Goal: Task Accomplishment & Management: Manage account settings

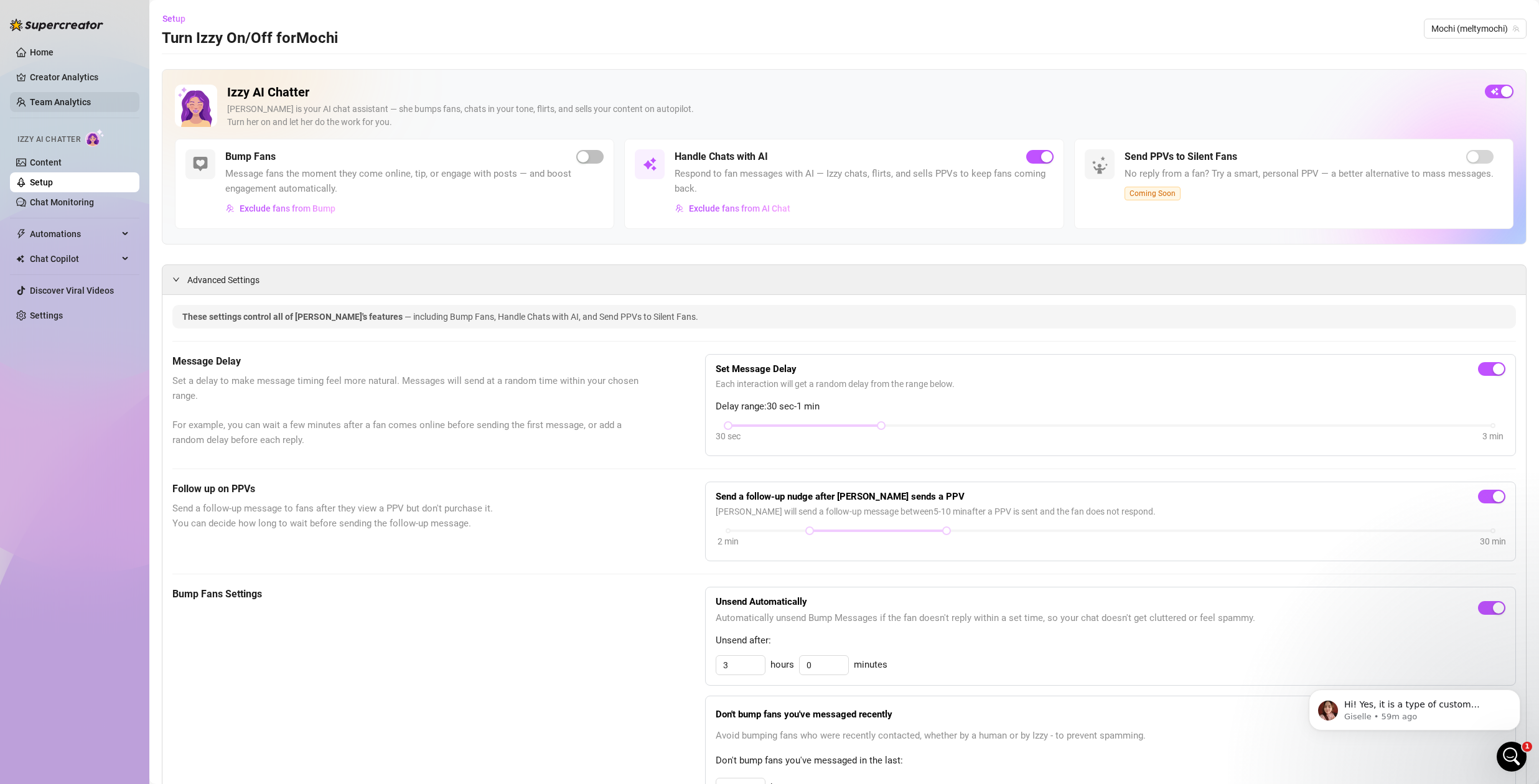
click at [73, 105] on link "Team Analytics" at bounding box center [60, 102] width 61 height 10
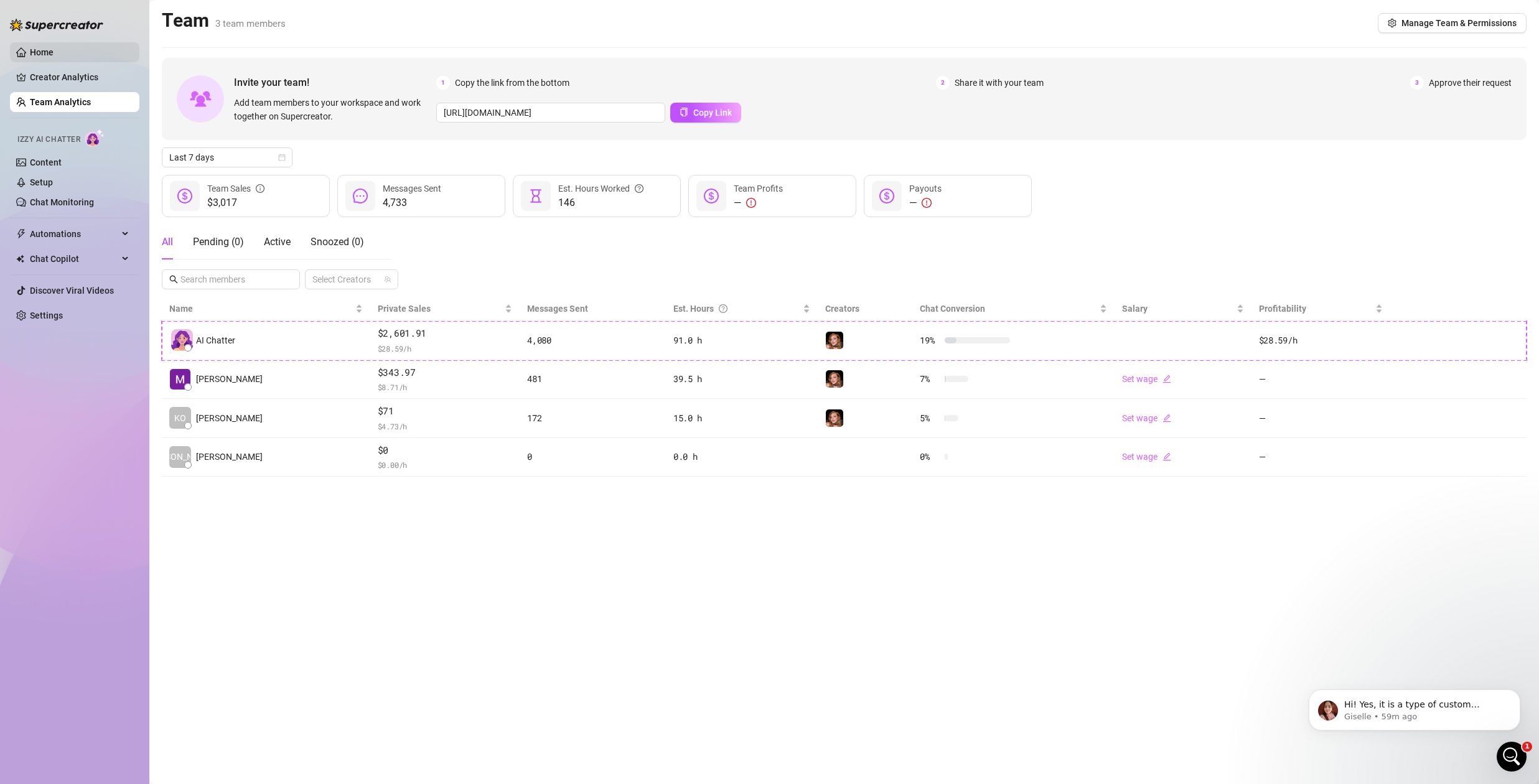
click at [43, 51] on link "Home" at bounding box center [41, 52] width 23 height 10
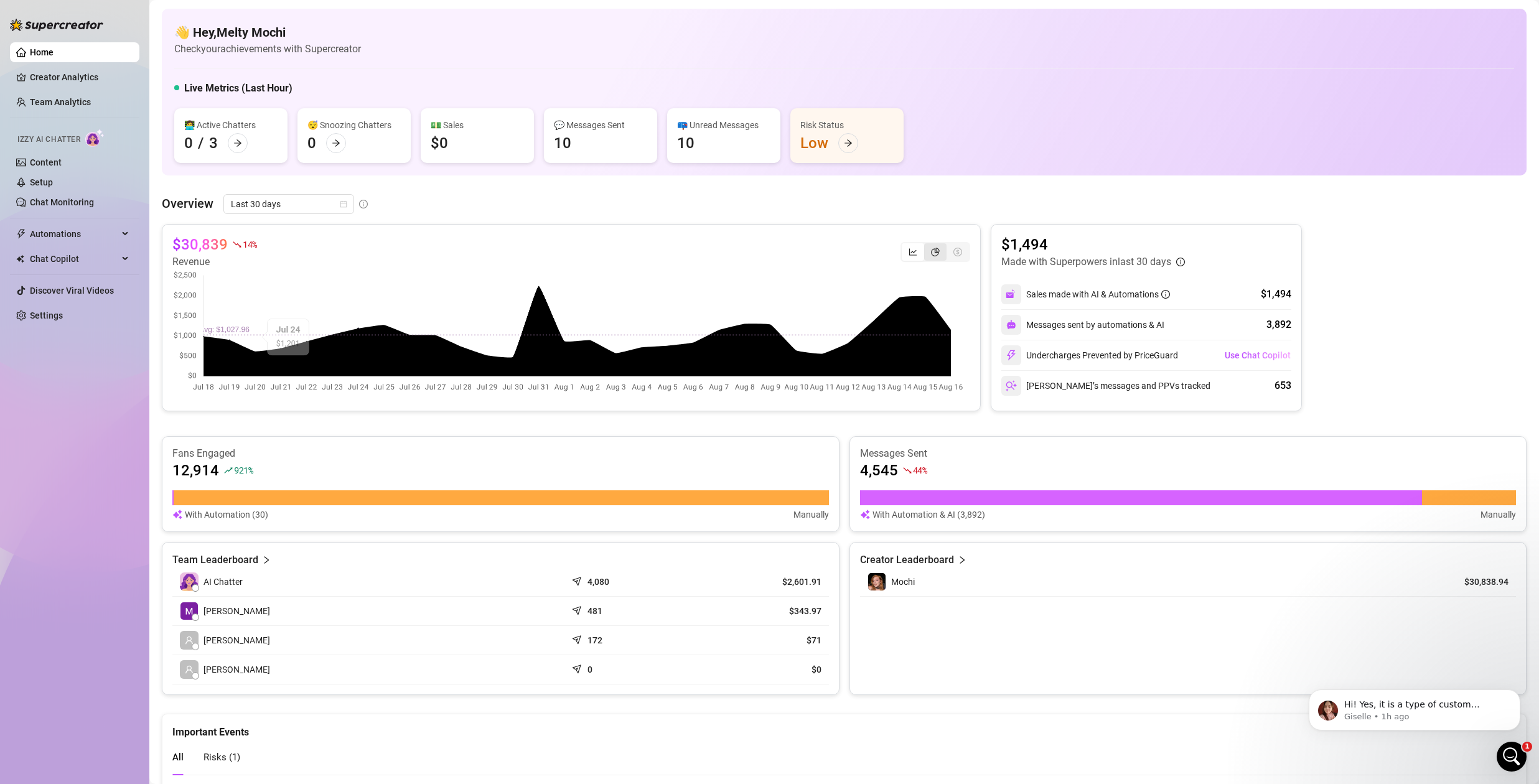
click at [936, 252] on div "segmented control" at bounding box center [936, 252] width 23 height 17
click at [927, 245] on input "segmented control" at bounding box center [927, 245] width 0 height 0
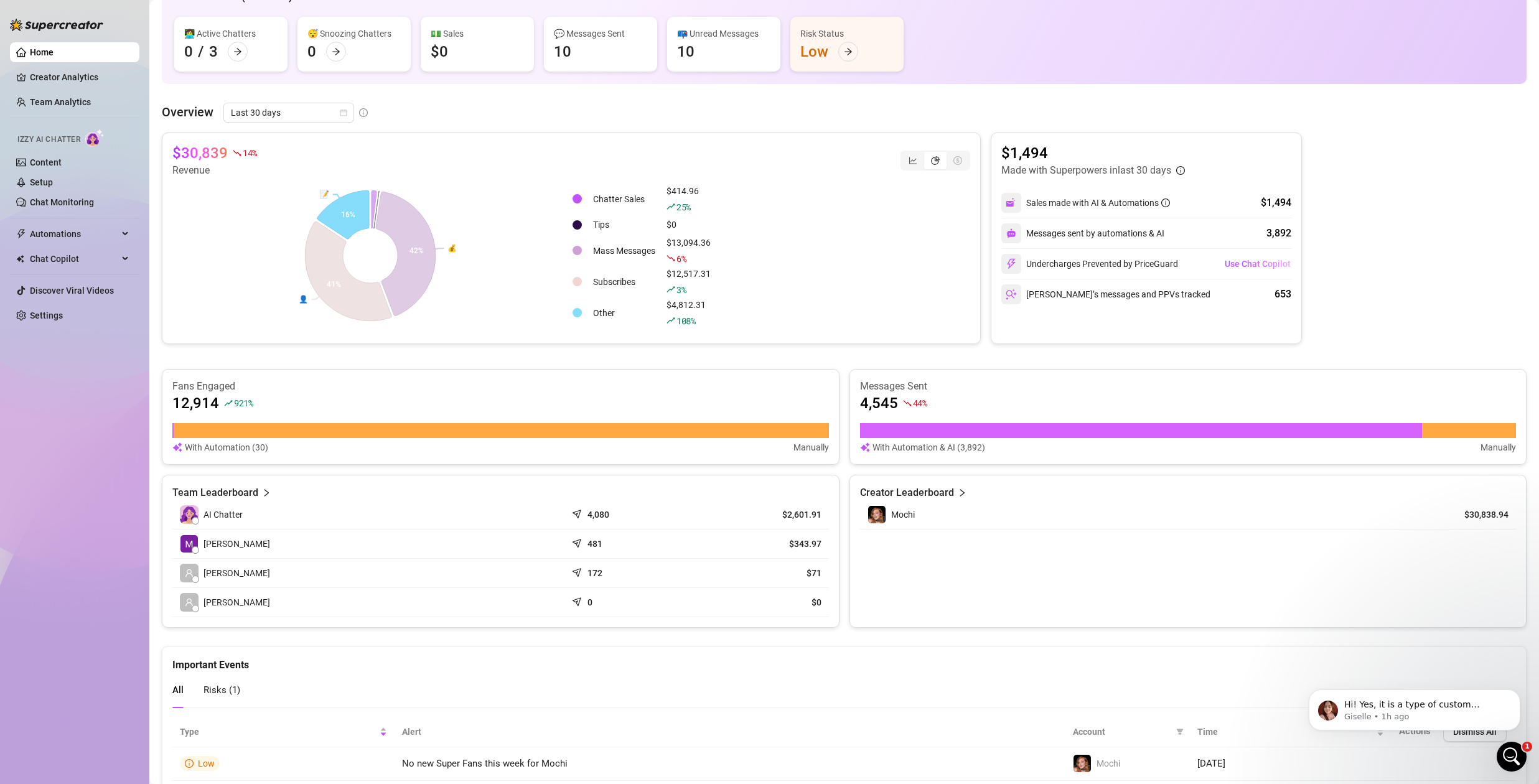
scroll to position [136, 0]
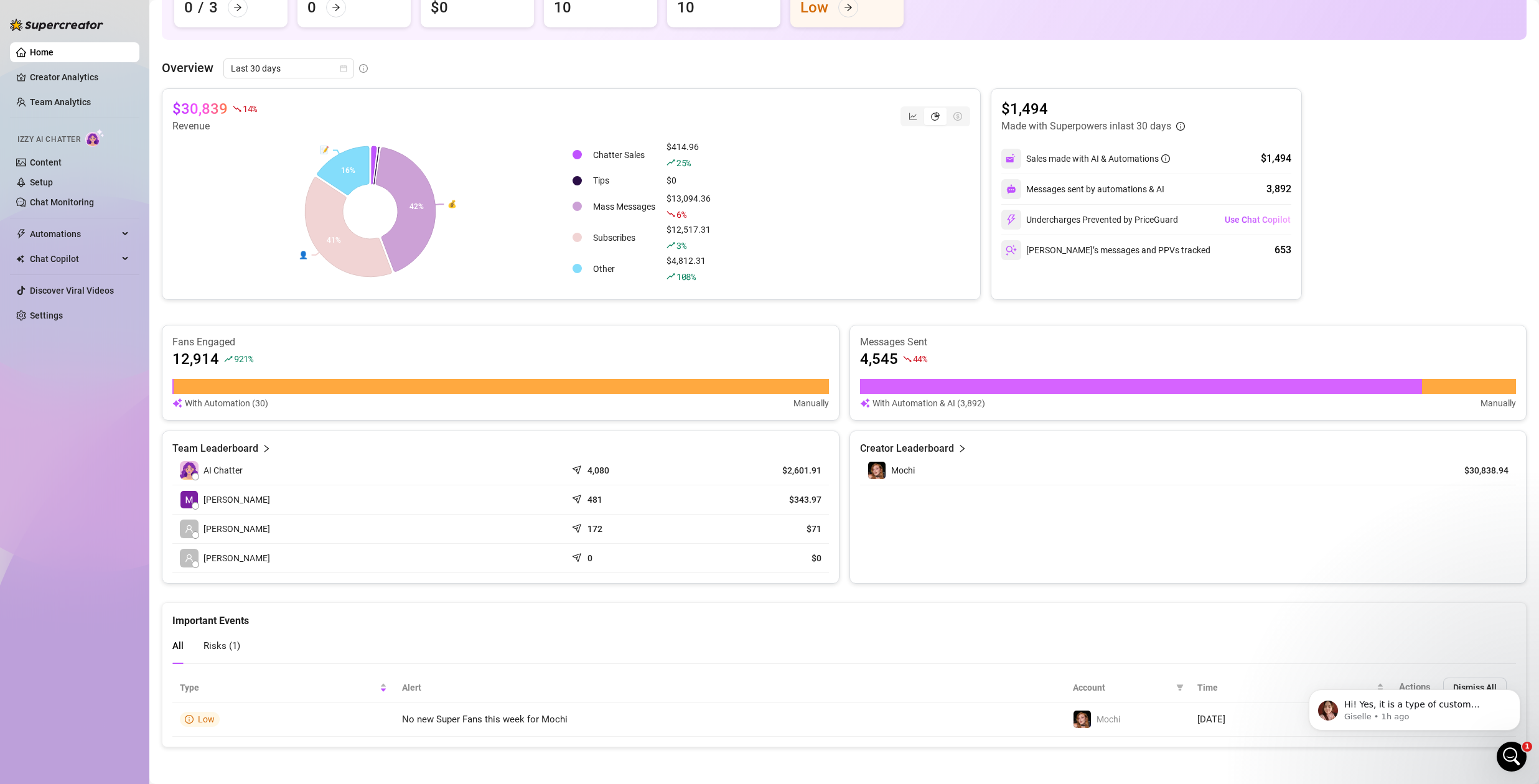
click at [1513, 756] on icon "Open Intercom Messenger" at bounding box center [1512, 757] width 9 height 10
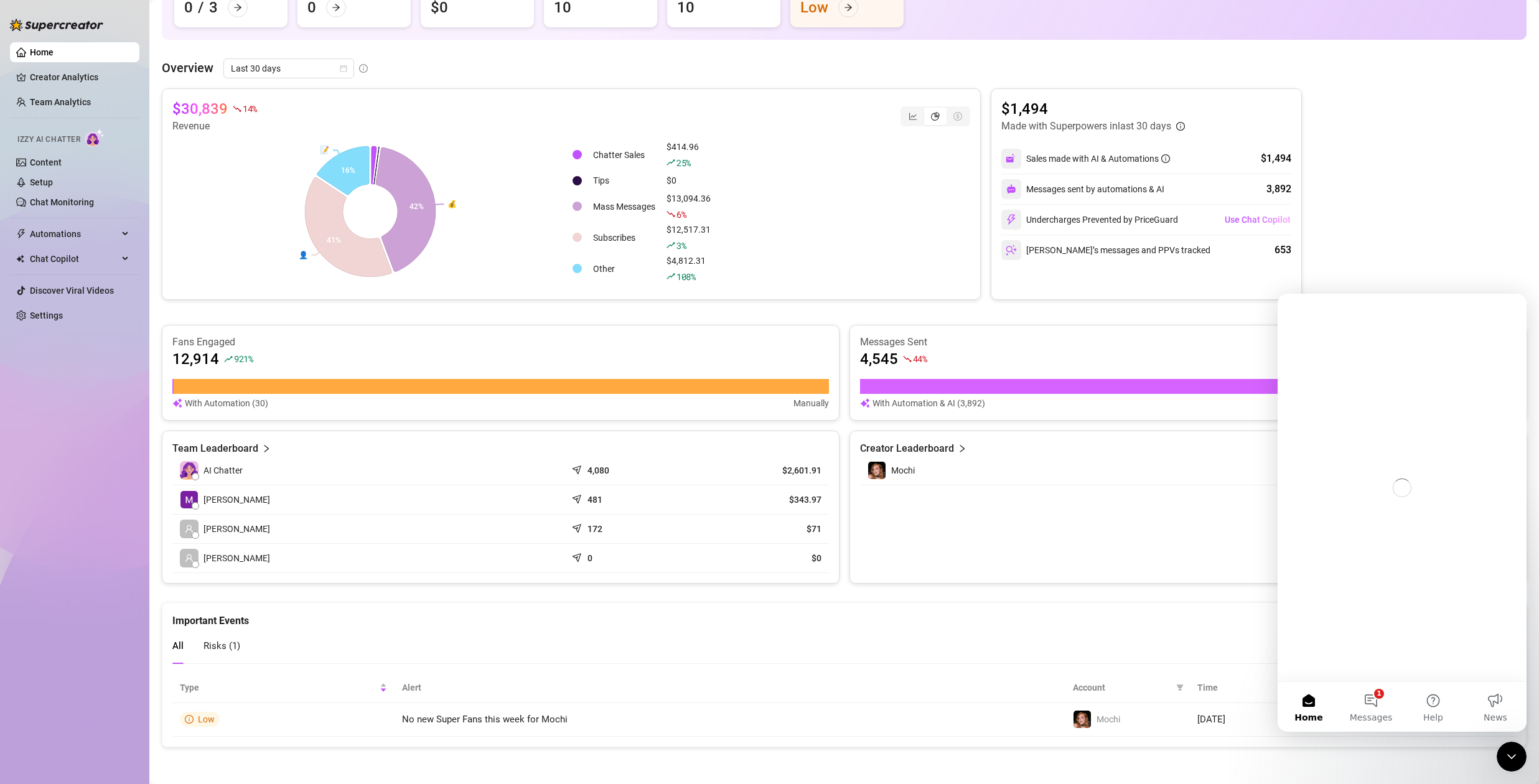
scroll to position [0, 0]
click at [1375, 700] on button "1 Messages" at bounding box center [1371, 707] width 62 height 50
click at [1367, 705] on button "1 Messages" at bounding box center [1371, 707] width 62 height 50
click at [1514, 754] on icon "Close Intercom Messenger" at bounding box center [1512, 757] width 15 height 15
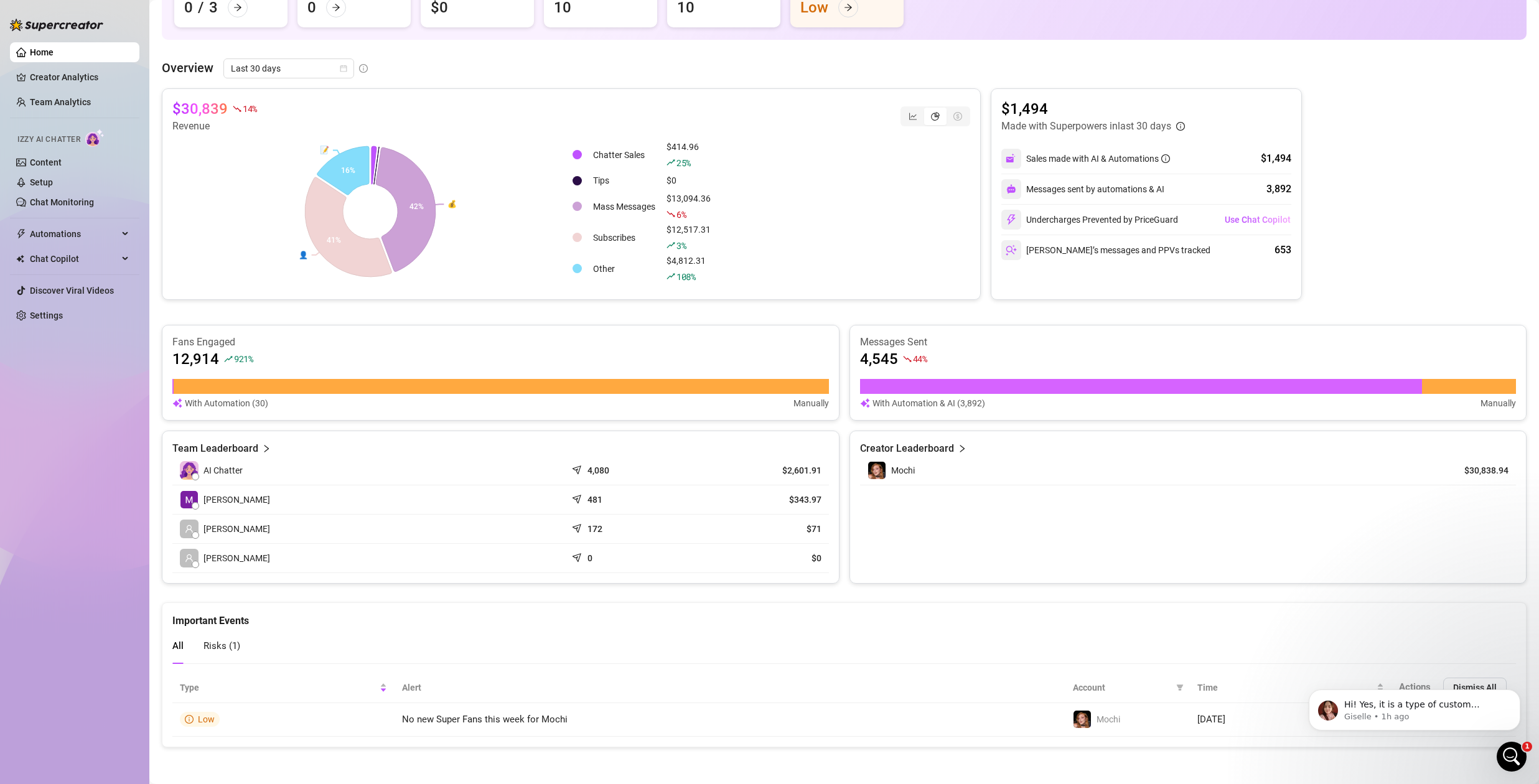
click at [918, 763] on main "👋 Hey, Melty Mochi Check your achievements with Supercreator Live Metrics (Last…" at bounding box center [844, 325] width 1390 height 920
click at [784, 761] on main "👋 Hey, Melty Mochi Check your achievements with Supercreator Live Metrics (Last…" at bounding box center [844, 325] width 1390 height 920
click at [99, 479] on div "Home Creator Analytics Team Analytics Izzy AI Chatter Content Setup Chat Monito…" at bounding box center [75, 386] width 130 height 773
click at [48, 183] on link "Setup" at bounding box center [41, 182] width 23 height 10
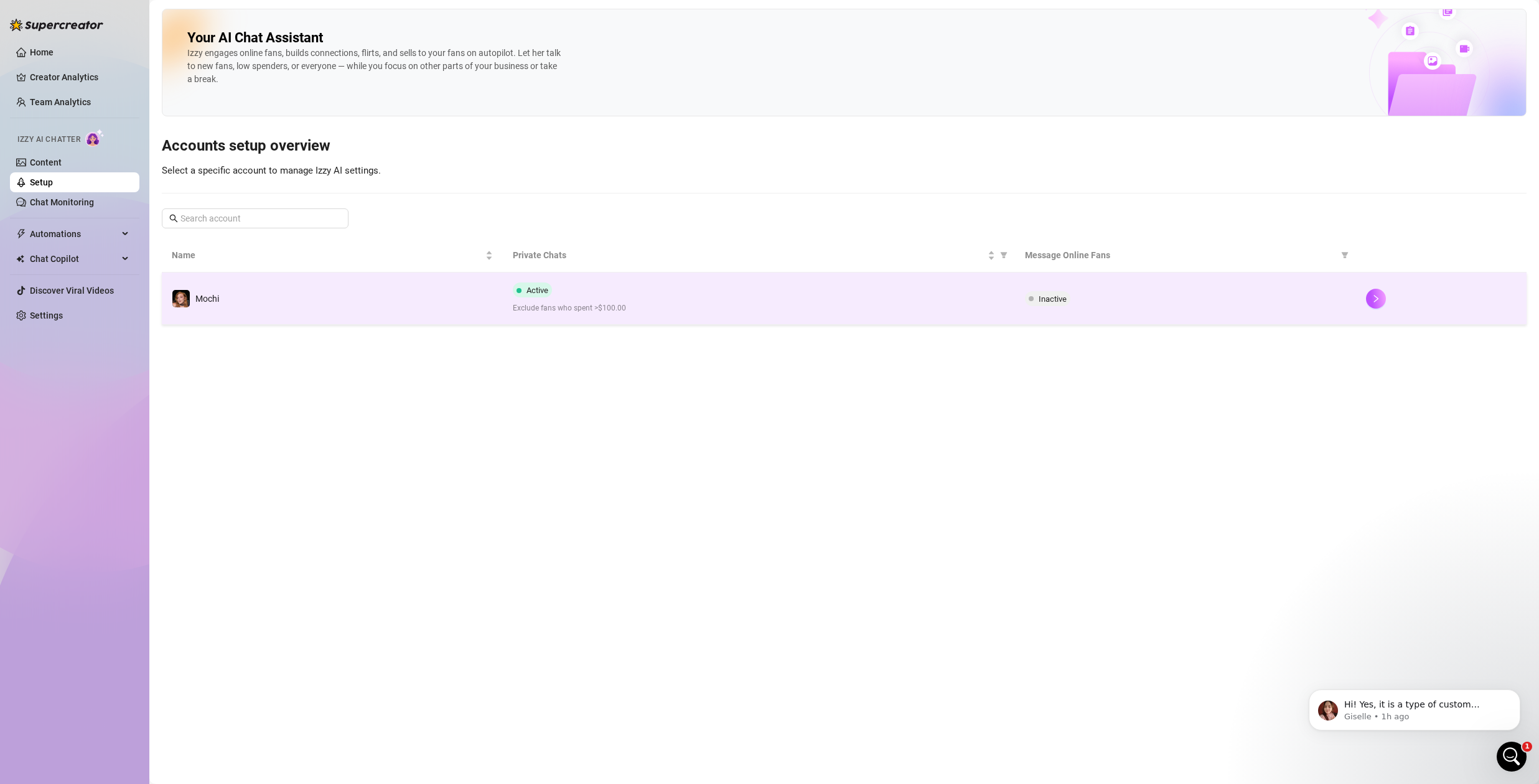
click at [658, 295] on div "Active Exclude fans who spent >$100.00" at bounding box center [759, 299] width 492 height 32
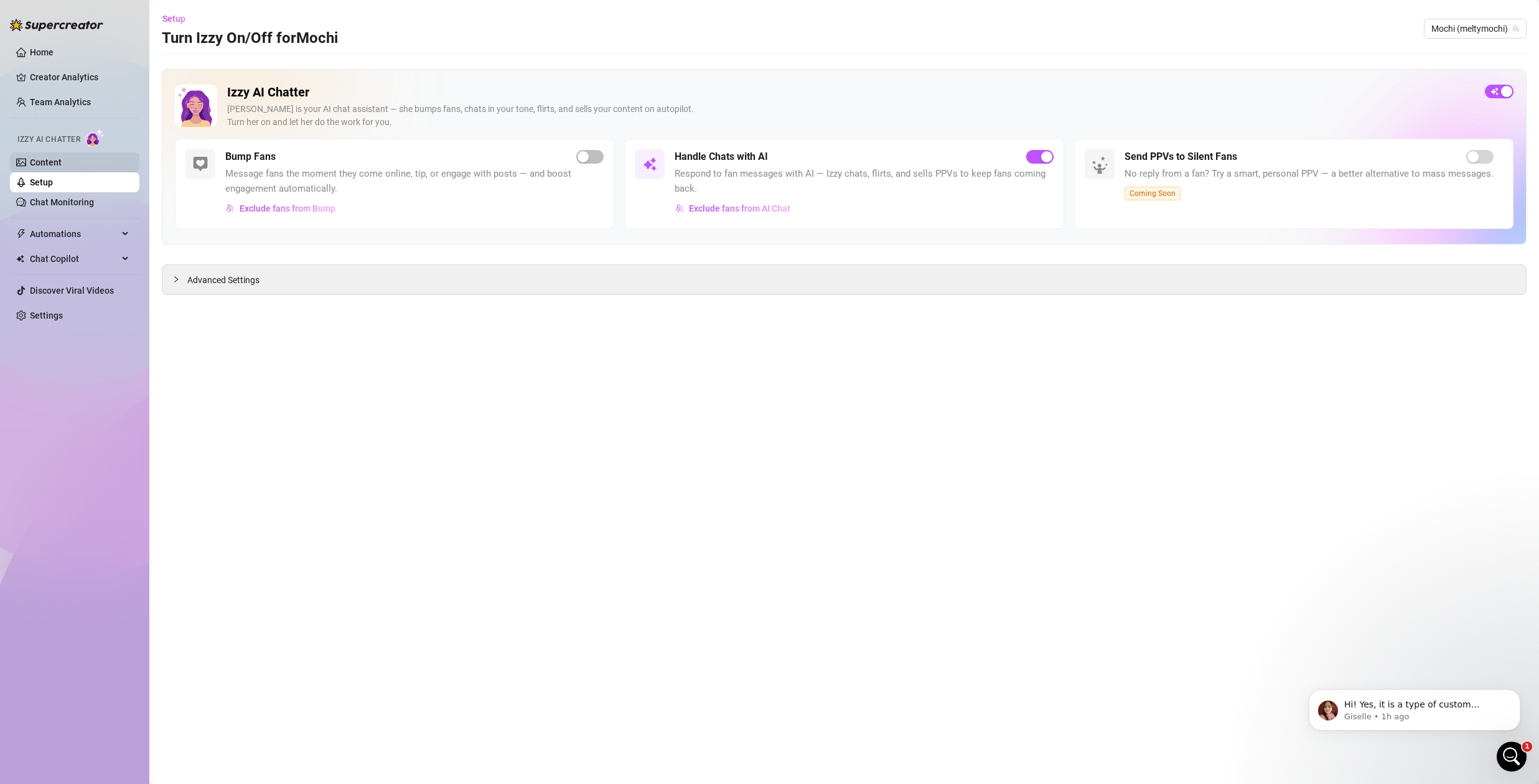
click at [61, 164] on link "Content" at bounding box center [46, 162] width 32 height 10
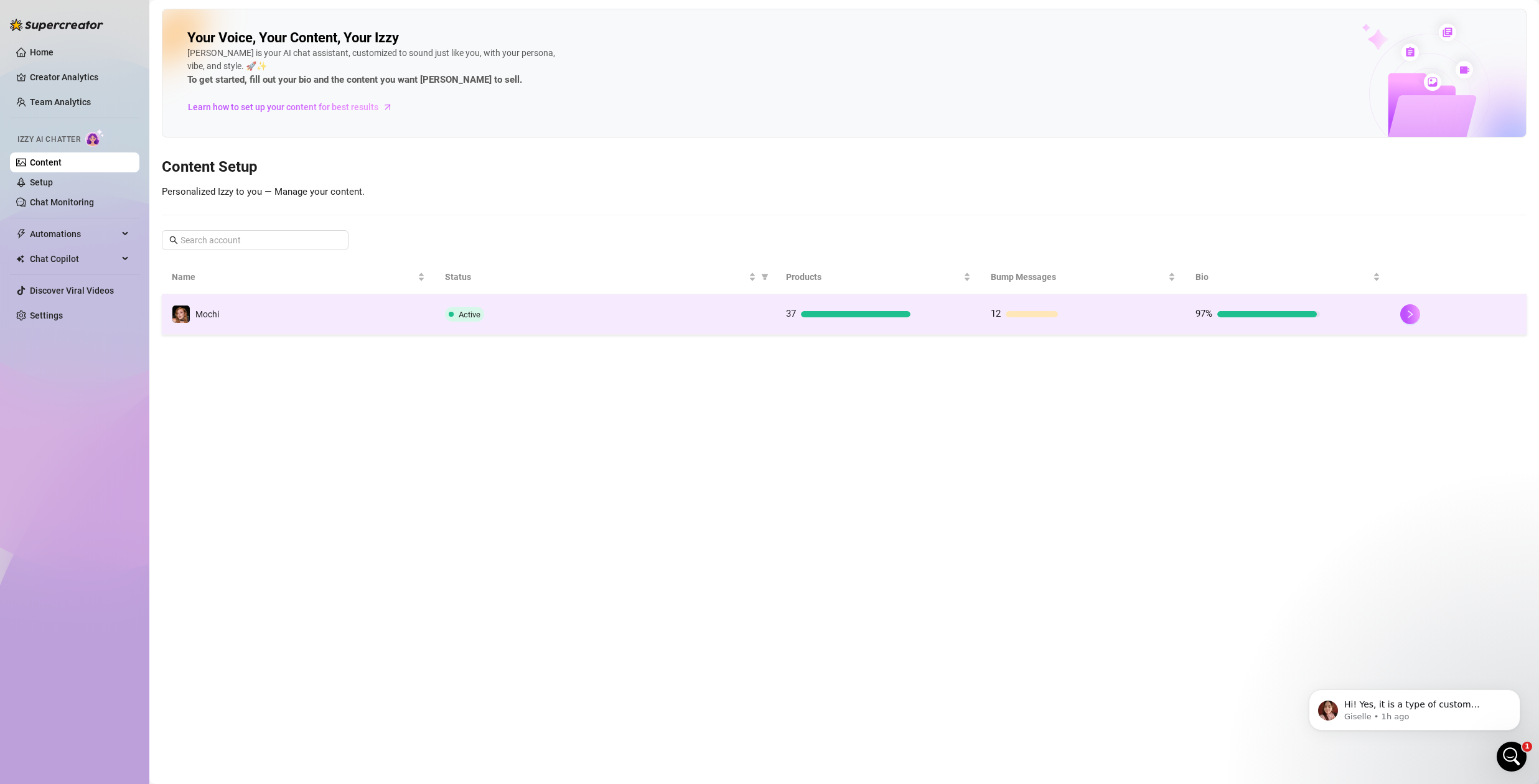
click at [757, 311] on div "Active" at bounding box center [605, 314] width 321 height 15
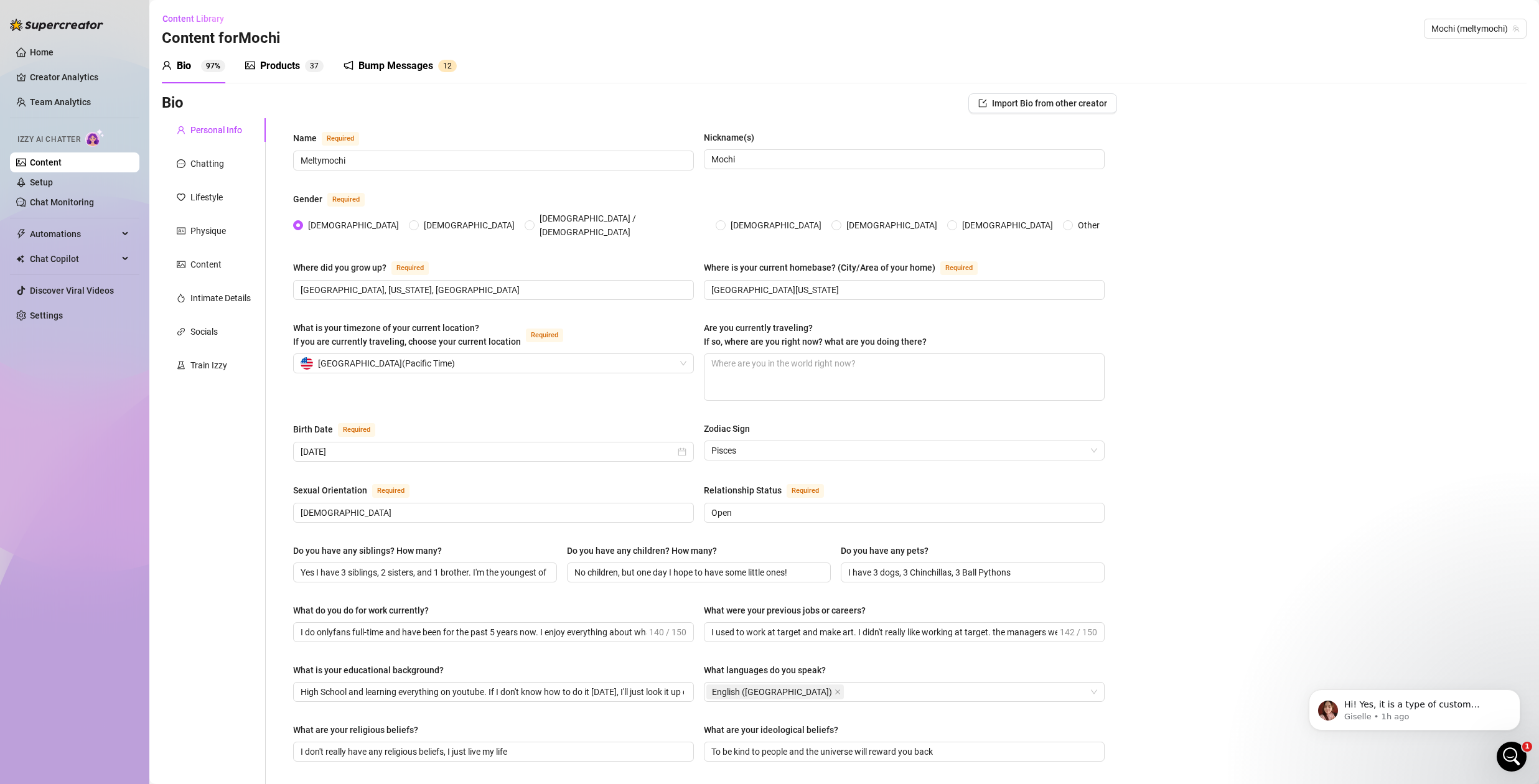
click at [267, 67] on div "Products" at bounding box center [281, 66] width 40 height 15
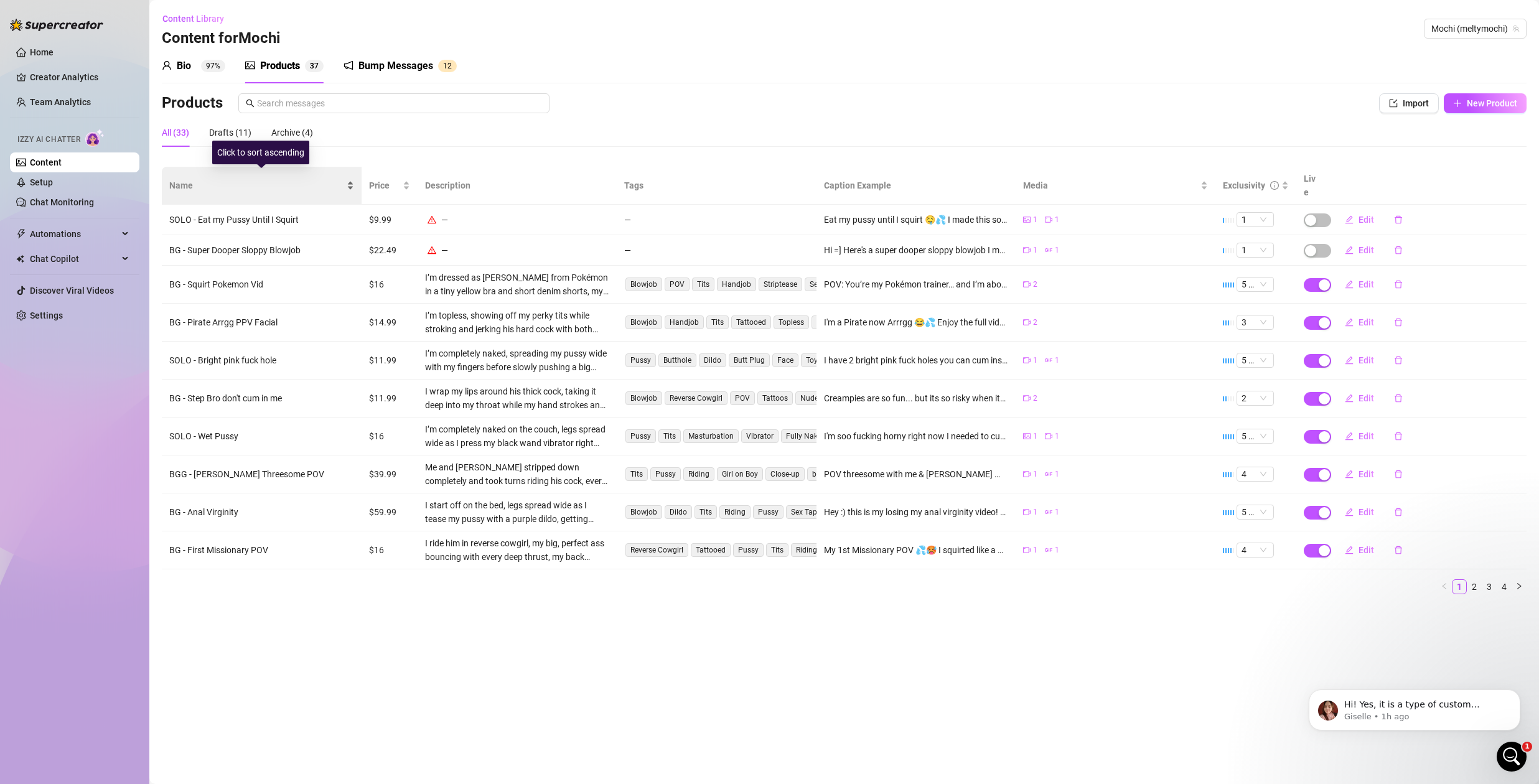
click at [237, 178] on span "Name" at bounding box center [256, 185] width 175 height 14
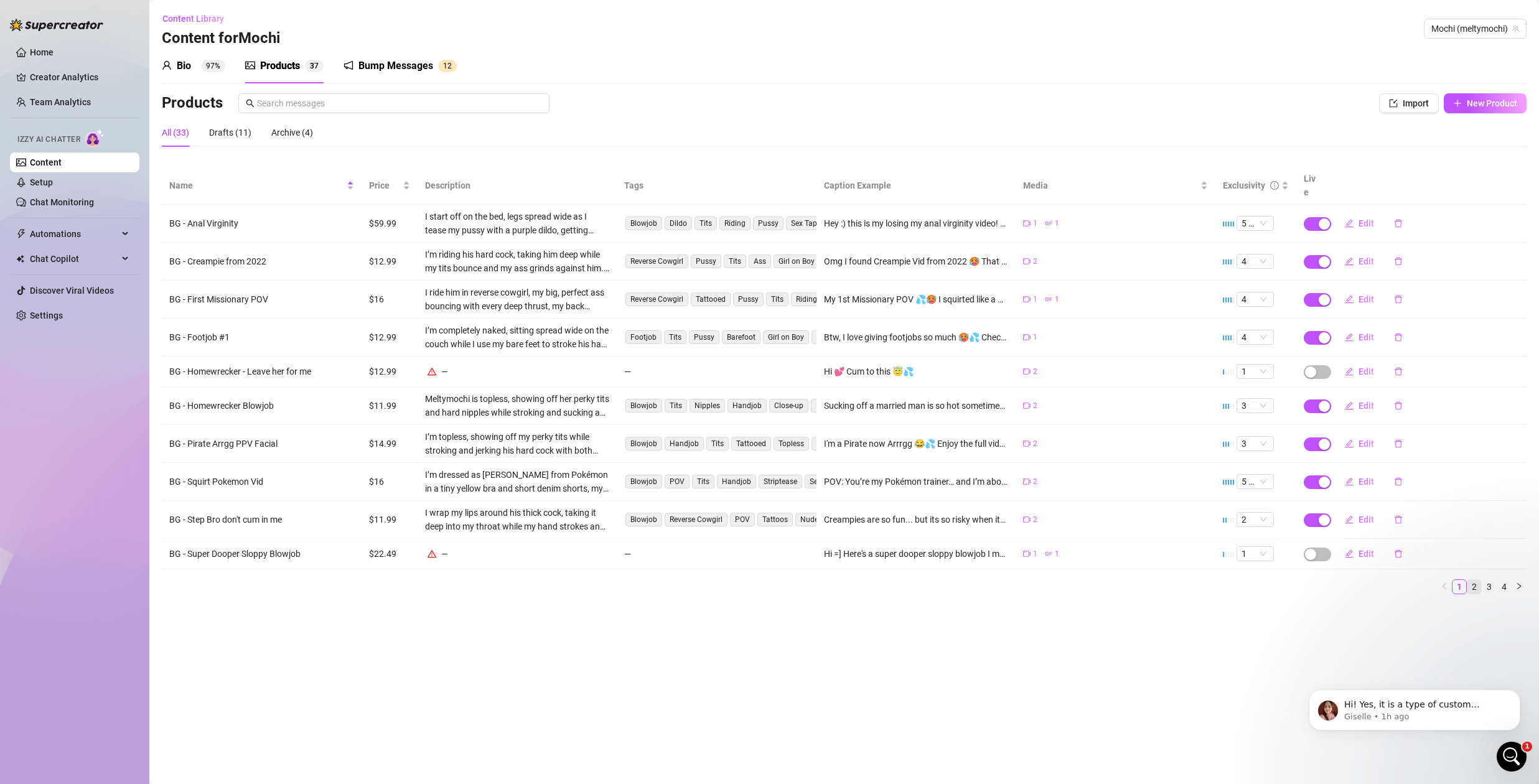
click at [1476, 580] on link "2" at bounding box center [1474, 586] width 14 height 14
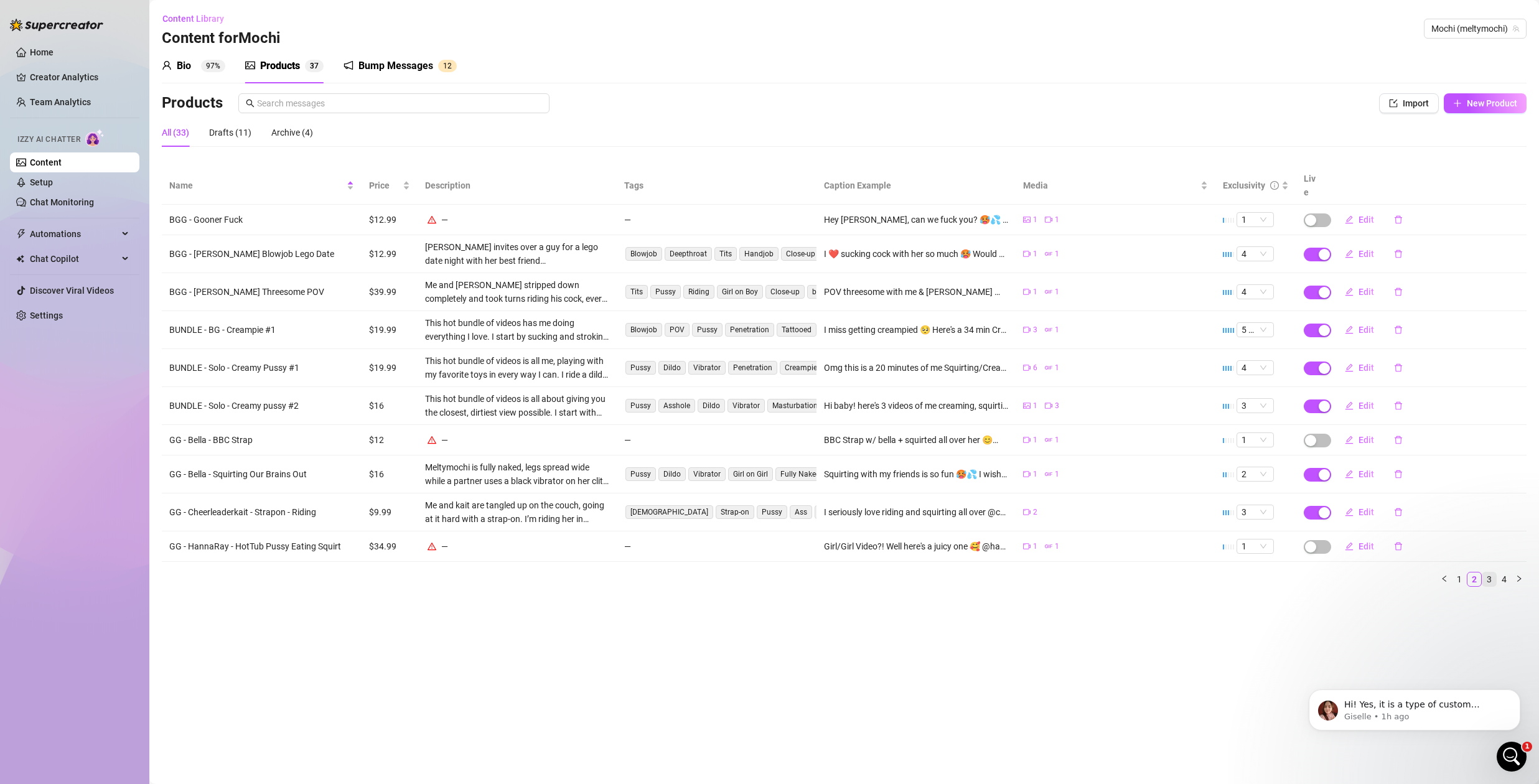
click at [1488, 572] on link "3" at bounding box center [1490, 579] width 14 height 14
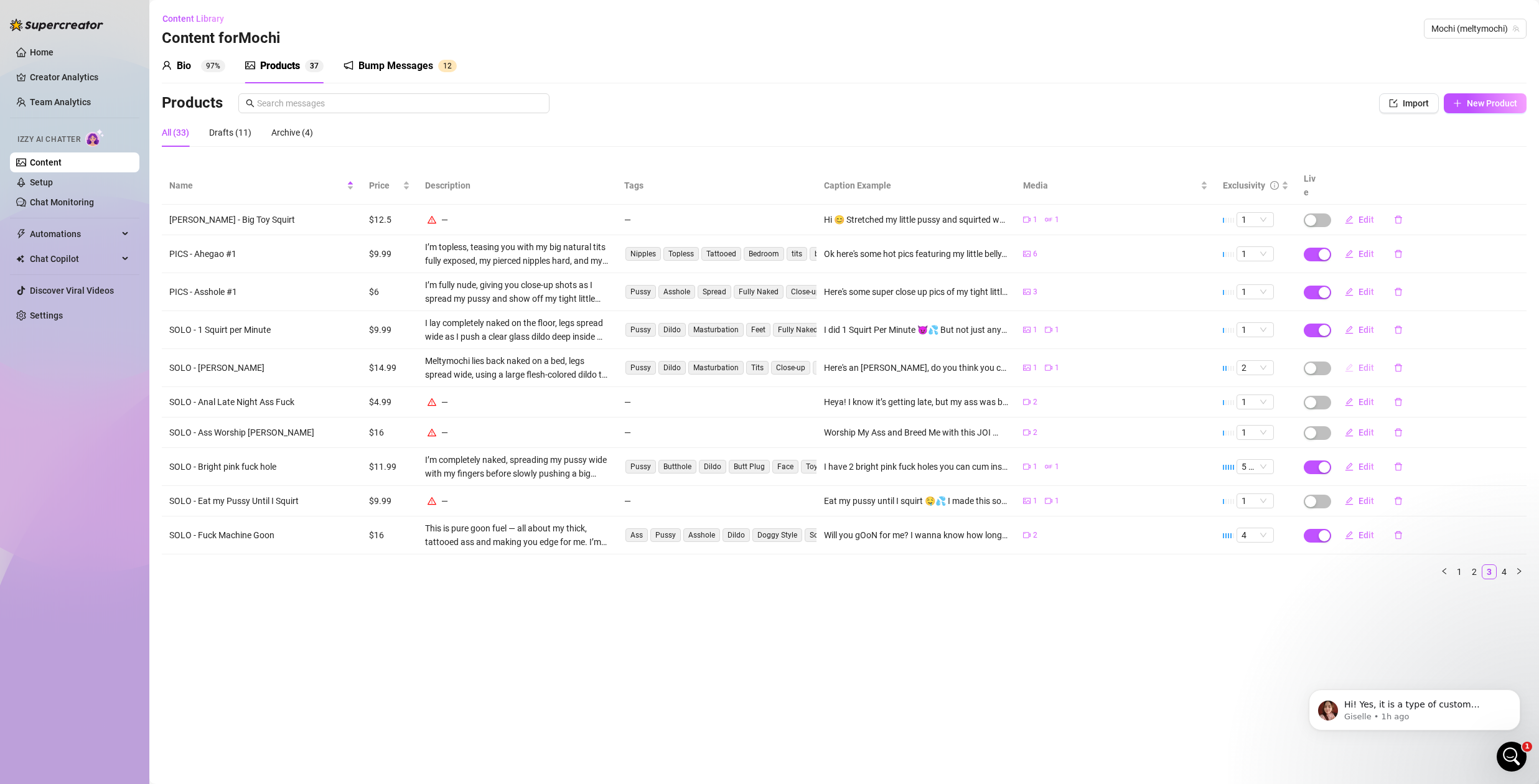
click at [1361, 363] on span "Edit" at bounding box center [1366, 367] width 15 height 10
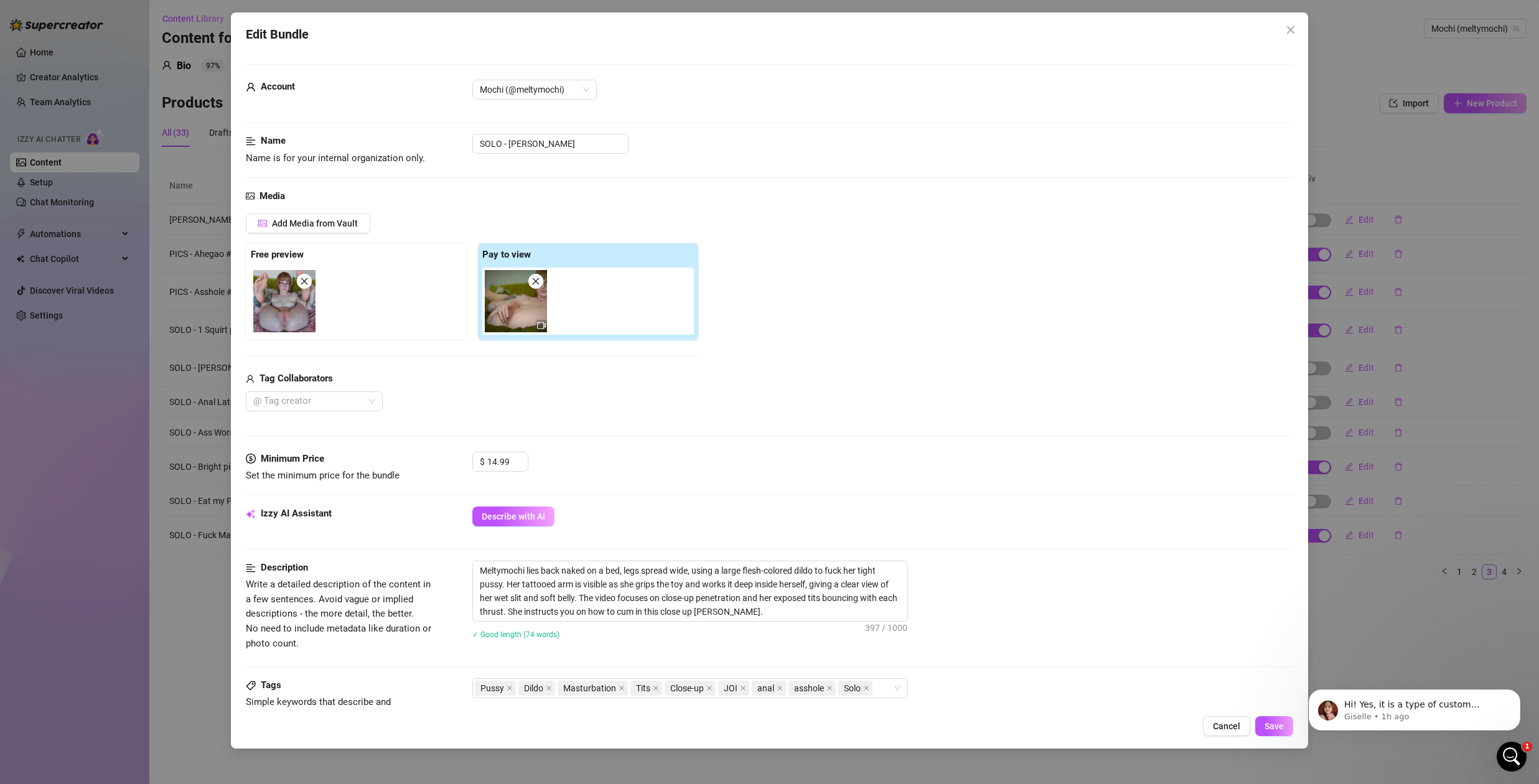
scroll to position [390, 0]
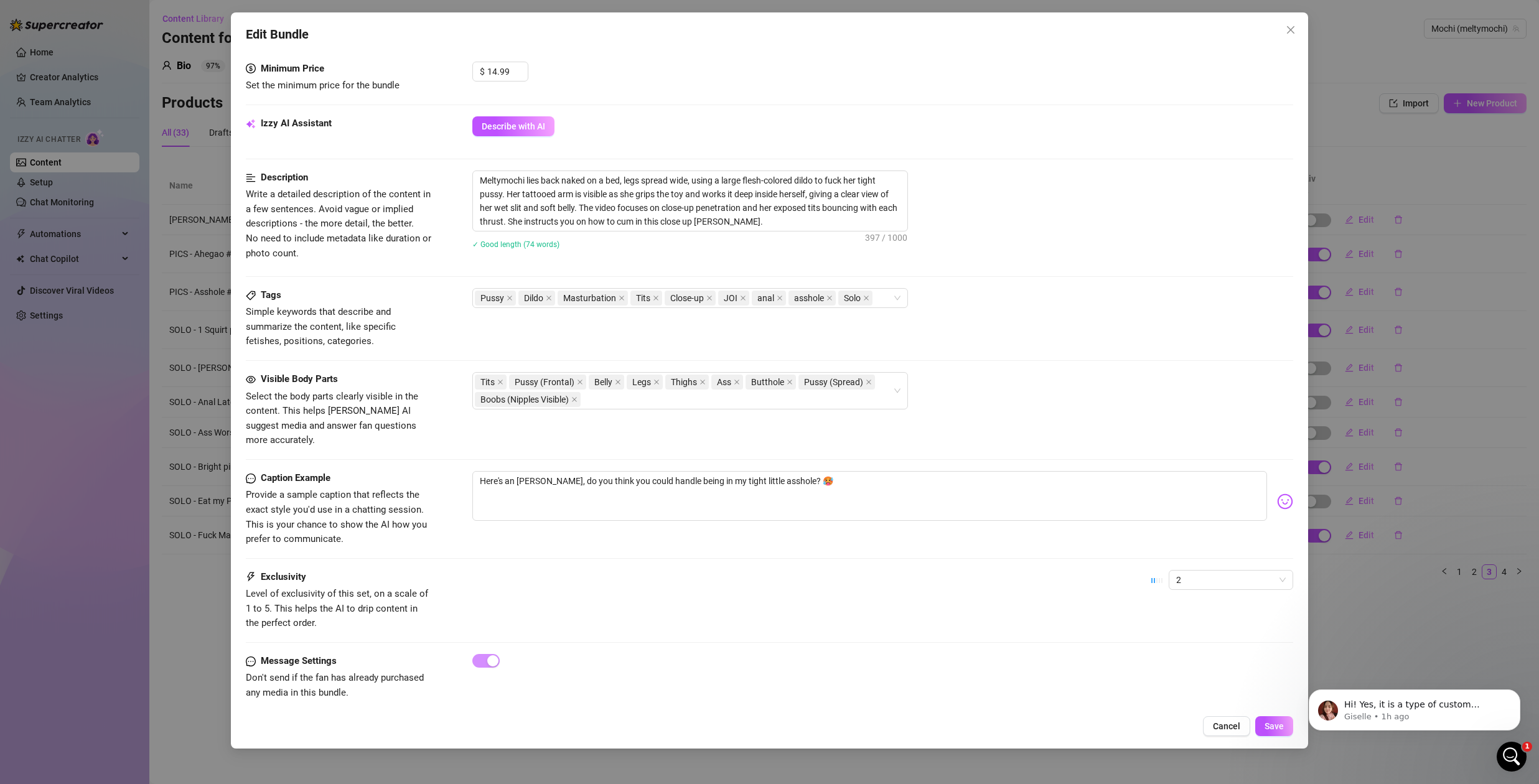
drag, startPoint x: 1298, startPoint y: 30, endPoint x: 1298, endPoint y: 39, distance: 9.0
click at [1298, 31] on span "Close" at bounding box center [1291, 29] width 20 height 10
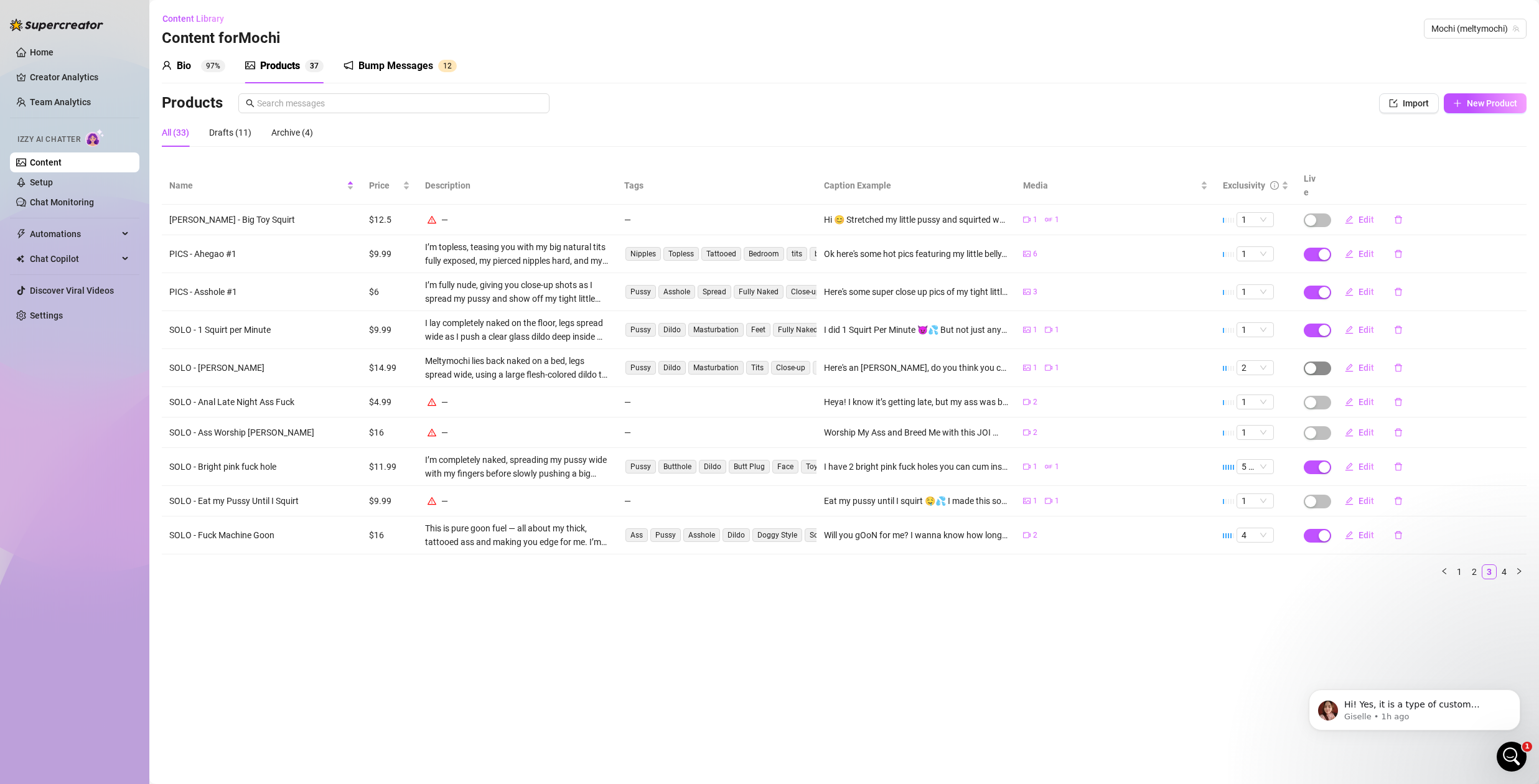
click at [1319, 361] on span "button" at bounding box center [1317, 368] width 27 height 14
click at [1405, 329] on span "OK" at bounding box center [1402, 325] width 12 height 10
click at [1363, 461] on span "Edit" at bounding box center [1366, 466] width 15 height 10
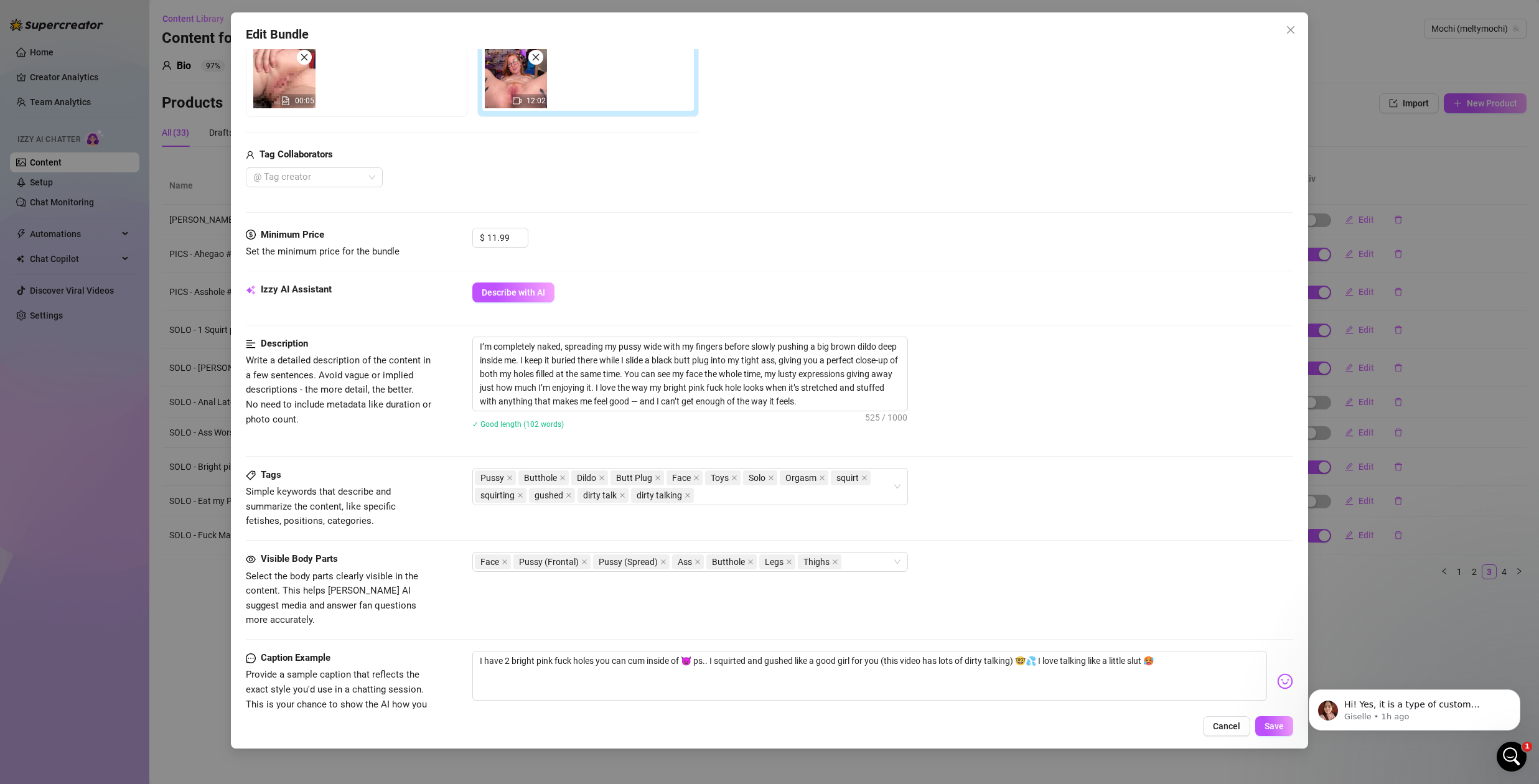
scroll to position [259, 0]
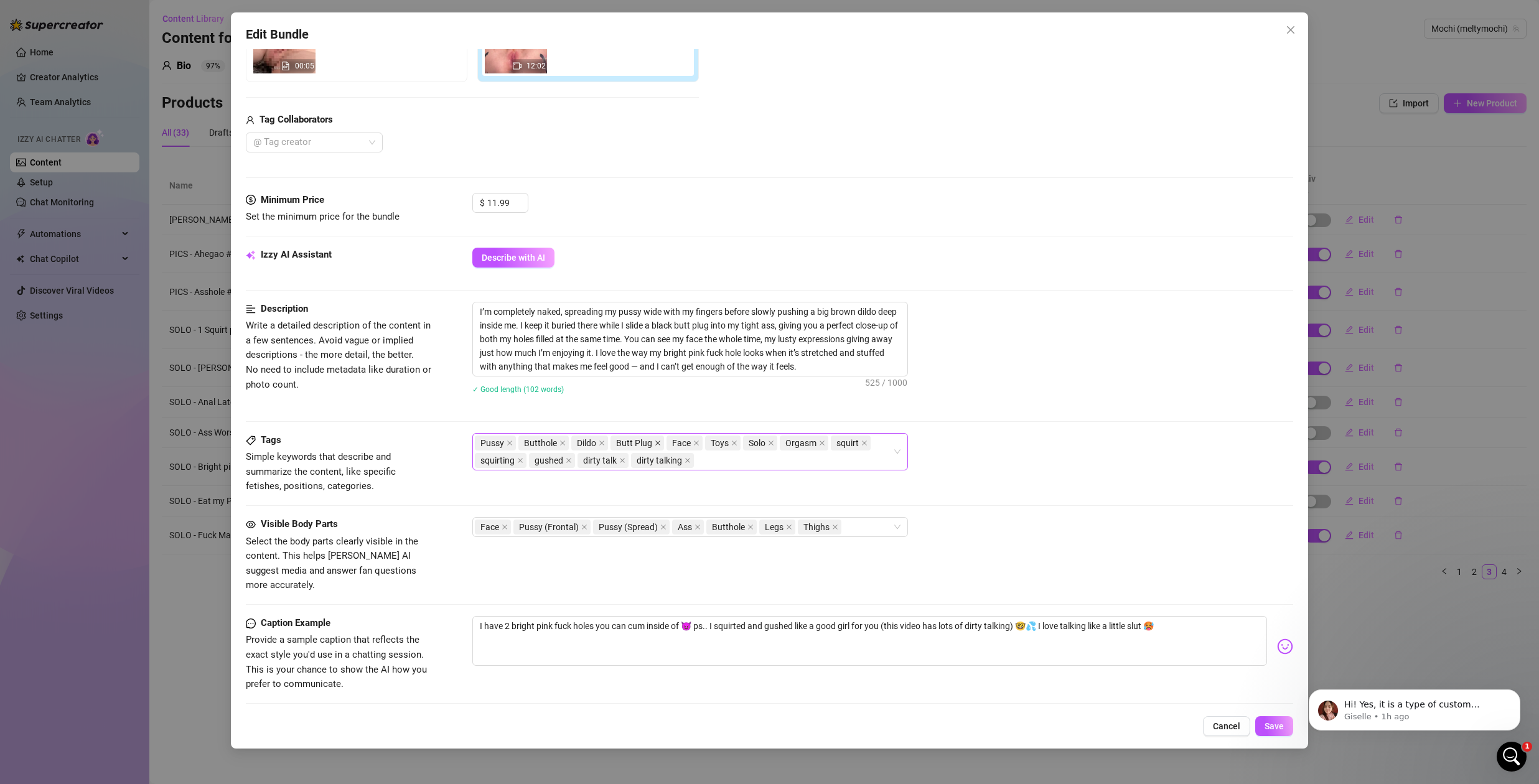
click at [657, 441] on icon "close" at bounding box center [657, 443] width 6 height 6
click at [562, 443] on icon "close" at bounding box center [562, 443] width 6 height 6
click at [696, 527] on icon "close" at bounding box center [697, 527] width 5 height 5
click at [713, 525] on icon "close" at bounding box center [716, 527] width 6 height 6
click at [1266, 727] on span "Save" at bounding box center [1274, 726] width 19 height 10
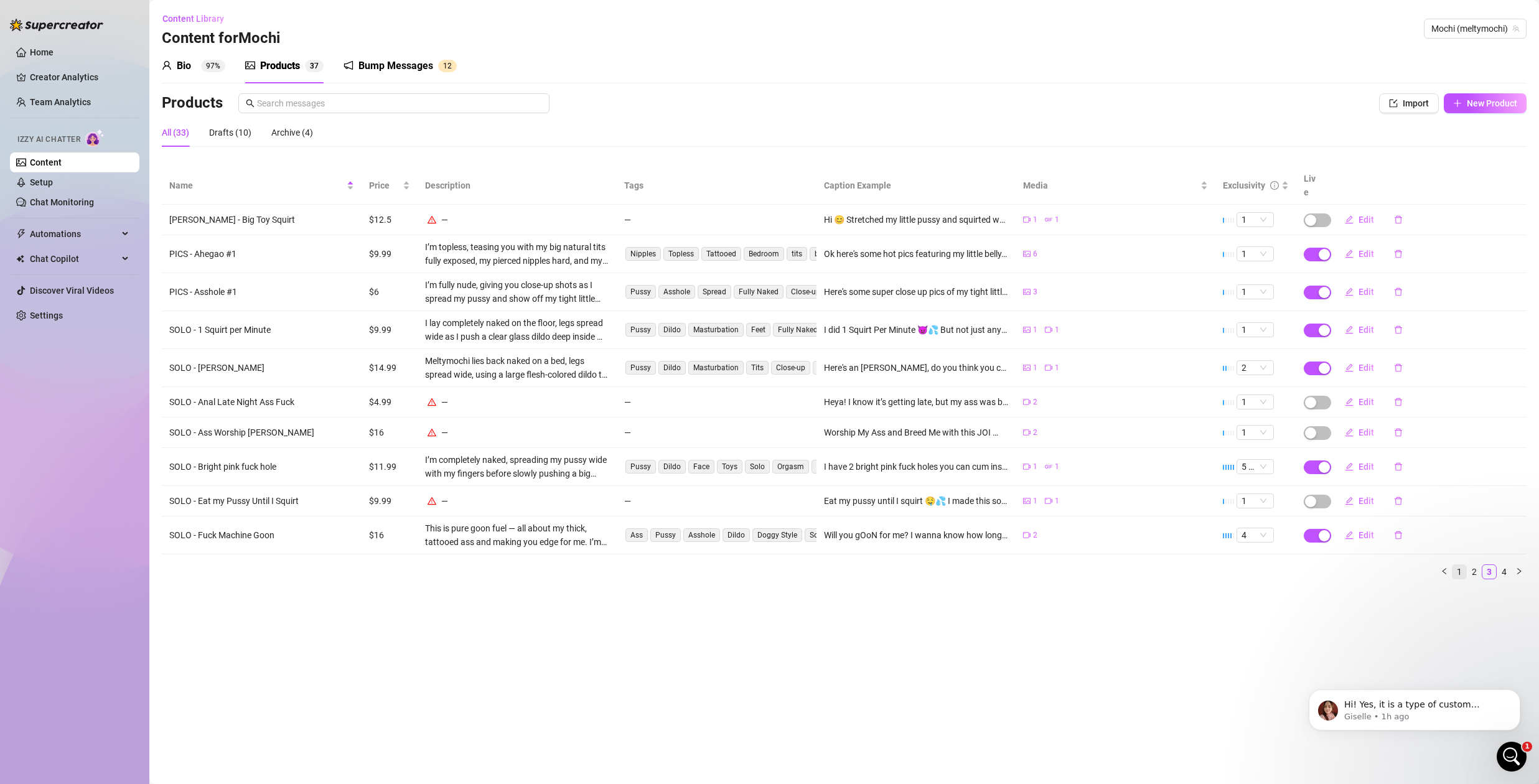
click at [1460, 565] on link "1" at bounding box center [1460, 572] width 14 height 14
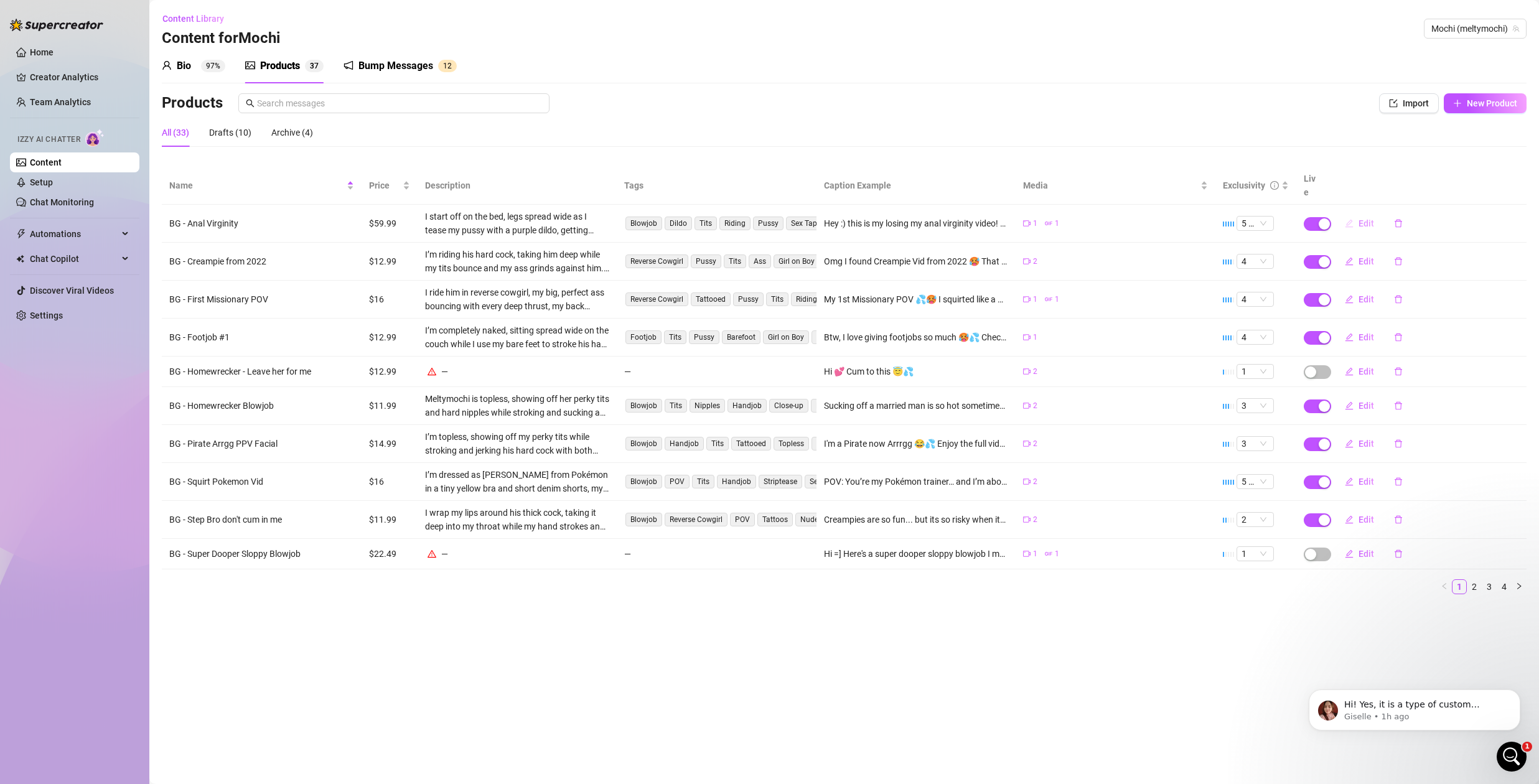
click at [1360, 218] on span "Edit" at bounding box center [1366, 223] width 15 height 10
type textarea "Hey :) this is my losing my anal virginity video! Hope you enjoy it. It’s a lon…"
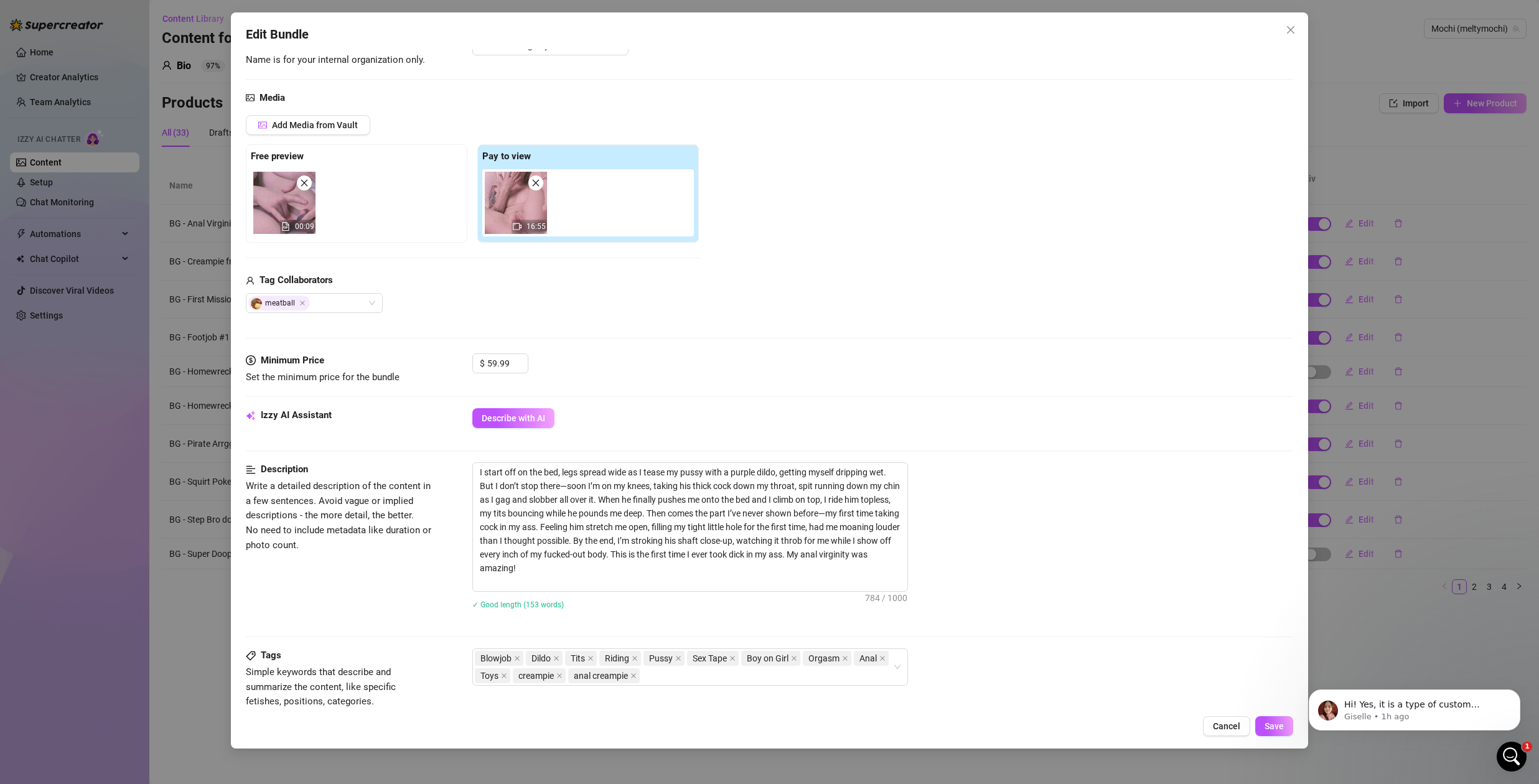
scroll to position [69, 0]
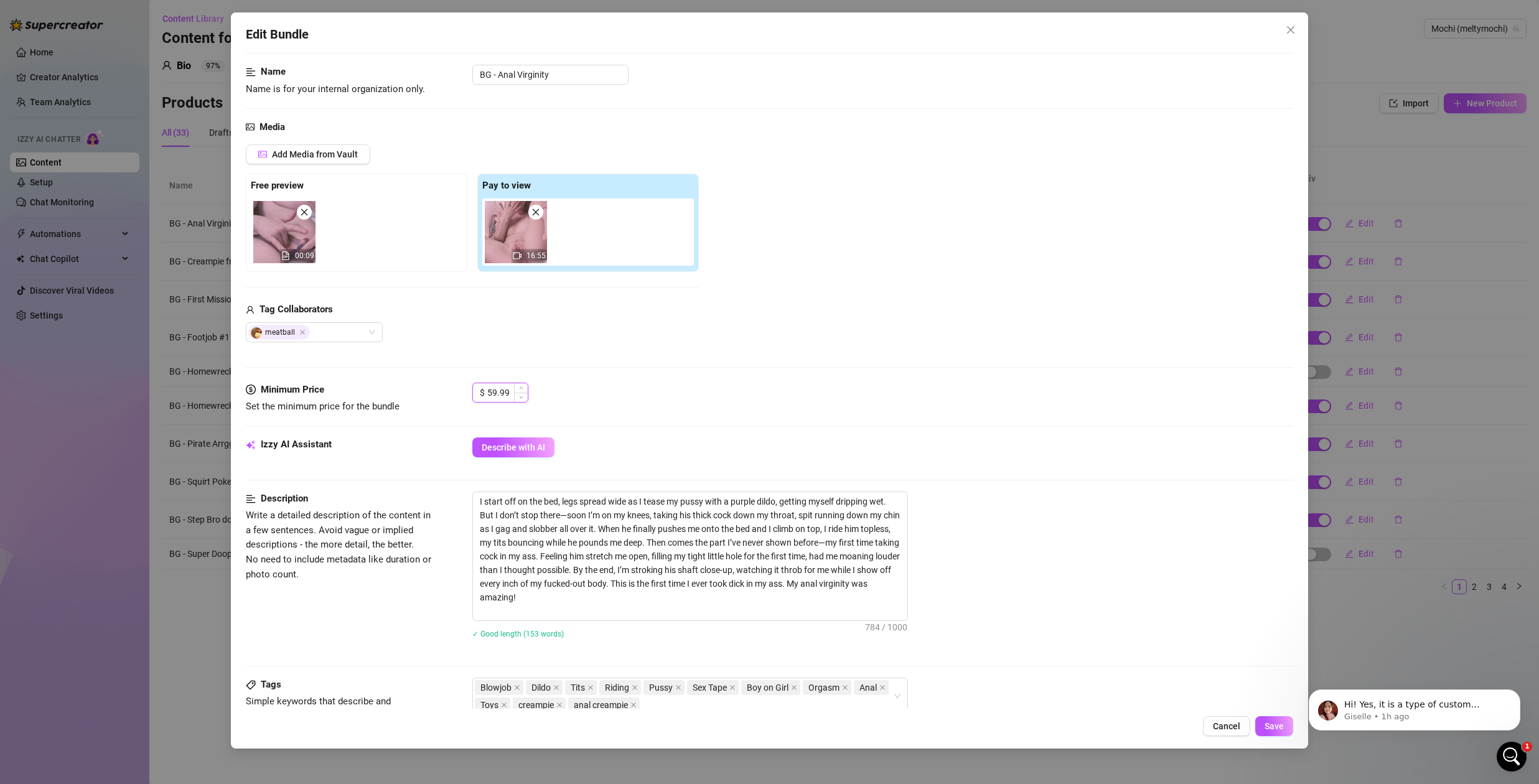
click at [501, 392] on input "59.99" at bounding box center [508, 393] width 41 height 19
type input "2"
type input "29.99"
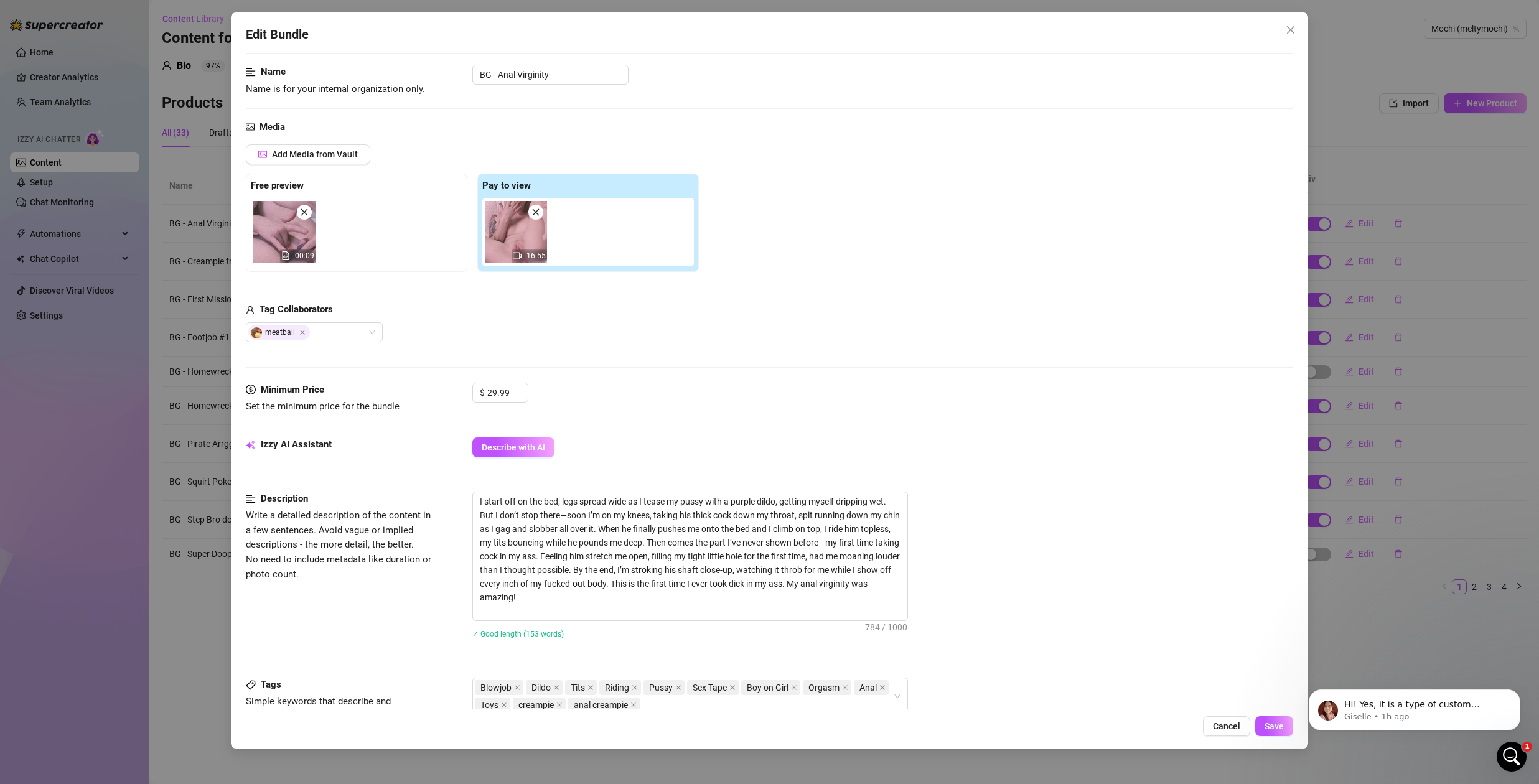
click at [791, 361] on div "Media Add Media from Vault Free preview 00:09 Pay to view 16:55 Tag Collaborato…" at bounding box center [770, 251] width 1047 height 262
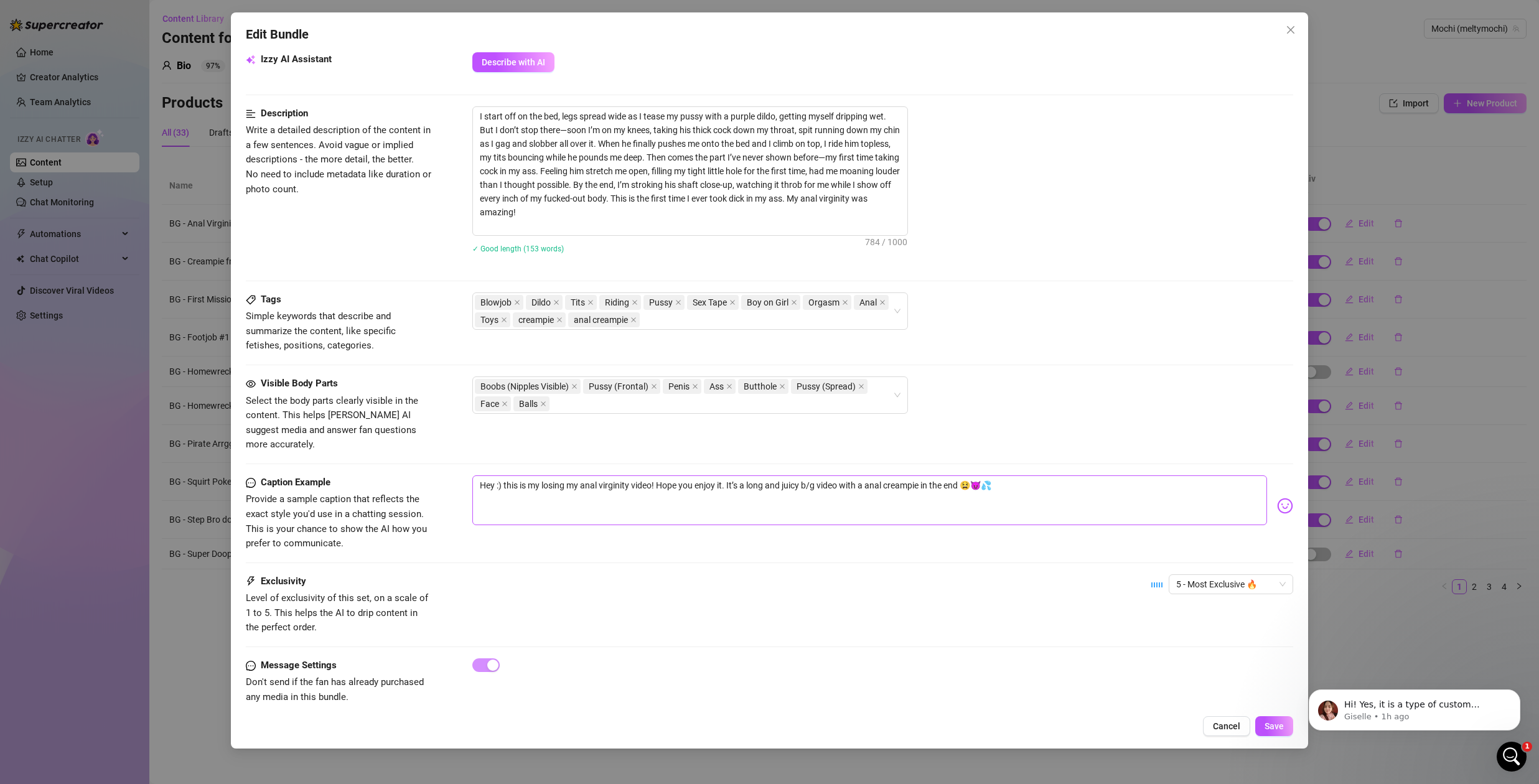
scroll to position [459, 0]
click at [1275, 726] on span "Save" at bounding box center [1274, 726] width 19 height 10
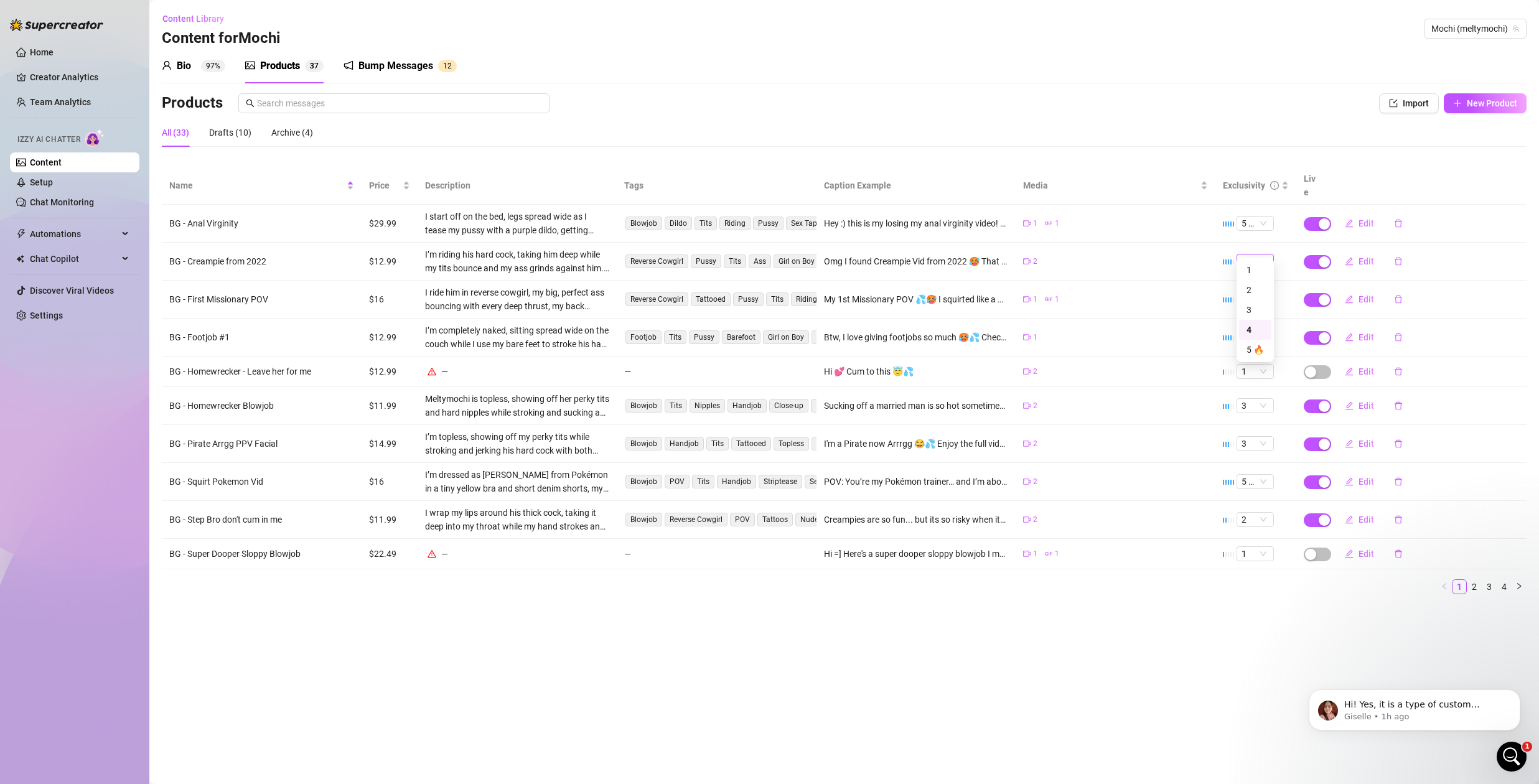
click at [1258, 254] on span "4" at bounding box center [1255, 261] width 27 height 14
click at [1152, 256] on div "2" at bounding box center [1116, 262] width 185 height 12
click at [1369, 256] on span "Edit" at bounding box center [1366, 261] width 15 height 10
type textarea "Omg I found Creampie Vid from 2022 🥵 That I never released. I made him cum 3 ti…"
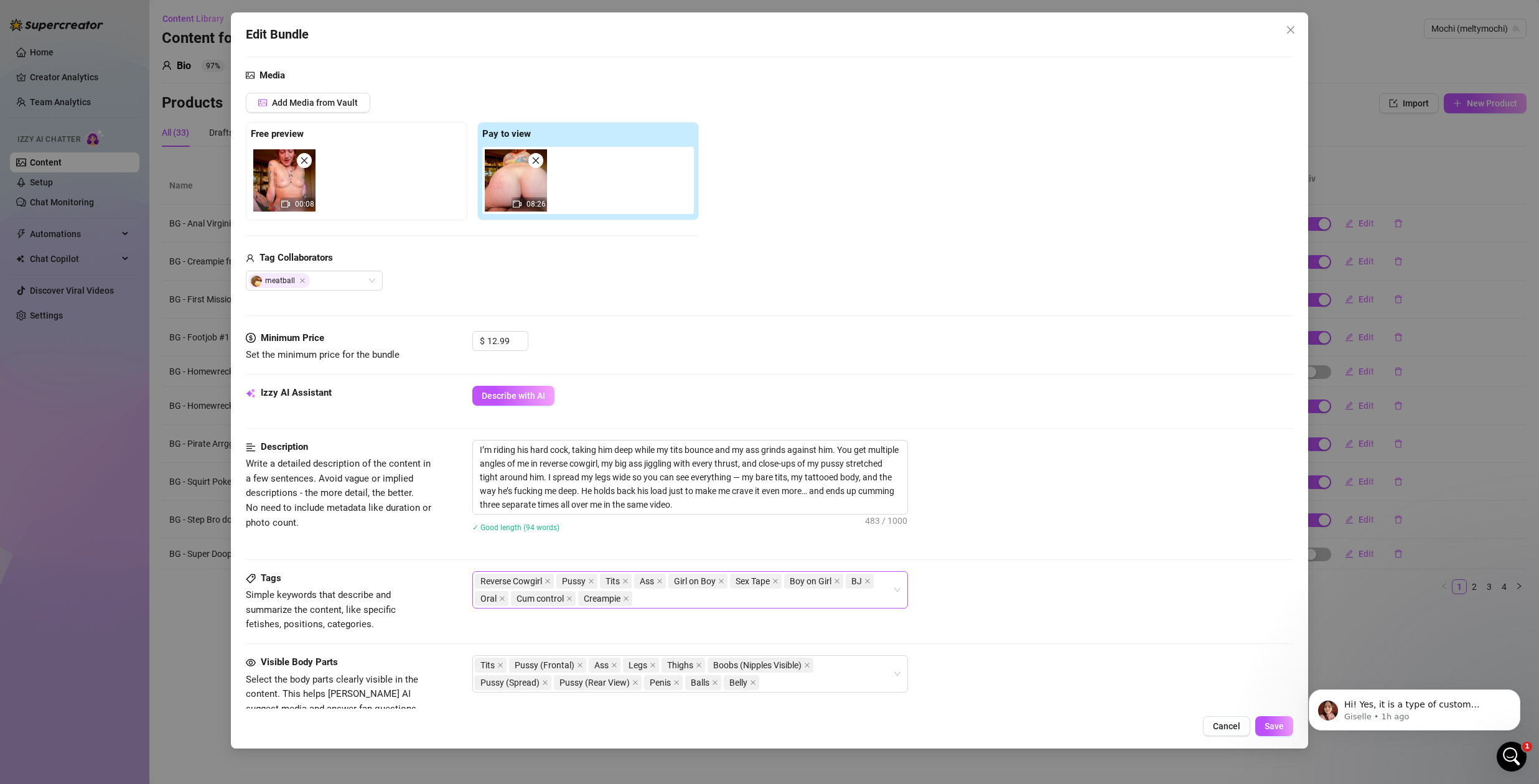
scroll to position [243, 0]
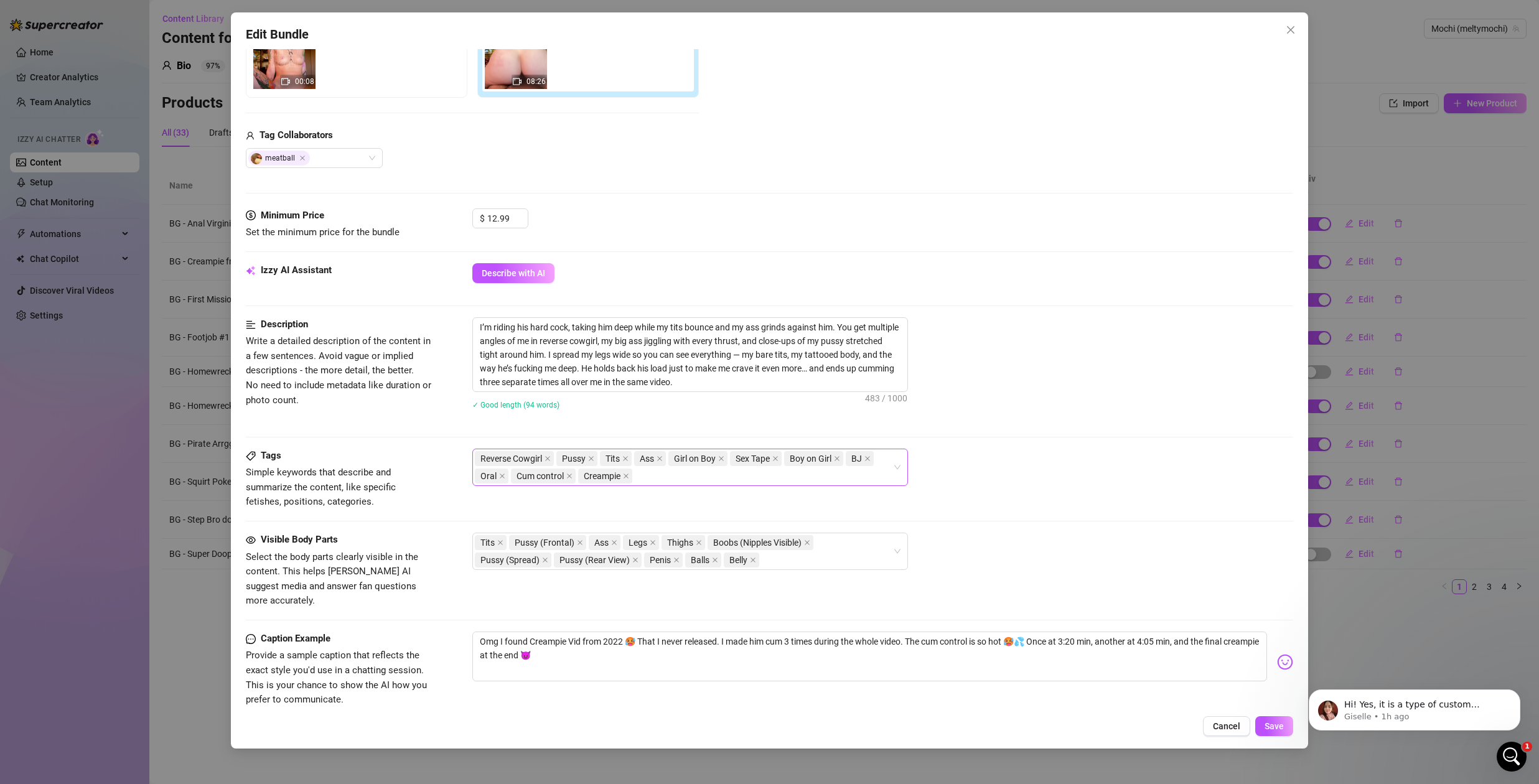
click at [659, 476] on div "Reverse Cowgirl Pussy Tits Ass Girl on Boy Sex Tape Boy on Girl BJ Oral Cum con…" at bounding box center [683, 467] width 417 height 35
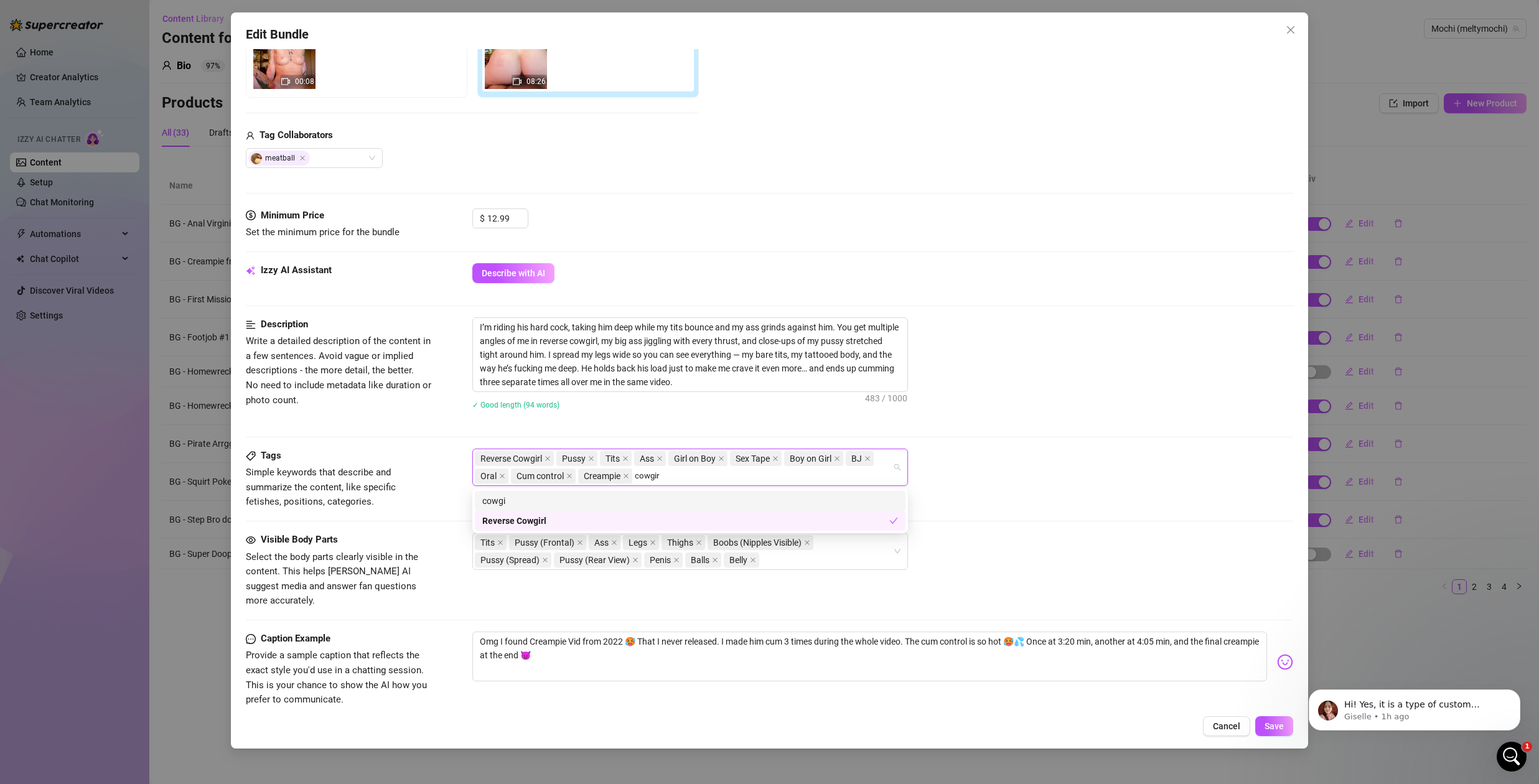
type input "cowgirl"
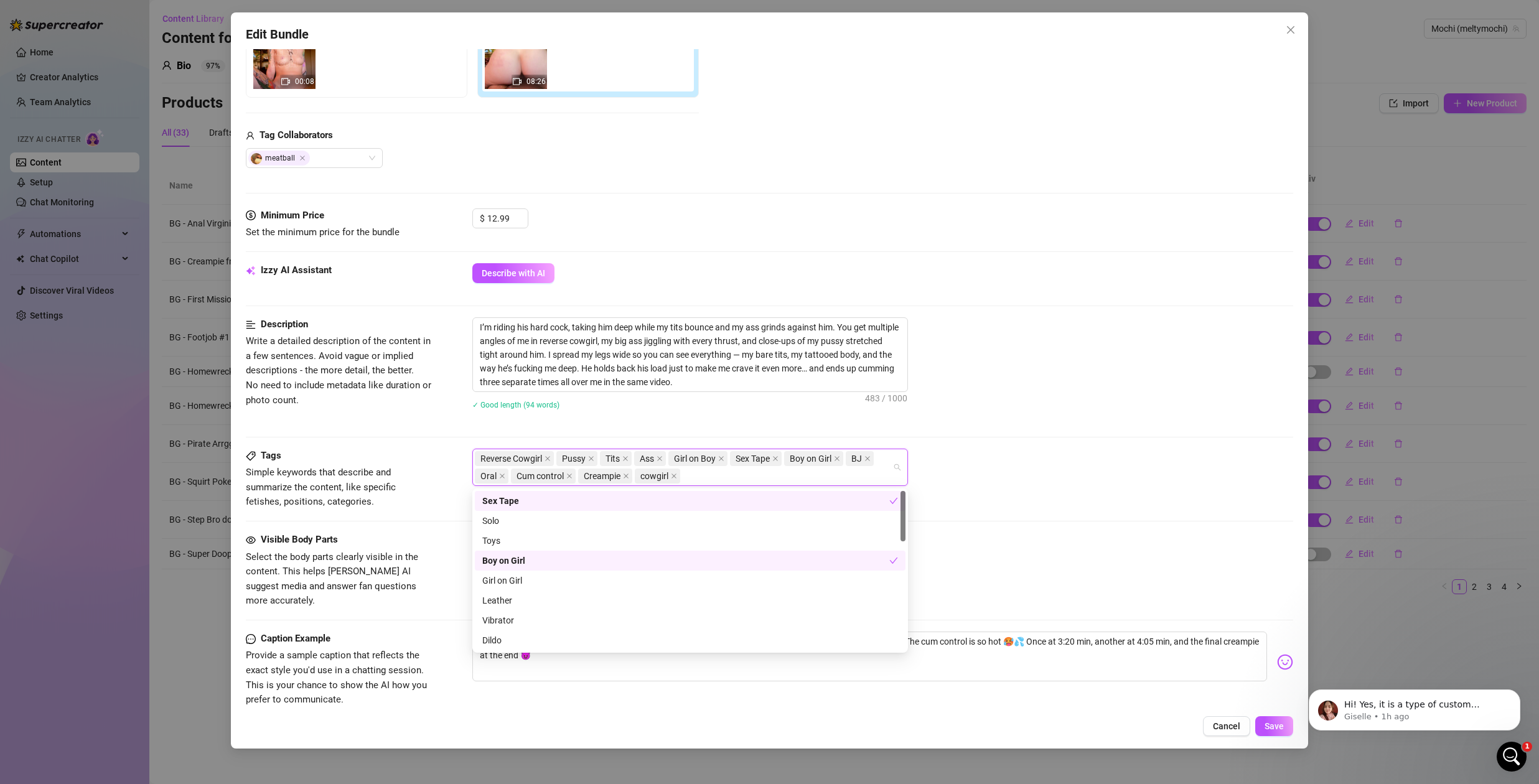
click at [1093, 415] on div "I’m riding his hard cock, taking him deep while my tits bounce and my ass grind…" at bounding box center [882, 371] width 821 height 108
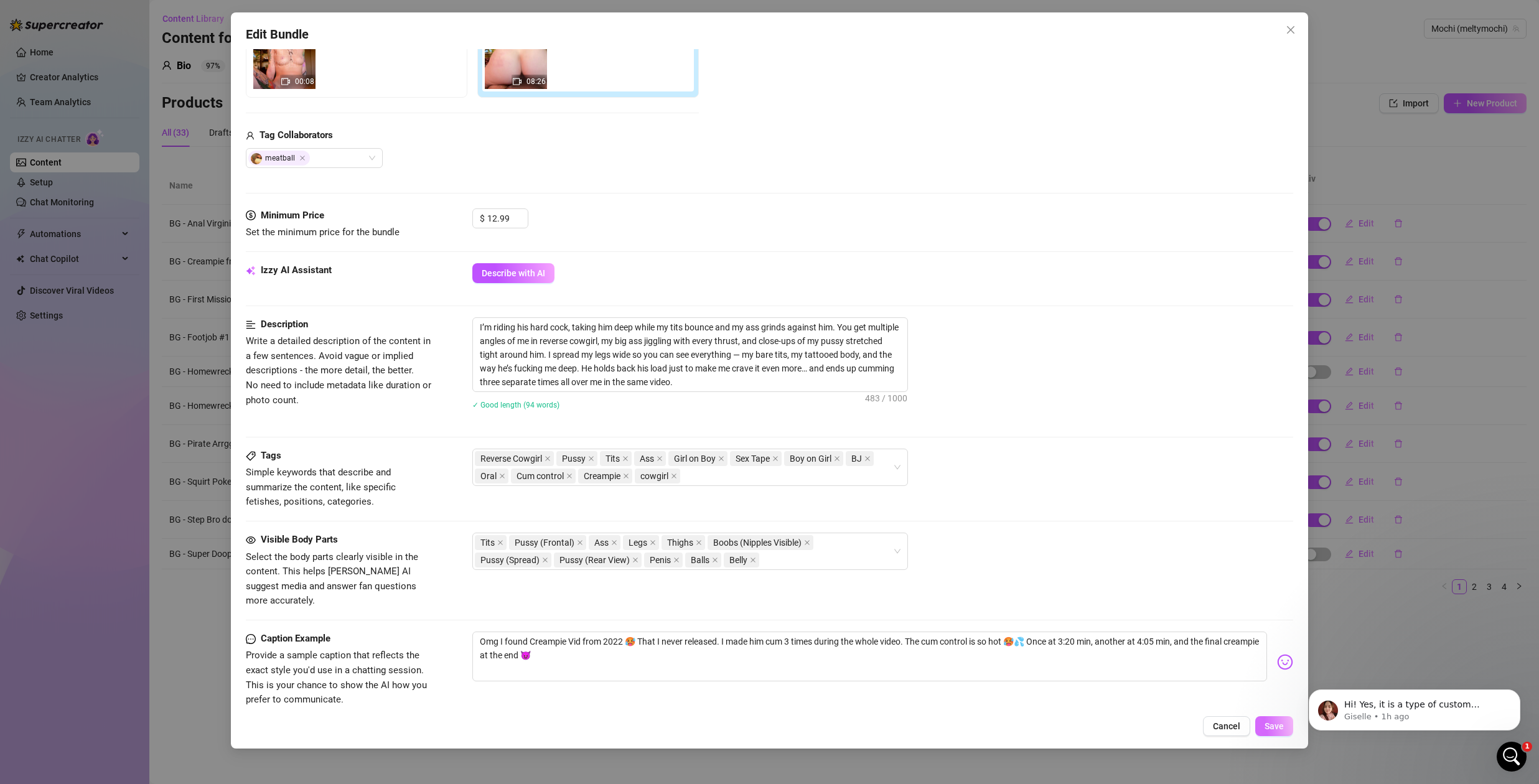
click at [1284, 729] on button "Save" at bounding box center [1274, 727] width 38 height 20
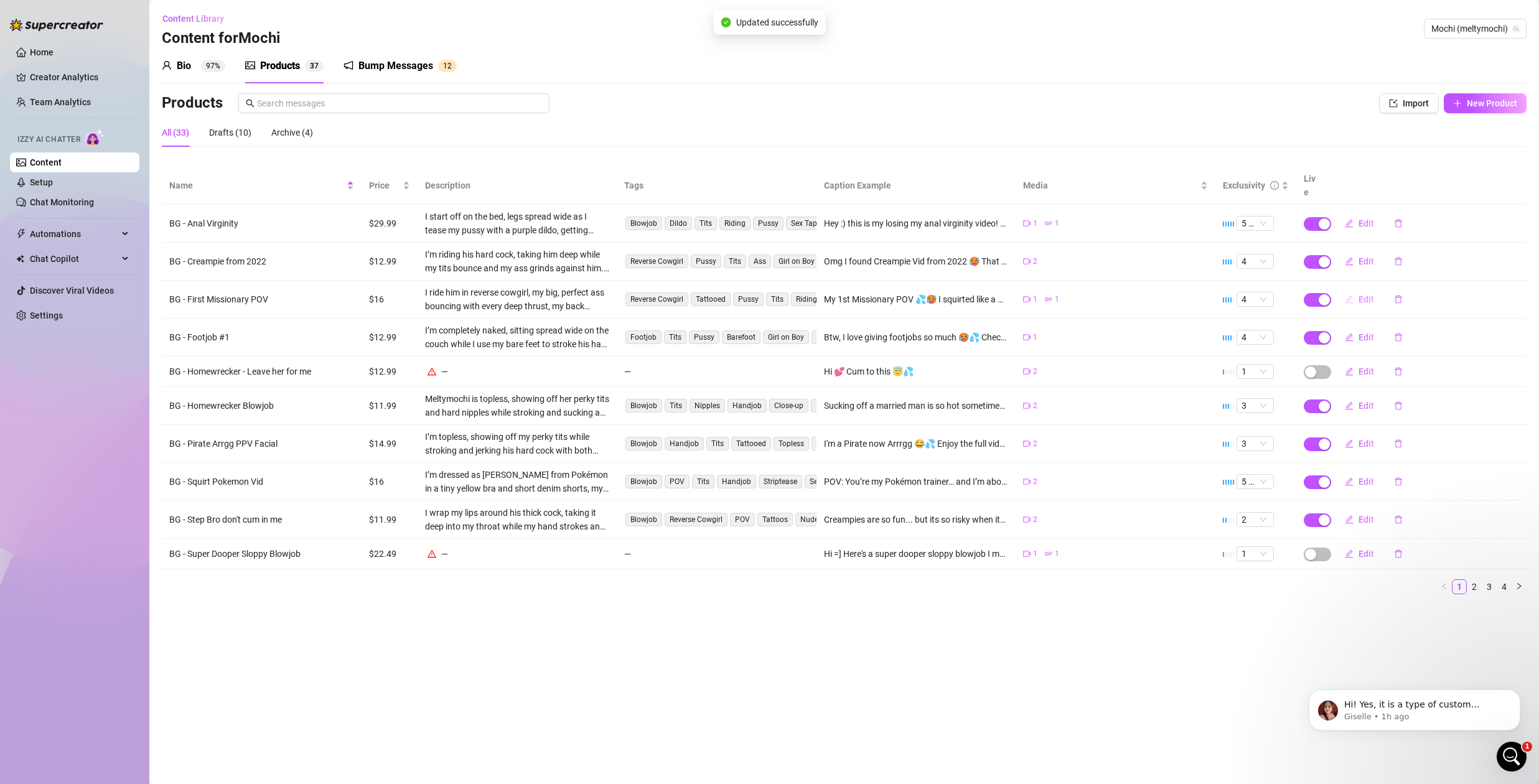
click at [1364, 295] on span "Edit" at bounding box center [1366, 299] width 15 height 10
type textarea "My 1st Missionary POV 💦🥵 I squirted like a monster and squirted the Creampie ou…"
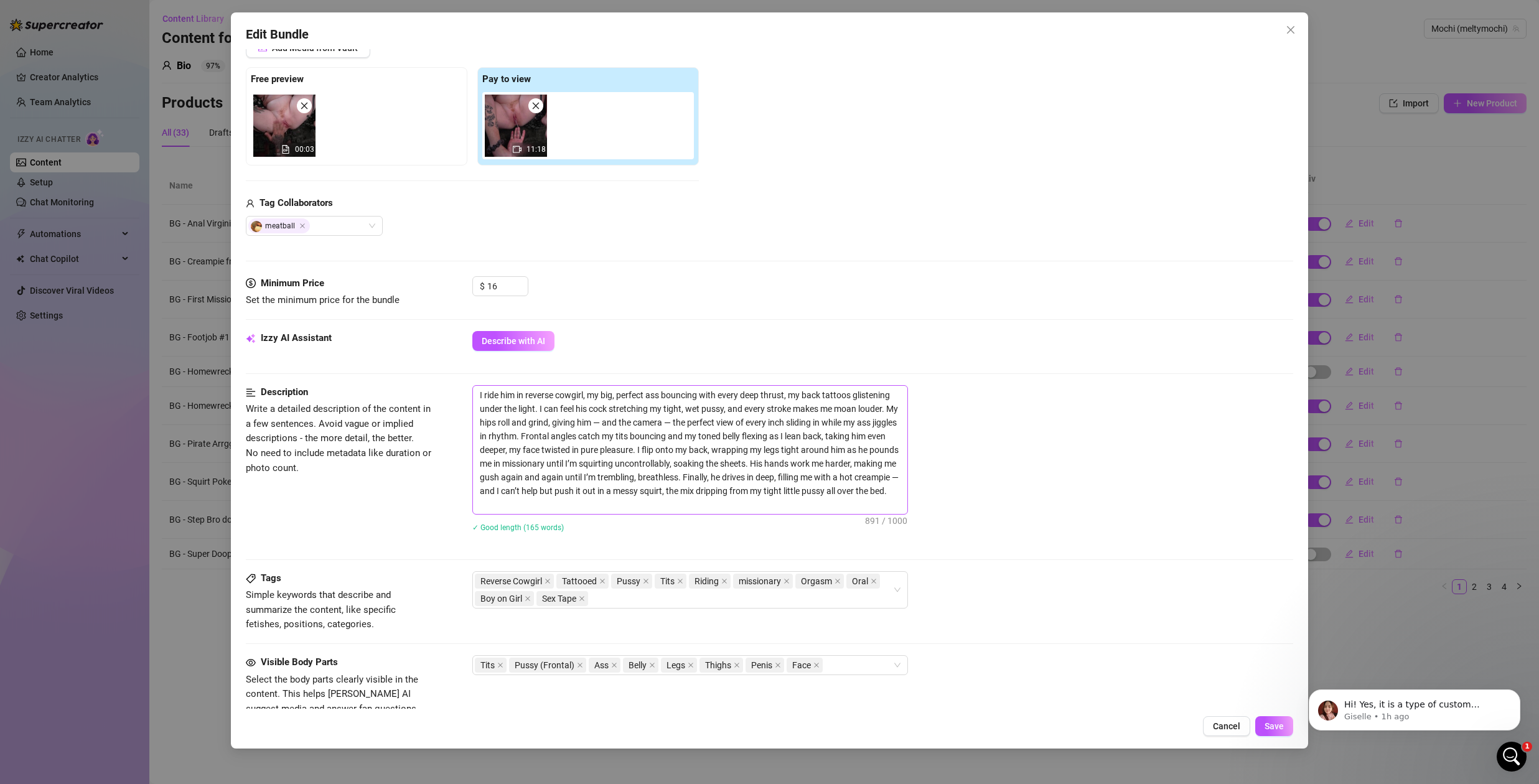
scroll to position [269, 0]
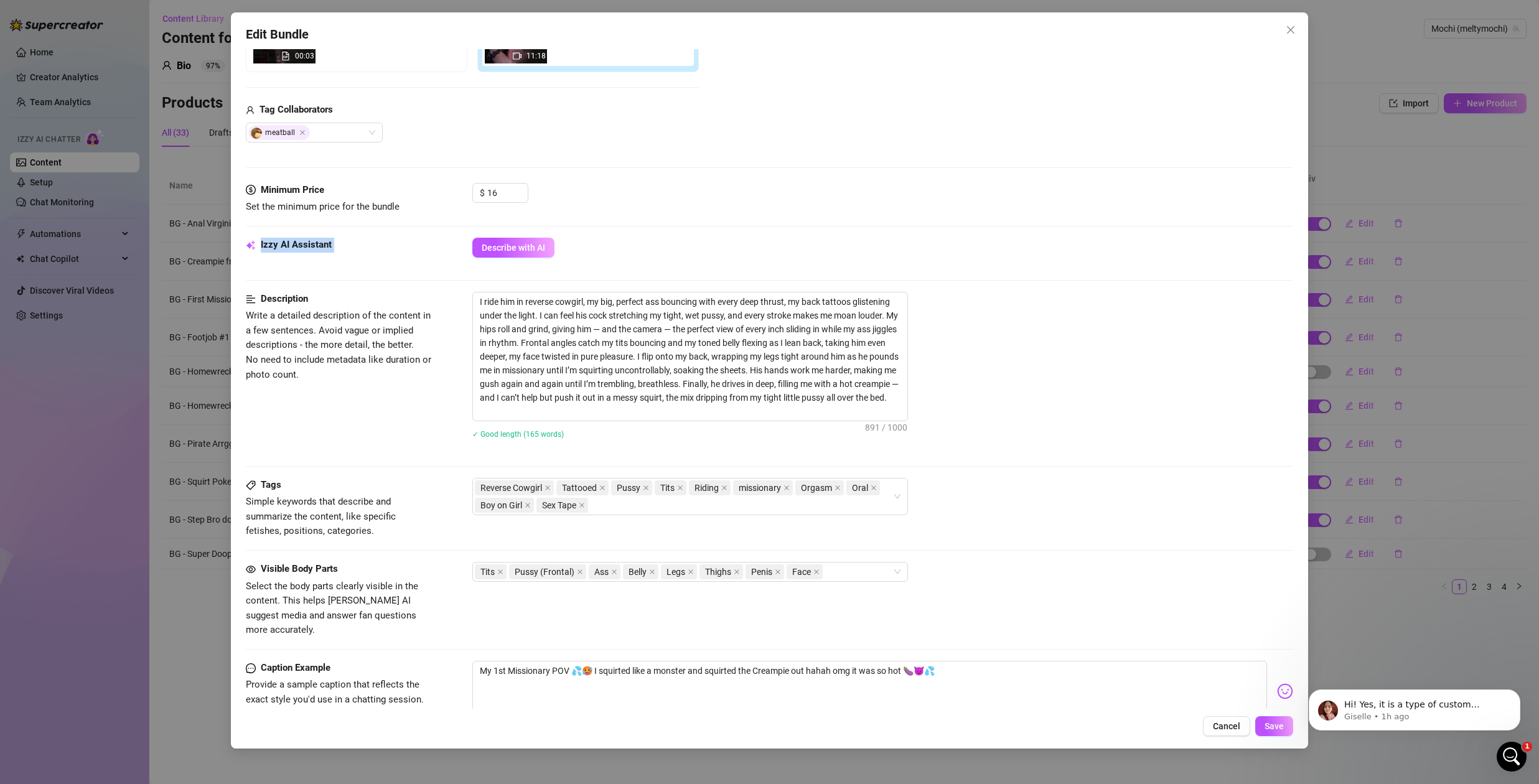
click at [908, 237] on form "Account Mochi (@meltymochi) Name Name is for your internal organization only. B…" at bounding box center [770, 354] width 1047 height 1118
click at [822, 226] on div "Minimum Price Set the minimum price for the bundle $ 16" at bounding box center [770, 210] width 1047 height 55
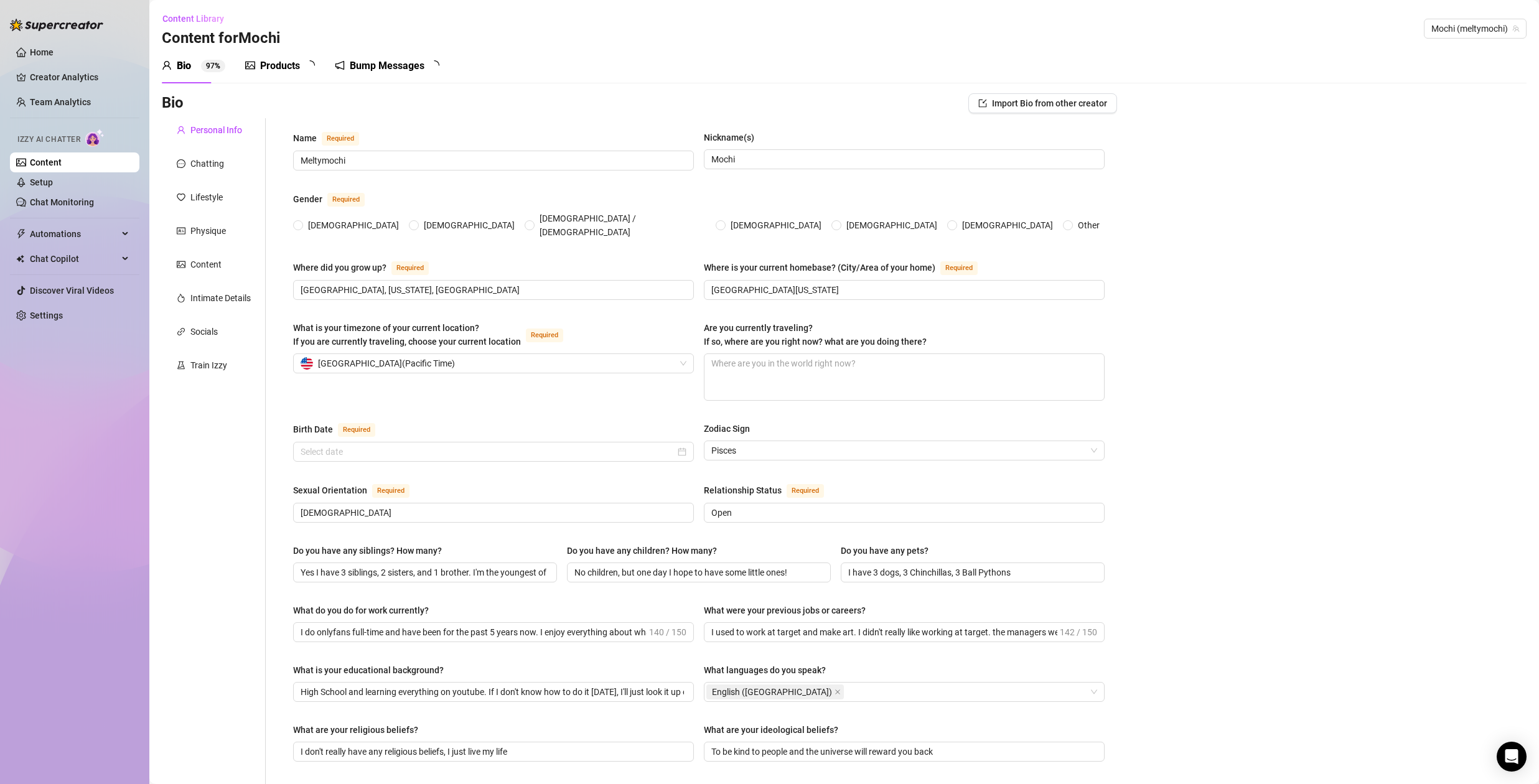
radio input "true"
type input "[DATE]"
click at [288, 67] on div "Products" at bounding box center [281, 66] width 40 height 15
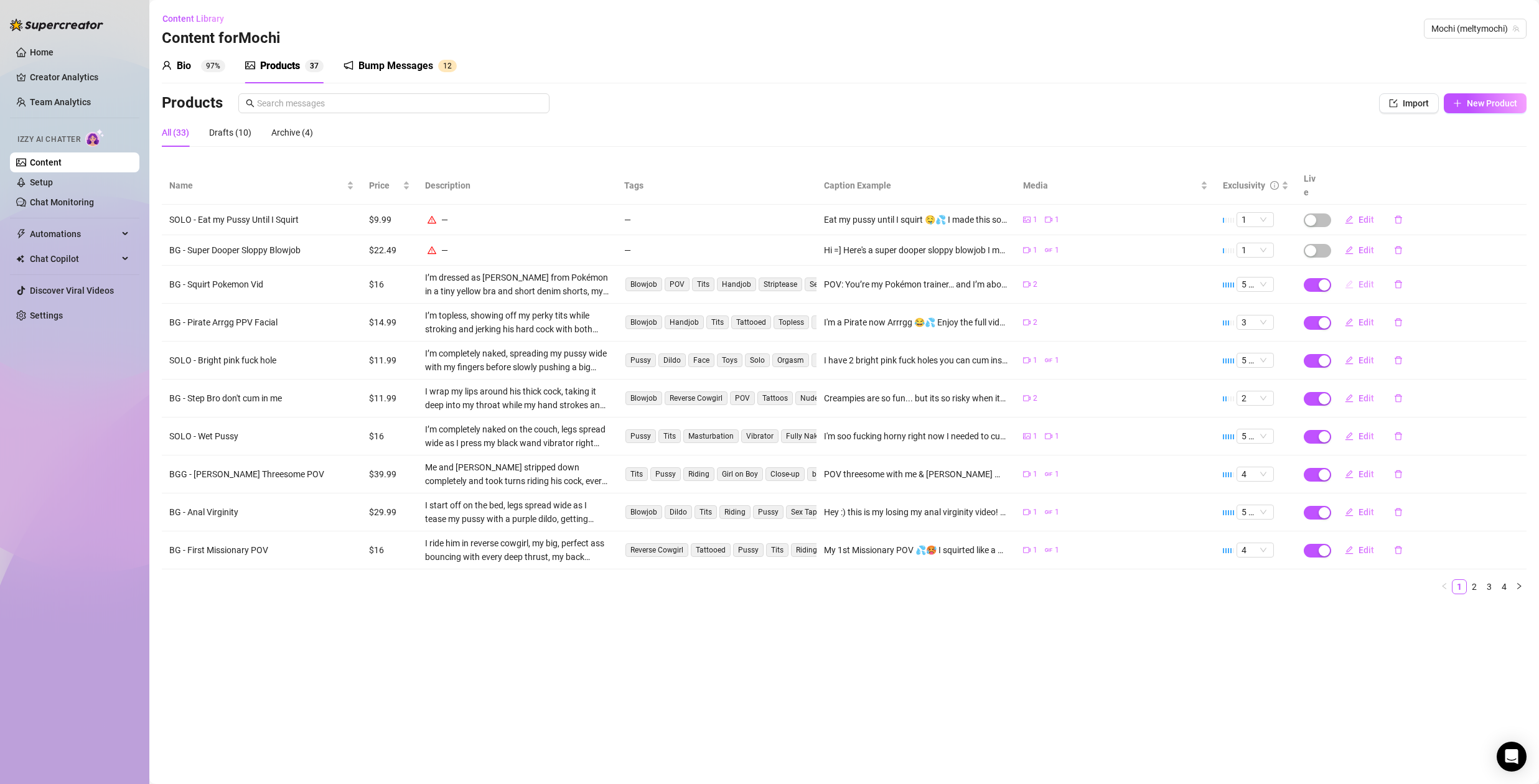
click at [1364, 279] on span "Edit" at bounding box center [1366, 284] width 15 height 10
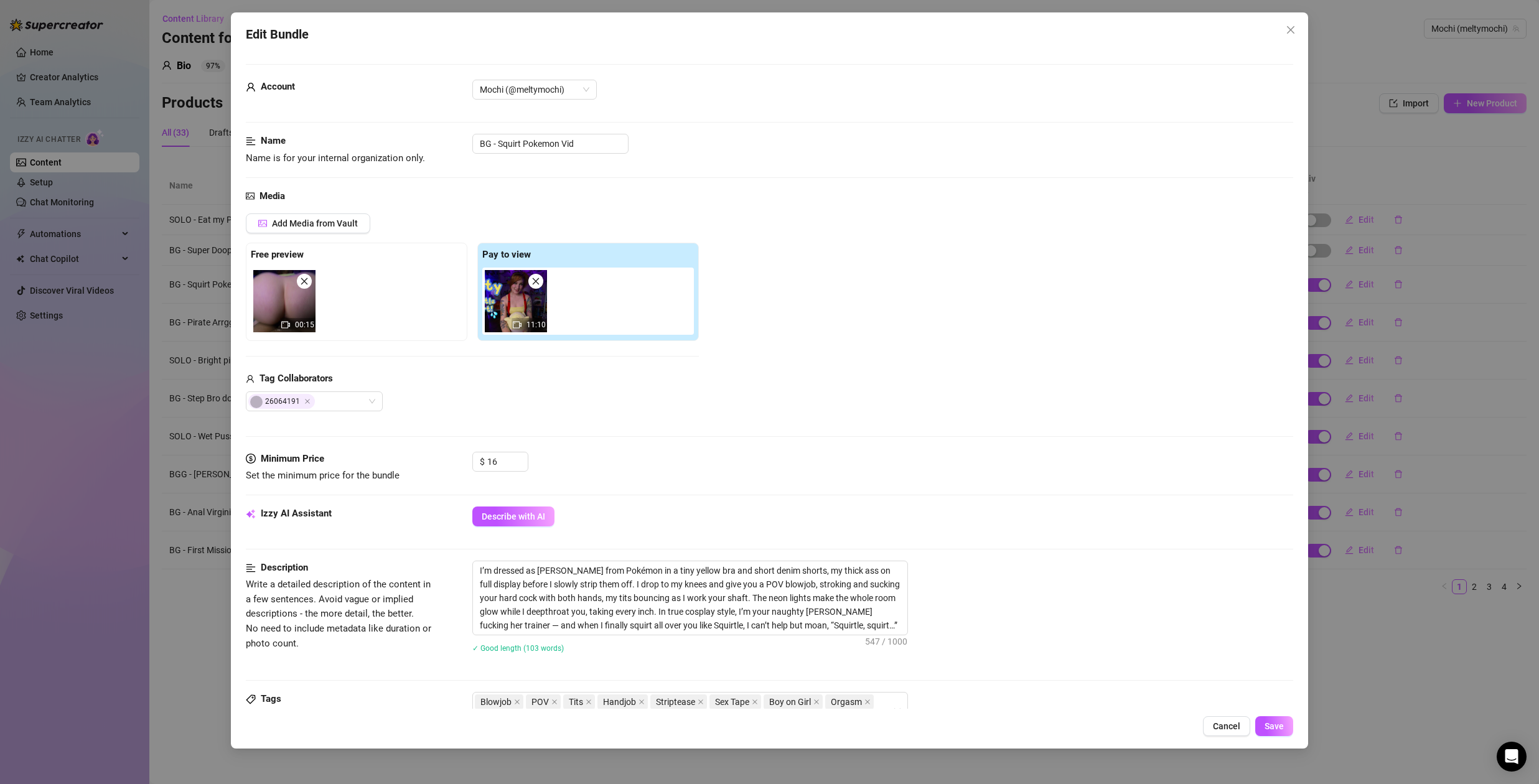
scroll to position [404, 0]
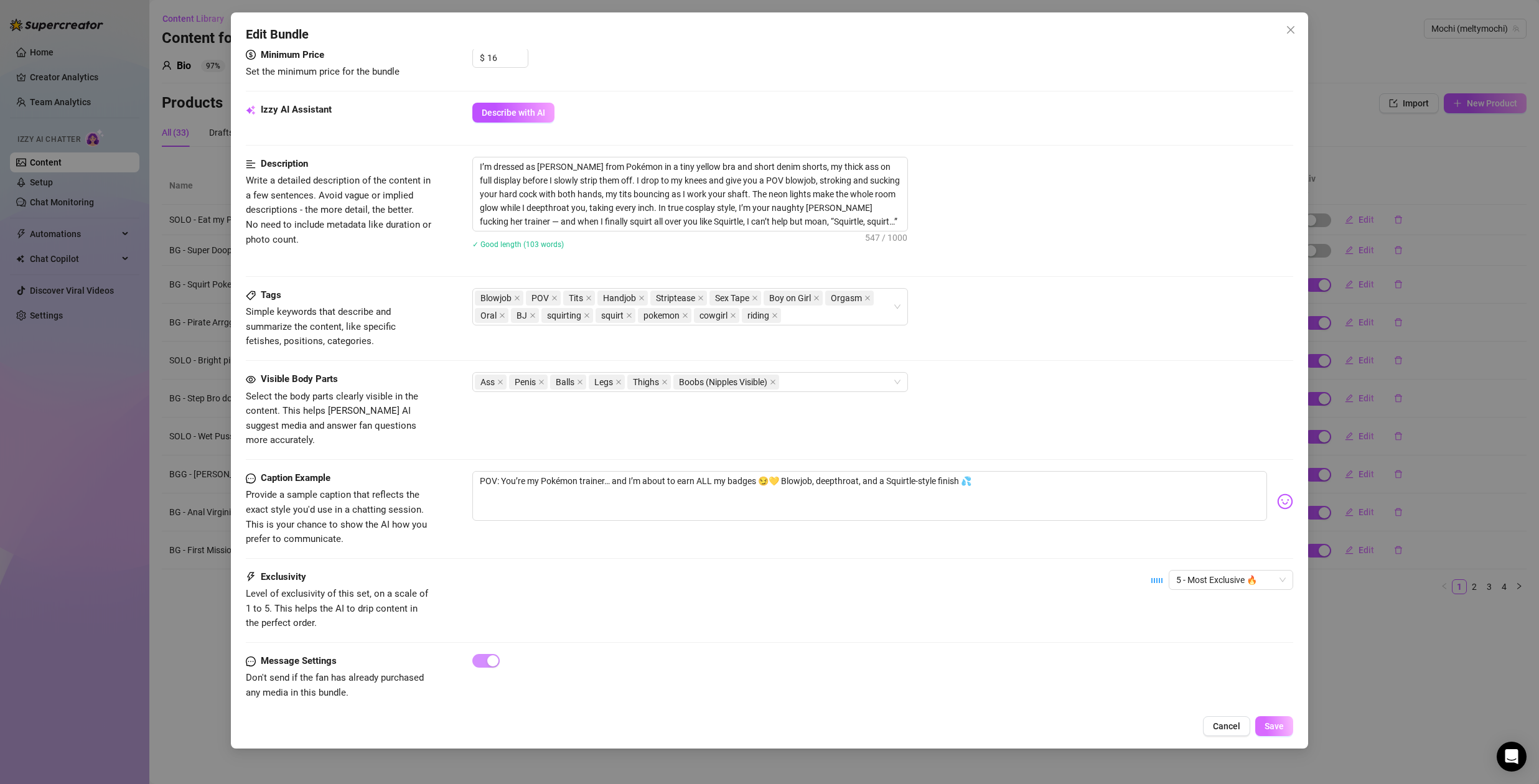
click at [1276, 721] on button "Save" at bounding box center [1274, 727] width 38 height 20
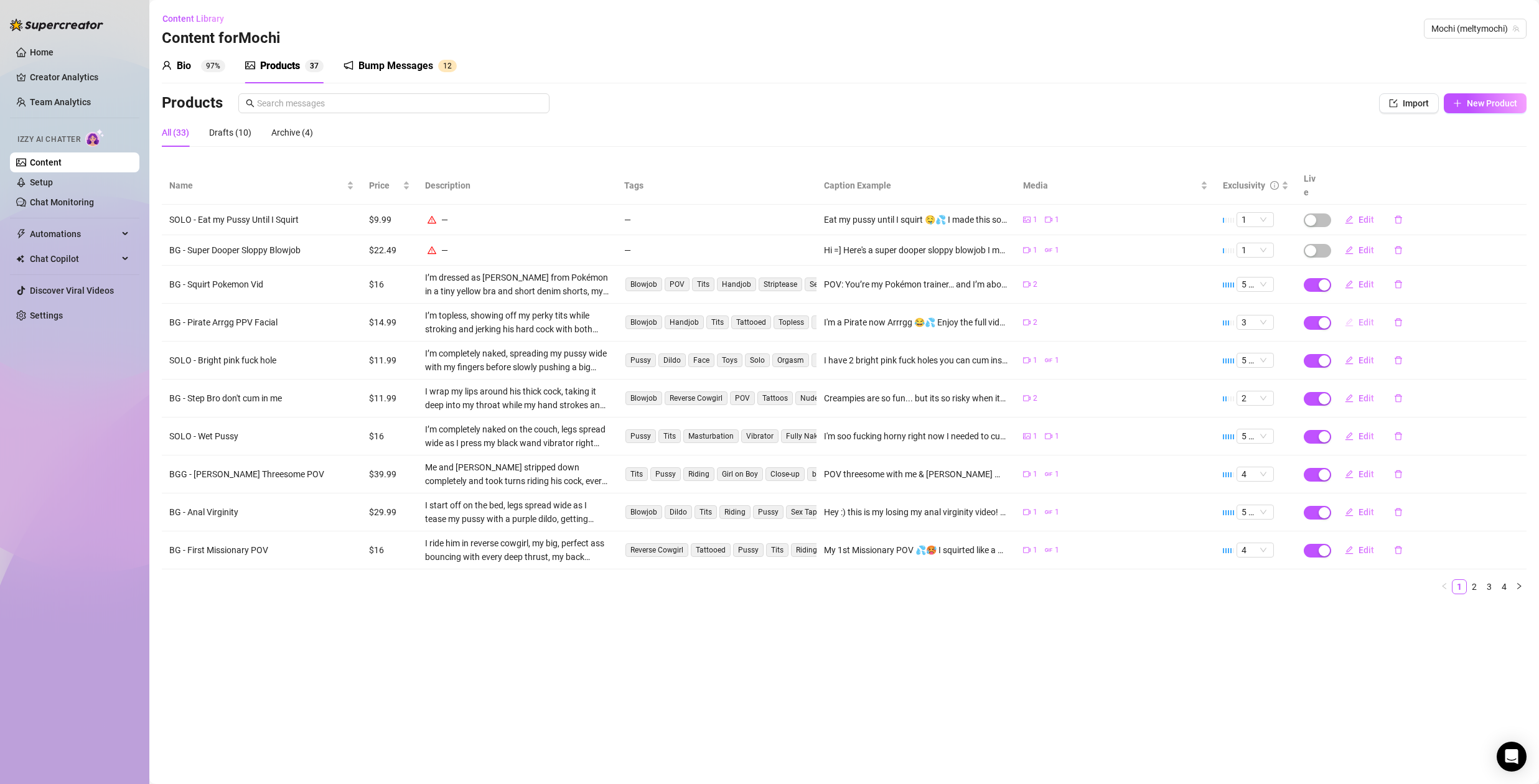
click at [1367, 317] on span "Edit" at bounding box center [1366, 322] width 15 height 10
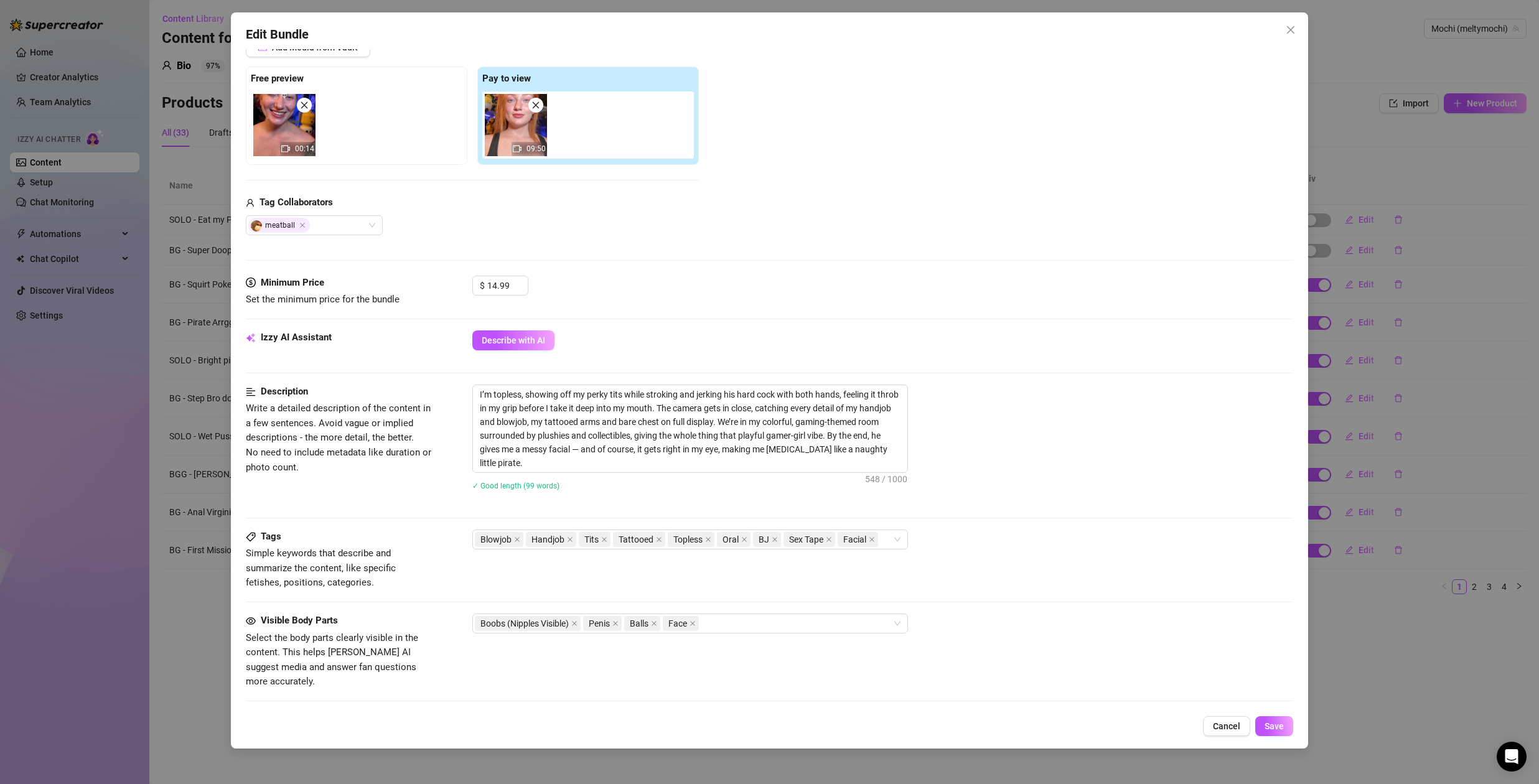
scroll to position [268, 0]
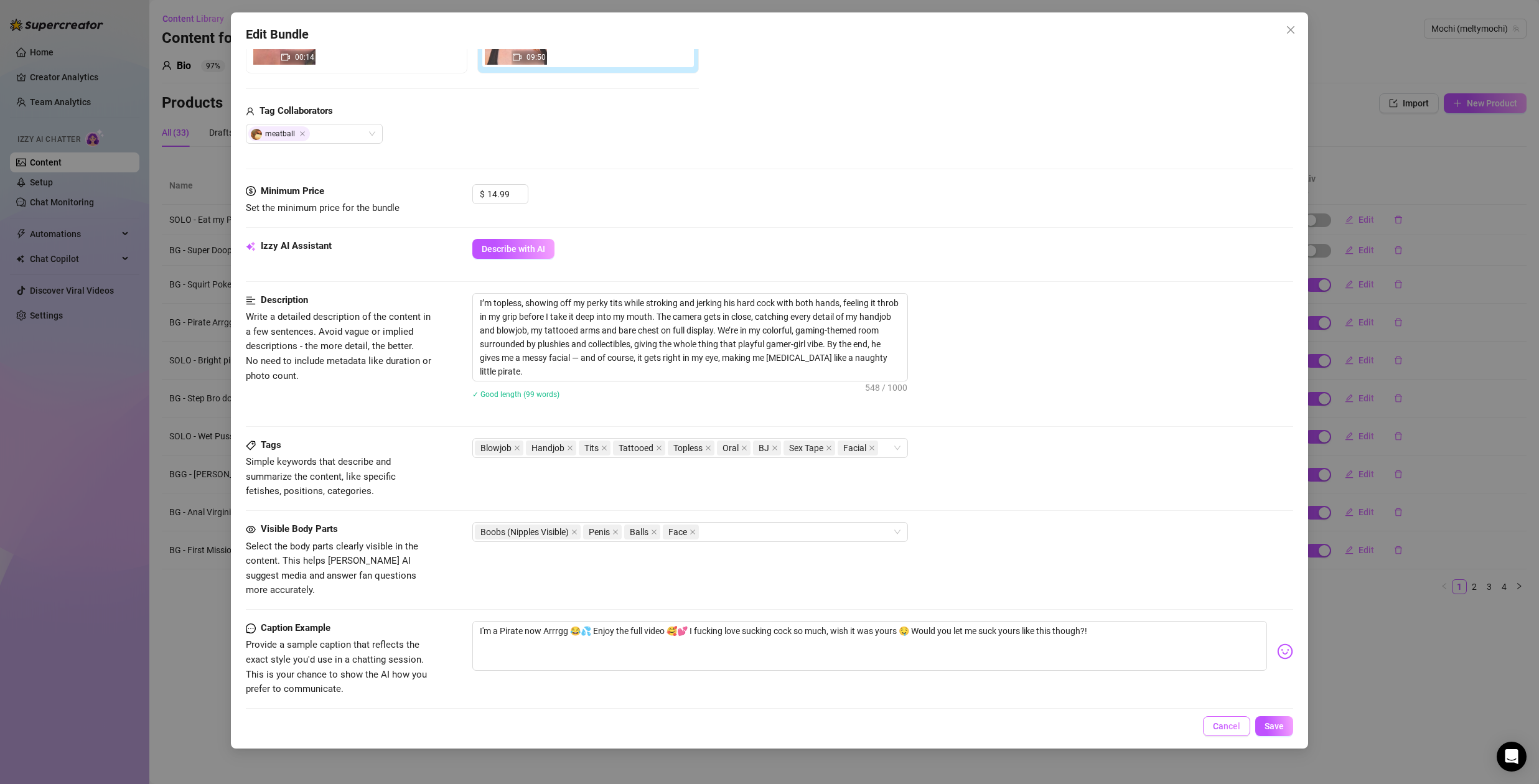
click at [1232, 721] on span "Cancel" at bounding box center [1226, 726] width 27 height 10
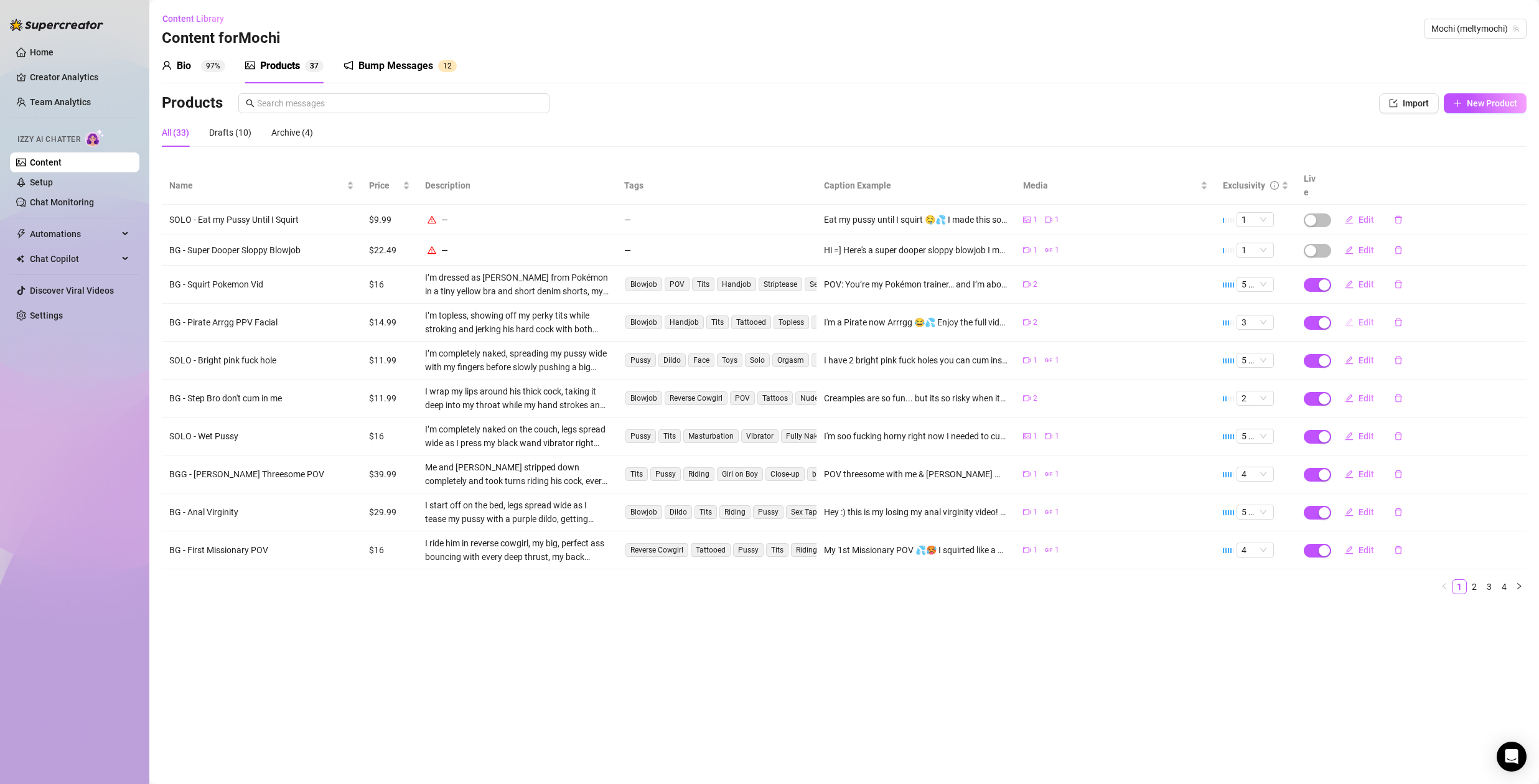
click at [1364, 317] on span "Edit" at bounding box center [1366, 322] width 15 height 10
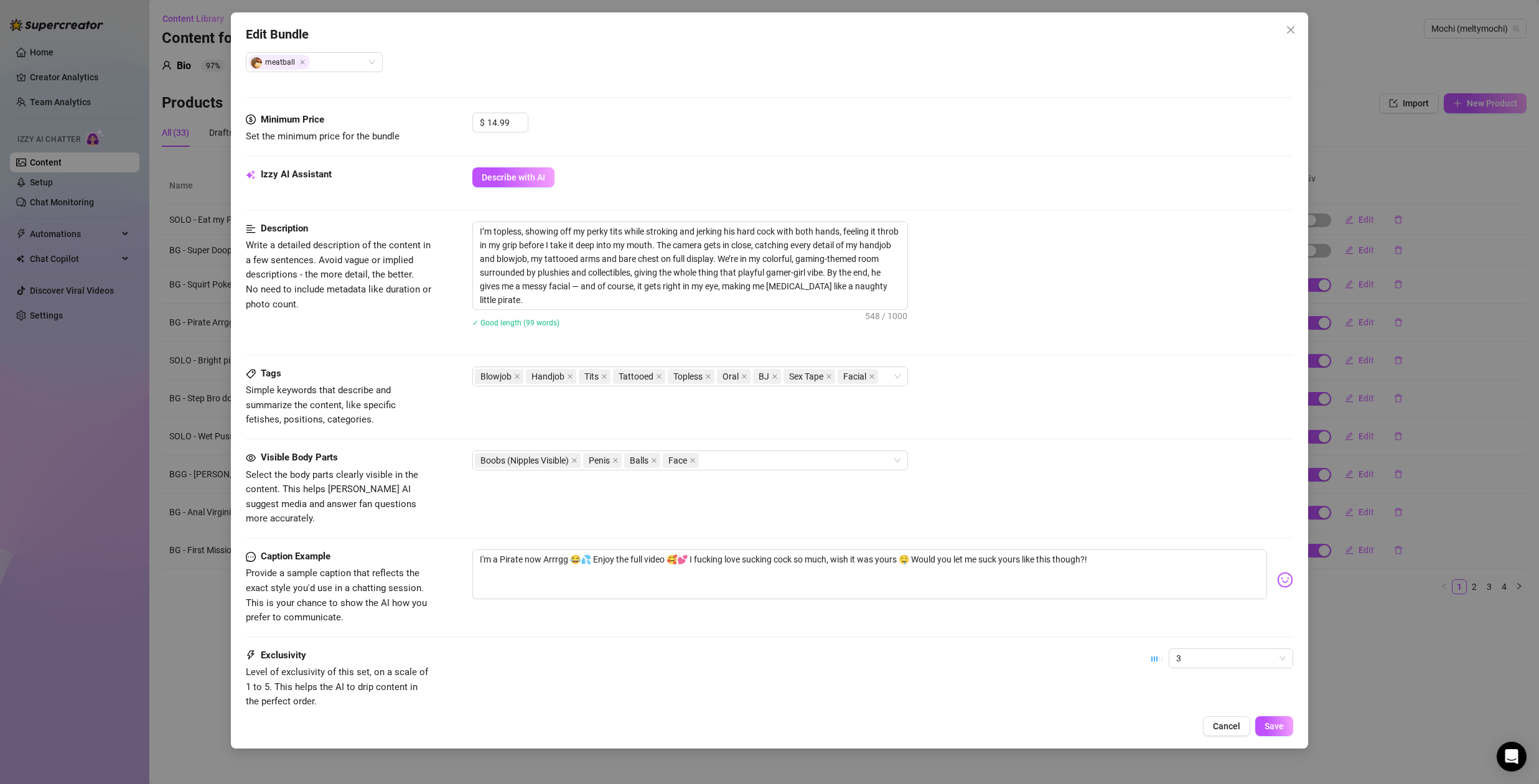
scroll to position [160, 0]
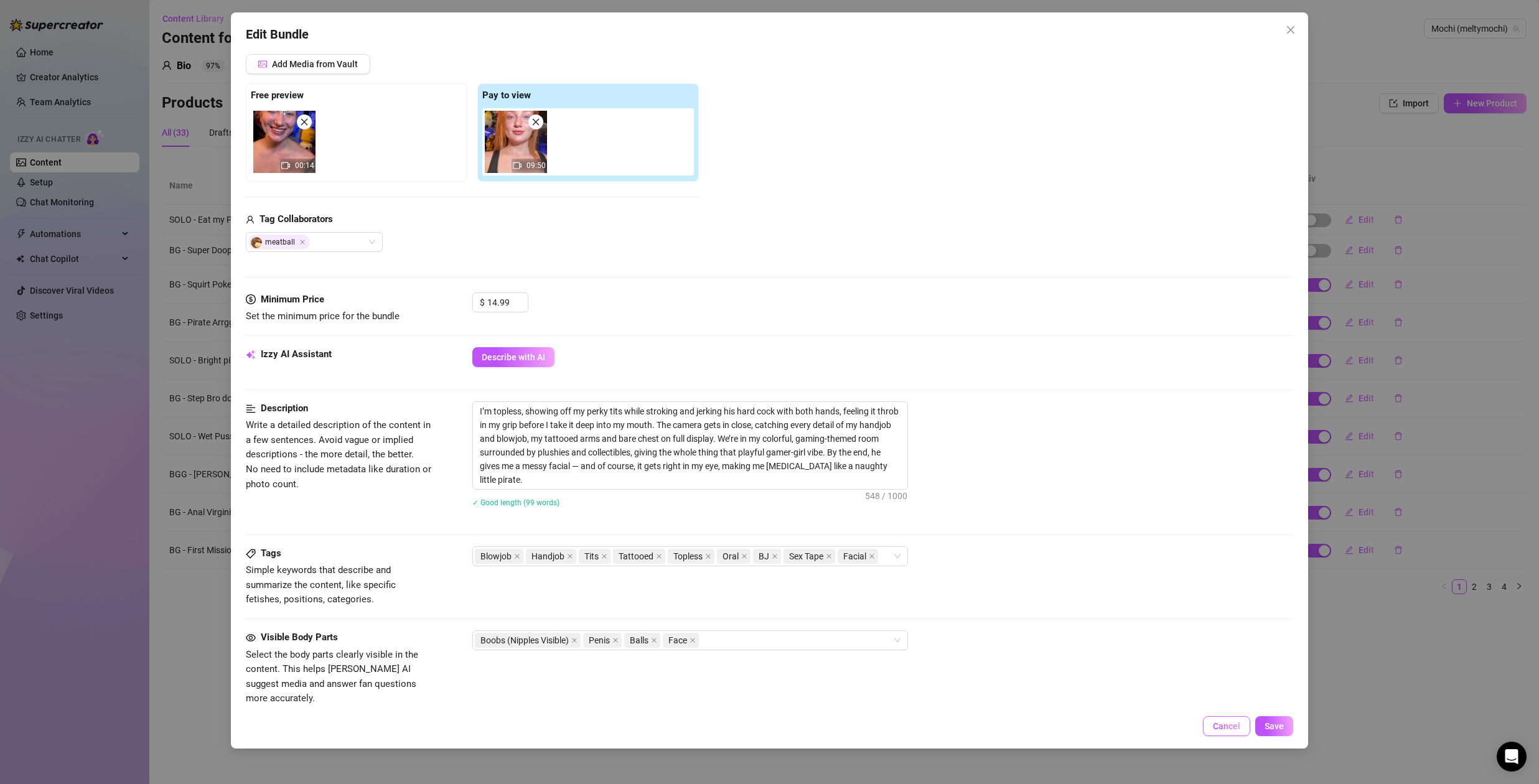
click at [1234, 731] on span "Cancel" at bounding box center [1226, 726] width 27 height 10
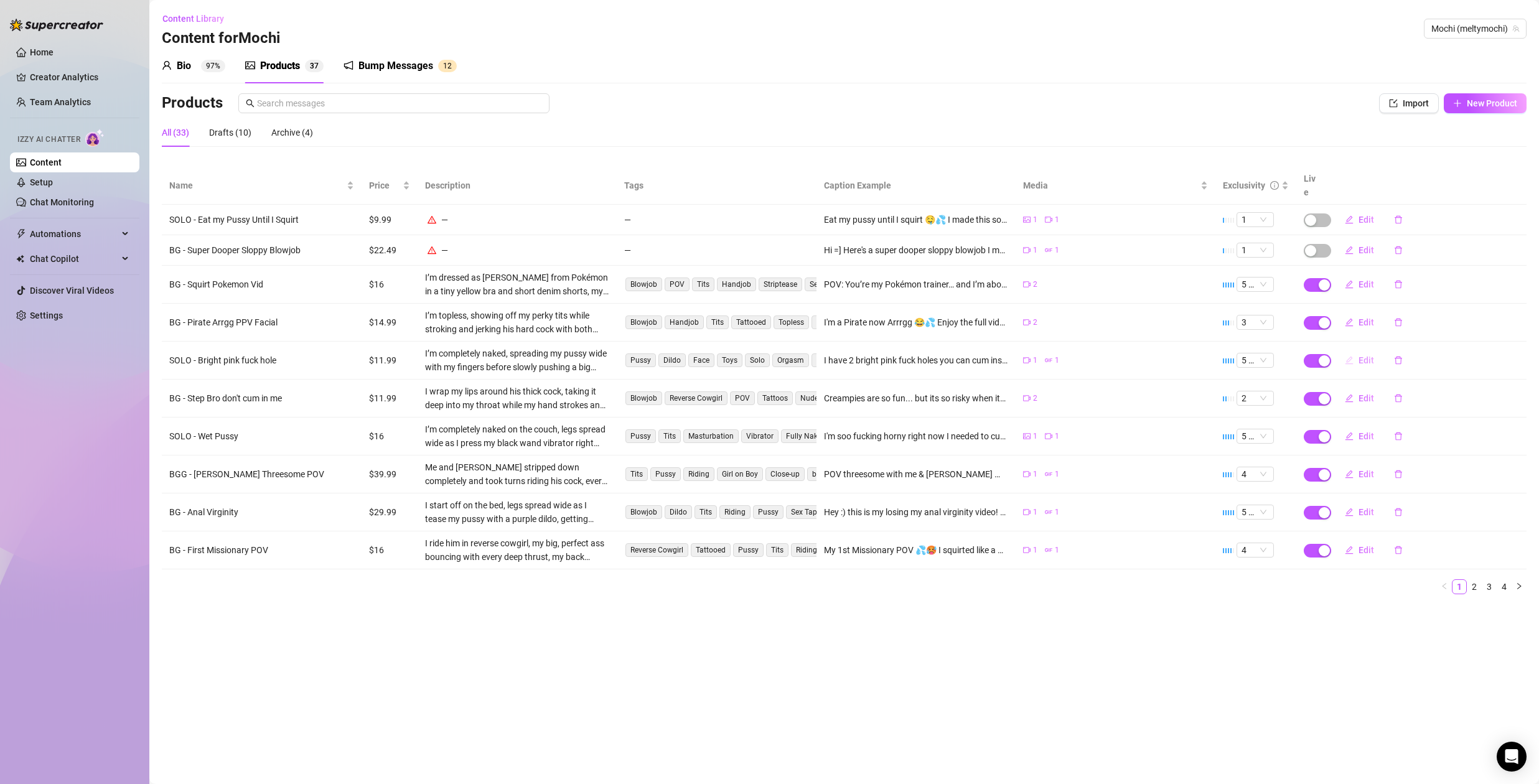
click at [1363, 355] on span "Edit" at bounding box center [1366, 360] width 15 height 10
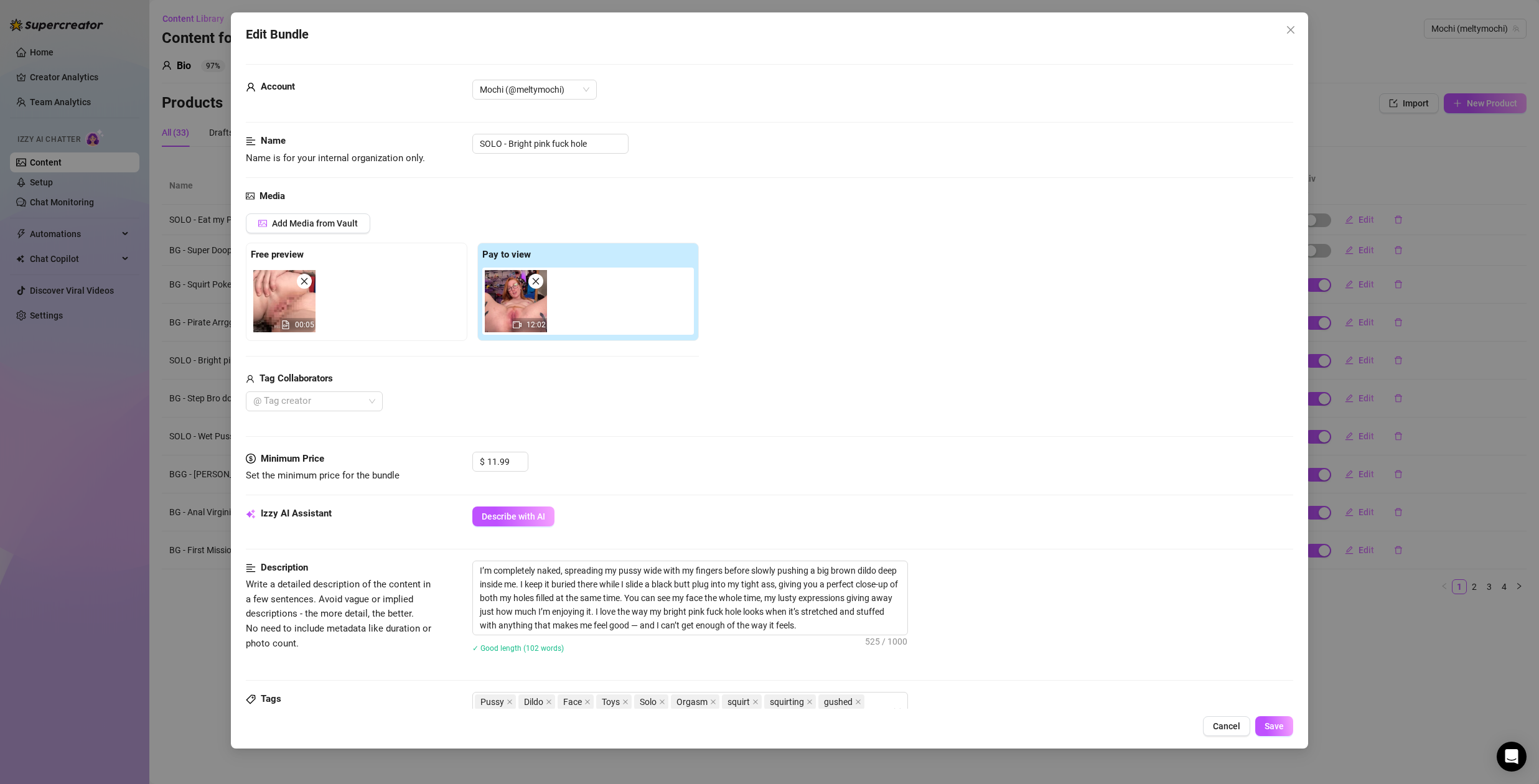
scroll to position [275, 0]
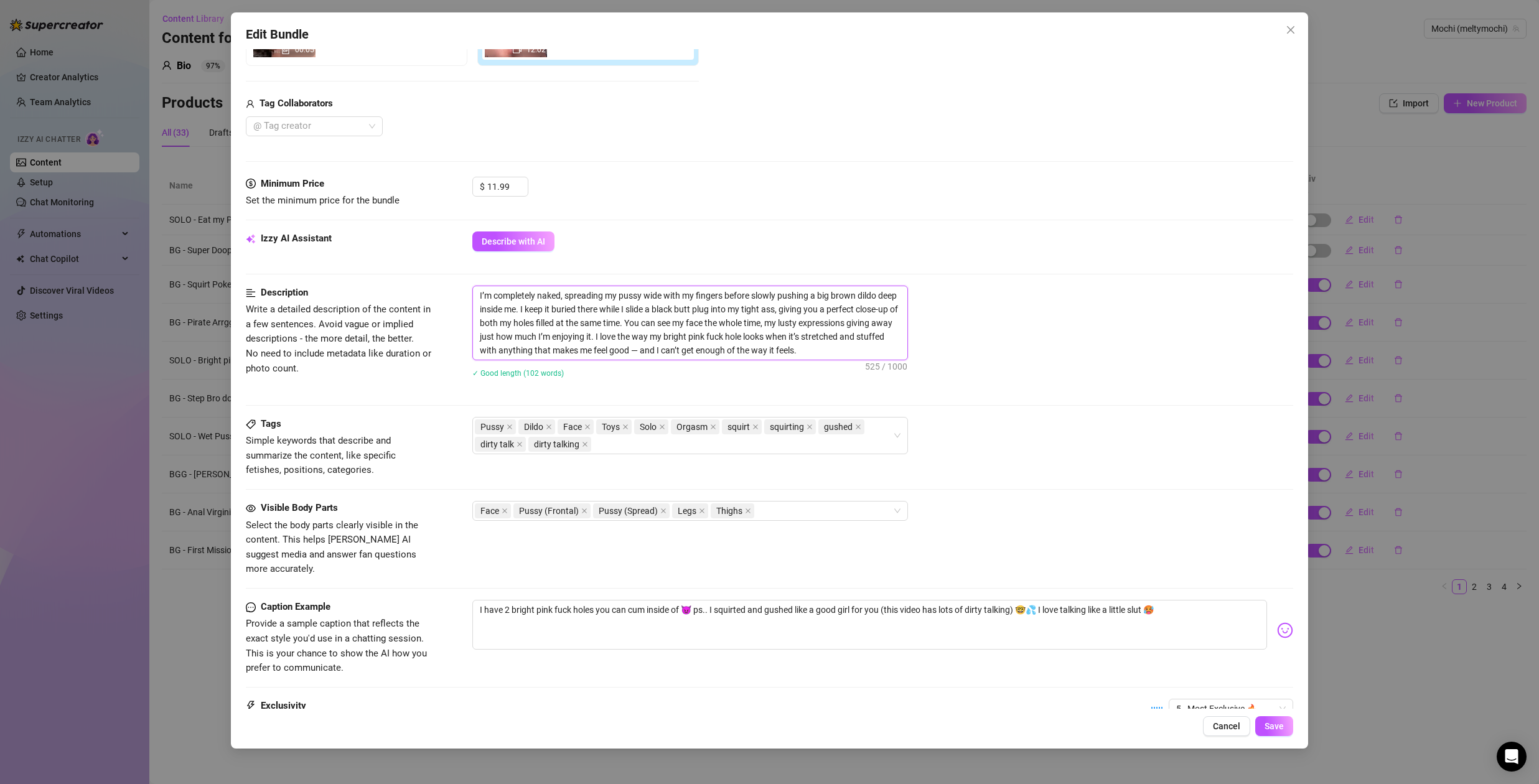
drag, startPoint x: 782, startPoint y: 311, endPoint x: 525, endPoint y: 314, distance: 257.0
click at [520, 313] on textarea "I’m completely naked, spreading my pussy wide with my fingers before slowly pus…" at bounding box center [690, 323] width 434 height 73
type textarea "I’m completely naked, spreading my pussy wide with my fingers before slowly pus…"
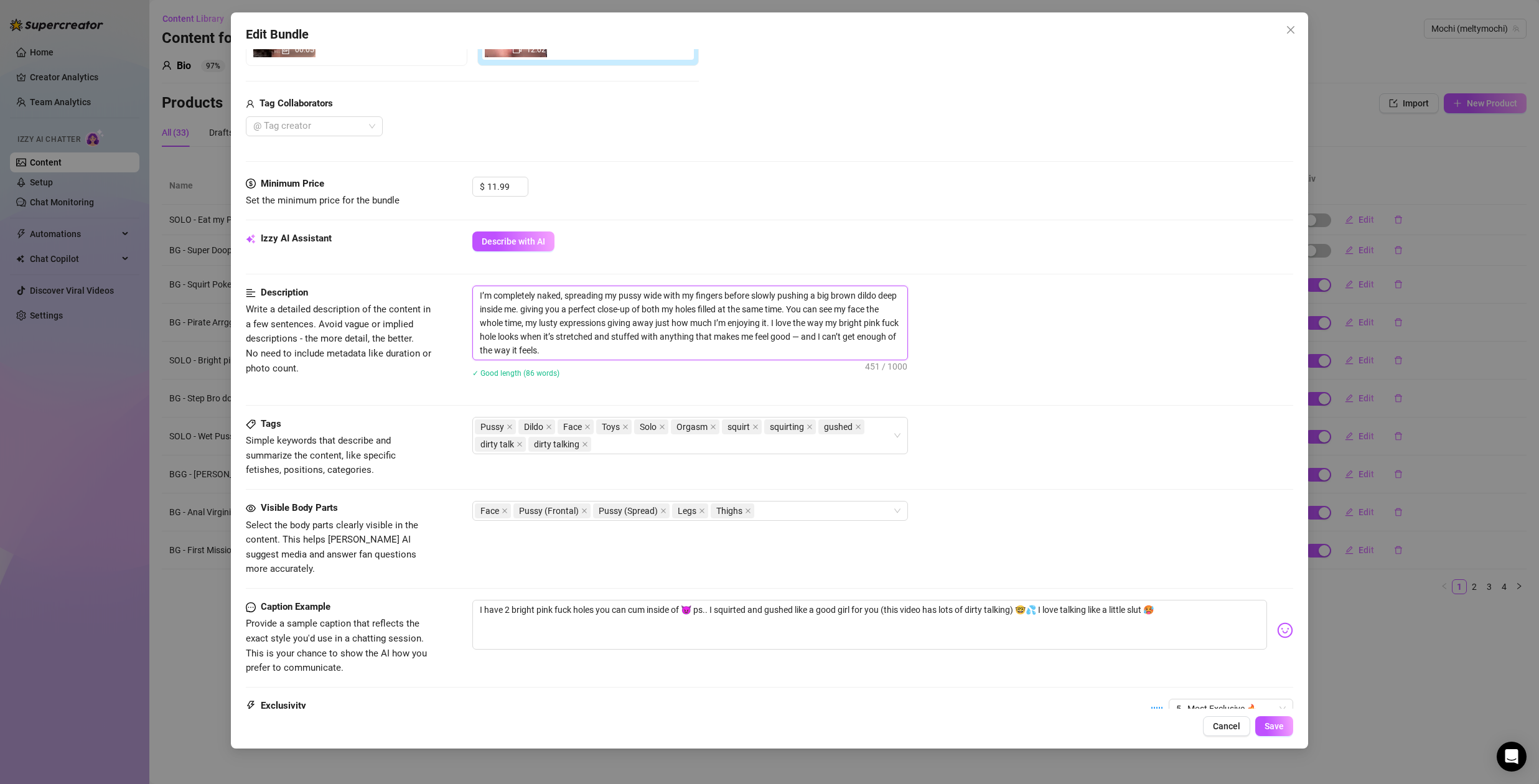
type textarea "I’m completely naked, spreading my pussy wide with my fingers before slowly pus…"
drag, startPoint x: 789, startPoint y: 311, endPoint x: 516, endPoint y: 309, distance: 273.0
click at [516, 309] on textarea "I’m completely naked, spreading my pussy wide with my fingers before slowly pus…" at bounding box center [690, 323] width 434 height 73
type textarea "I’m completely naked, spreading my pussy wide with my fingers before slowly pus…"
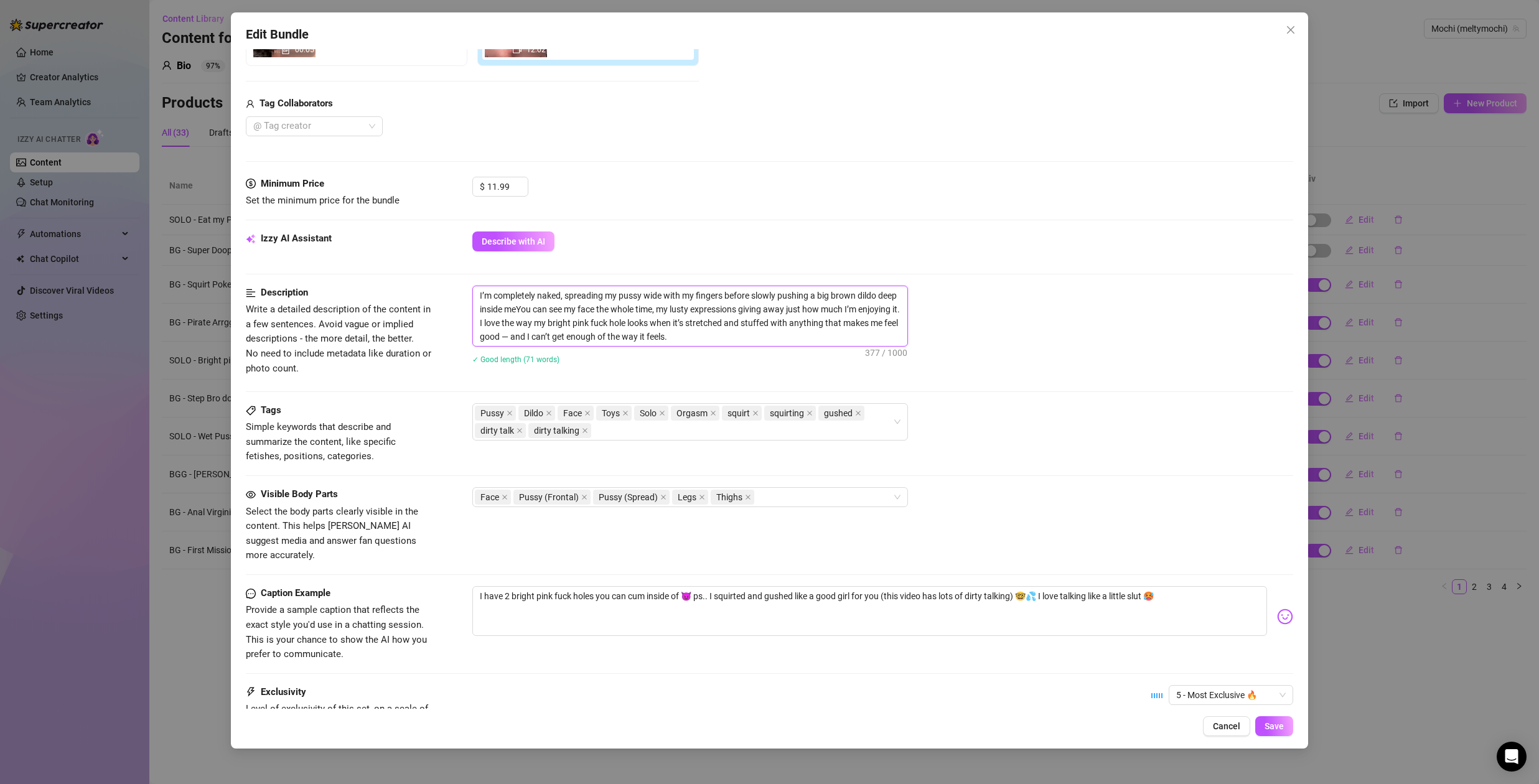
type textarea "I’m completely naked, spreading my pussy wide with my fingers before slowly pus…"
click at [692, 335] on textarea "I’m completely naked, spreading my pussy wide with my fingers before slowly pus…" at bounding box center [690, 316] width 434 height 59
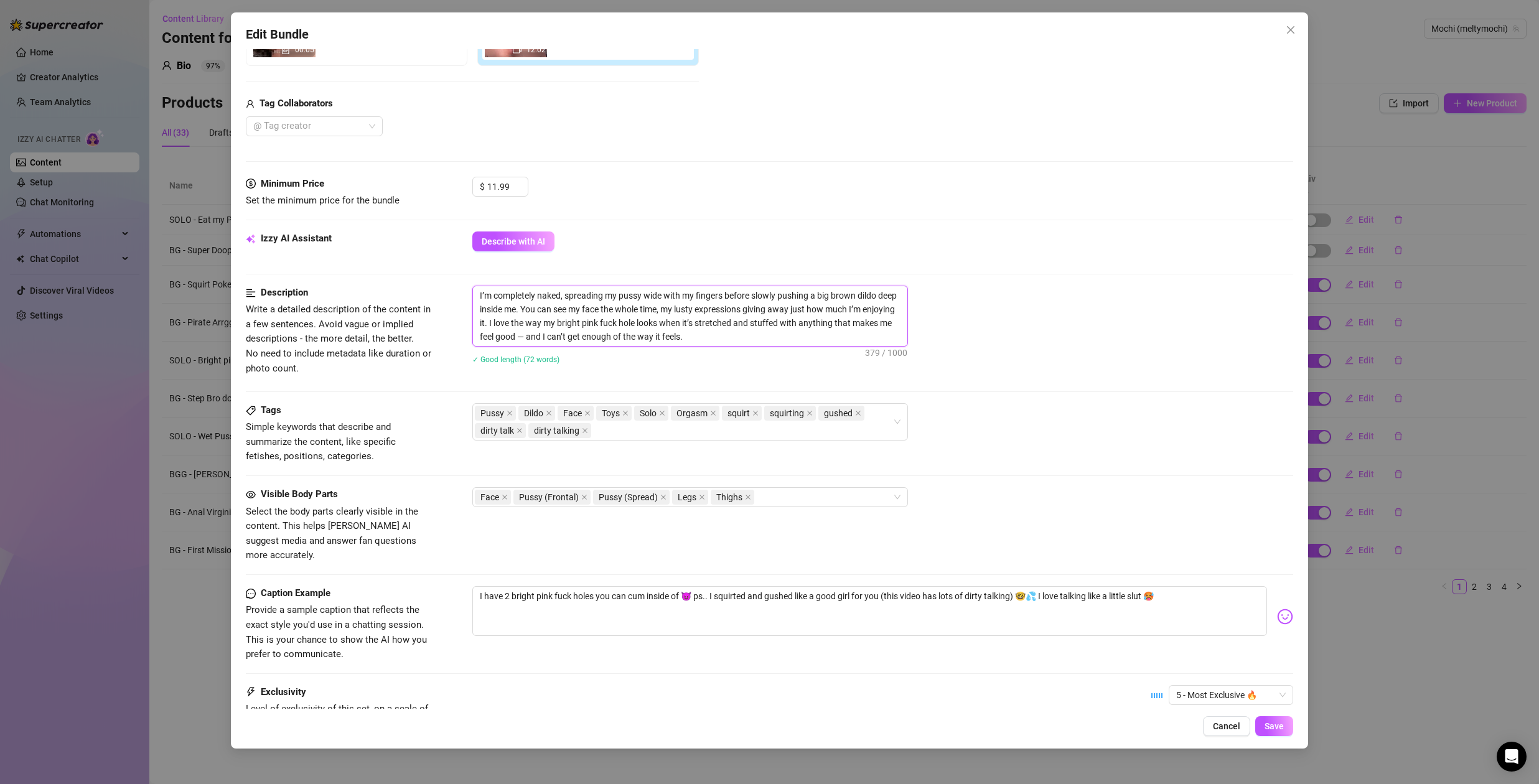
scroll to position [0, 0]
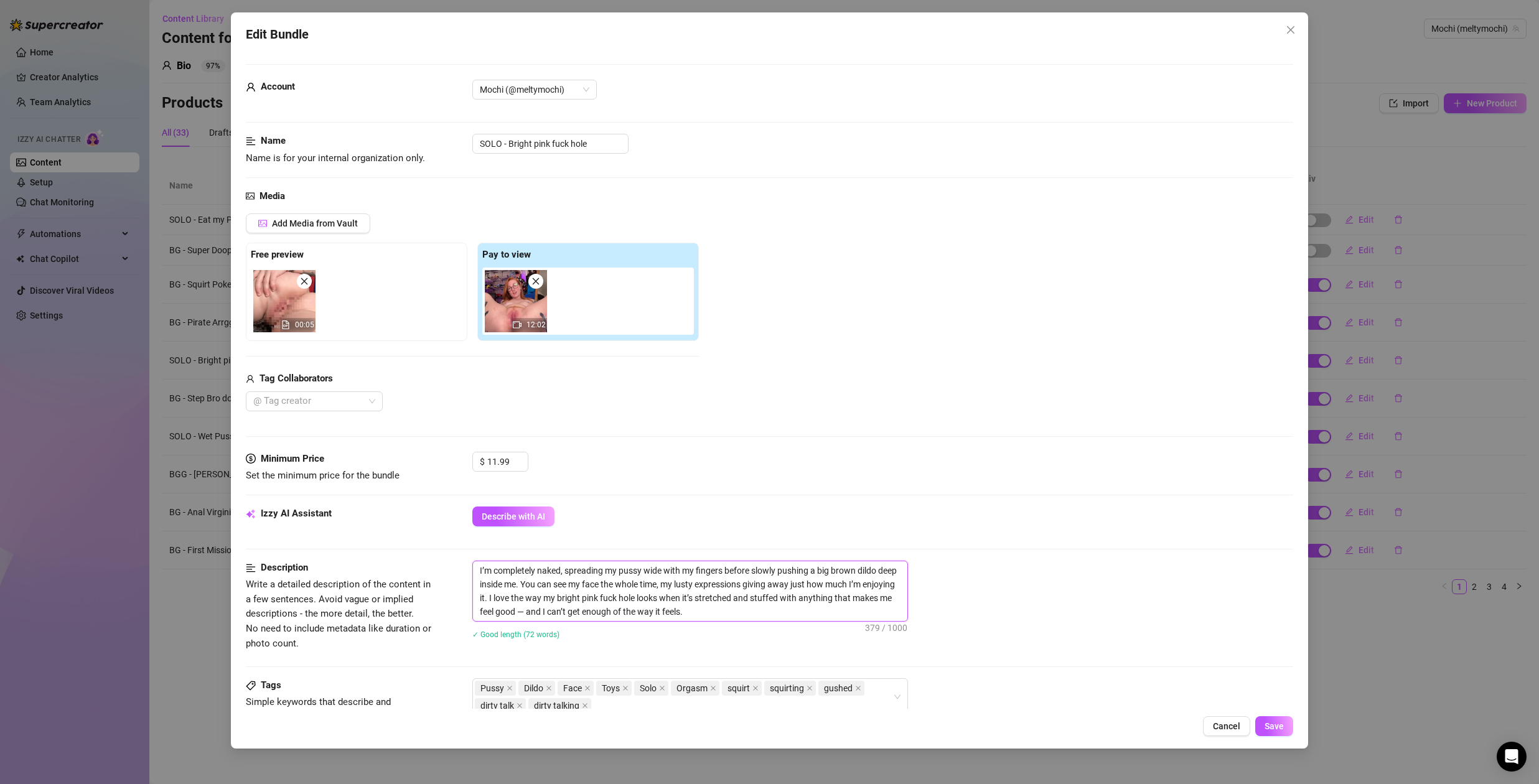
click at [480, 573] on textarea "I’m completely naked, spreading my pussy wide with my fingers before slowly pus…" at bounding box center [690, 591] width 434 height 59
type textarea "BI’m completely naked, spreading my pussy wide with my fingers before slowly pu…"
type textarea "BeI’m completely naked, spreading my pussy wide with my fingers before slowly p…"
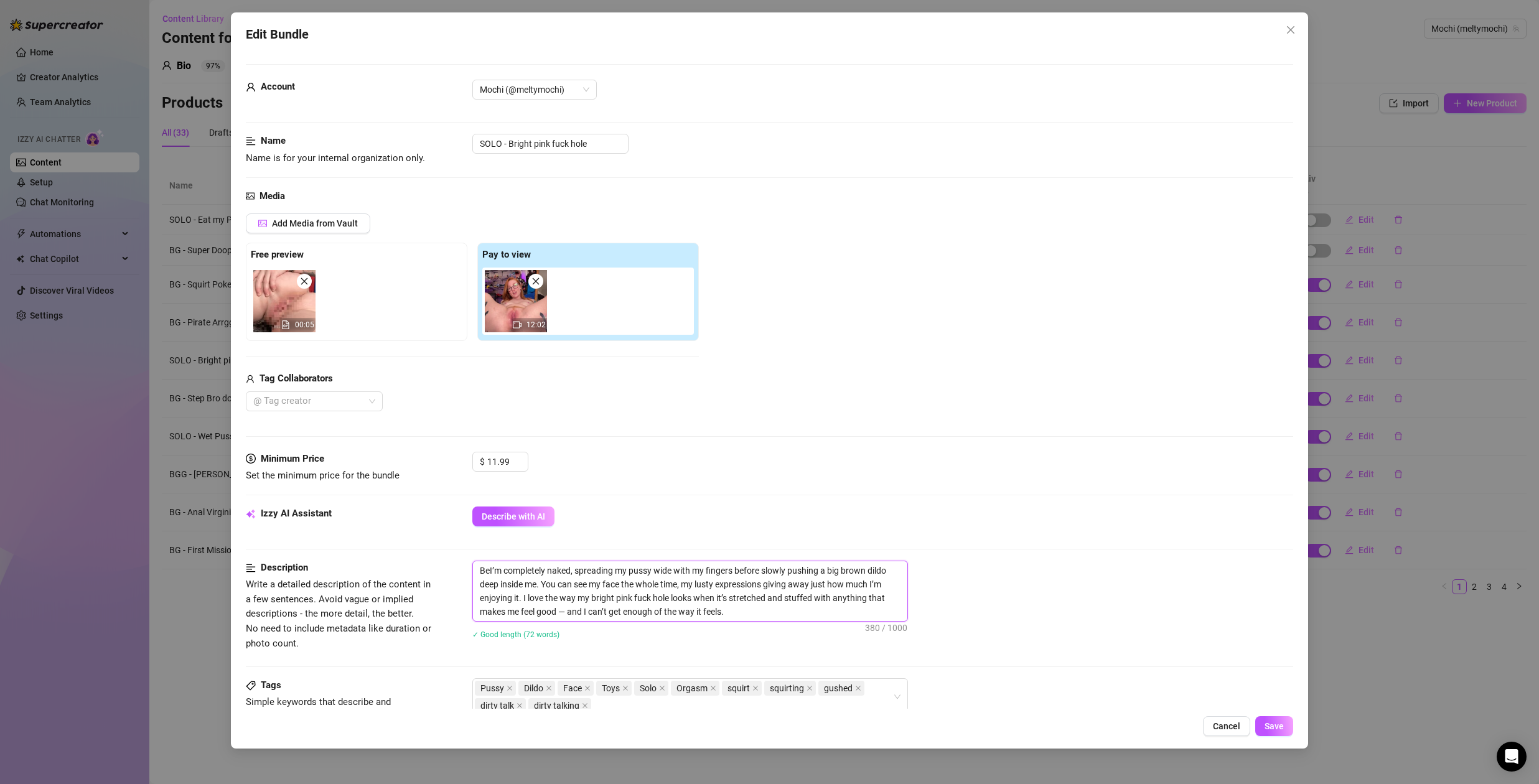
type textarea "BegI’m completely naked, spreading my pussy wide with my fingers before slowly …"
type textarea "BeggI’m completely naked, spreading my pussy wide with my fingers before slowly…"
type textarea "[PERSON_NAME]’m completely naked, spreading my pussy wide with my fingers befor…"
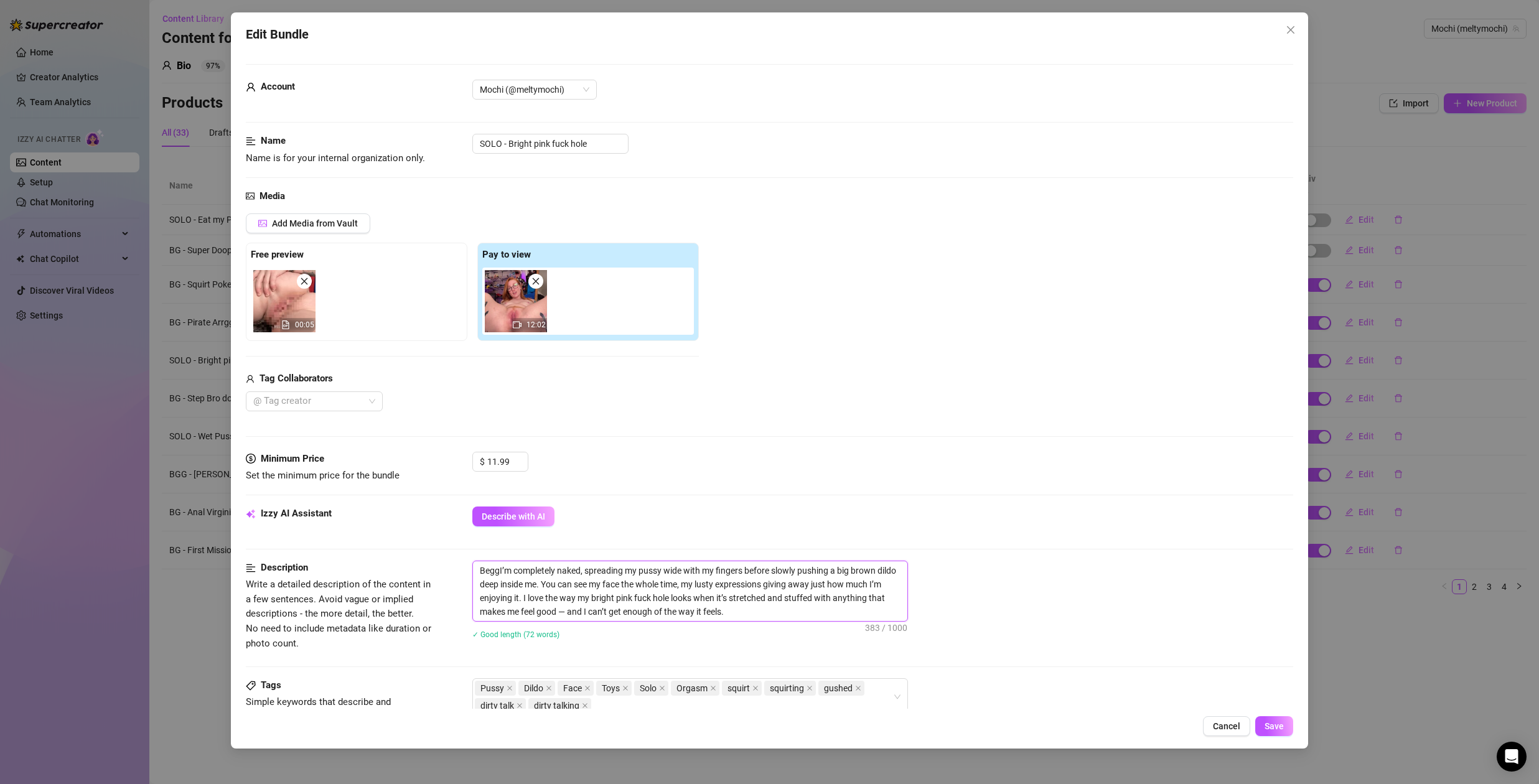
type textarea "[PERSON_NAME]’m completely naked, spreading my pussy wide with my fingers befor…"
type textarea "BegginI’m completely naked, spreading my pussy wide with my fingers before slow…"
type textarea "BeggingI’m completely naked, spreading my pussy wide with my fingers before slo…"
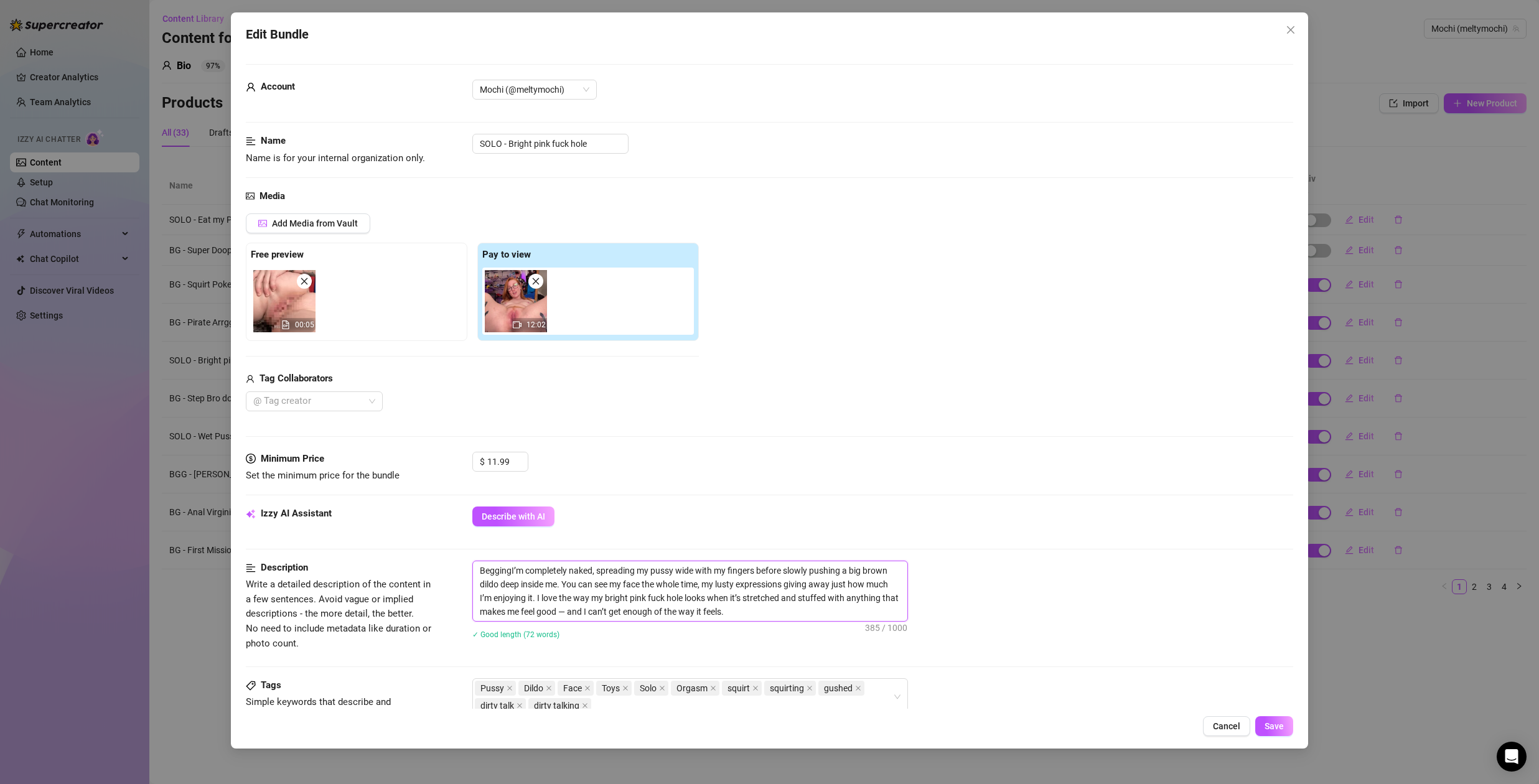
type textarea "Begging I’m completely naked, spreading my pussy wide with my fingers before sl…"
type textarea "Begging yI’m completely naked, spreading my pussy wide with my fingers before s…"
type textarea "Begging yoI’m completely naked, spreading my pussy wide with my fingers before …"
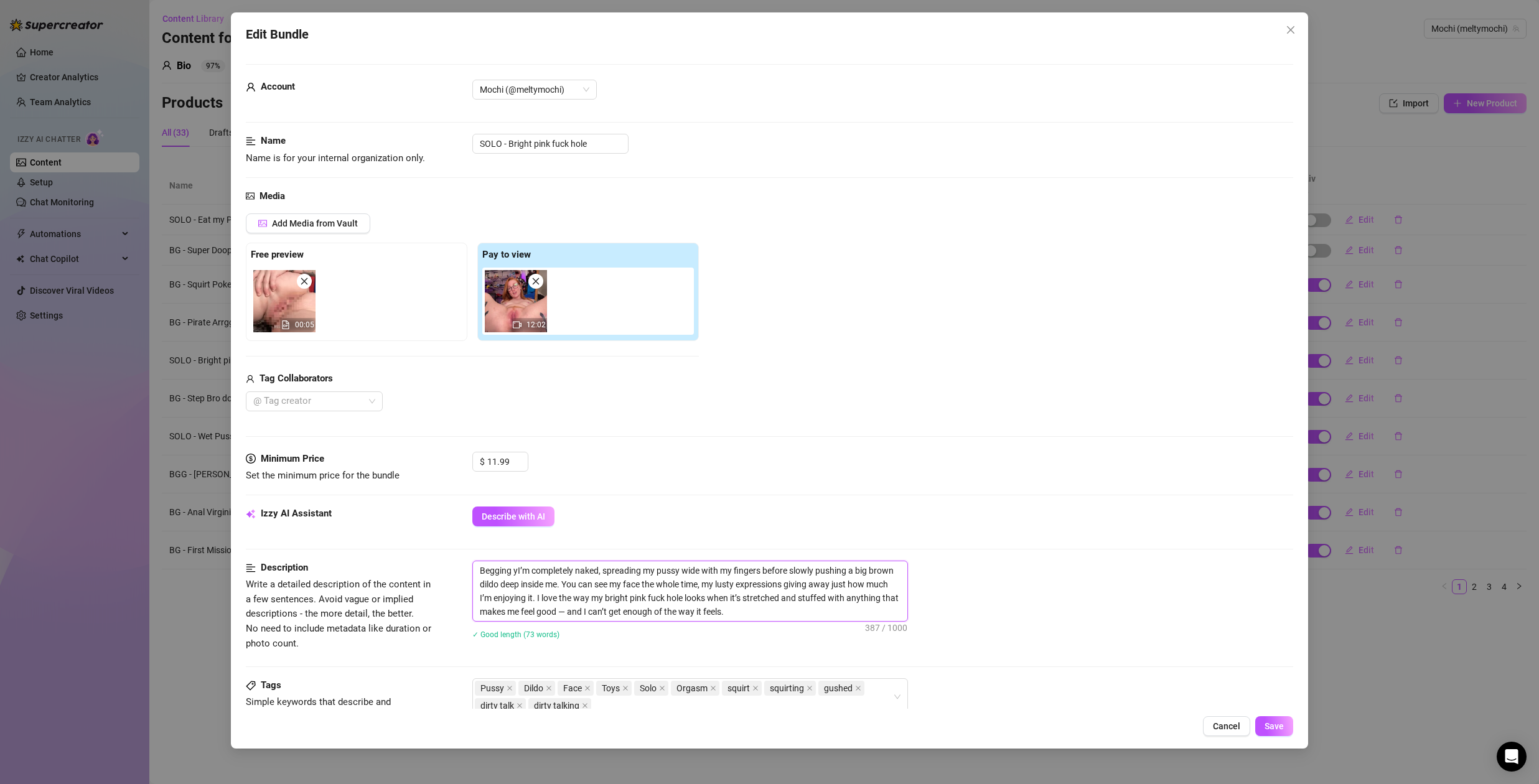
type textarea "Begging yoI’m completely naked, spreading my pussy wide with my fingers before …"
type textarea "Begging youI’m completely naked, spreading my pussy wide with my fingers before…"
type textarea "Begging yourI’m completely naked, spreading my pussy wide with my fingers befor…"
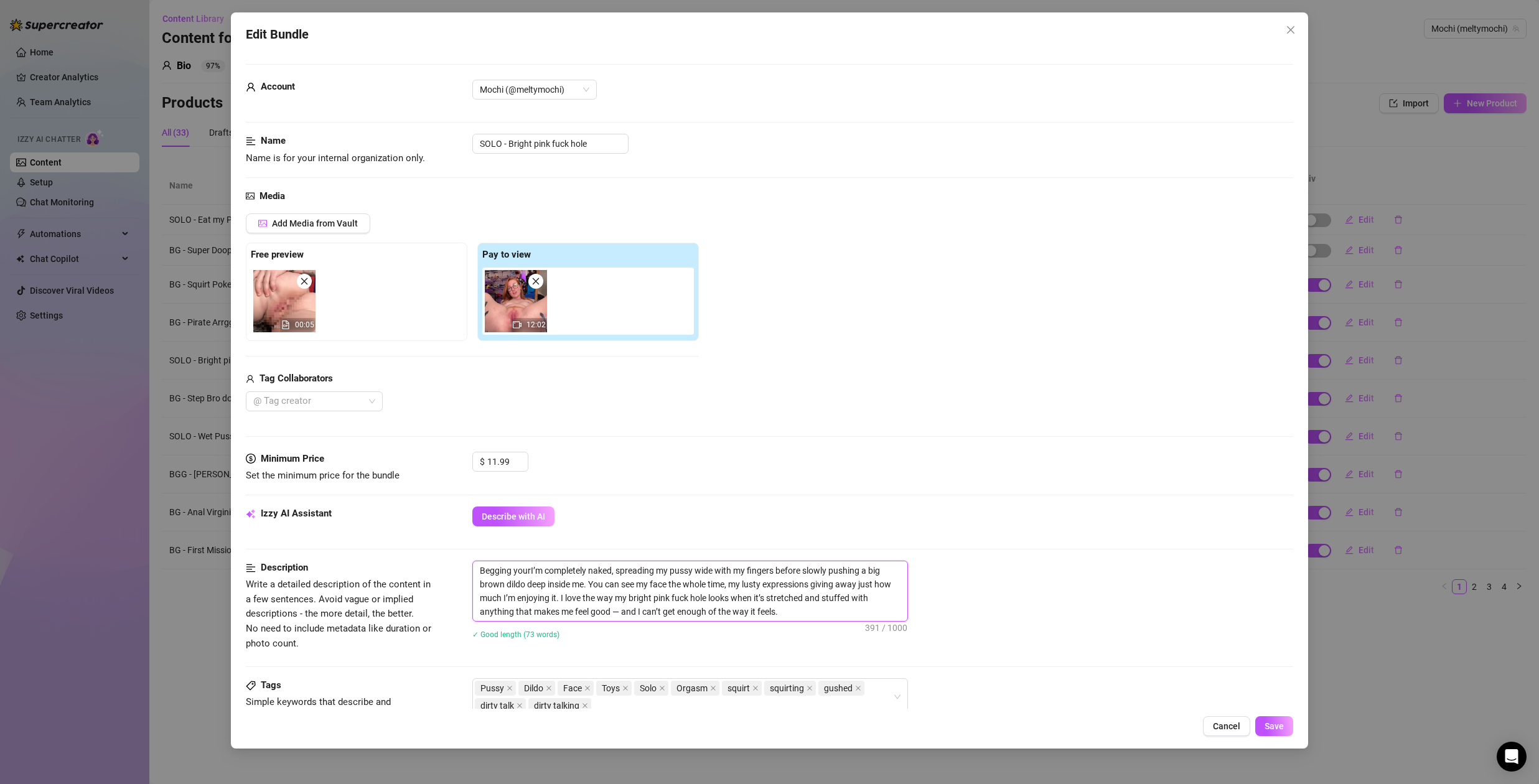
type textarea "Begging your I’m completely naked, spreading my pussy wide with my fingers befo…"
type textarea "Begging your cI’m completely naked, spreading my pussy wide with my fingers bef…"
type textarea "Begging your I’m completely naked, spreading my pussy wide with my fingers befo…"
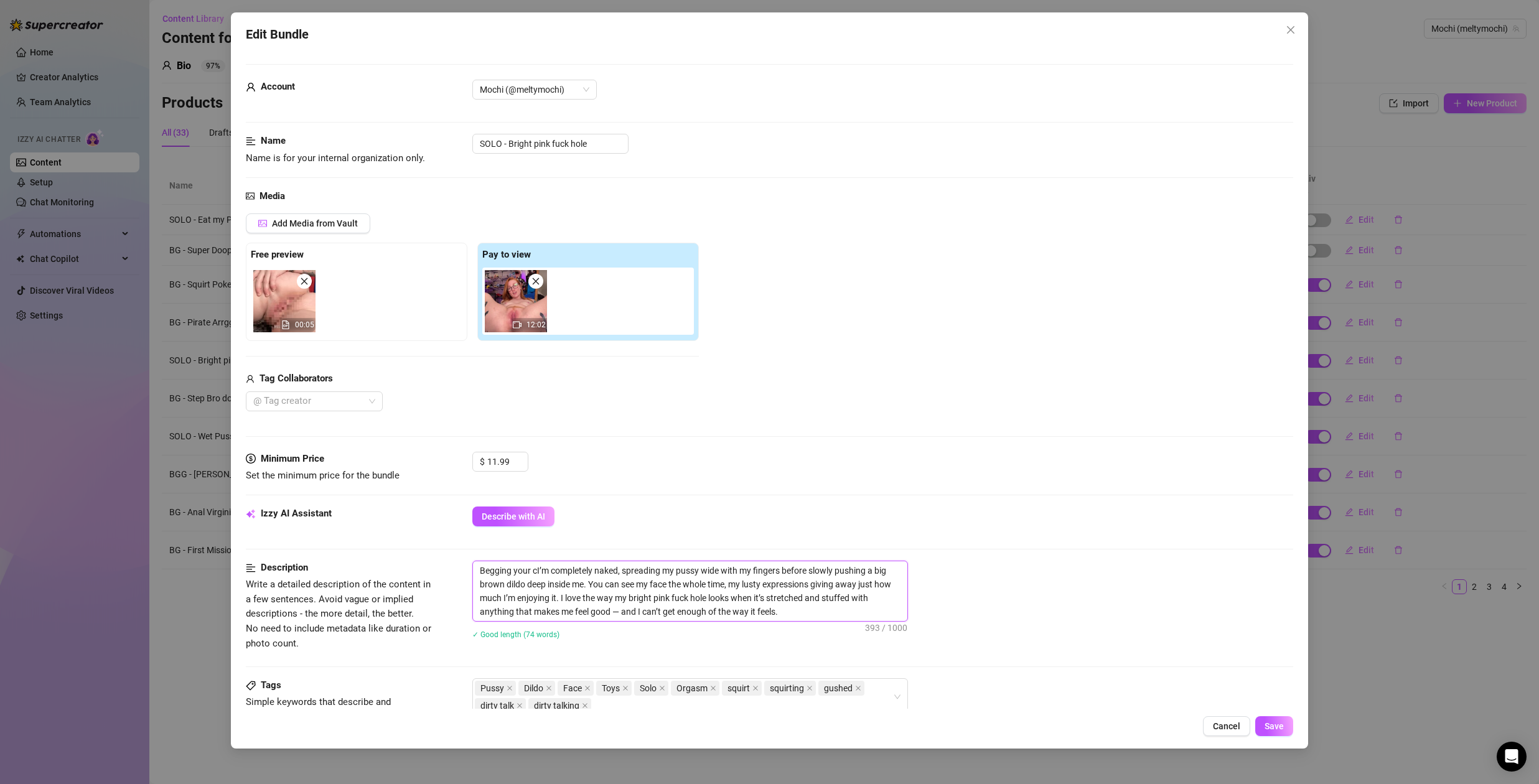
type textarea "Begging your I’m completely naked, spreading my pussy wide with my fingers befo…"
type textarea "Begging yourI’m completely naked, spreading my pussy wide with my fingers befor…"
type textarea "Begging youI’m completely naked, spreading my pussy wide with my fingers before…"
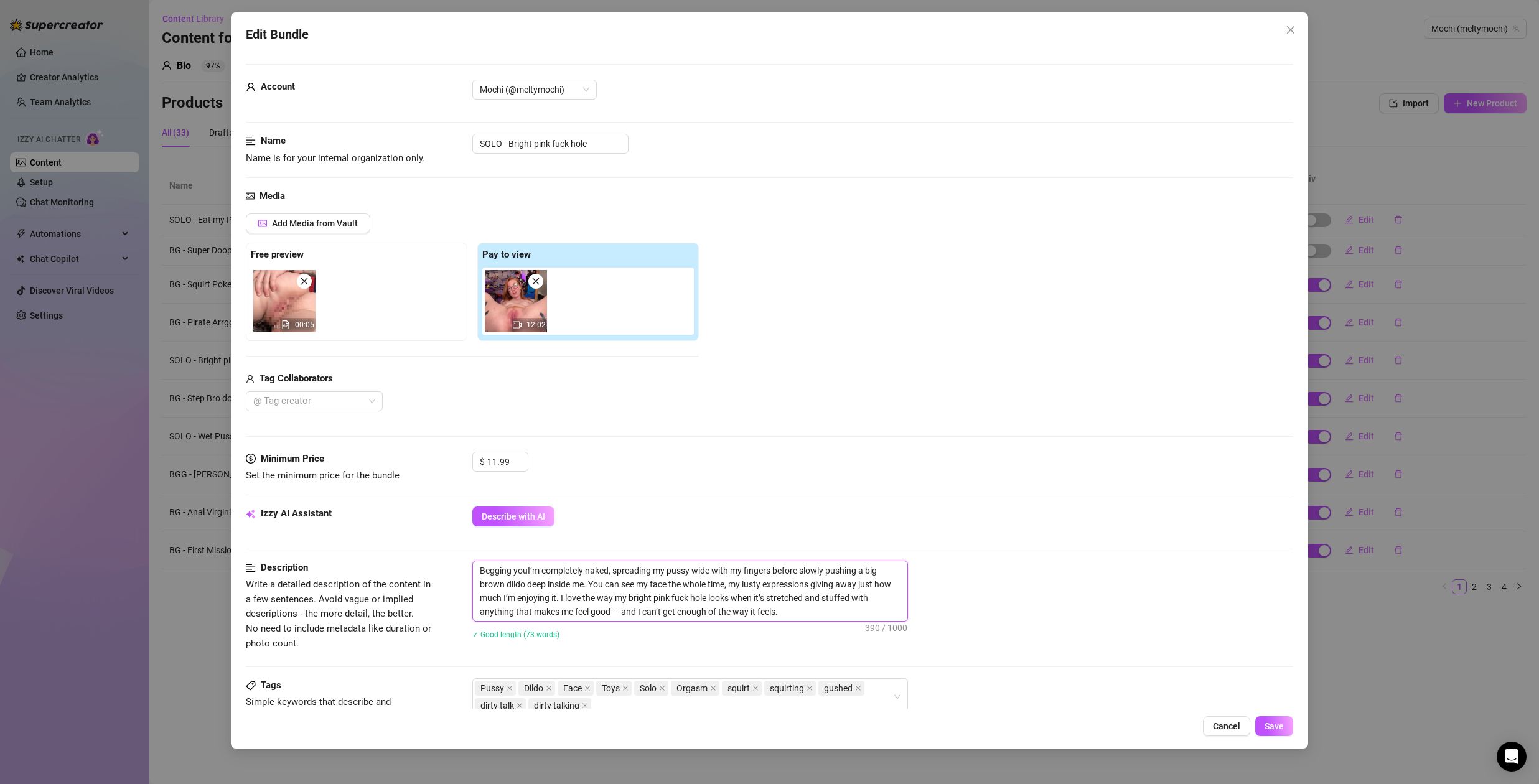
type textarea "Begging yoI’m completely naked, spreading my pussy wide with my fingers before …"
type textarea "Begging yI’m completely naked, spreading my pussy wide with my fingers before s…"
type textarea "Begging I’m completely naked, spreading my pussy wide with my fingers before sl…"
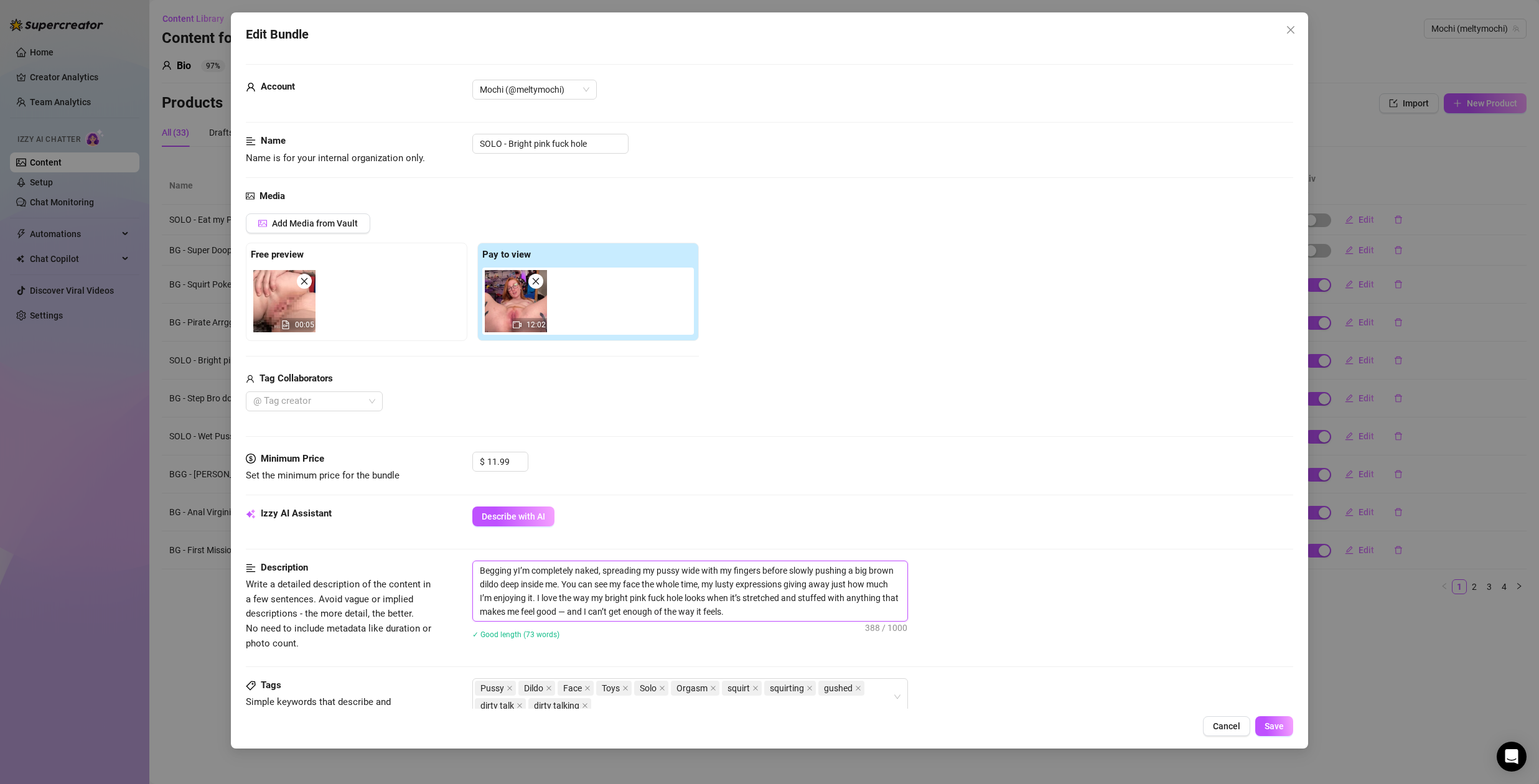
type textarea "Begging I’m completely naked, spreading my pussy wide with my fingers before sl…"
type textarea "Begging yI’m completely naked, spreading my pussy wide with my fingers before s…"
type textarea "Begging yoI’m completely naked, spreading my pussy wide with my fingers before …"
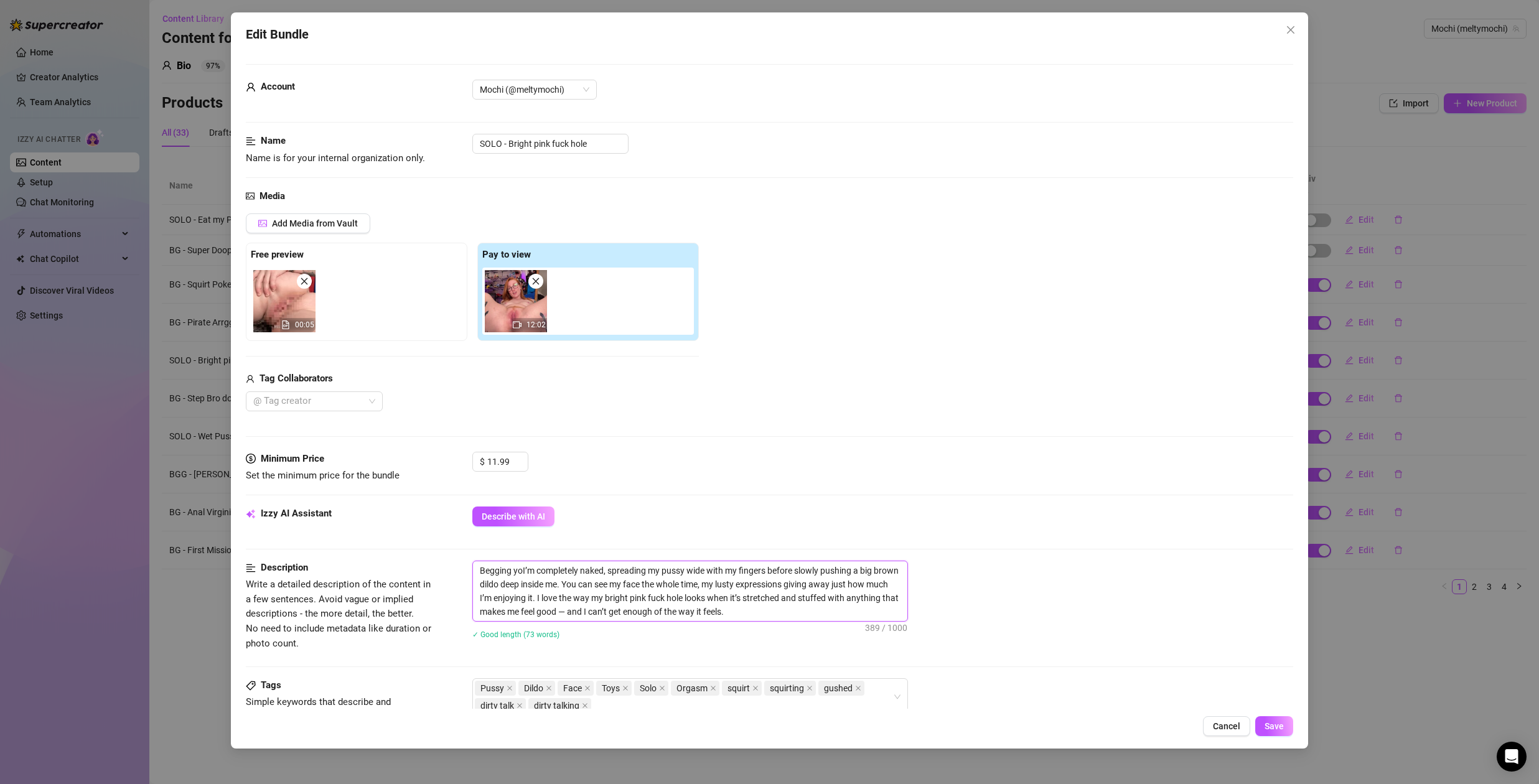
type textarea "Begging youI’m completely naked, spreading my pussy wide with my fingers before…"
type textarea "Begging you I’m completely naked, spreading my pussy wide with my fingers befor…"
type textarea "Begging you aI’m completely naked, spreading my pussy wide with my fingers befo…"
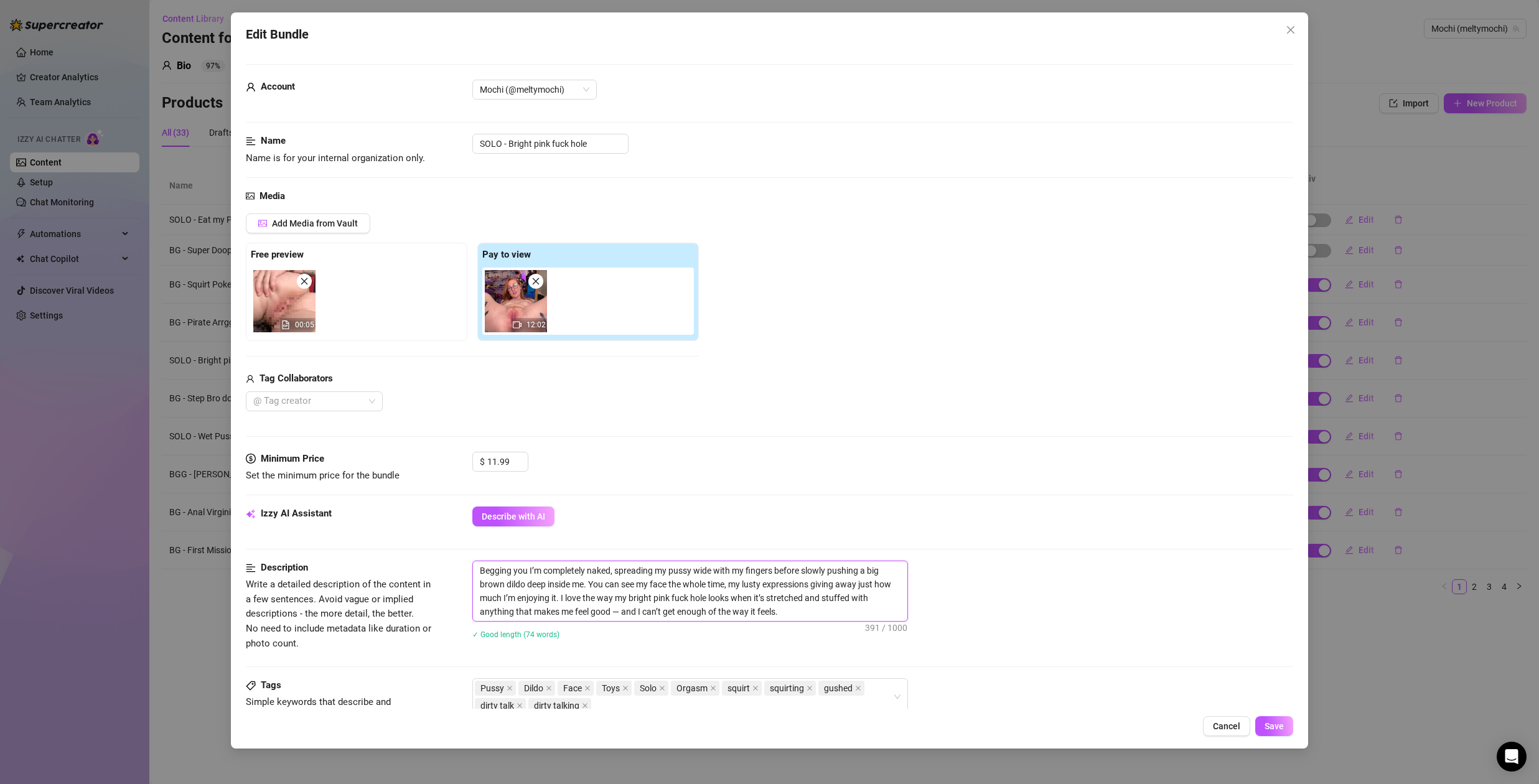
type textarea "Begging you aI’m completely naked, spreading my pussy wide with my fingers befo…"
type textarea "Begging you anI’m completely naked, spreading my pussy wide with my fingers bef…"
type textarea "Begging you andI’m completely naked, spreading my pussy wide with my fingers be…"
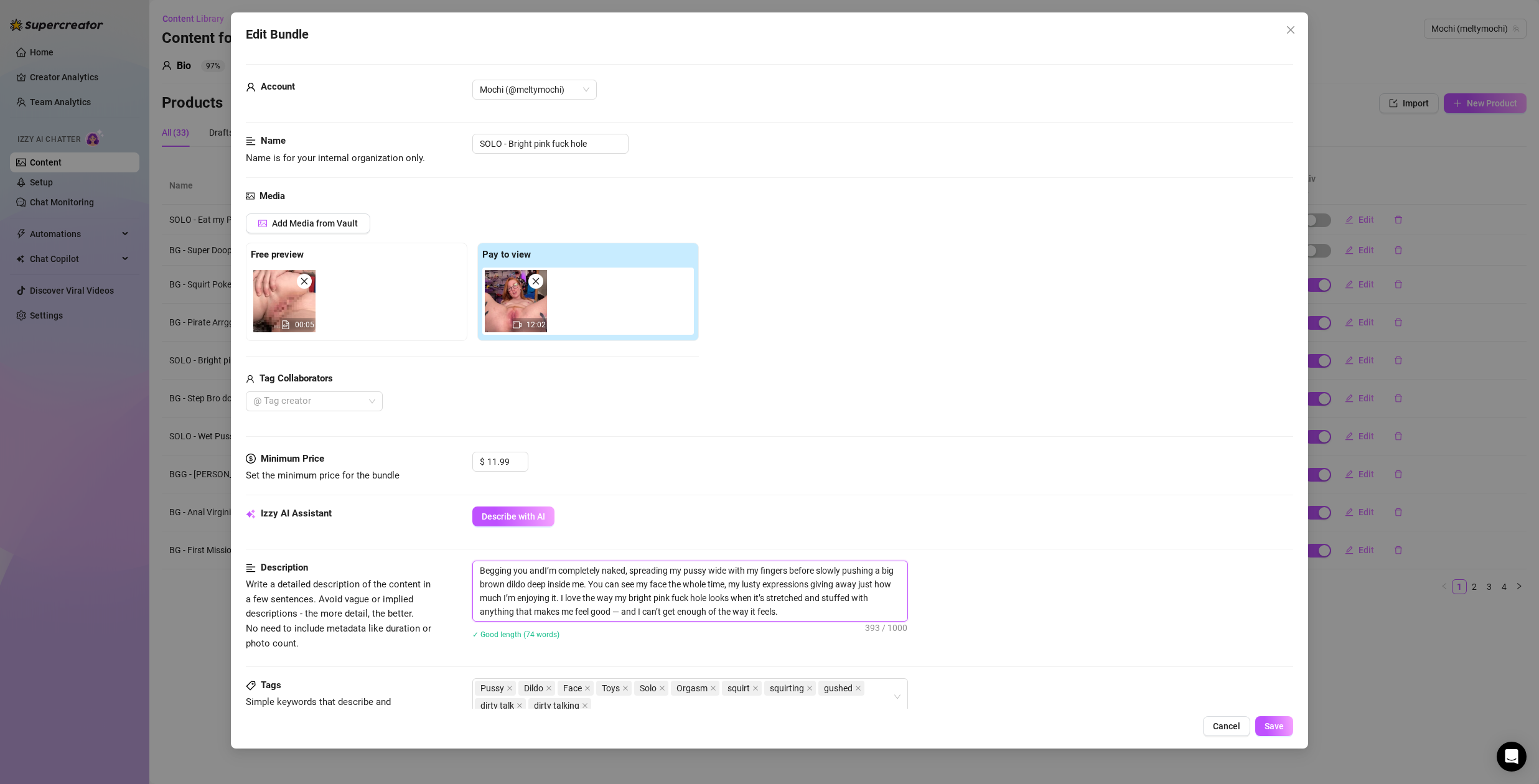
type textarea "Begging you and I’m completely naked, spreading my pussy wide with my fingers b…"
type textarea "Begging you and mI’m completely naked, spreading my pussy wide with my fingers …"
type textarea "Begging you and meI’m completely naked, spreading my pussy wide with my fingers…"
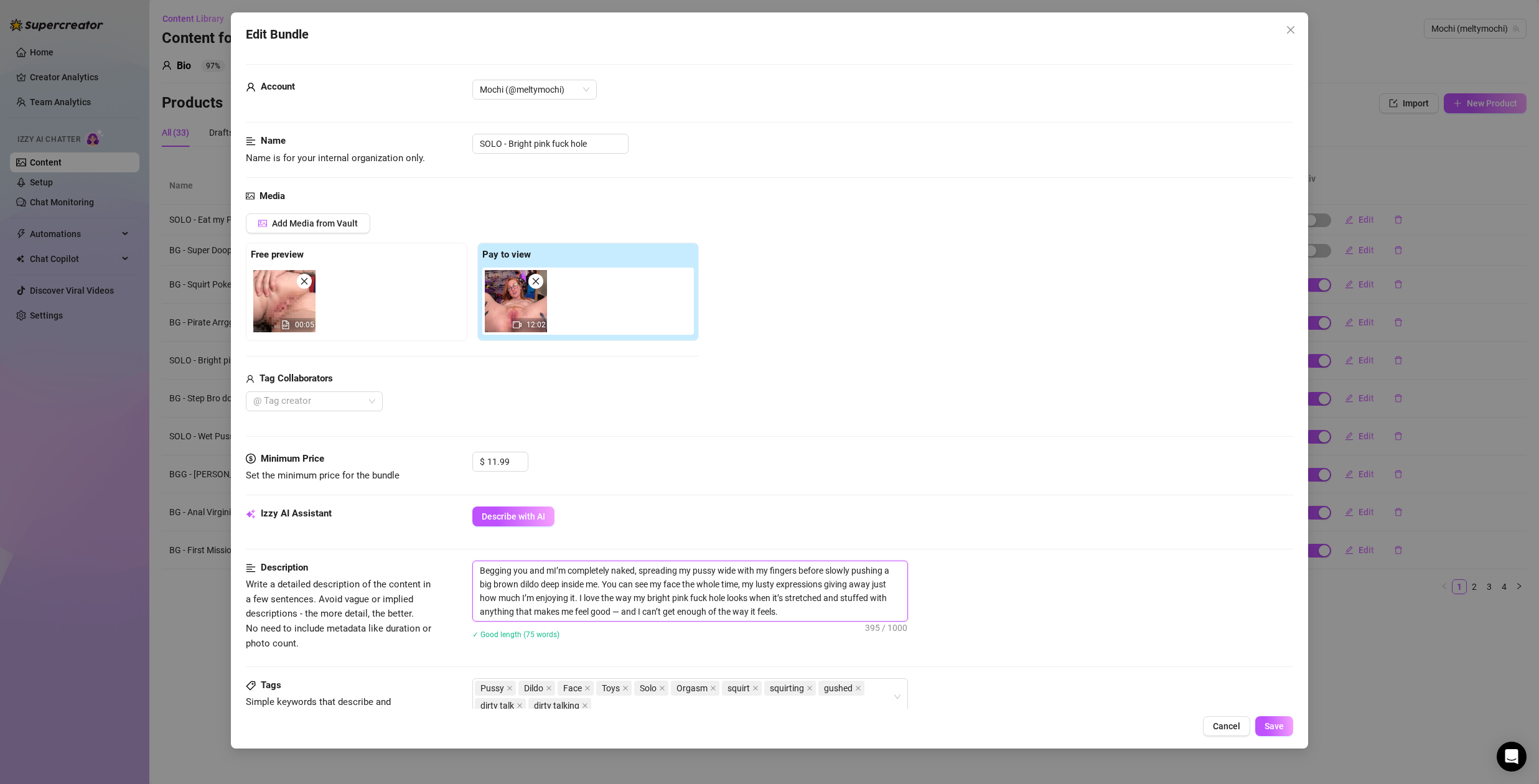
type textarea "Begging you and meI’m completely naked, spreading my pussy wide with my fingers…"
type textarea "Begging you and mezI’m completely naked, spreading my pussy wide with my finger…"
type textarea "Begging you and mezmI’m completely naked, spreading my pussy wide with my finge…"
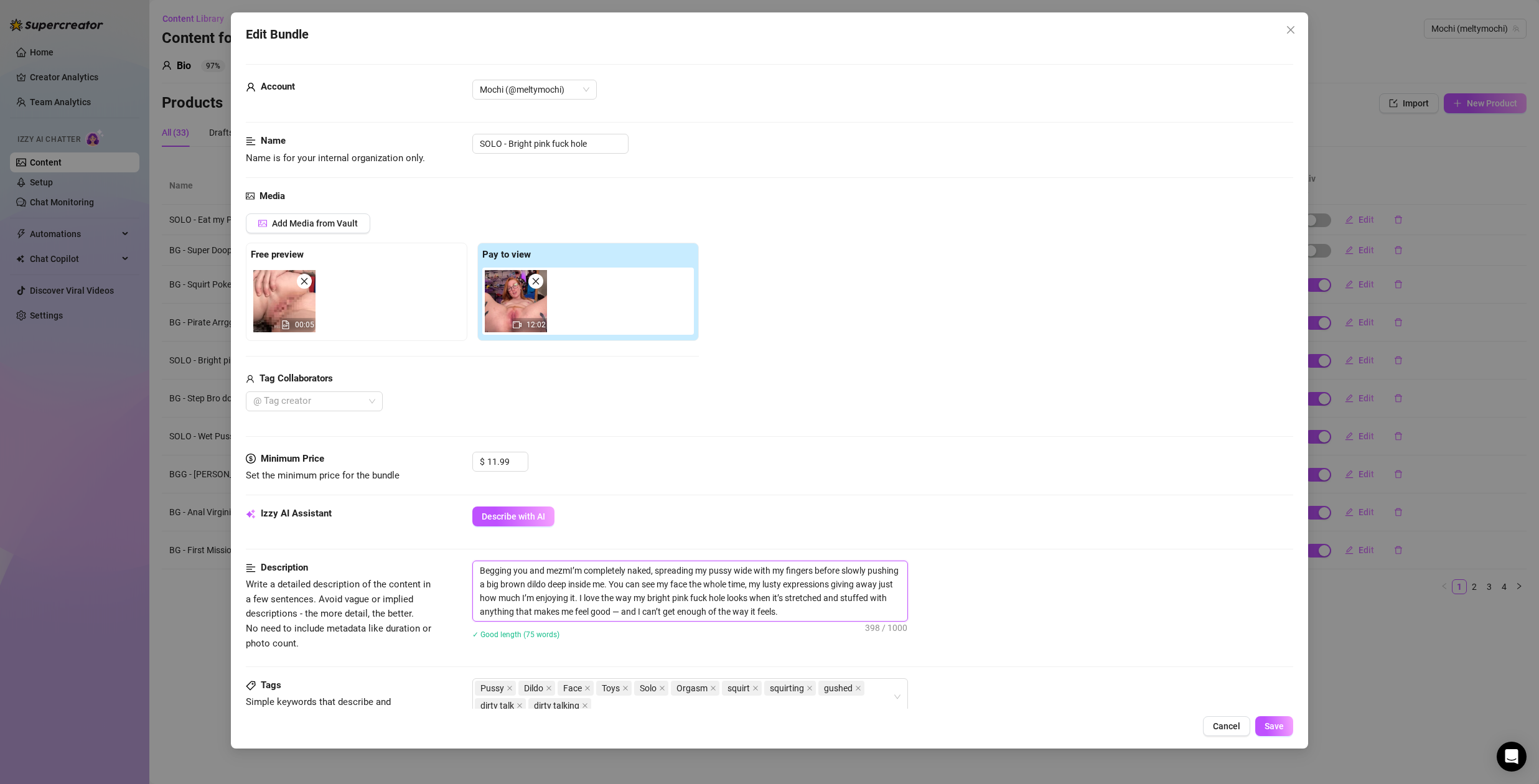
type textarea "Begging you and mezmoI’m completely naked, spreading my pussy wide with my fing…"
type textarea "Begging you and mezmorI’m completely naked, spreading my pussy wide with my fin…"
type textarea "Begging you and mezmoI’m completely naked, spreading my pussy wide with my fing…"
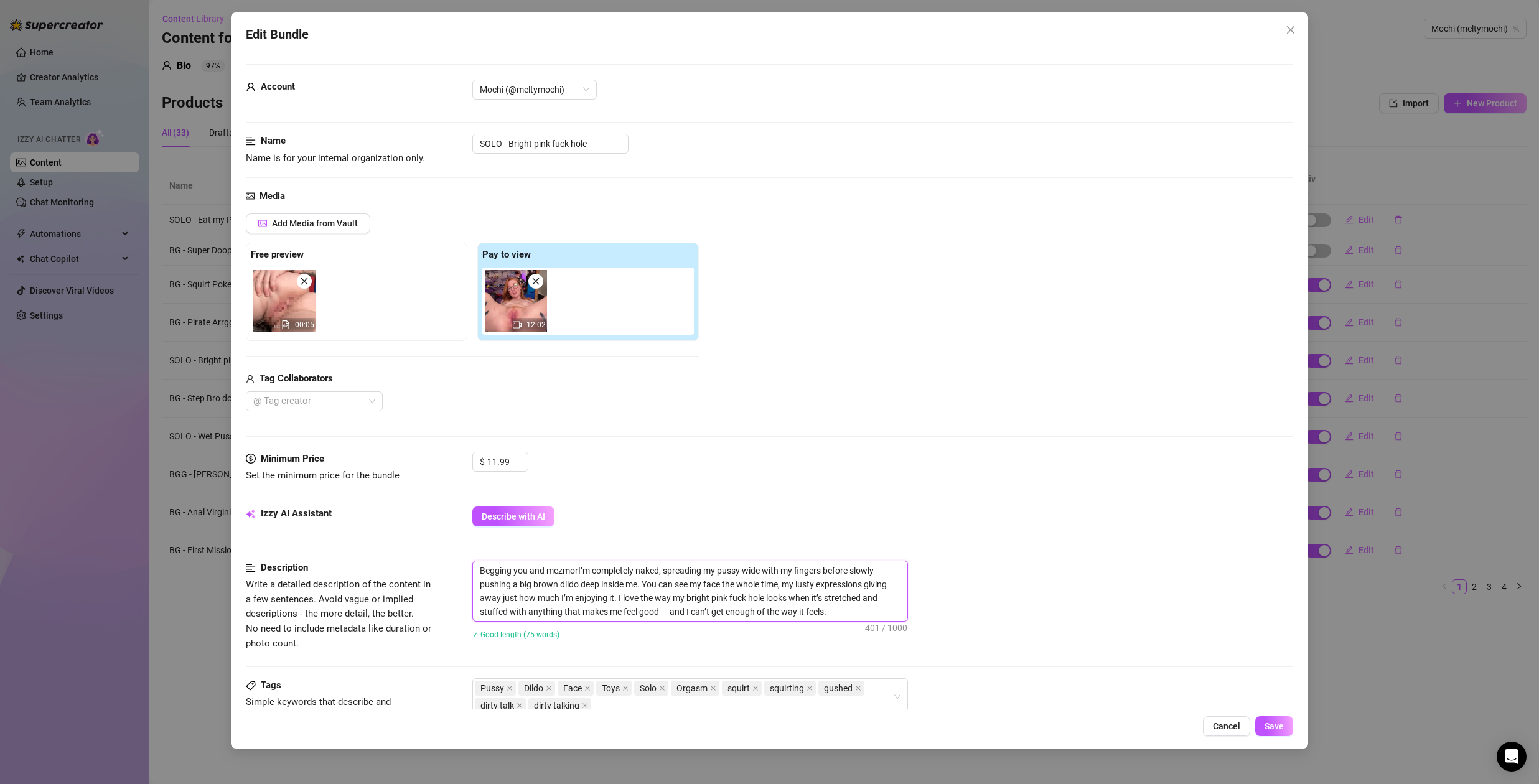
type textarea "Begging you and mezmoI’m completely naked, spreading my pussy wide with my fing…"
type textarea "Begging you and mezmI’m completely naked, spreading my pussy wide with my finge…"
type textarea "Begging you and mezI’m completely naked, spreading my pussy wide with my finger…"
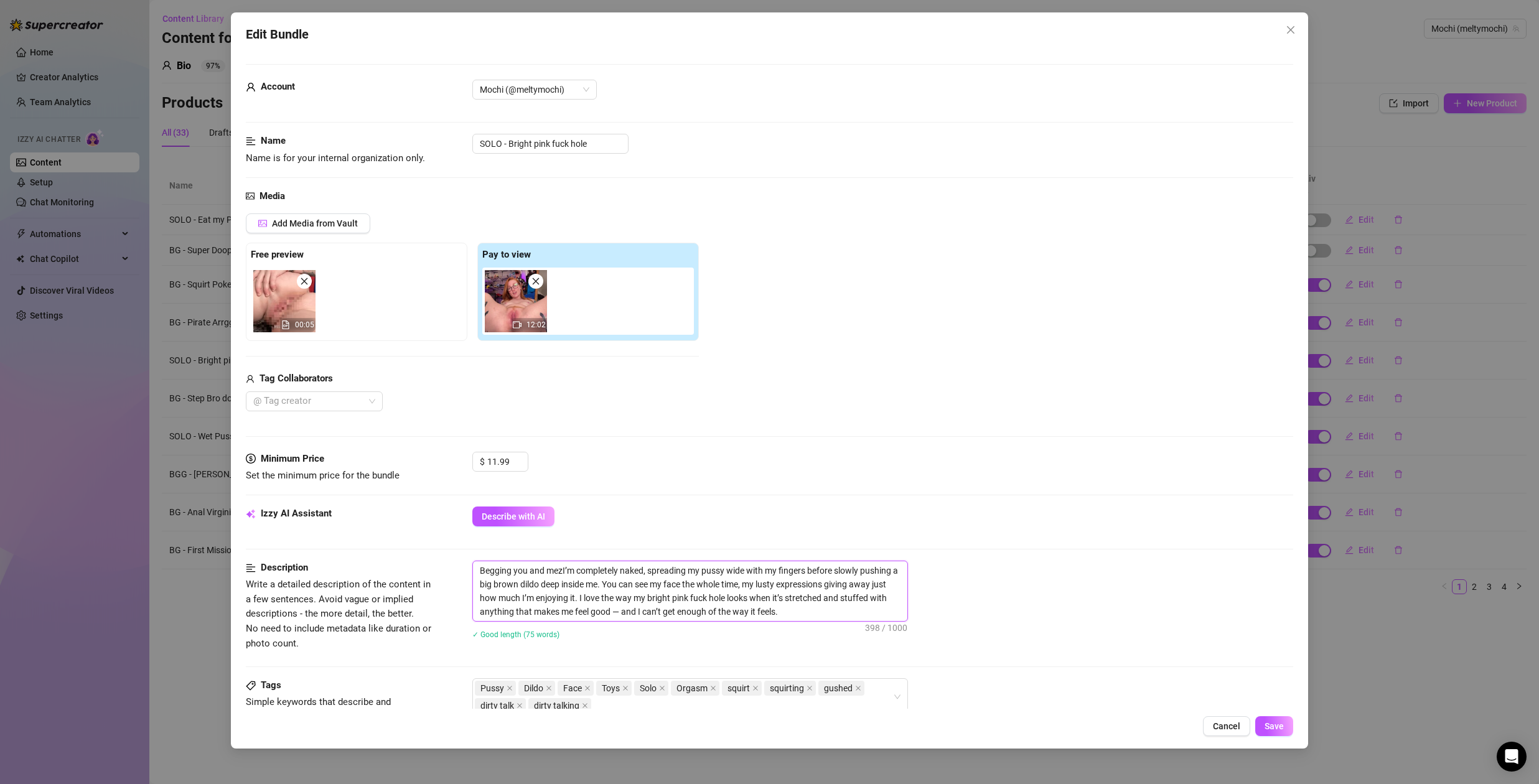
type textarea "Begging you and meI’m completely naked, spreading my pussy wide with my fingers…"
type textarea "Begging you and mI’m completely naked, spreading my pussy wide with my fingers …"
type textarea "Begging you and meI’m completely naked, spreading my pussy wide with my fingers…"
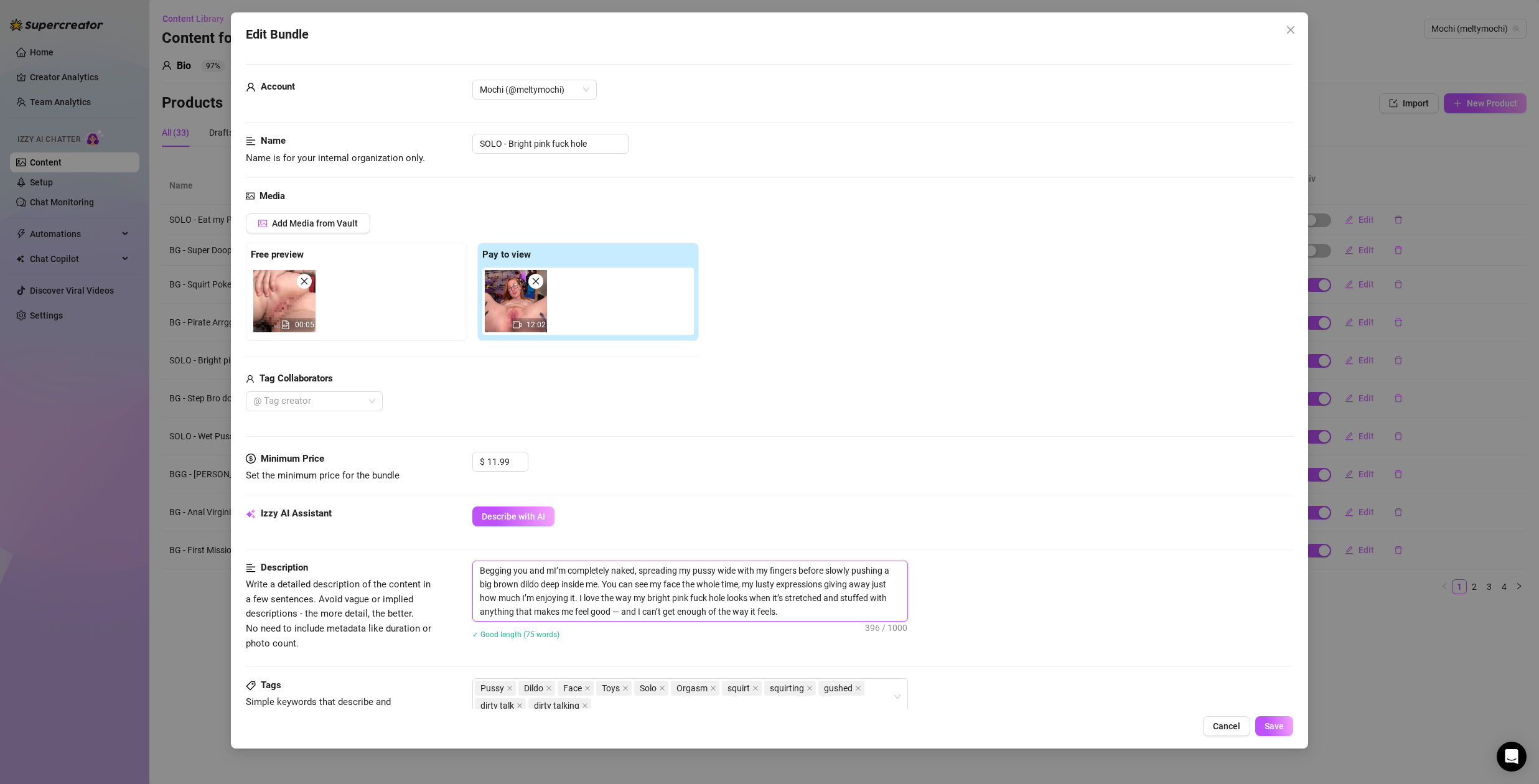
type textarea "Begging you and meI’m completely naked, spreading my pussy wide with my fingers…"
type textarea "Begging you and mesI’m completely naked, spreading my pussy wide with my finger…"
type textarea "Begging you and mesmI’m completely naked, spreading my pussy wide with my finge…"
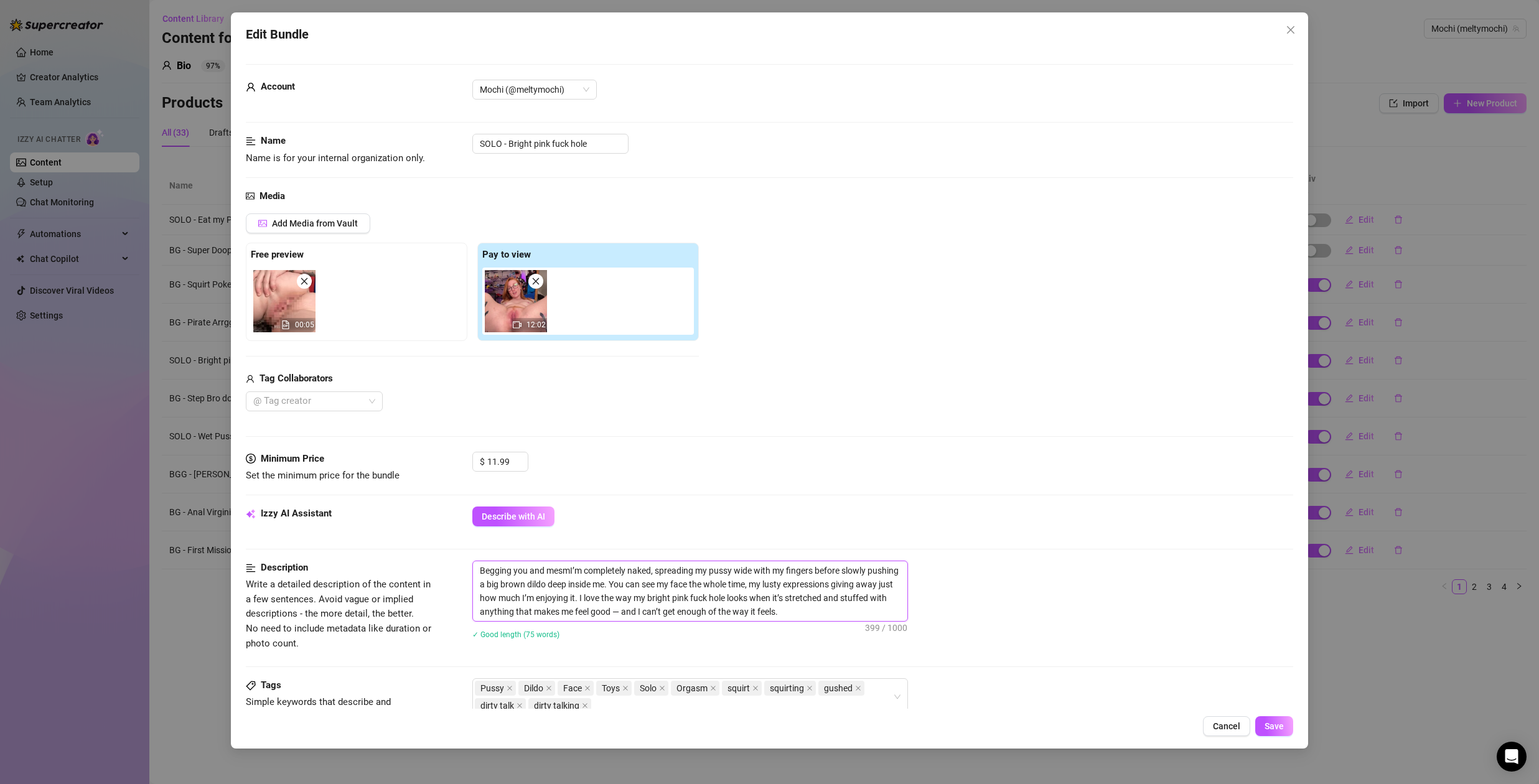
type textarea "Begging you and mesmoI’m completely naked, spreading my pussy wide with my fing…"
type textarea "Begging you and mesmorI’m completely naked, spreading my pussy wide with my fin…"
type textarea "Begging you and mesmorzI’m completely naked, spreading my pussy wide with my fi…"
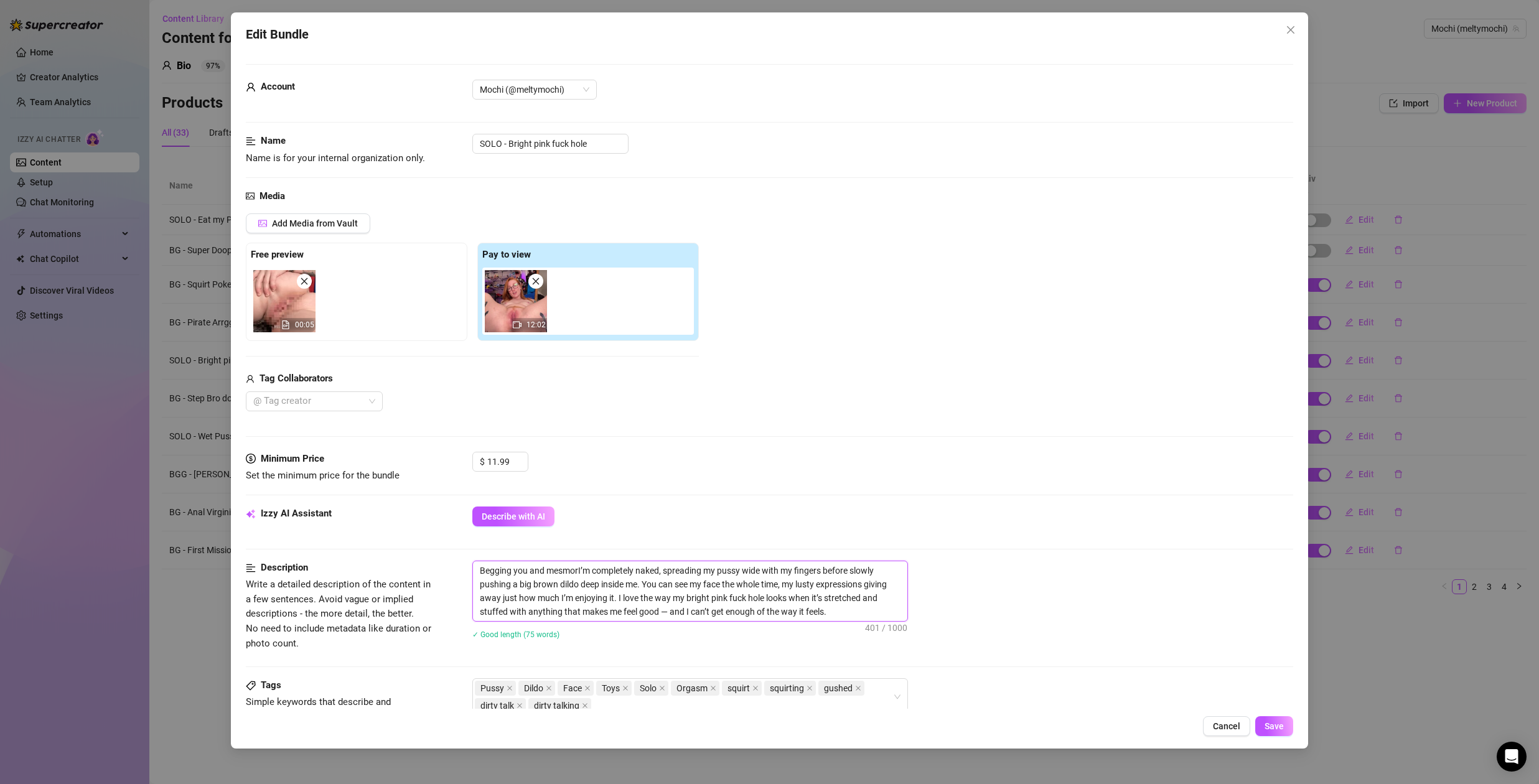
type textarea "Begging you and mesmorzI’m completely naked, spreading my pussy wide with my fi…"
type textarea "Begging you and mesmorziI’m completely naked, spreading my pussy wide with my f…"
type textarea "Begging you and mesmorzinI’m completely naked, spreading my pussy wide with my …"
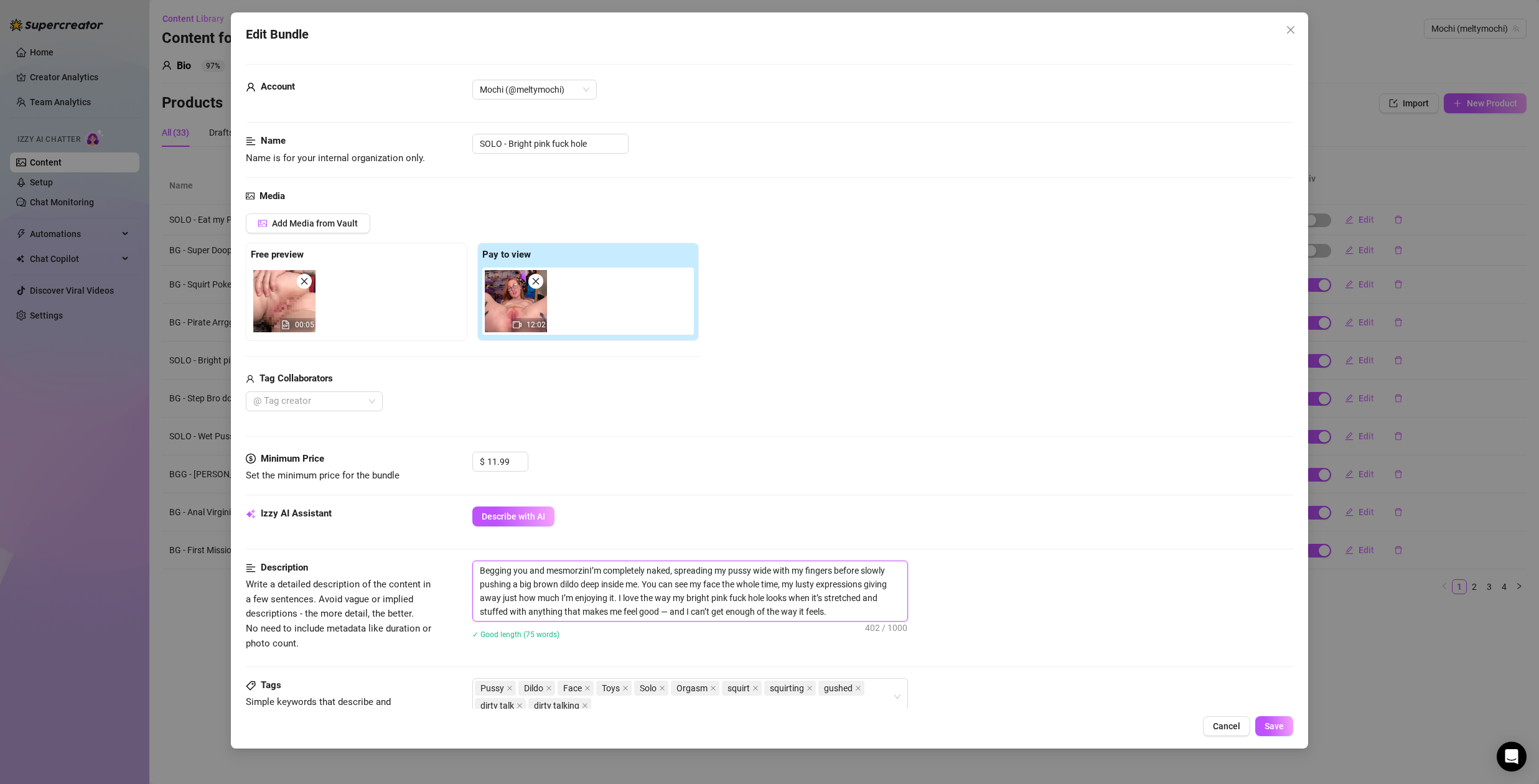
type textarea "Begging you and mesmorzingI’m completely naked, spreading my pussy wide with my…"
type textarea "Begging you and mesmorzing I’m completely naked, spreading my pussy wide with m…"
type textarea "Begging you and mesmorzing yI’m completely naked, spreading my pussy wide with …"
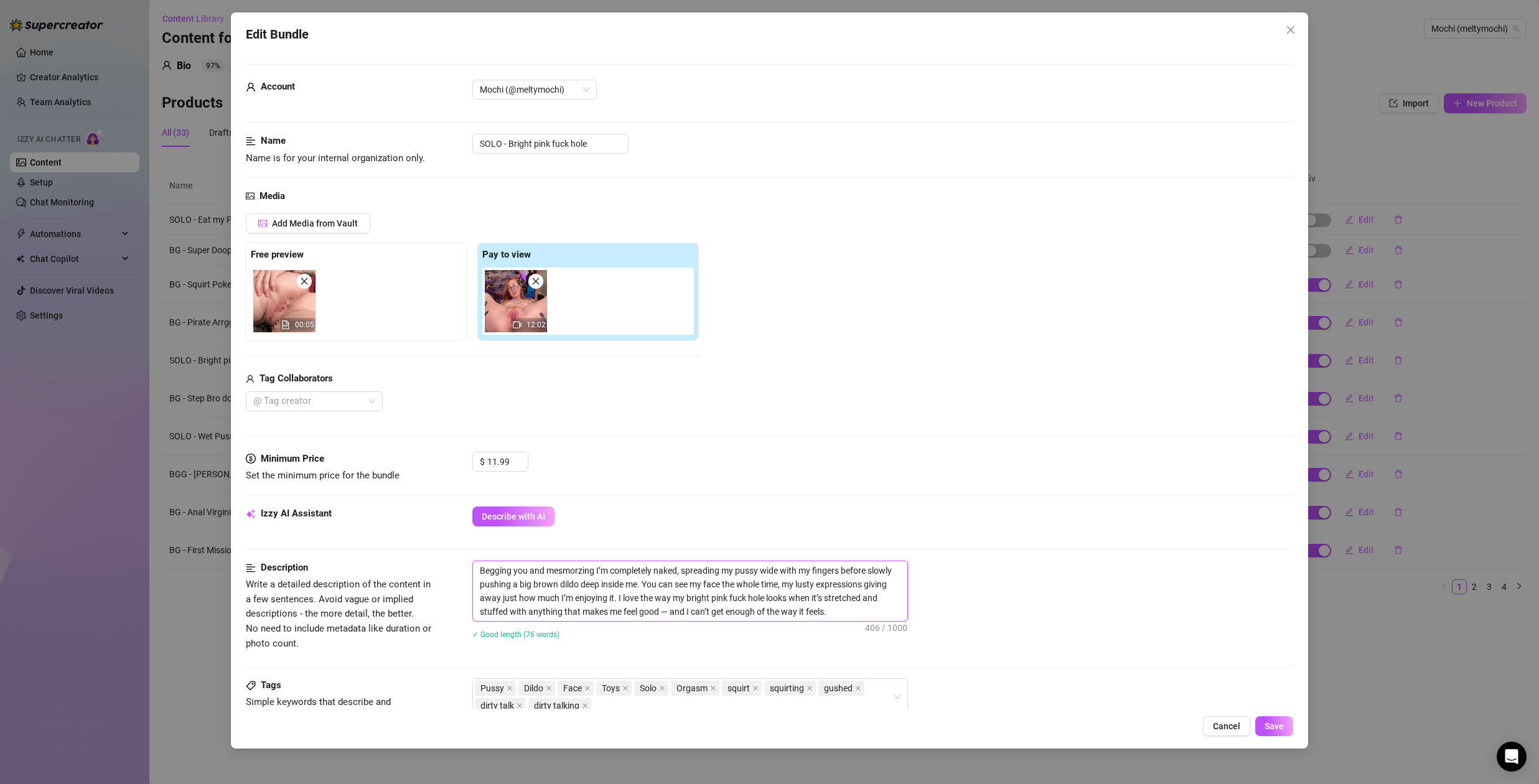
type textarea "Begging you and mesmorzing yI’m completely naked, spreading my pussy wide with …"
type textarea "Begging you and mesmorzing yoI’m completely naked, spreading my pussy wide with…"
type textarea "Begging you and mesmorzing youI’m completely naked, spreading my pussy wide wit…"
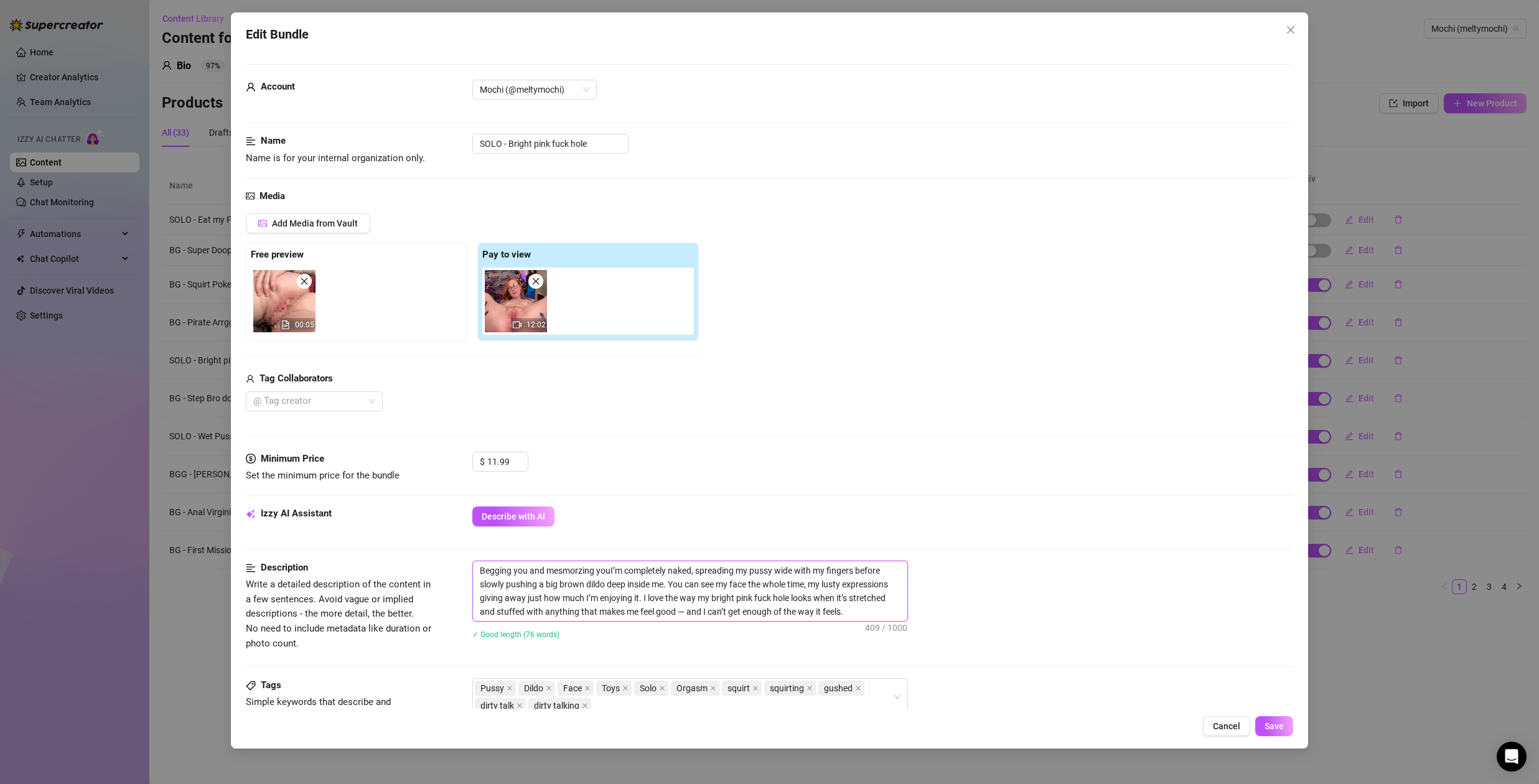
type textarea "Begging you and mesmorzing you I’m completely naked, spreading my pussy wide wi…"
type textarea "Begging you and mesmorzing you tI’m completely naked, spreading my pussy wide w…"
type textarea "Begging you and mesmorzing you toI’m completely naked, spreading my pussy wide …"
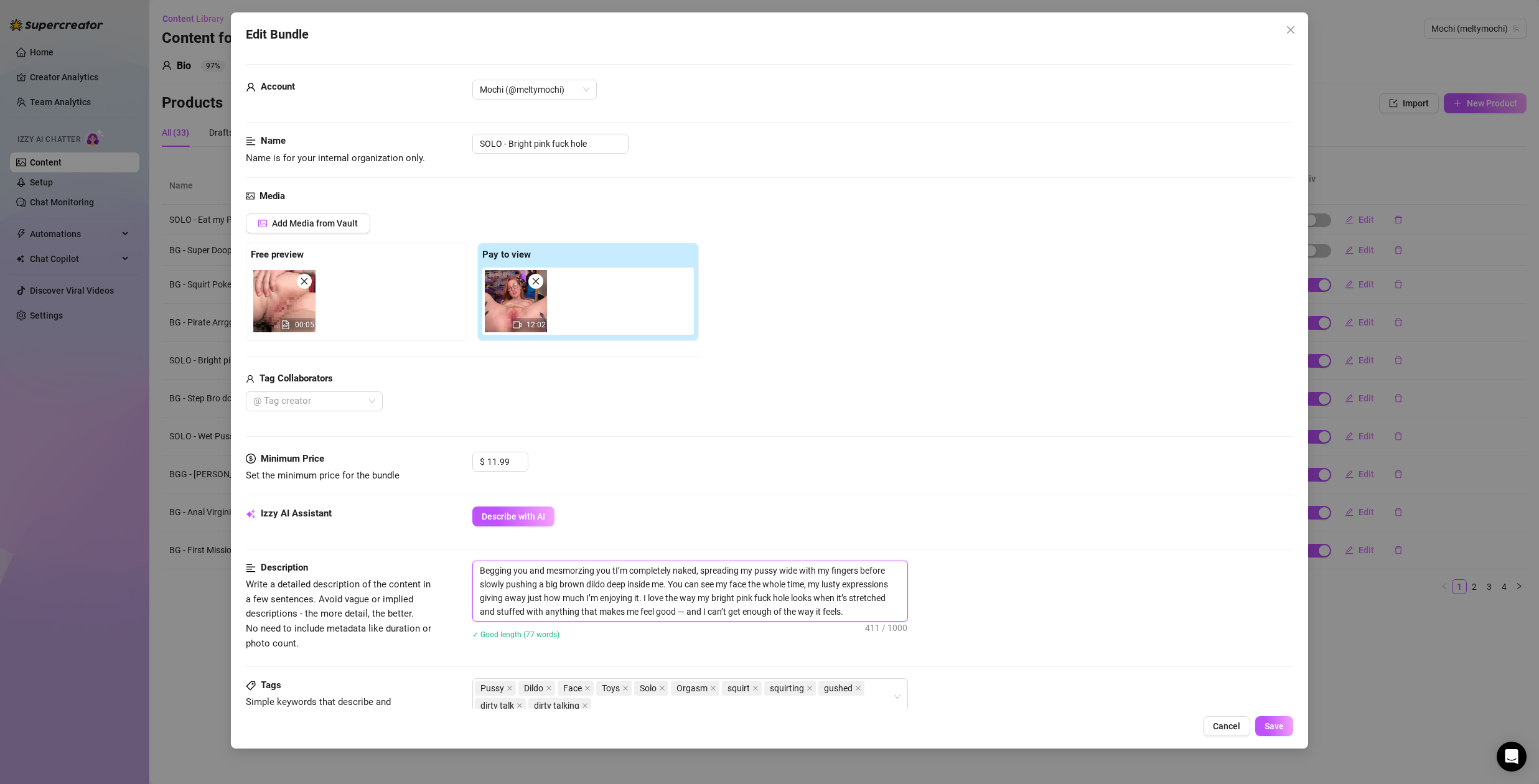
type textarea "Begging you and mesmorzing you toI’m completely naked, spreading my pussy wide …"
type textarea "Begging you and mesmorzing you to I’m completely naked, spreading my pussy wide…"
type textarea "Begging you and mesmerizing you to I’m completely naked, spreading my pussy wid…"
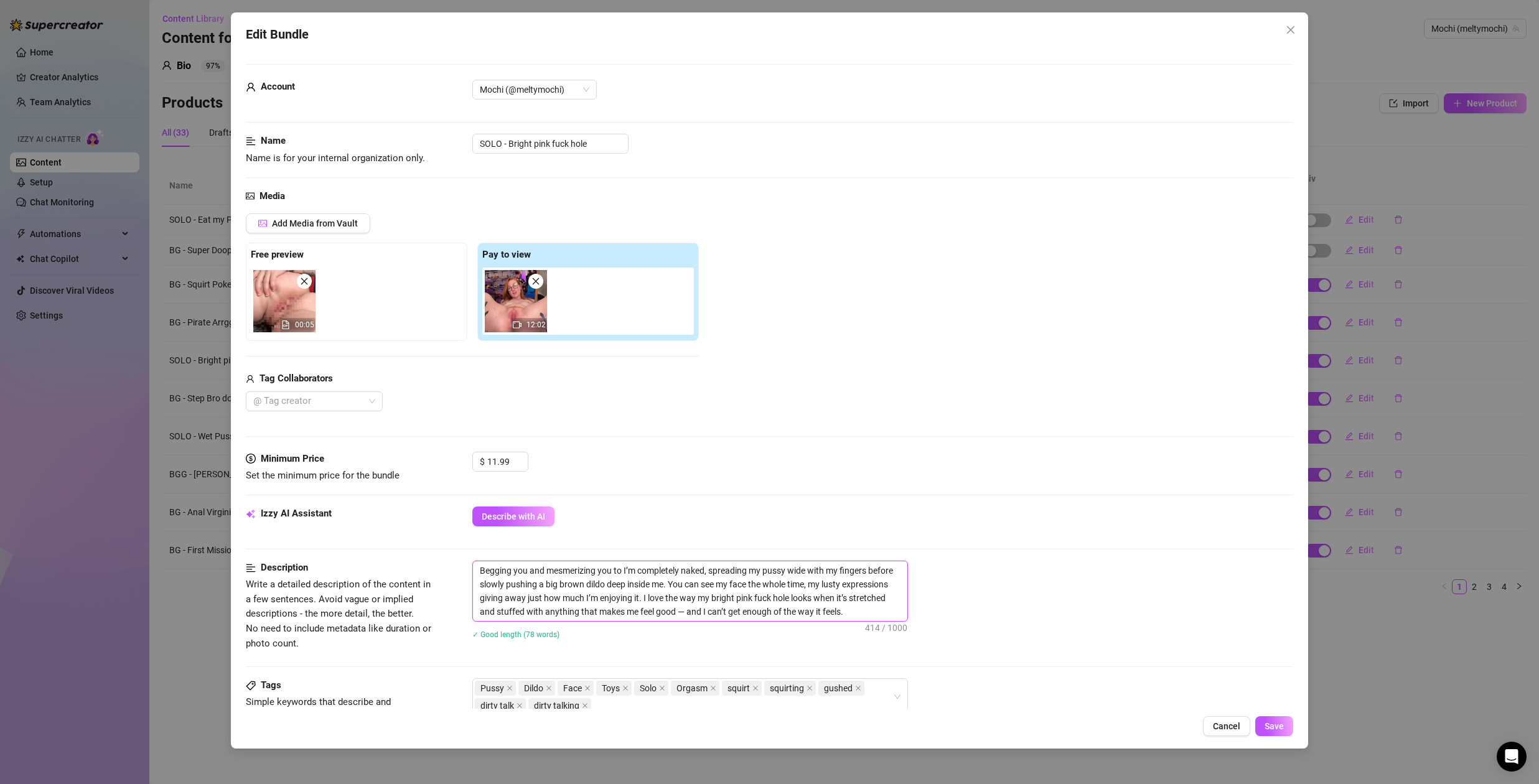
click at [621, 573] on textarea "Begging you and mesmerizing you to I’m completely naked, spreading my pussy wid…" at bounding box center [690, 591] width 434 height 59
type textarea "Begging you and mesmerizing you to I’m completely naked, spreading my pussy wid…"
type textarea "Begging you and mesmerizing you to p I’m completely naked, spreading my pussy w…"
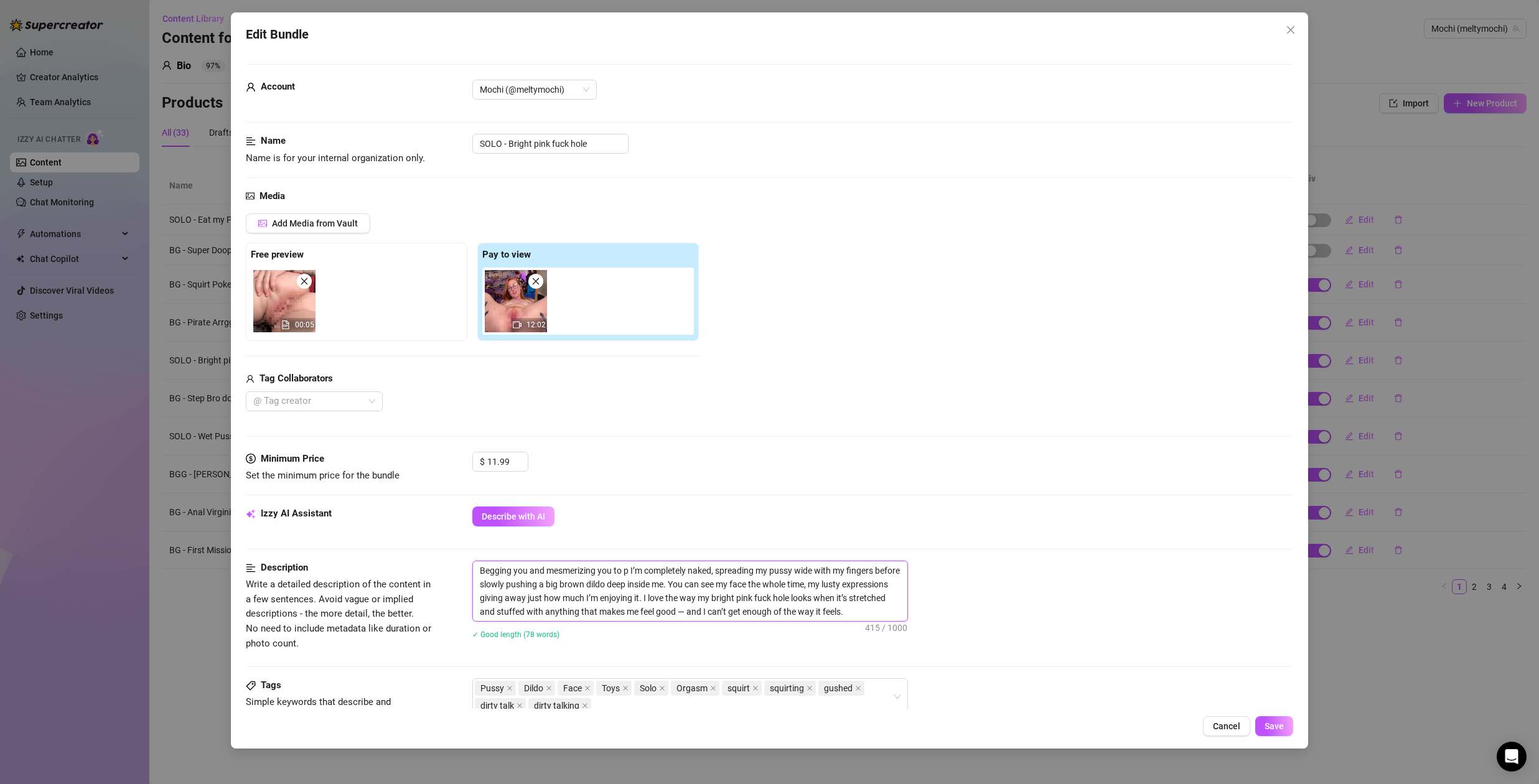
type textarea "Begging you and mesmerizing you to pu I’m completely naked, spreading my pussy …"
type textarea "Begging you and mesmerizing you to pum I’m completely naked, spreading my pussy…"
type textarea "Begging you and mesmerizing you to pump I’m completely naked, spreading my puss…"
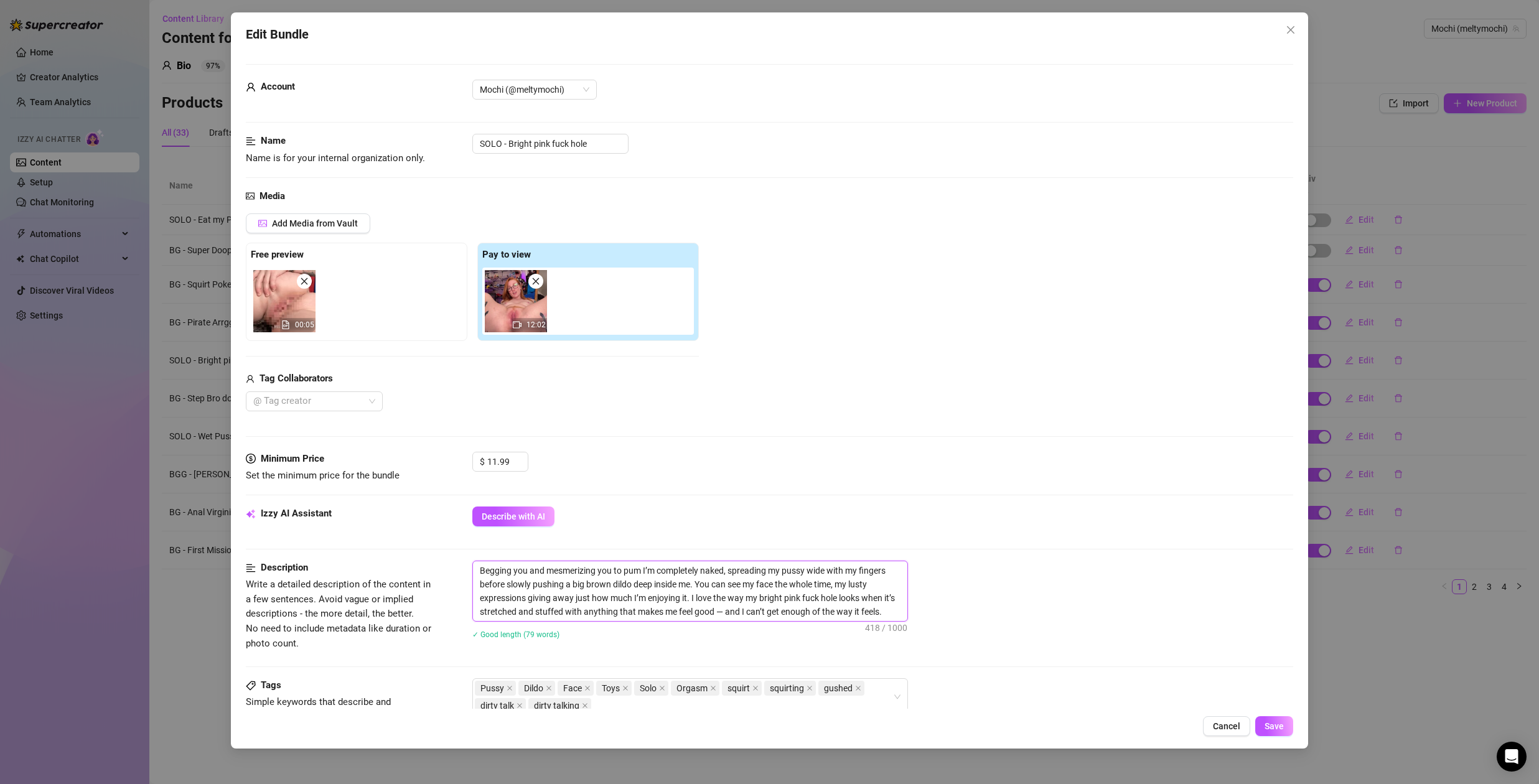
type textarea "Begging you and mesmerizing you to pump I’m completely naked, spreading my puss…"
type textarea "Begging you and mesmerizing you to pump m I’m completely naked, spreading my pu…"
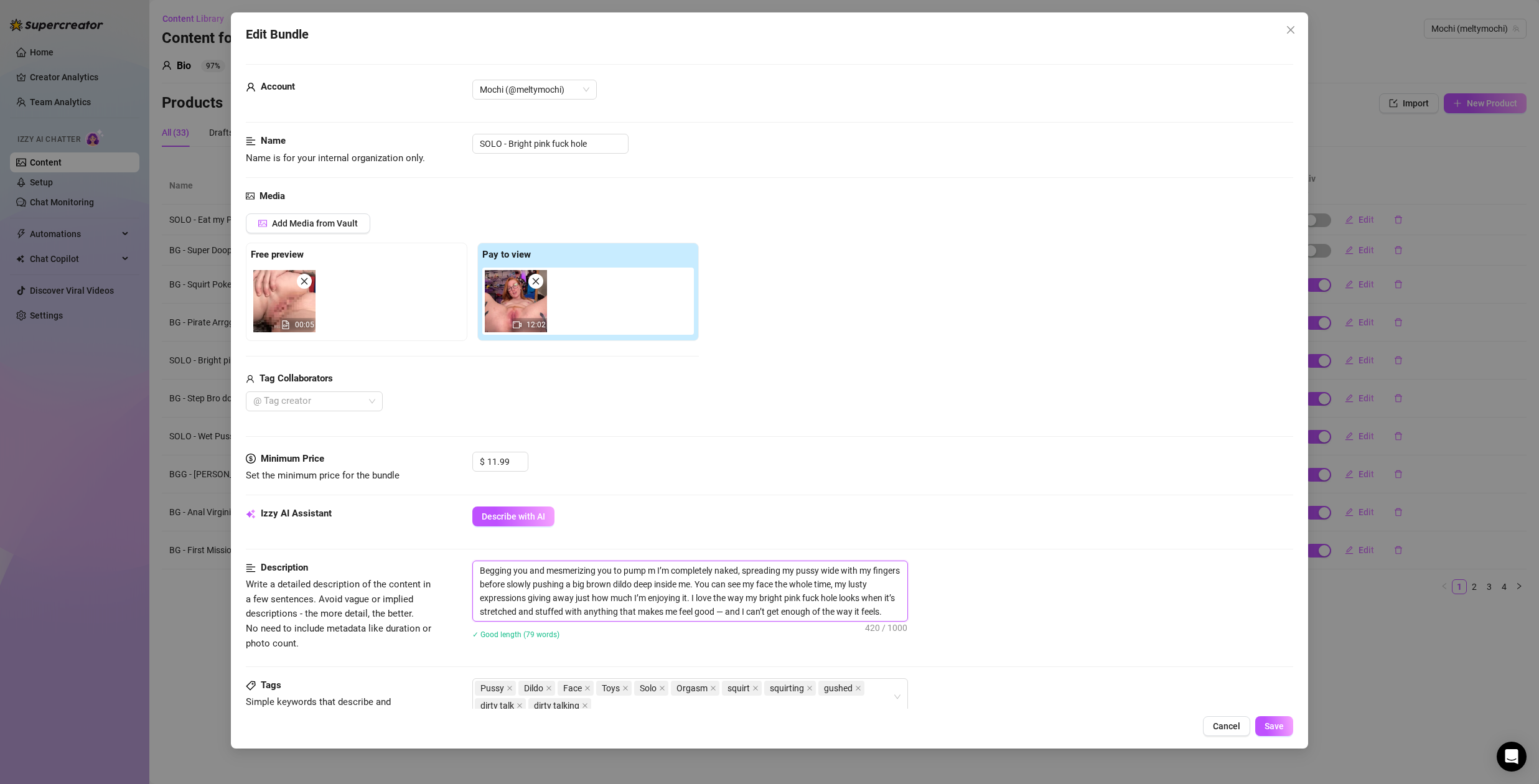
type textarea "Begging you and mesmerizing you to pump me I’m completely naked, spreading my p…"
type textarea "Begging you and mesmerizing you to pump me u I’m completely naked, spreading my…"
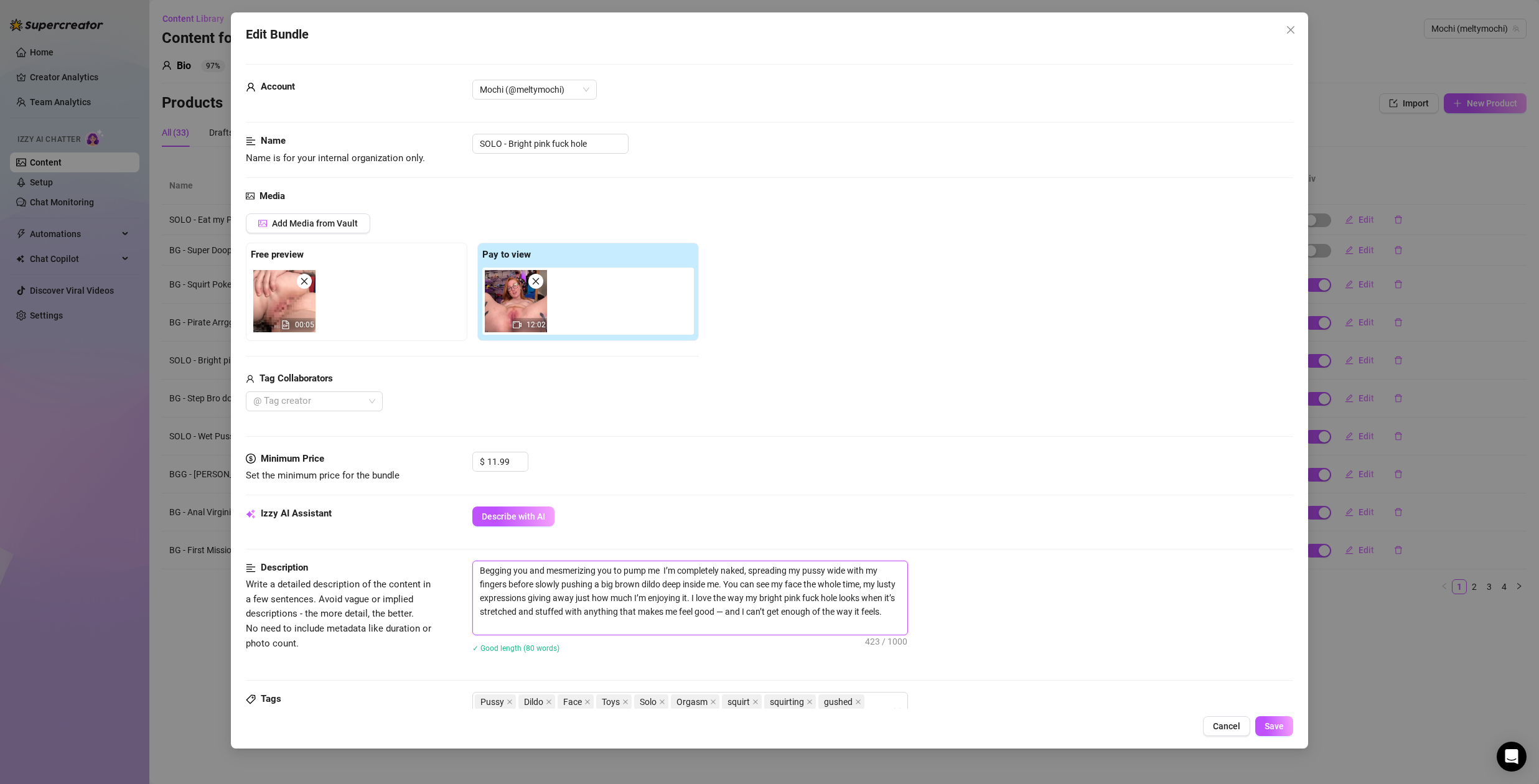
type textarea "Begging you and mesmerizing you to pump me u I’m completely naked, spreading my…"
type textarea "Begging you and mesmerizing you to pump me up I’m completely naked, spreading m…"
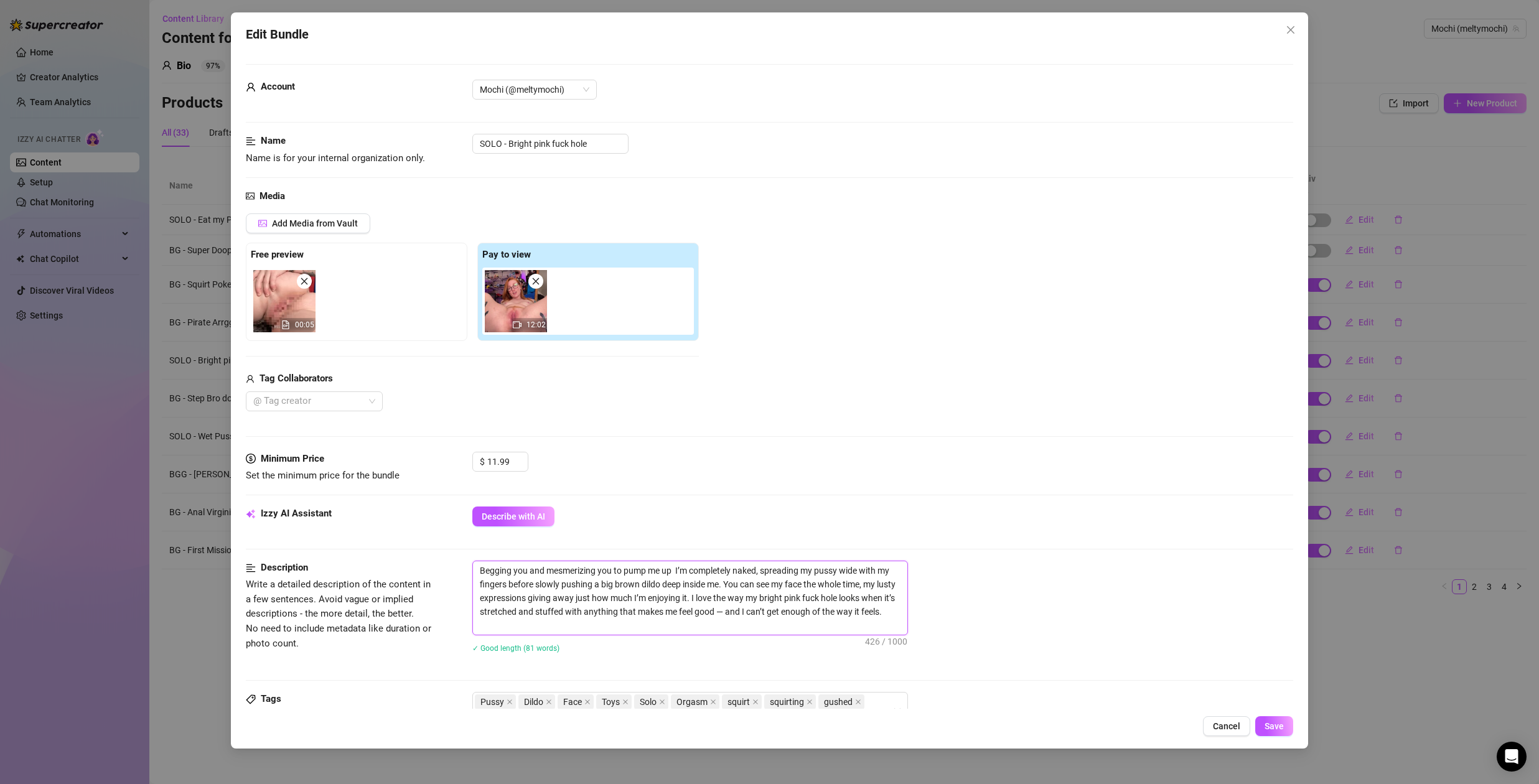
type textarea "Begging you and mesmerizing you to pump me up f I’m completely naked, spreading…"
type textarea "Begging you and mesmerizing you to pump me up fr I’m completely naked, spreadin…"
type textarea "Begging you and mesmerizing you to pump me up fru I’m completely naked, spreadi…"
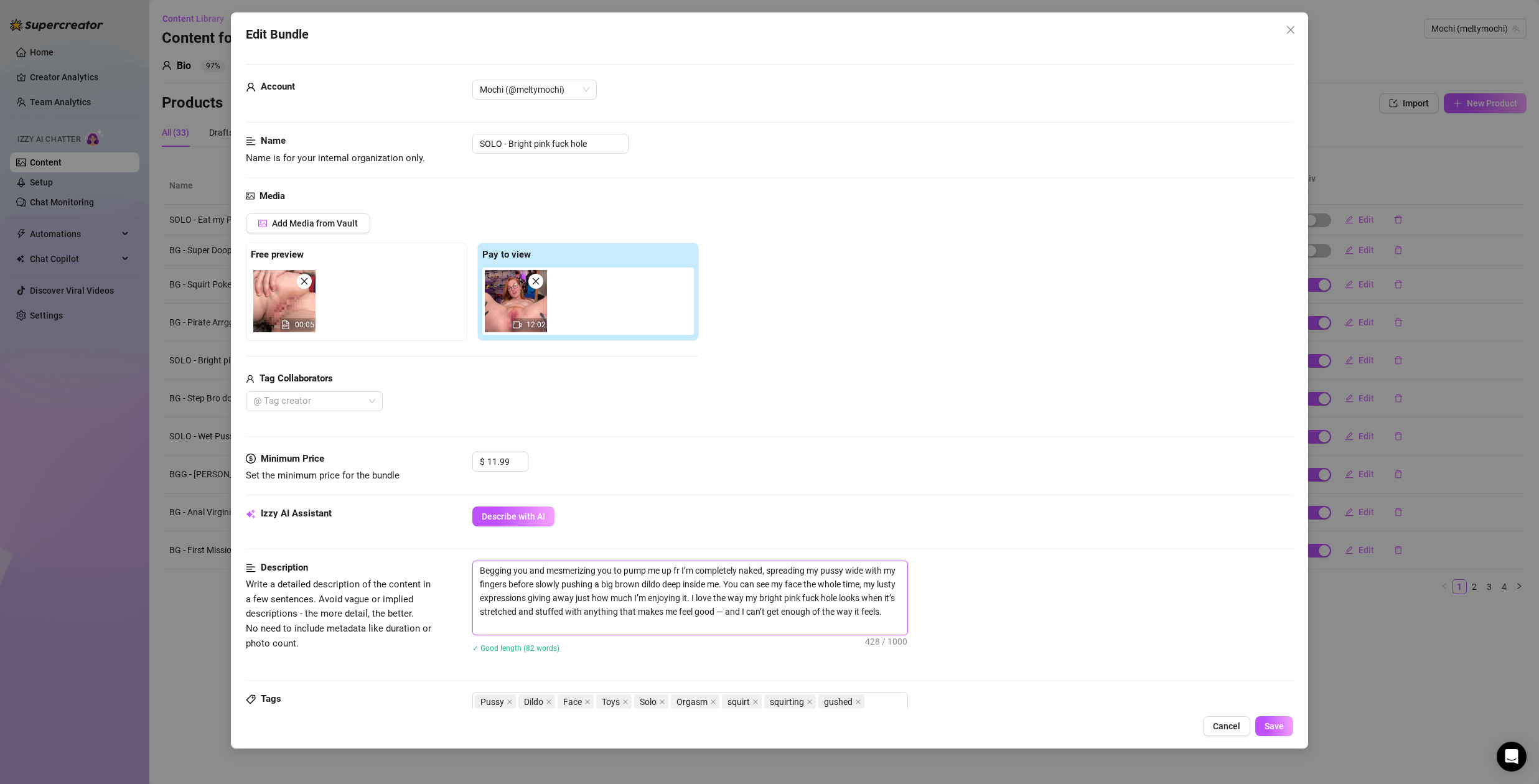
type textarea "Begging you and mesmerizing you to pump me up fru I’m completely naked, spreadi…"
type textarea "Begging you and mesmerizing you to pump me up frul I’m completely naked, spread…"
type textarea "Begging you and mesmerizing you to pump me up fru I’m completely naked, spreadi…"
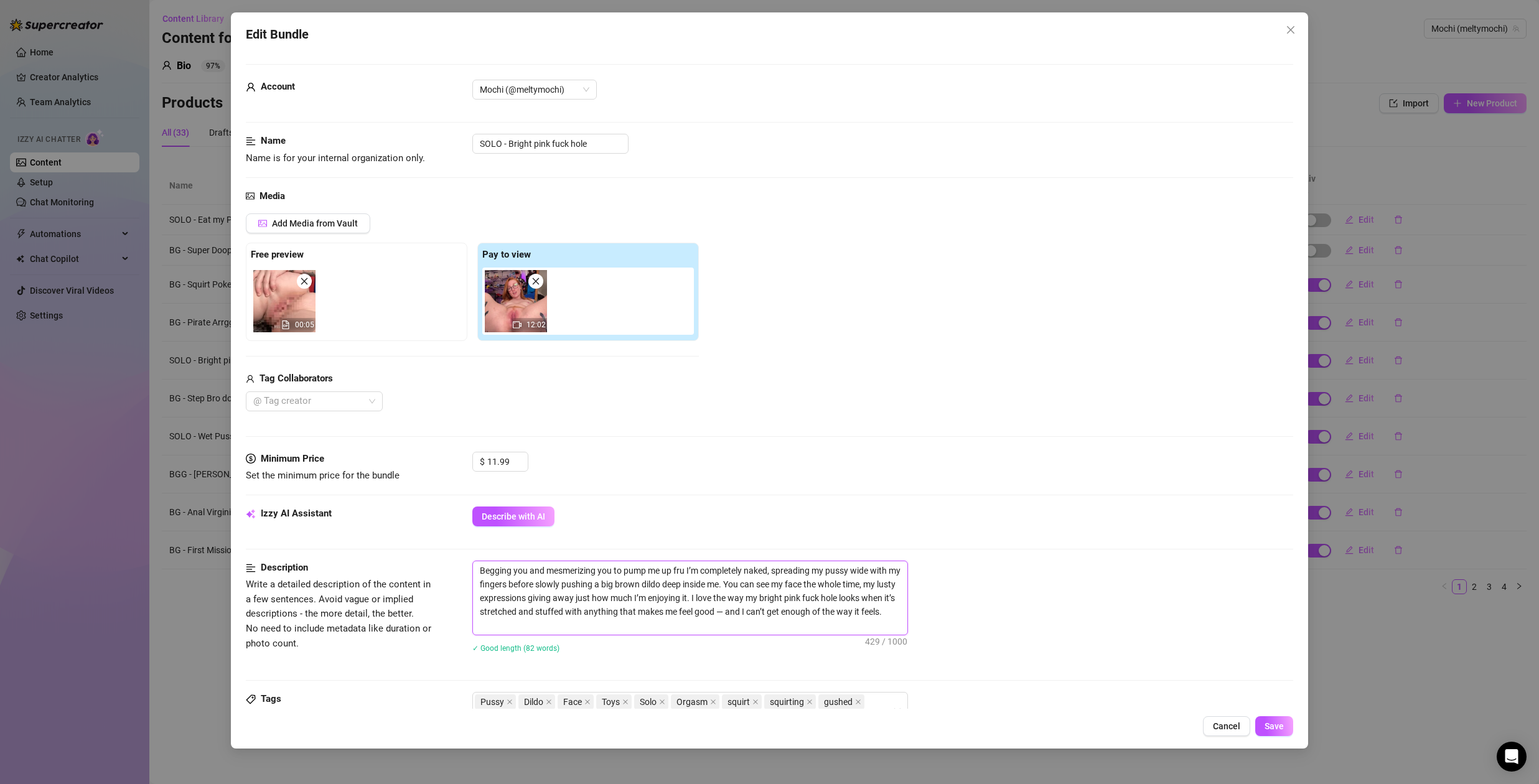
type textarea "Begging you and mesmerizing you to pump me up fr I’m completely naked, spreadin…"
type textarea "Begging you and mesmerizing you to pump me up f I’m completely naked, spreading…"
type textarea "Begging you and mesmerizing you to pump me up fu I’m completely naked, spreadin…"
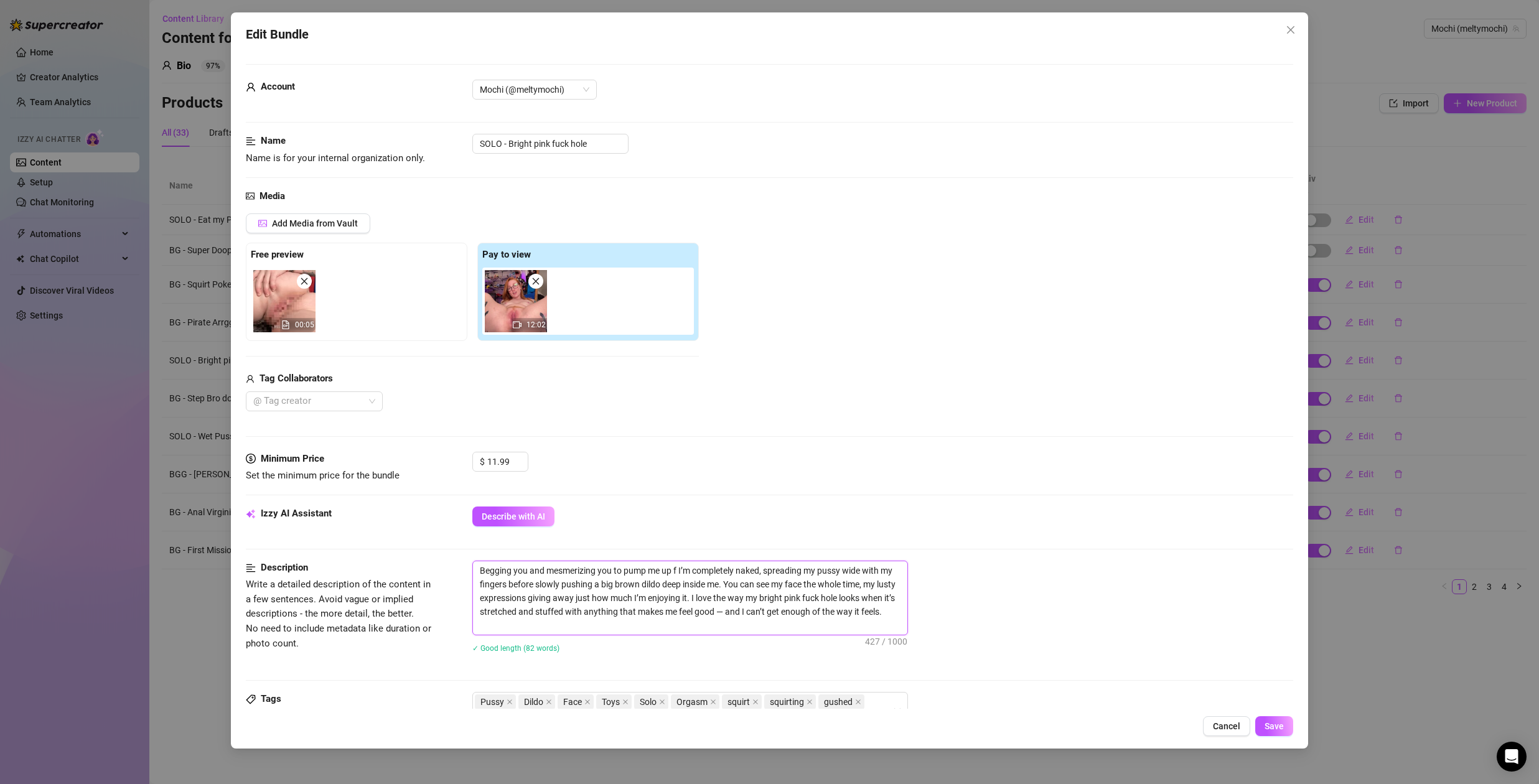
type textarea "Begging you and mesmerizing you to pump me up fu I’m completely naked, spreadin…"
type textarea "Begging you and mesmerizing you to pump me up ful I’m completely naked, spreadi…"
type textarea "Begging you and mesmerizing you to pump me up full I’m completely naked, spread…"
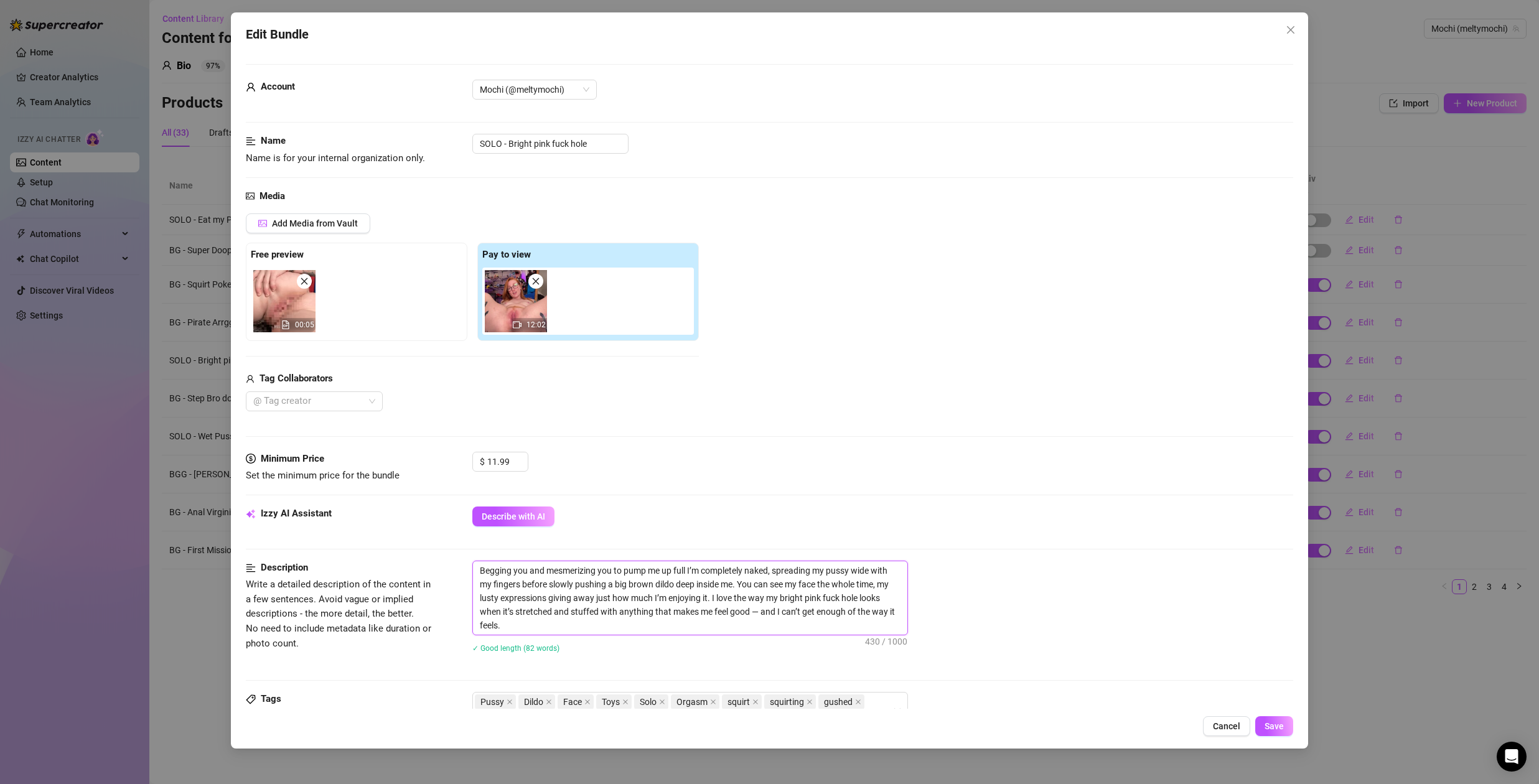
type textarea "Begging you and mesmerizing you to pump me up full, I’m completely naked, sprea…"
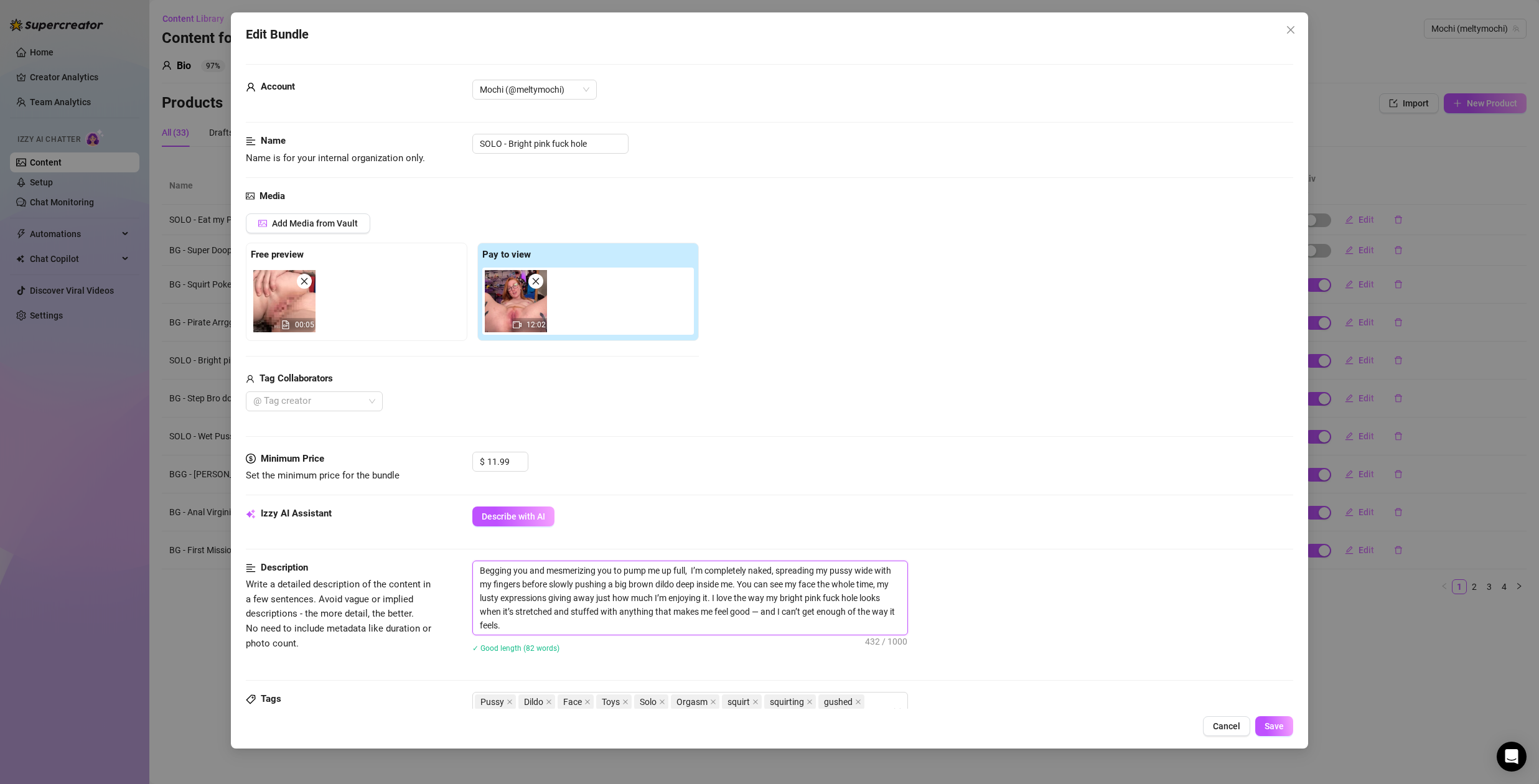
type textarea "Begging you and mesmerizing you to pump me up full, I’m completely naked, sprea…"
type textarea "Begging you and mesmerizing you to pump me up full I’m completely naked, spread…"
type textarea "Begging you and mesmerizing you to pump me up full. I’m completely naked, sprea…"
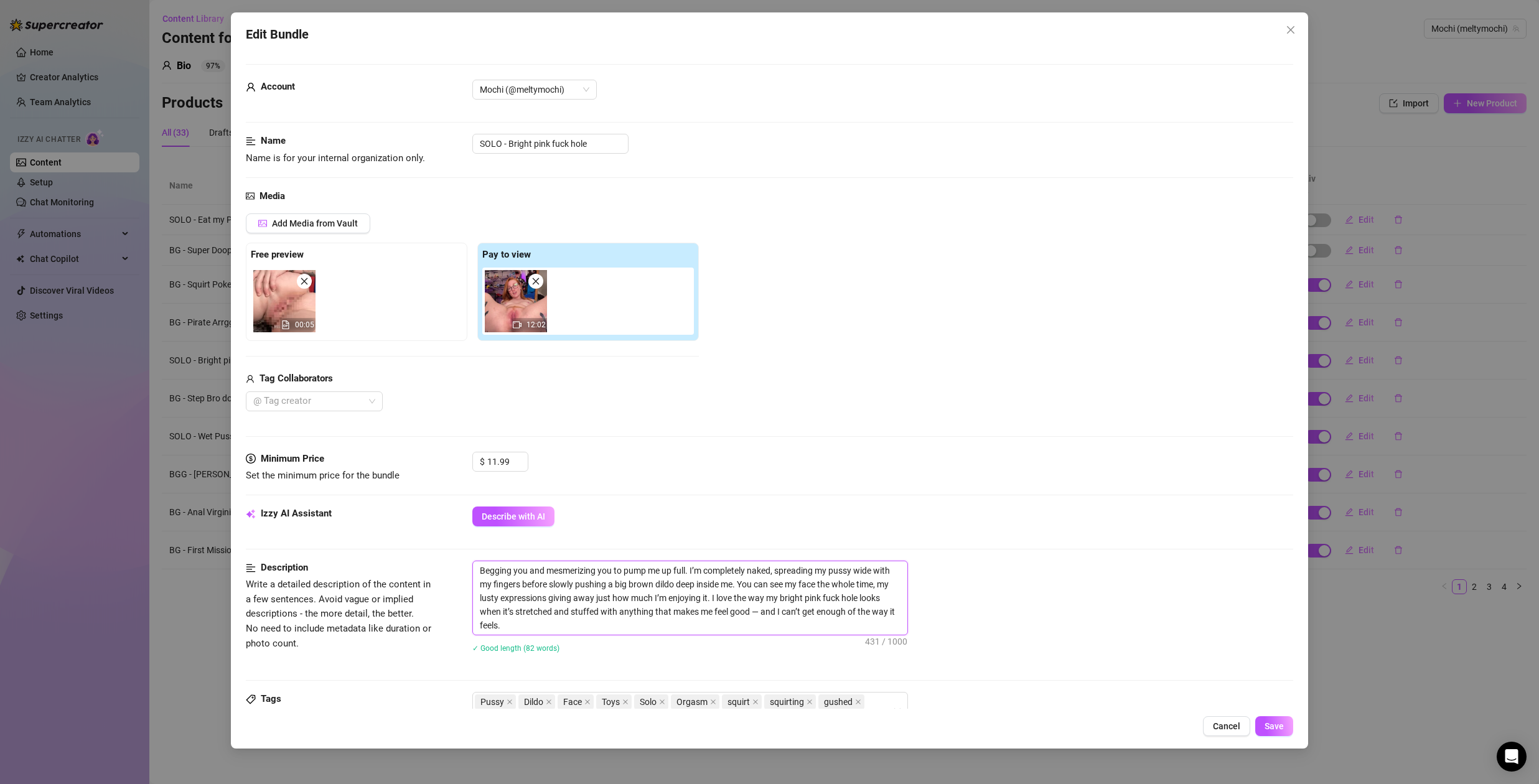
type textarea "Begging you and mesmerizing you to pump me up full. I’m completely naked, sprea…"
type textarea "Begging you and mesmerizing you to pump me up full. J I’m completely naked, spr…"
type textarea "Begging you and mesmerizing you to pump me up full. JO I’m completely naked, sp…"
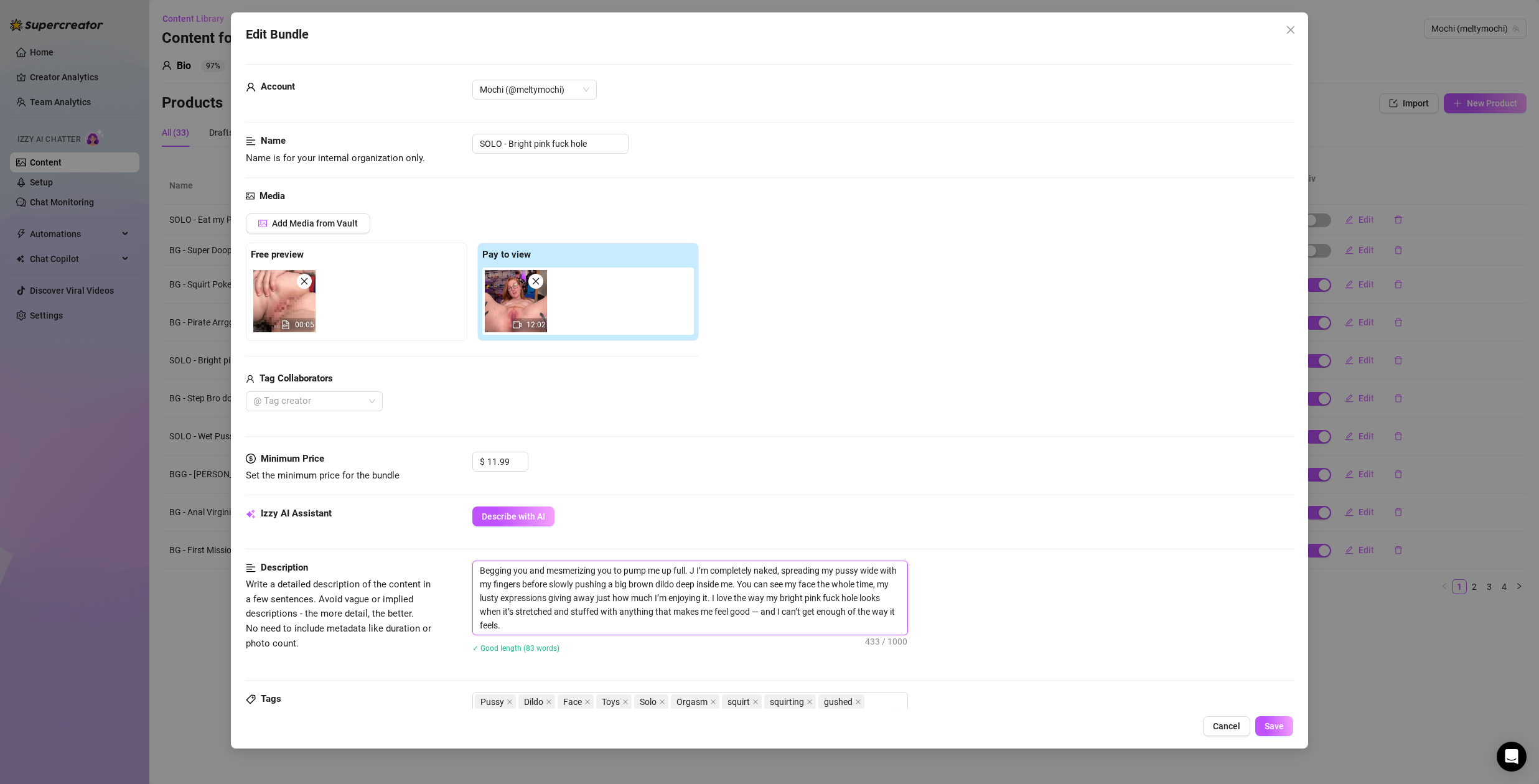
type textarea "Begging you and mesmerizing you to pump me up full. JO I’m completely naked, sp…"
type textarea "Begging you and mesmerizing you to pump me up full. J I’m completely naked, spr…"
type textarea "Begging you and mesmerizing you to pump me up full. I’m completely naked, sprea…"
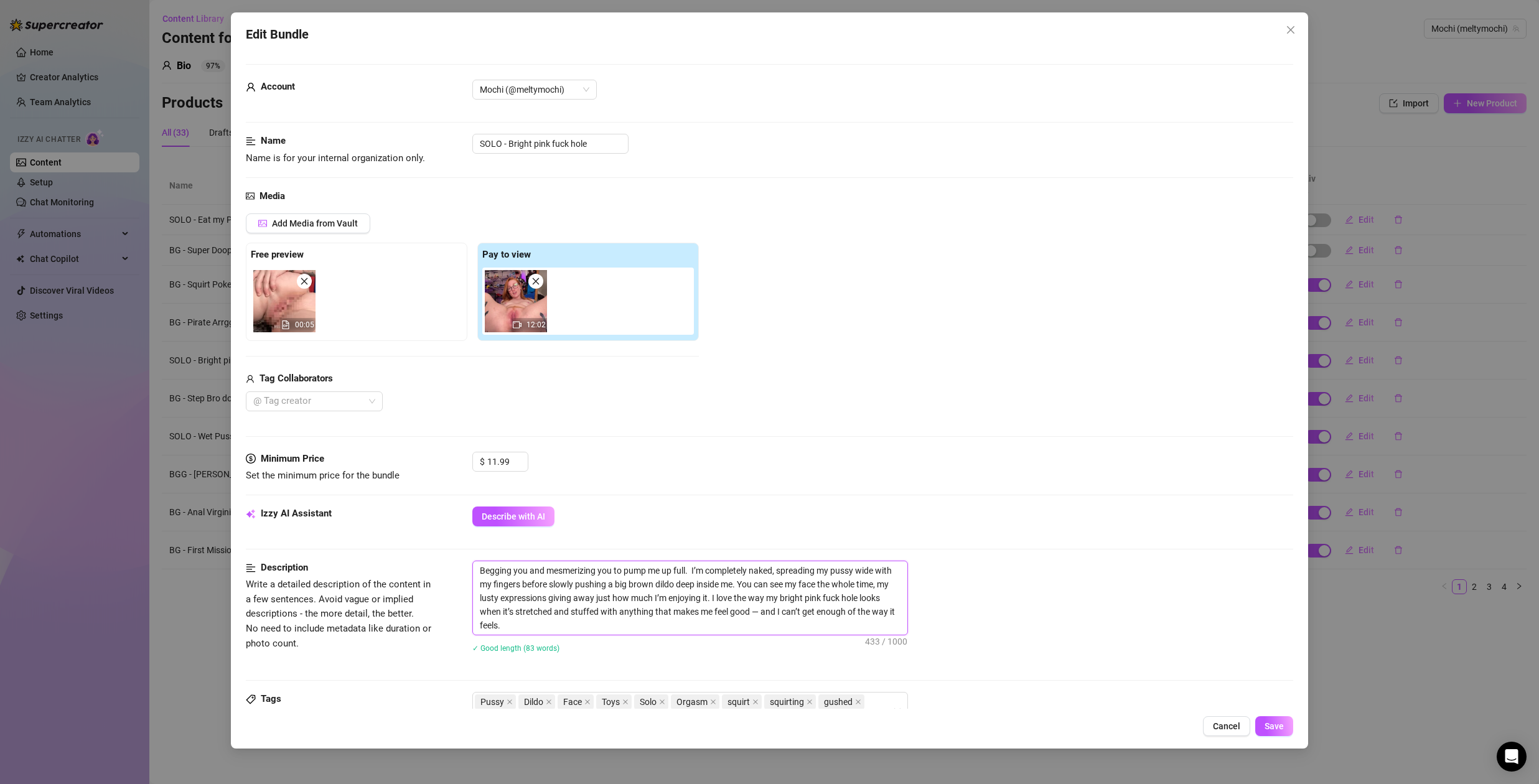
type textarea "Begging you and mesmerizing you to pump me up full. I’m completely naked, sprea…"
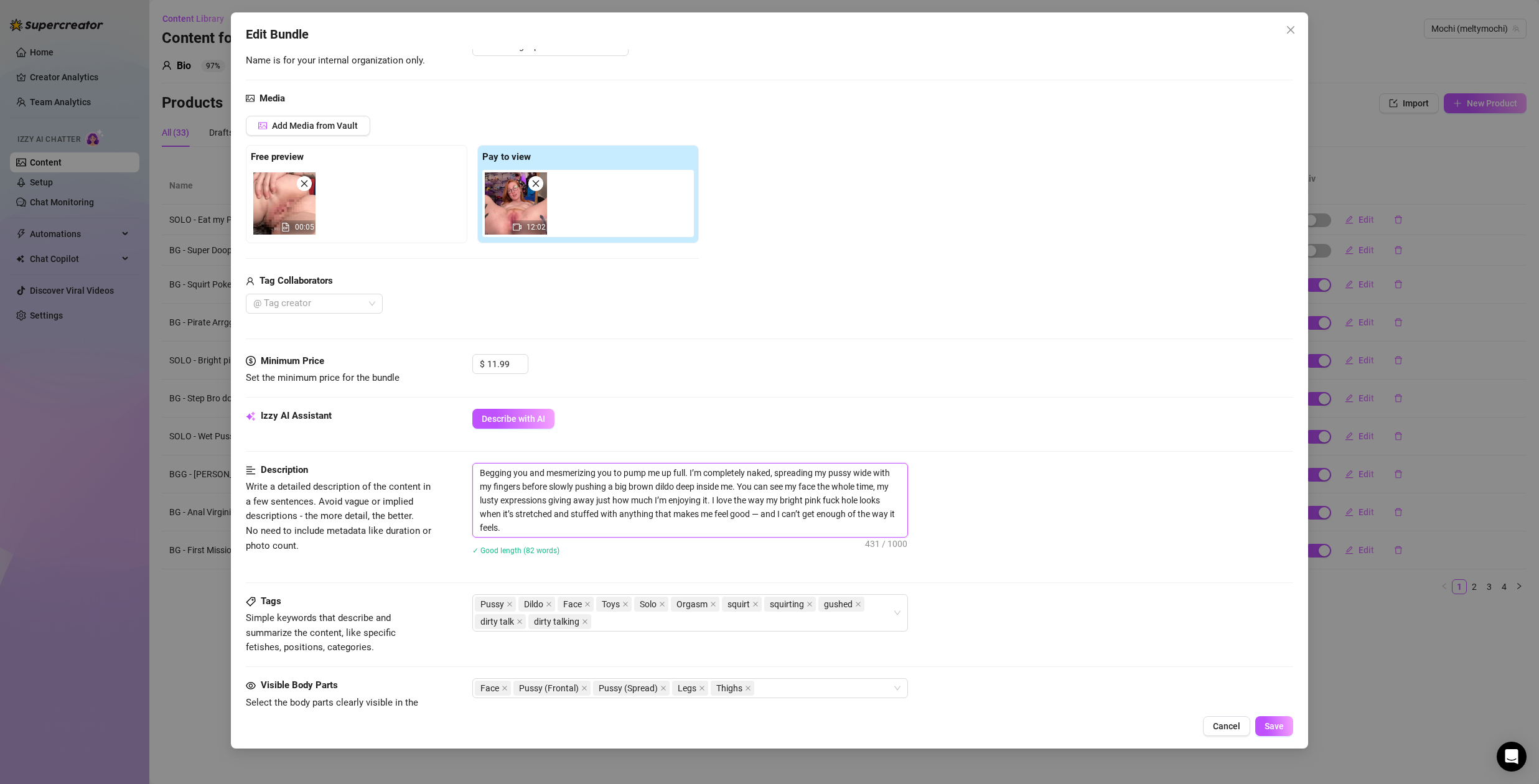
scroll to position [118, 0]
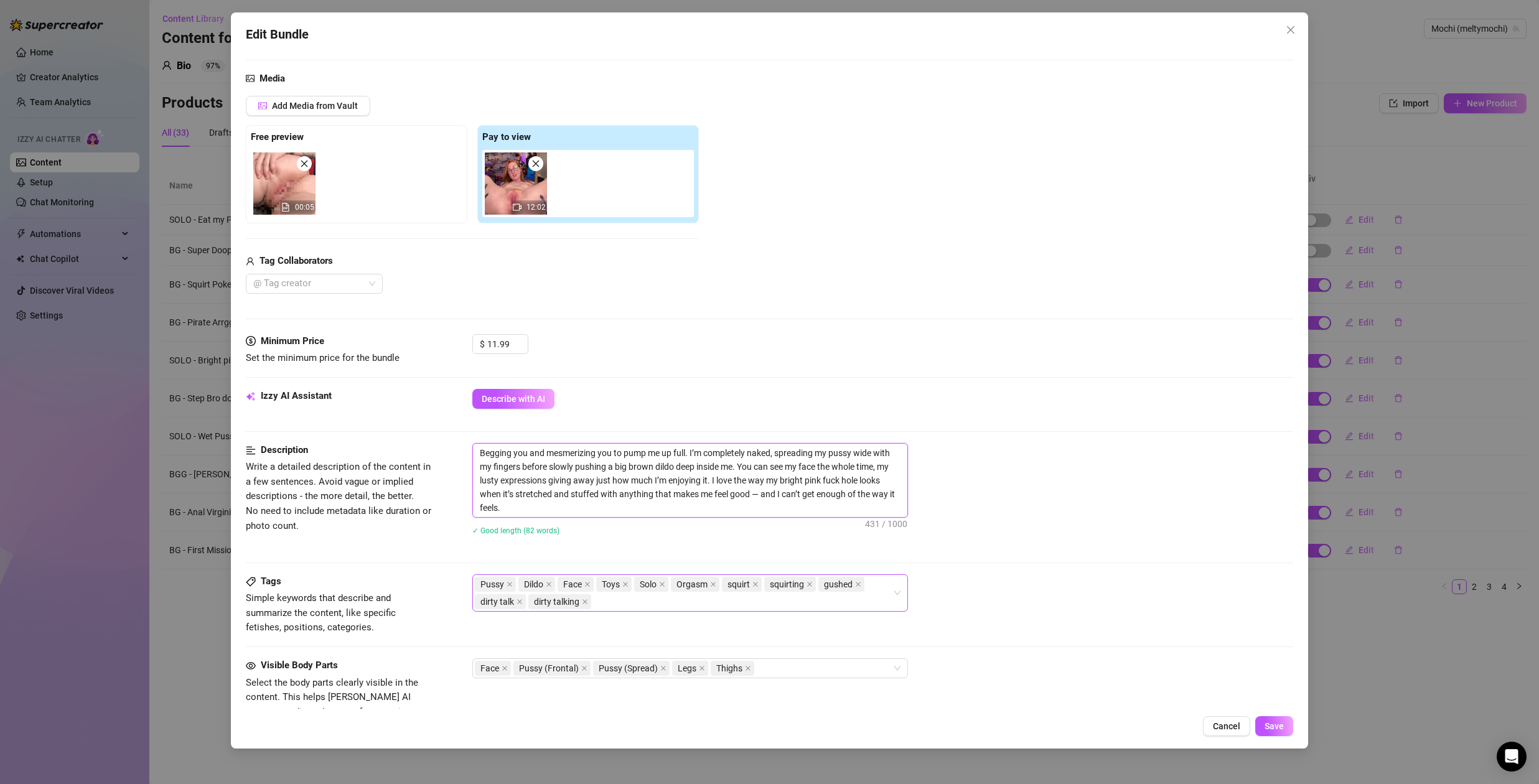
click at [609, 606] on div "Pussy Dildo Face Toys Solo Orgasm squirt squirting gushed dirty talk dirty talk…" at bounding box center [683, 593] width 417 height 35
type textarea "Begging you and mesmerizing you to pump me up full. I’m completely naked, sprea…"
type input "JOI"
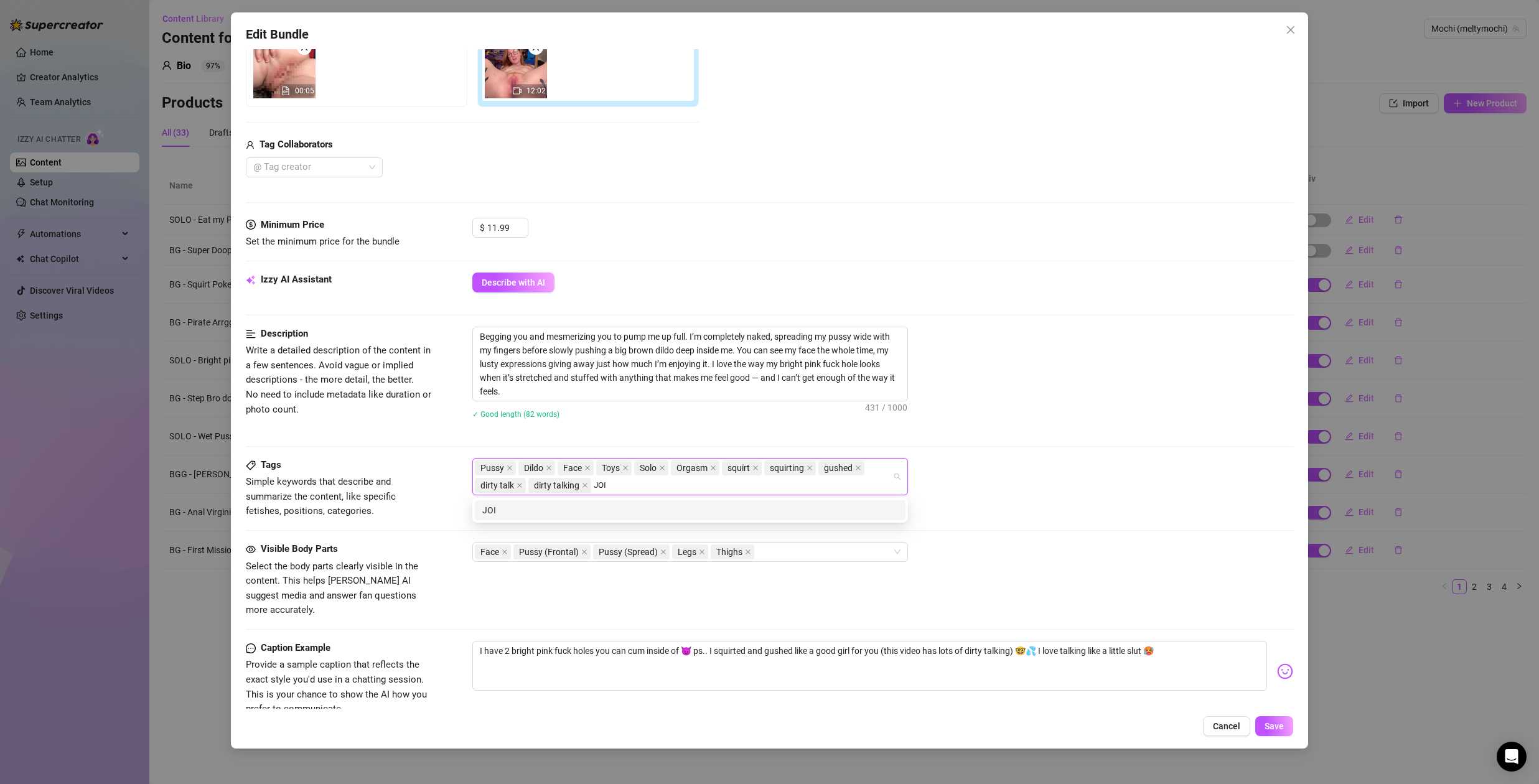
click at [848, 510] on div "JOI" at bounding box center [690, 510] width 415 height 14
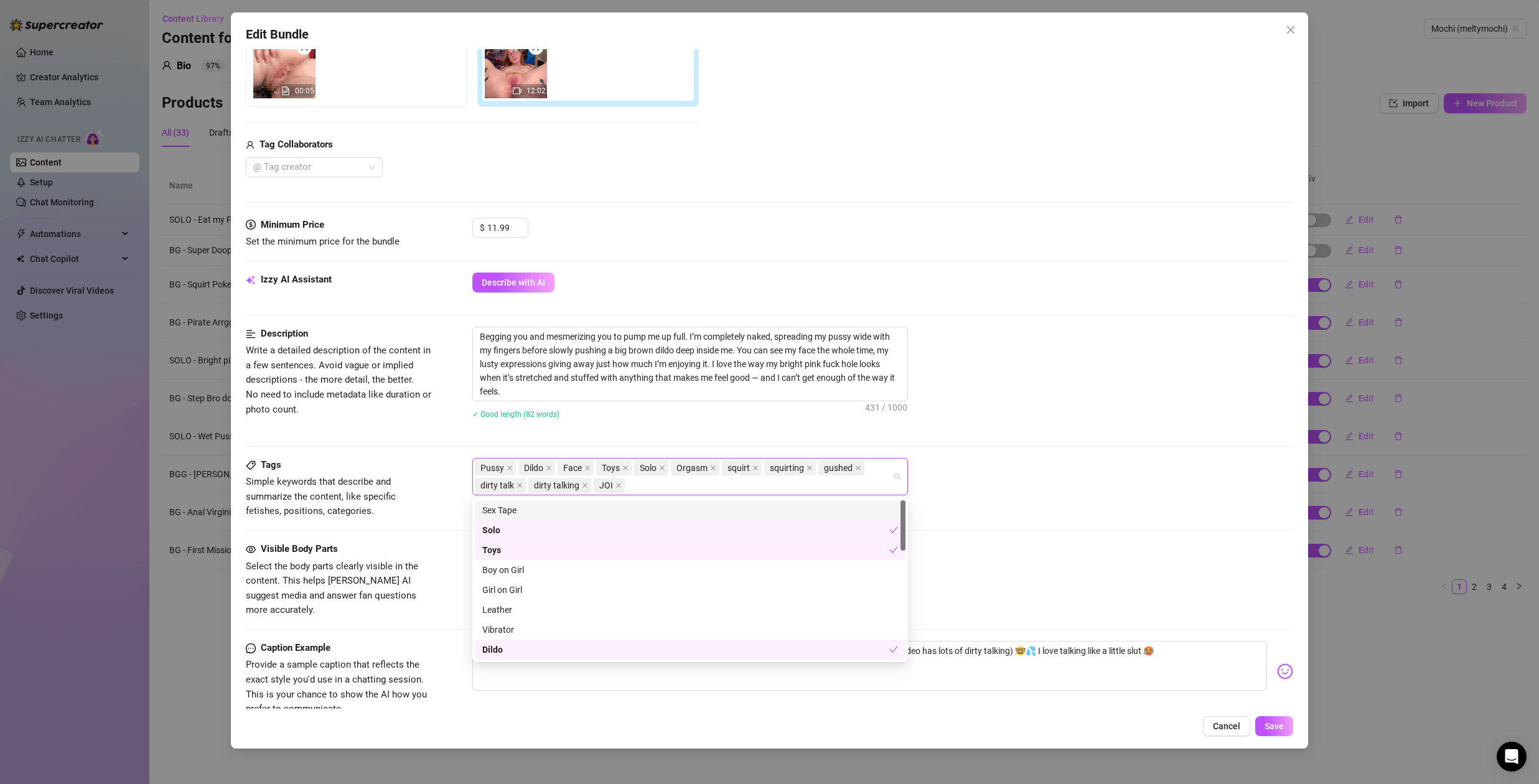
click at [1134, 502] on div "Tags Simple keywords that describe and summarize the content, like specific fet…" at bounding box center [770, 488] width 1047 height 61
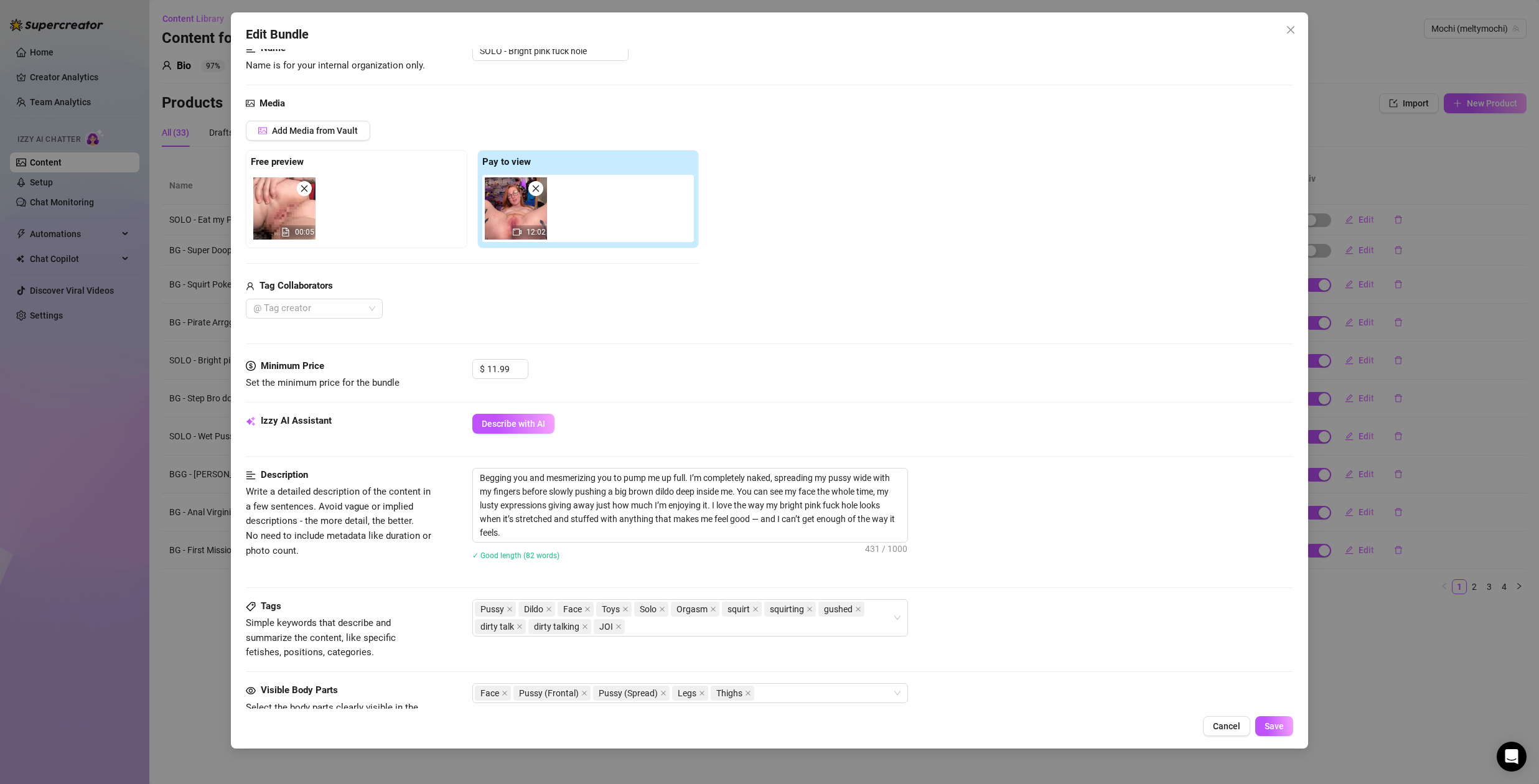
scroll to position [118, 0]
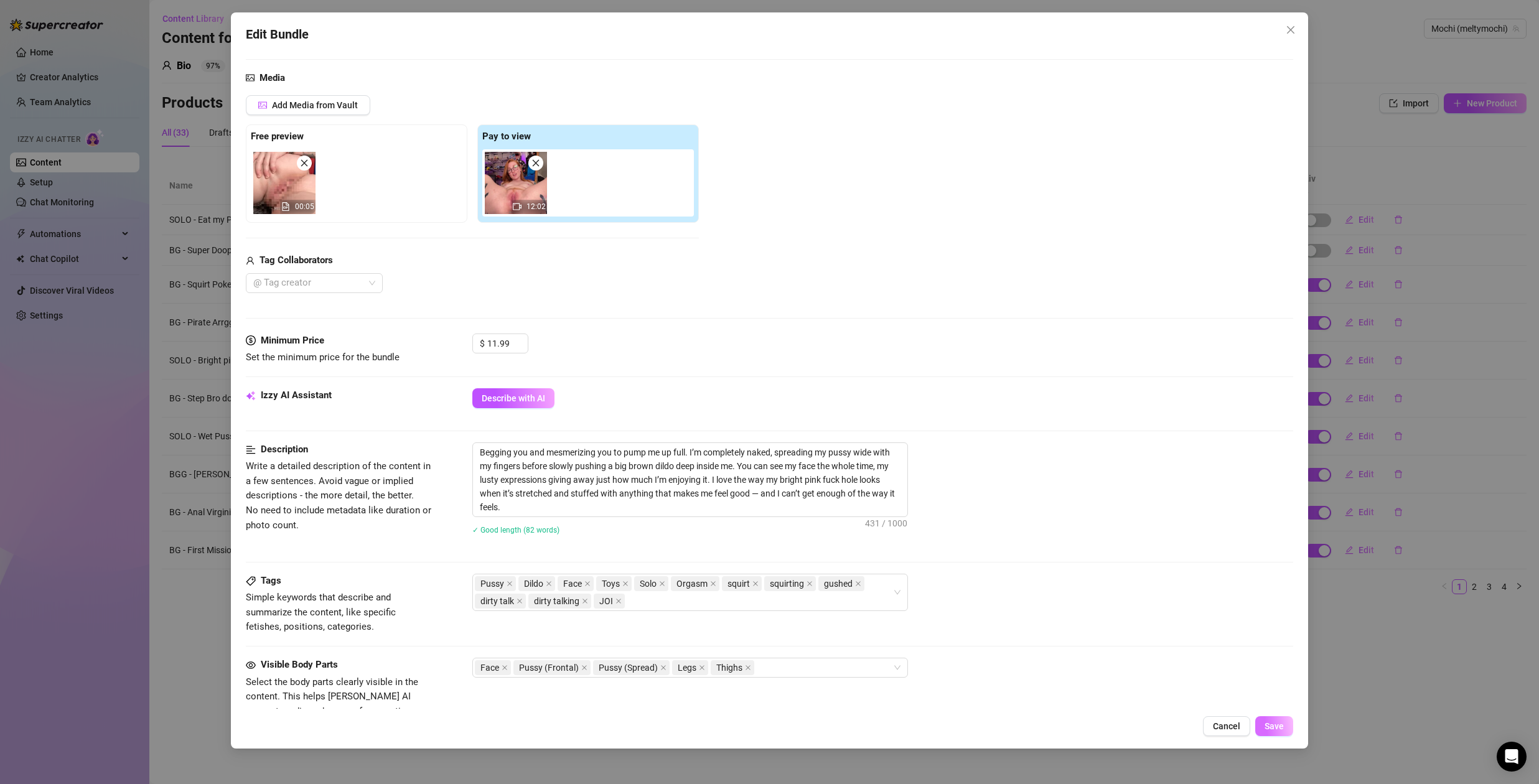
click at [1276, 731] on button "Save" at bounding box center [1274, 727] width 38 height 20
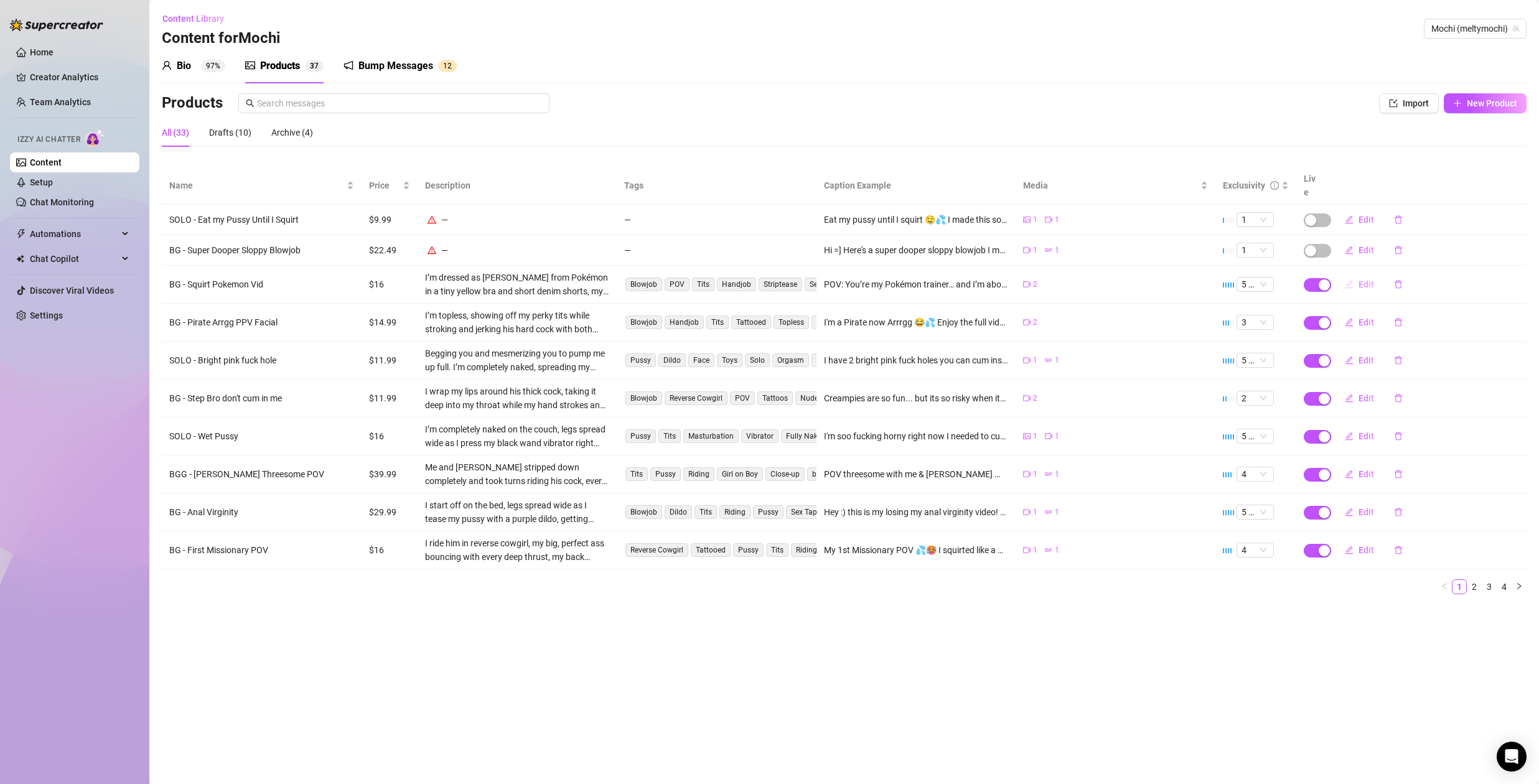
click at [1363, 279] on span "Edit" at bounding box center [1366, 284] width 15 height 10
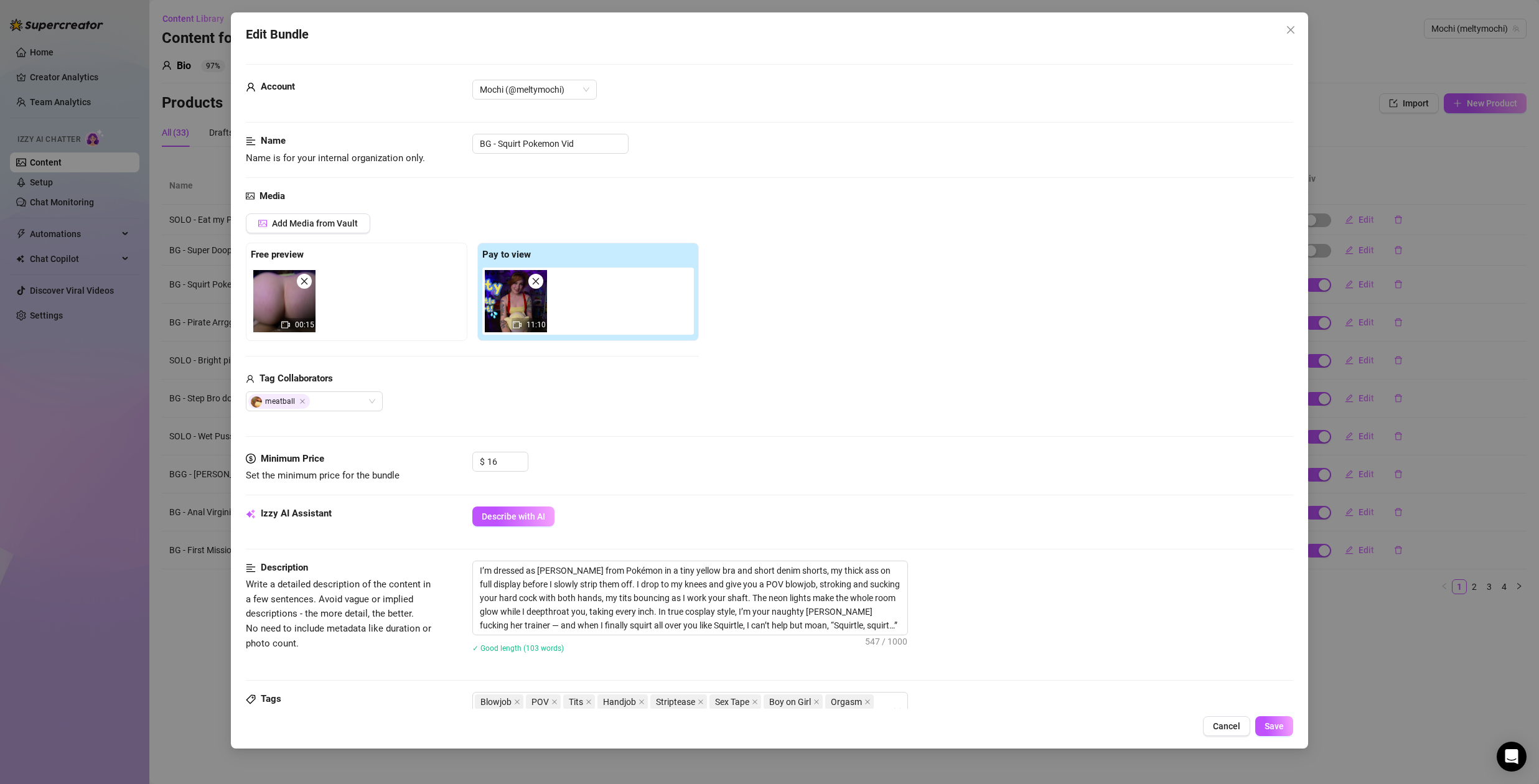
click at [1236, 729] on span "Cancel" at bounding box center [1226, 726] width 27 height 10
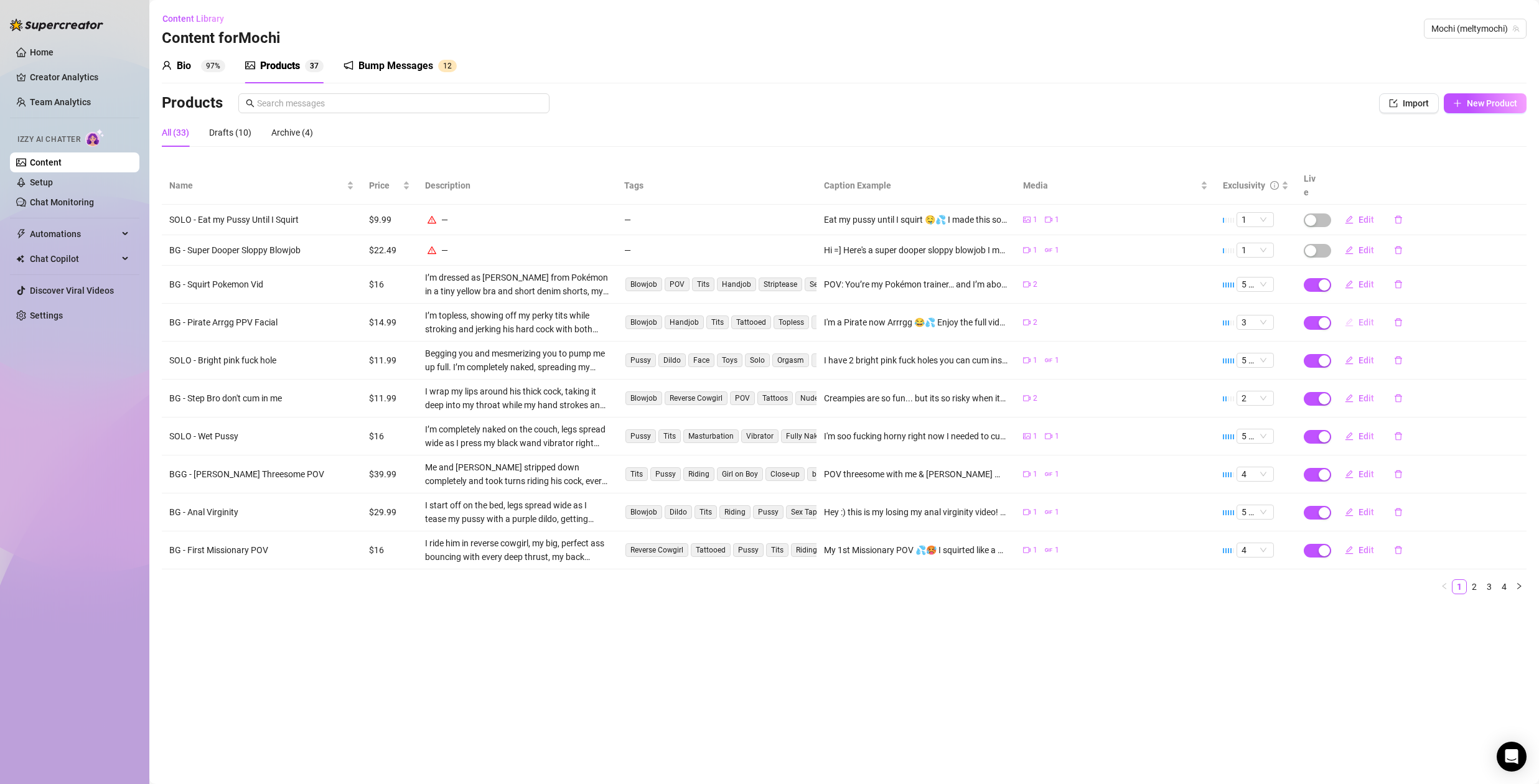
click at [1362, 317] on span "Edit" at bounding box center [1366, 322] width 15 height 10
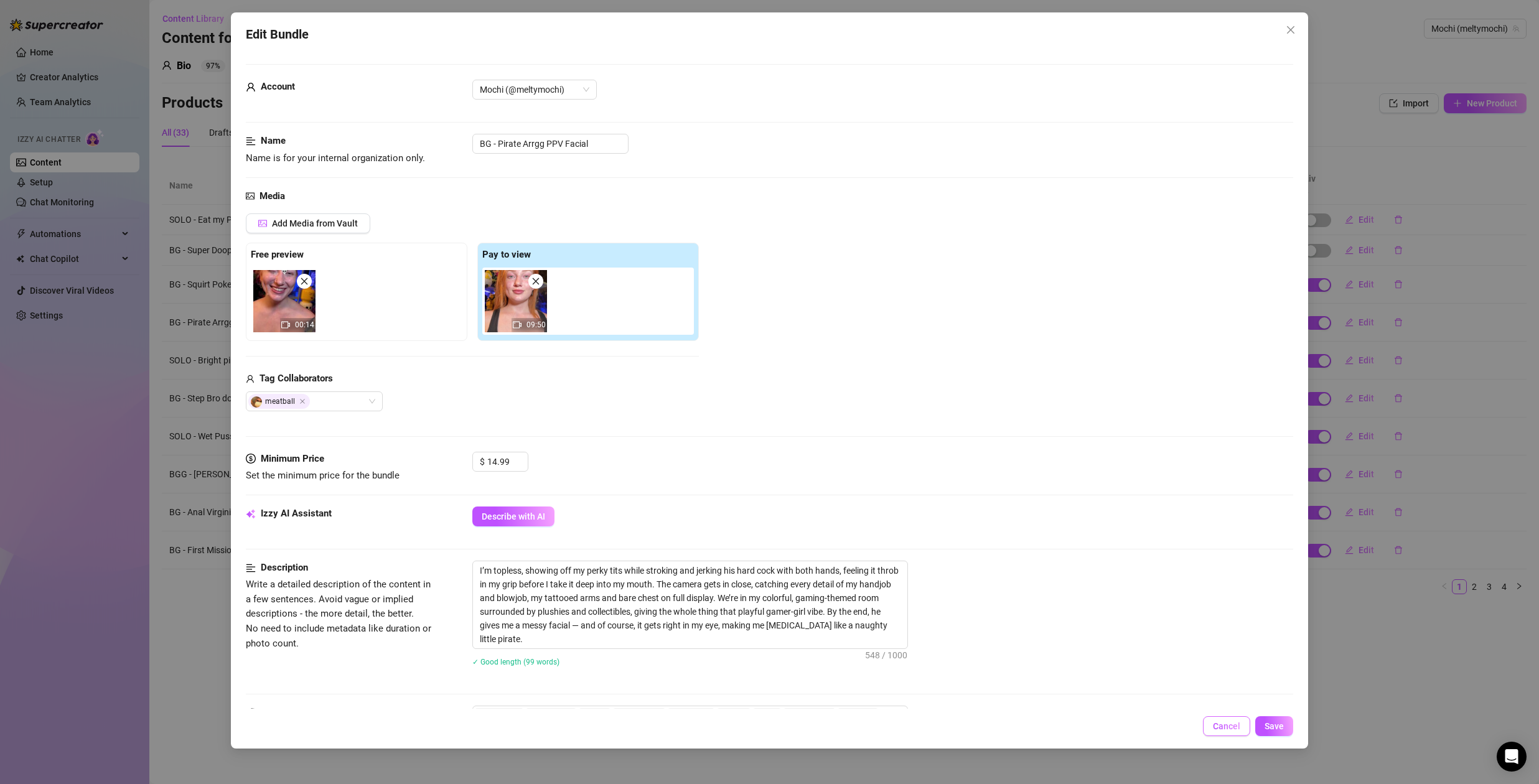
click at [1230, 729] on span "Cancel" at bounding box center [1226, 726] width 27 height 10
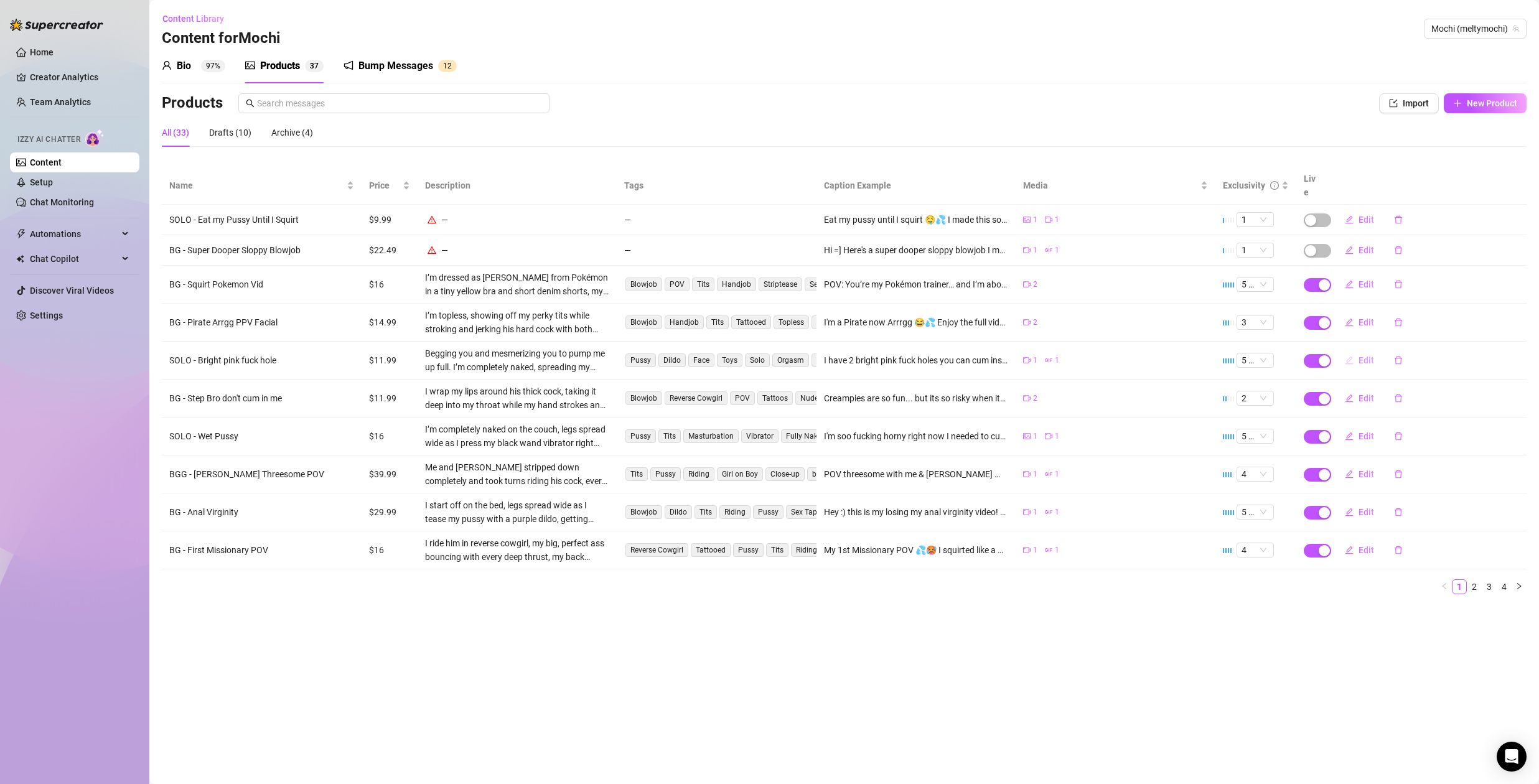
click at [1366, 355] on span "Edit" at bounding box center [1366, 360] width 15 height 10
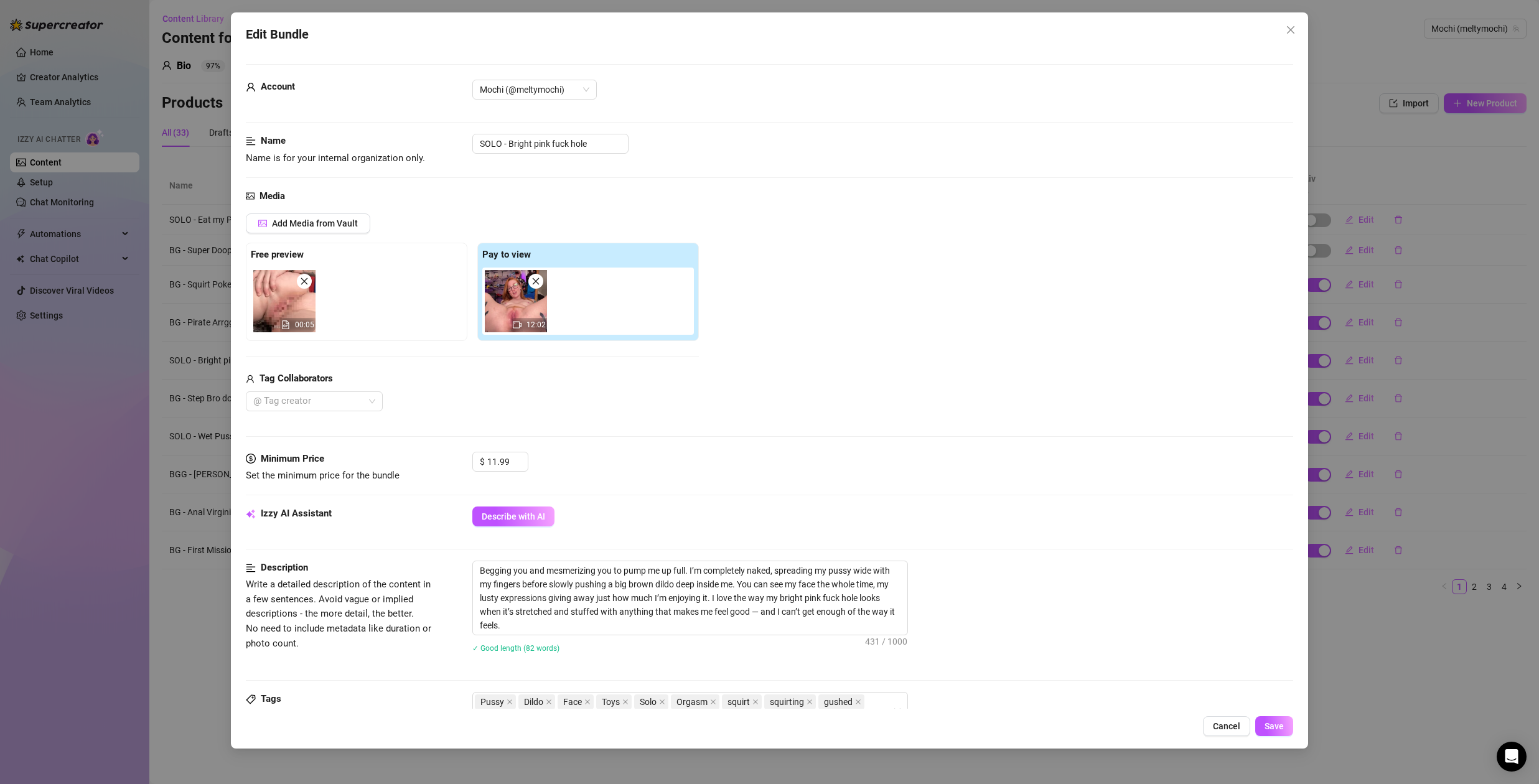
click at [1224, 734] on button "Cancel" at bounding box center [1226, 727] width 47 height 20
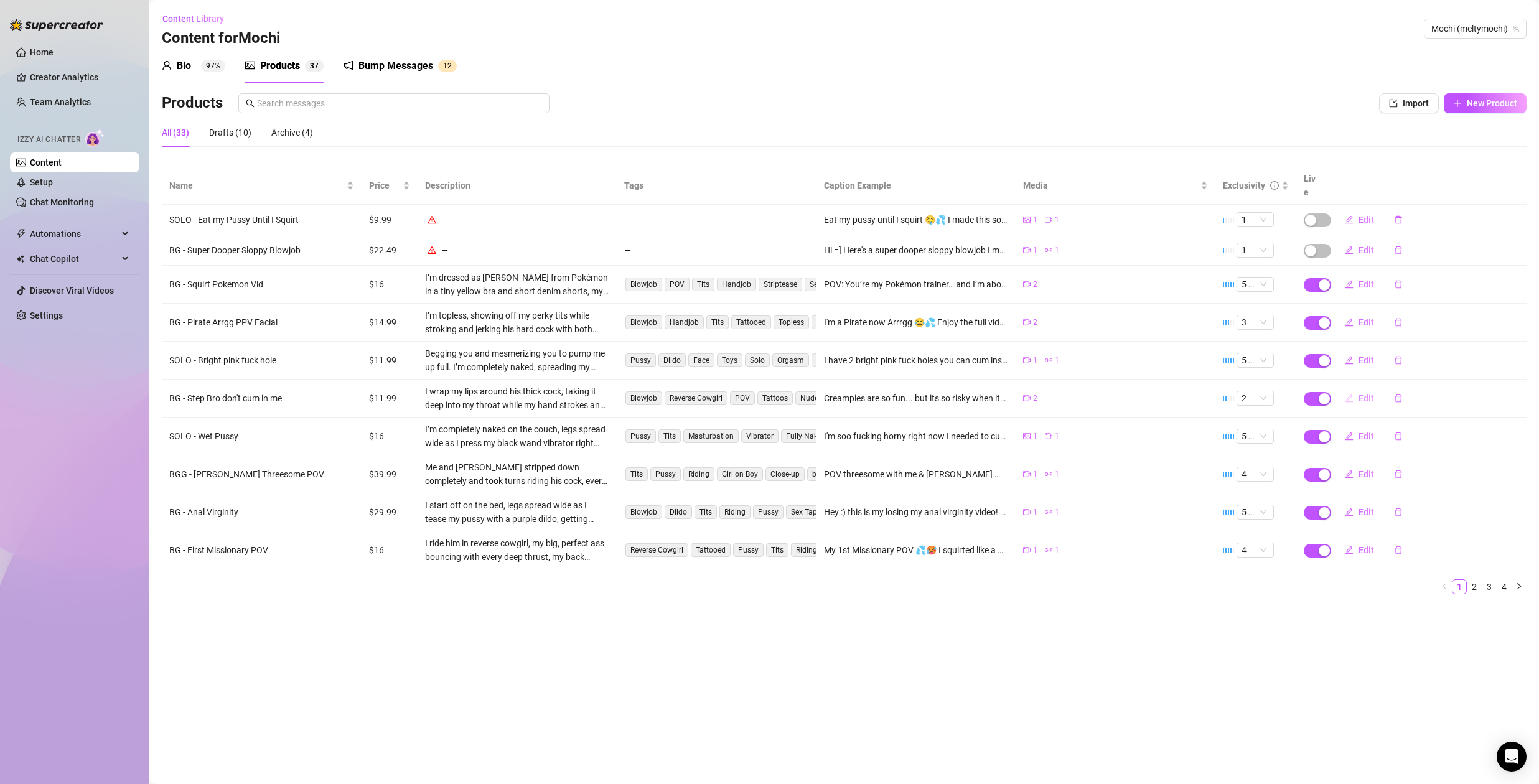
click at [1371, 393] on span "Edit" at bounding box center [1366, 398] width 15 height 10
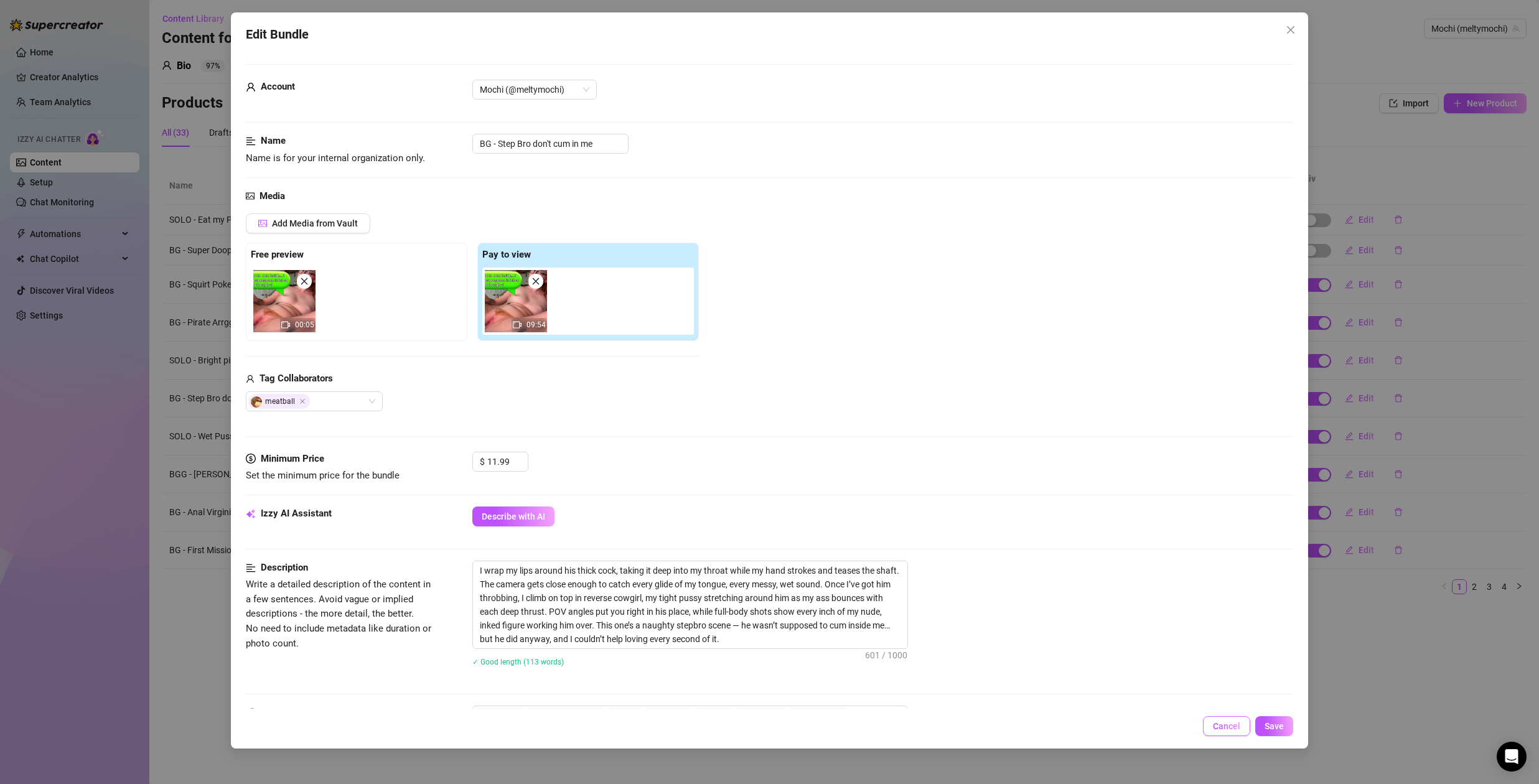
drag, startPoint x: 1238, startPoint y: 725, endPoint x: 1246, endPoint y: 693, distance: 33.0
click at [1238, 725] on span "Cancel" at bounding box center [1226, 726] width 27 height 10
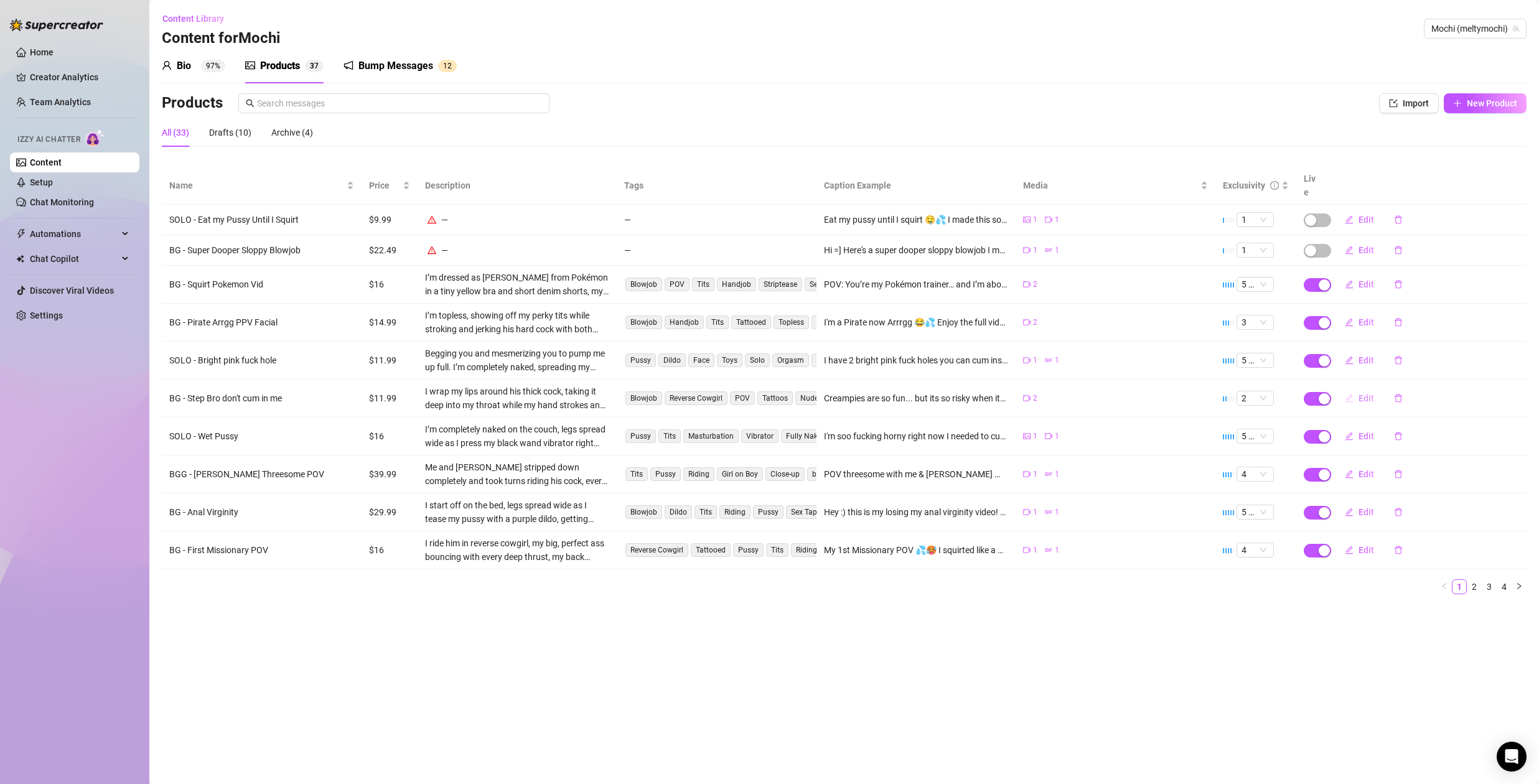
click at [1365, 393] on span "Edit" at bounding box center [1366, 398] width 15 height 10
type textarea "Creampies are so fun... but its so risky when its my own step bro 🥴🥹"
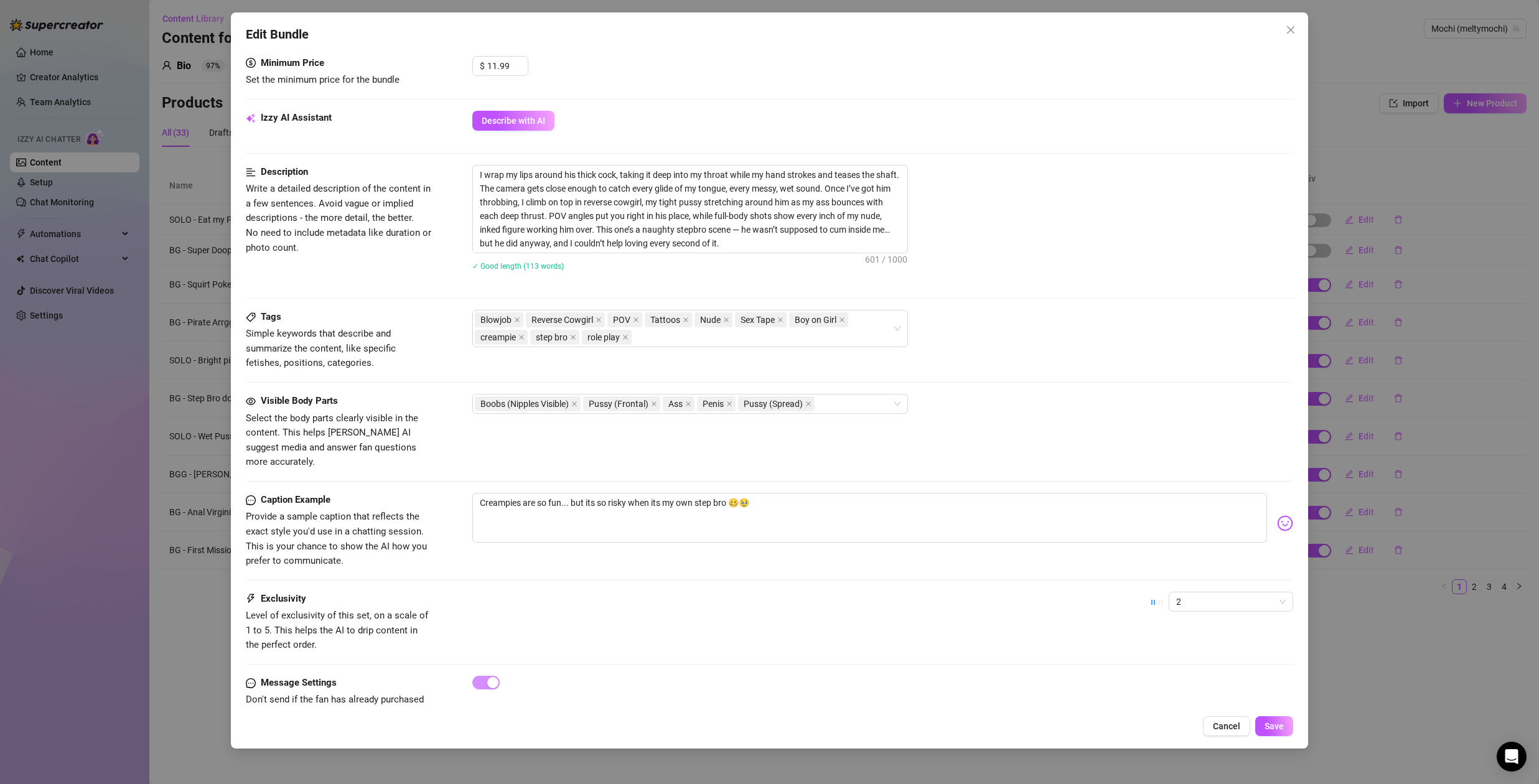
scroll to position [417, 0]
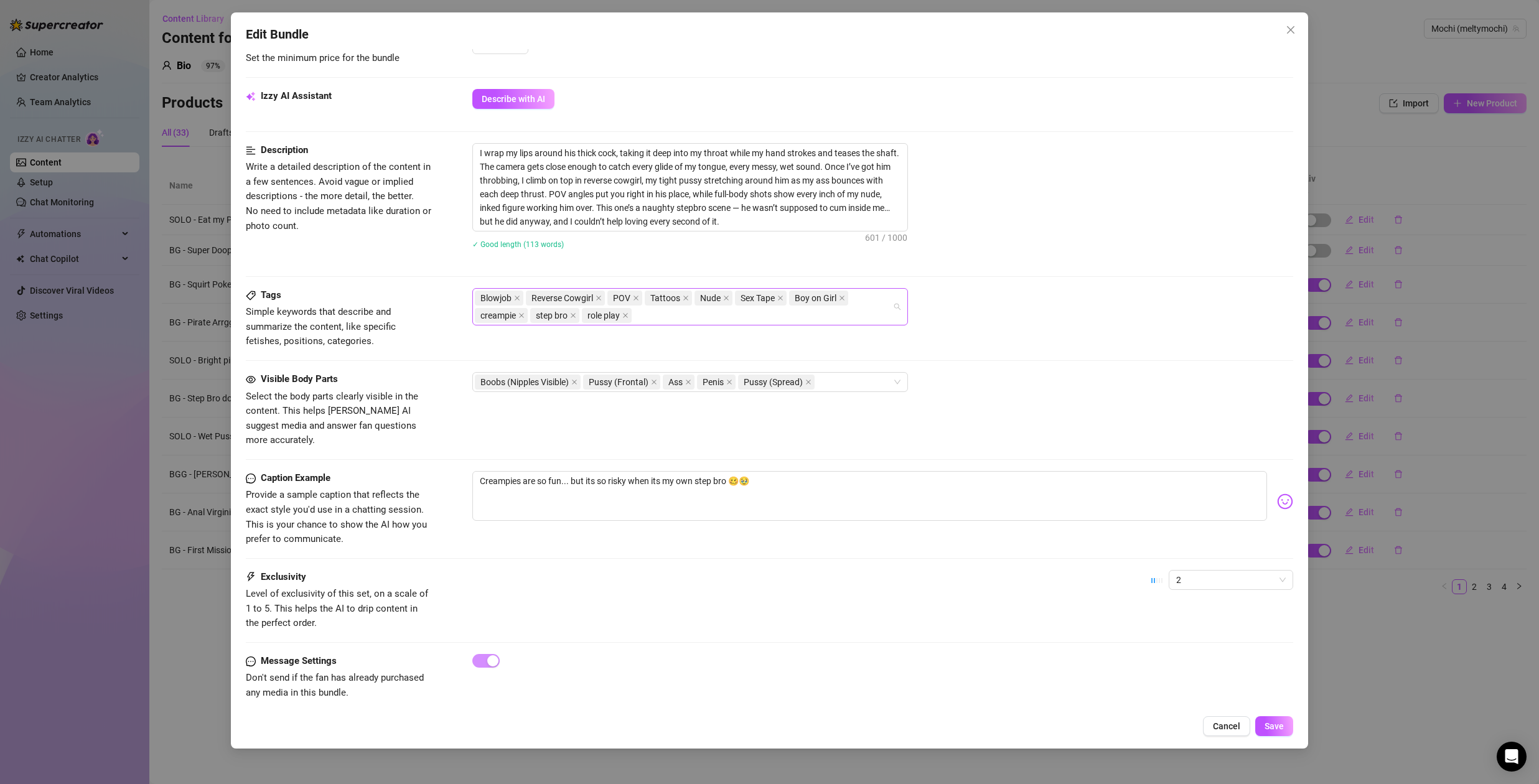
click at [655, 315] on div "Blowjob Reverse Cowgirl POV Tattoos Nude Sex Tape Boy on Girl creampie step bro…" at bounding box center [683, 307] width 417 height 35
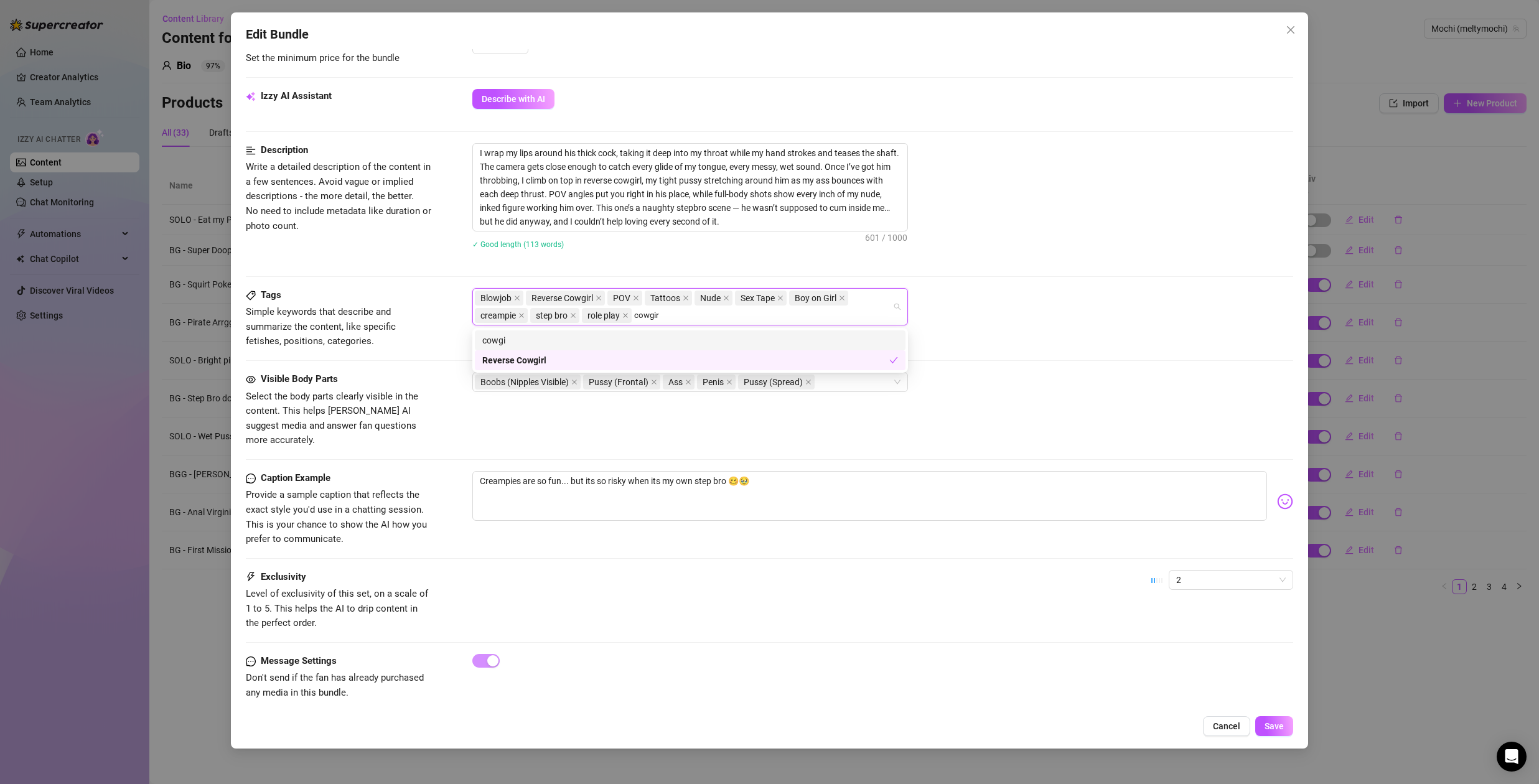
type input "cowgirl"
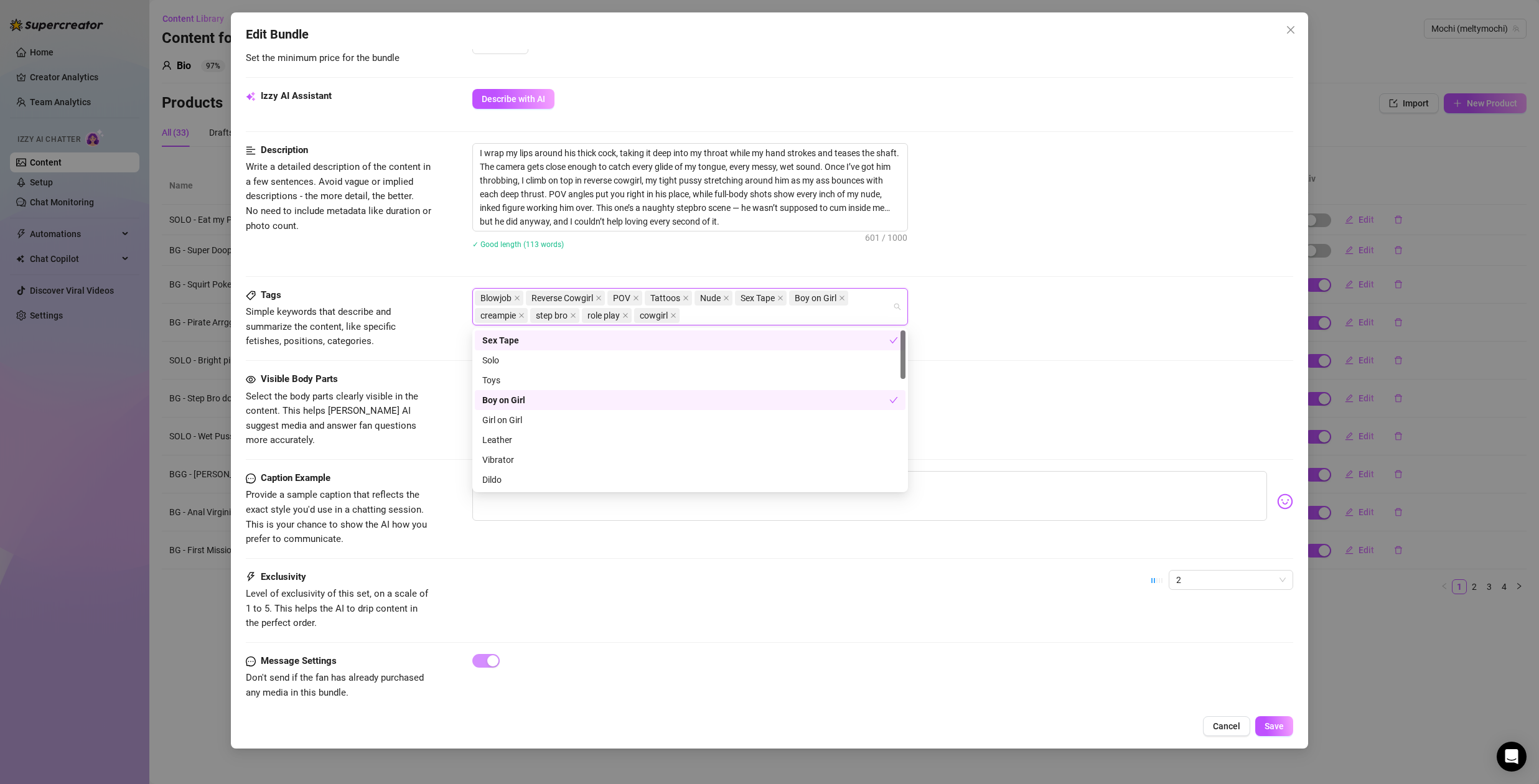
click at [1152, 244] on div "✓ Good length (113 words)" at bounding box center [882, 244] width 821 height 14
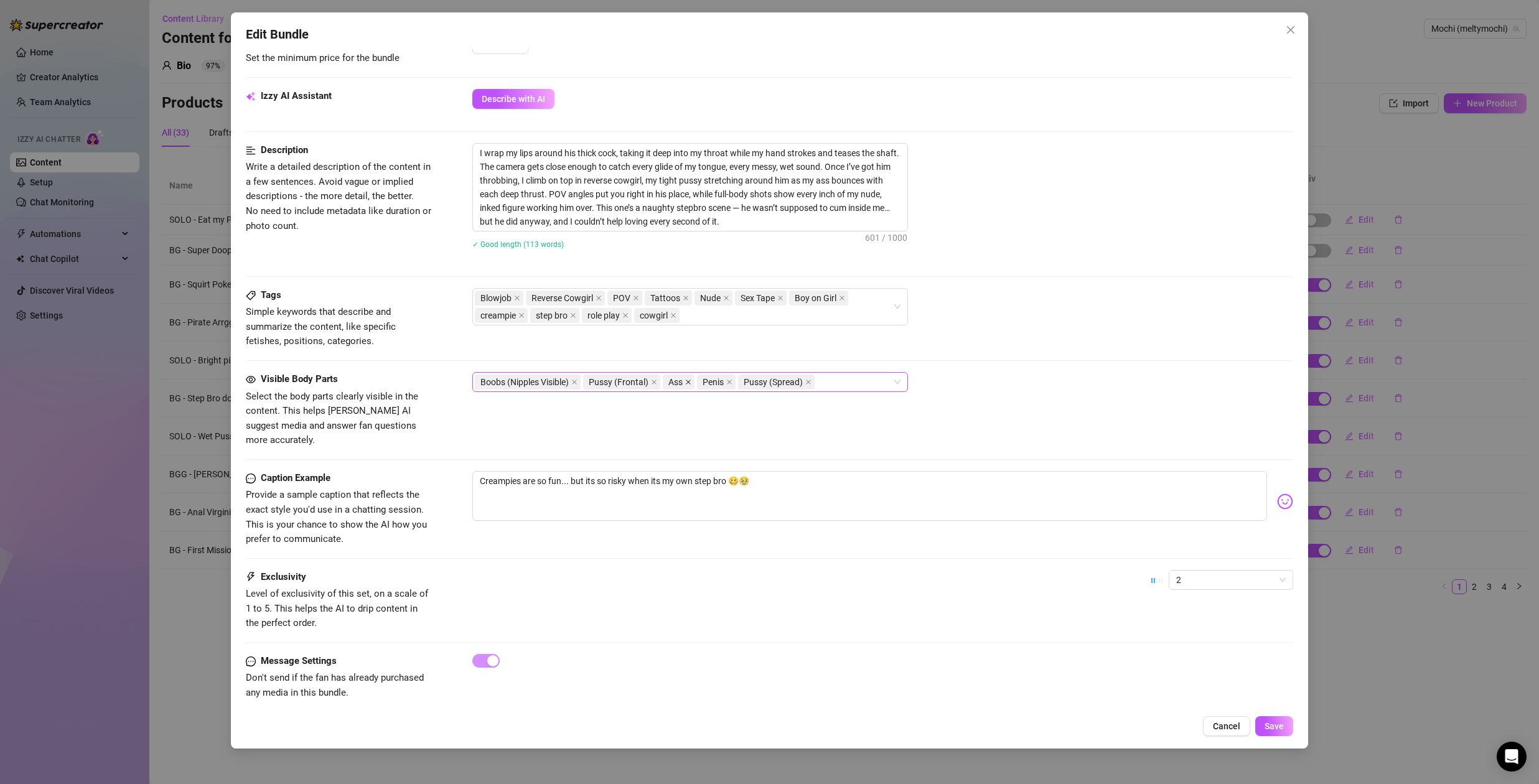
click at [689, 383] on icon "close" at bounding box center [688, 381] width 6 height 6
click at [808, 379] on div "Boobs (Nipples Visible) Pussy (Frontal) Penis Pussy (Spread)" at bounding box center [683, 382] width 417 height 17
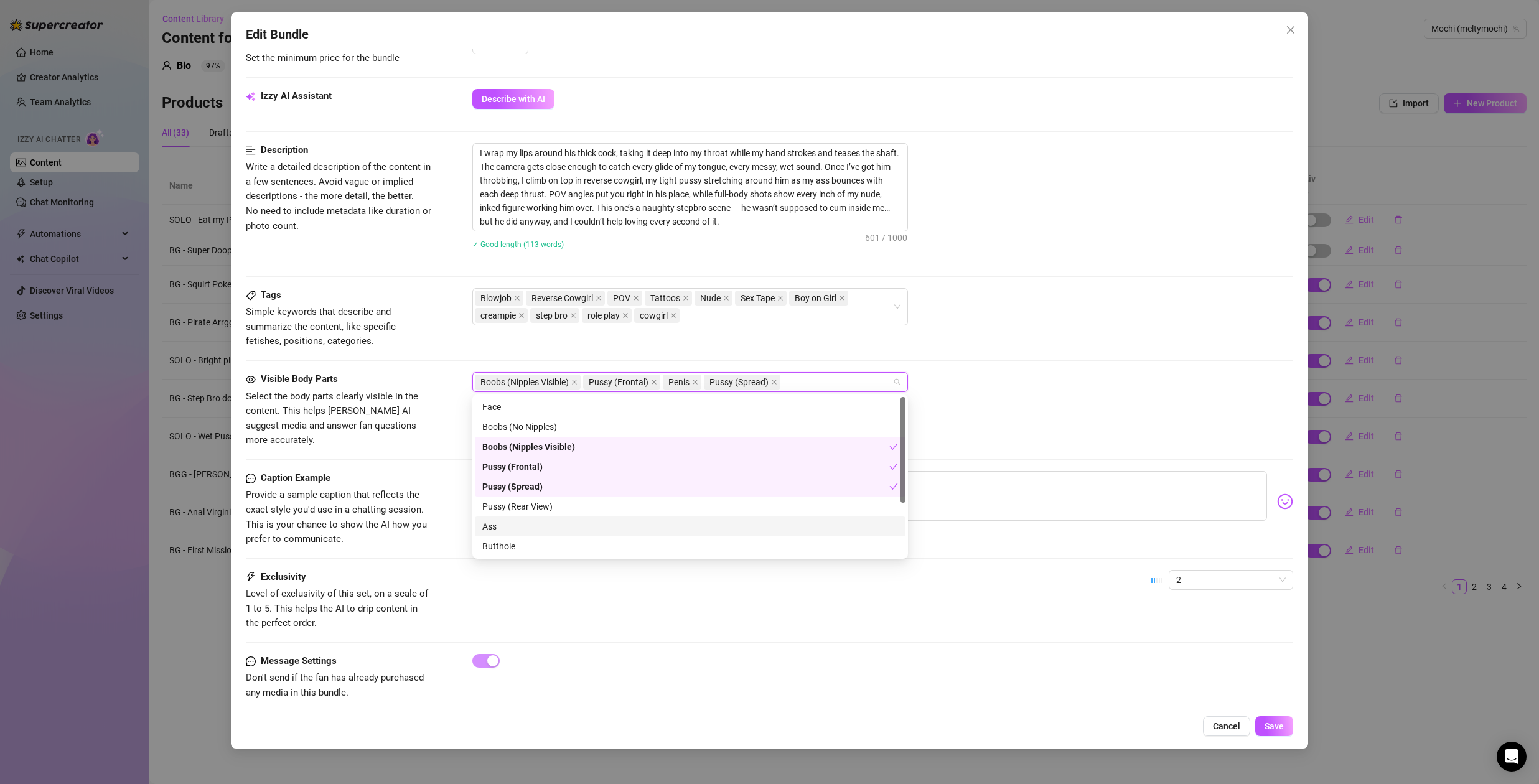
click at [531, 524] on div "Ass" at bounding box center [690, 526] width 415 height 14
click at [1059, 334] on div "Tags Simple keywords that describe and summarize the content, like specific fet…" at bounding box center [770, 318] width 1047 height 61
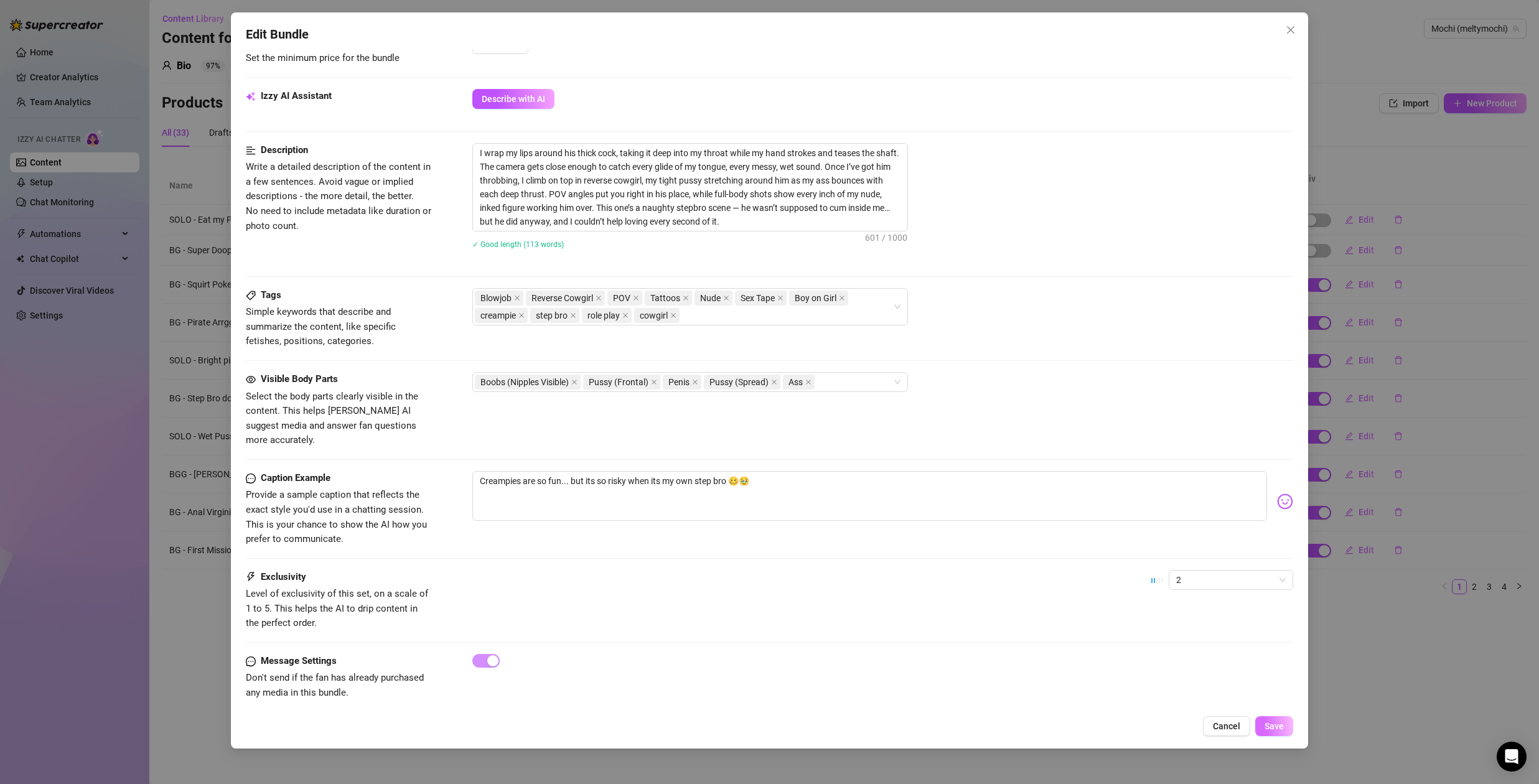
click at [1272, 729] on span "Save" at bounding box center [1274, 726] width 19 height 10
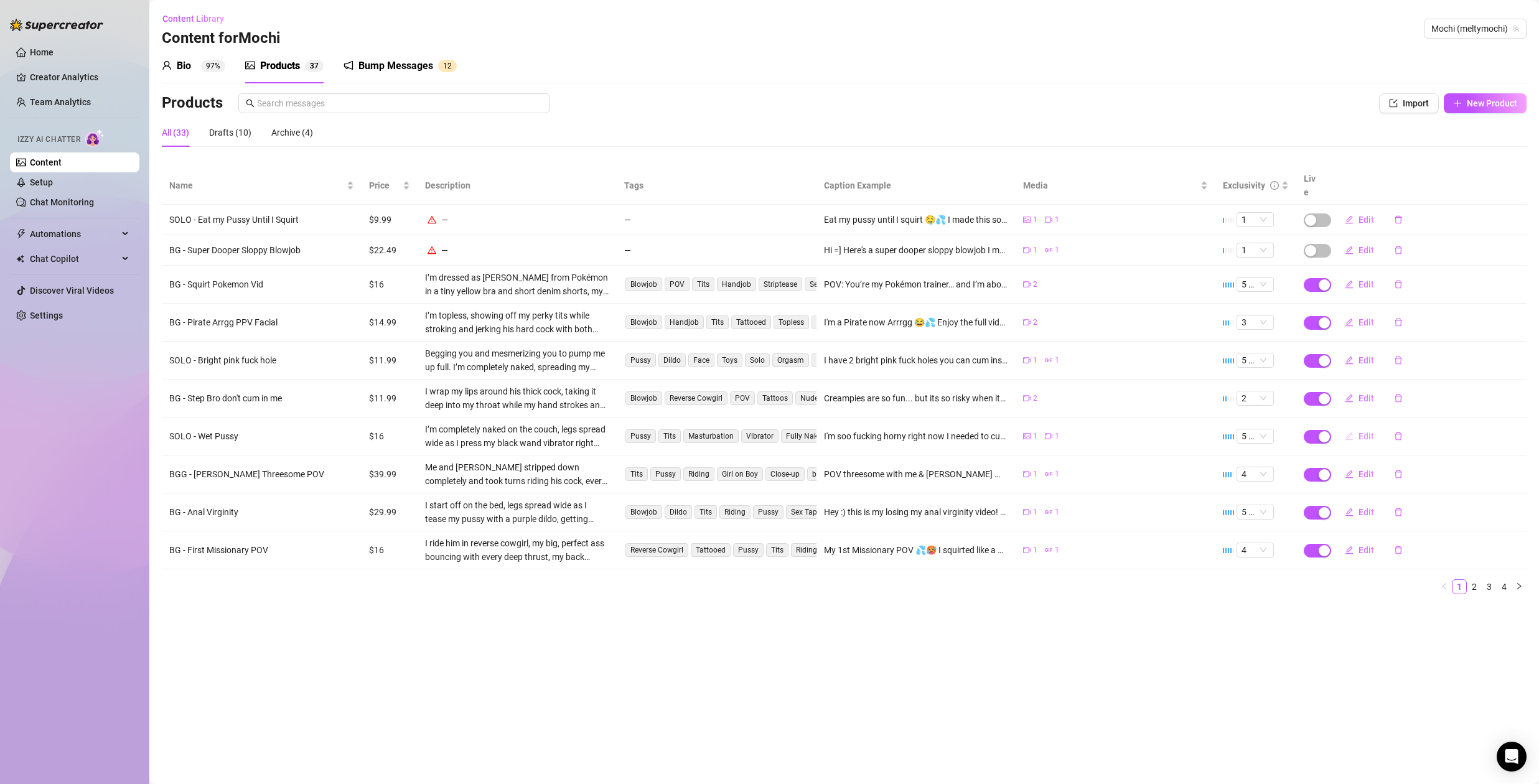
click at [1365, 431] on span "Edit" at bounding box center [1366, 436] width 15 height 10
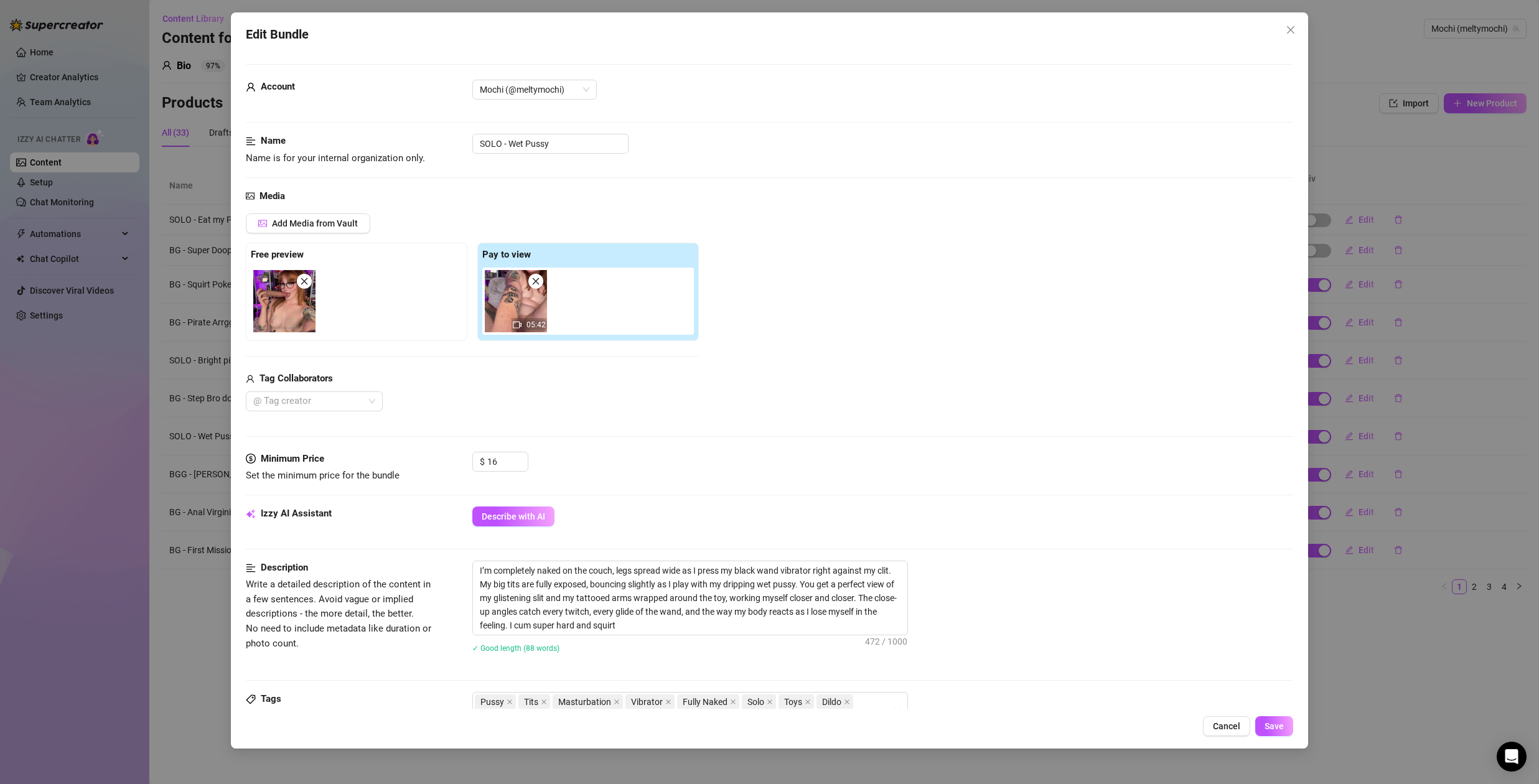
scroll to position [248, 0]
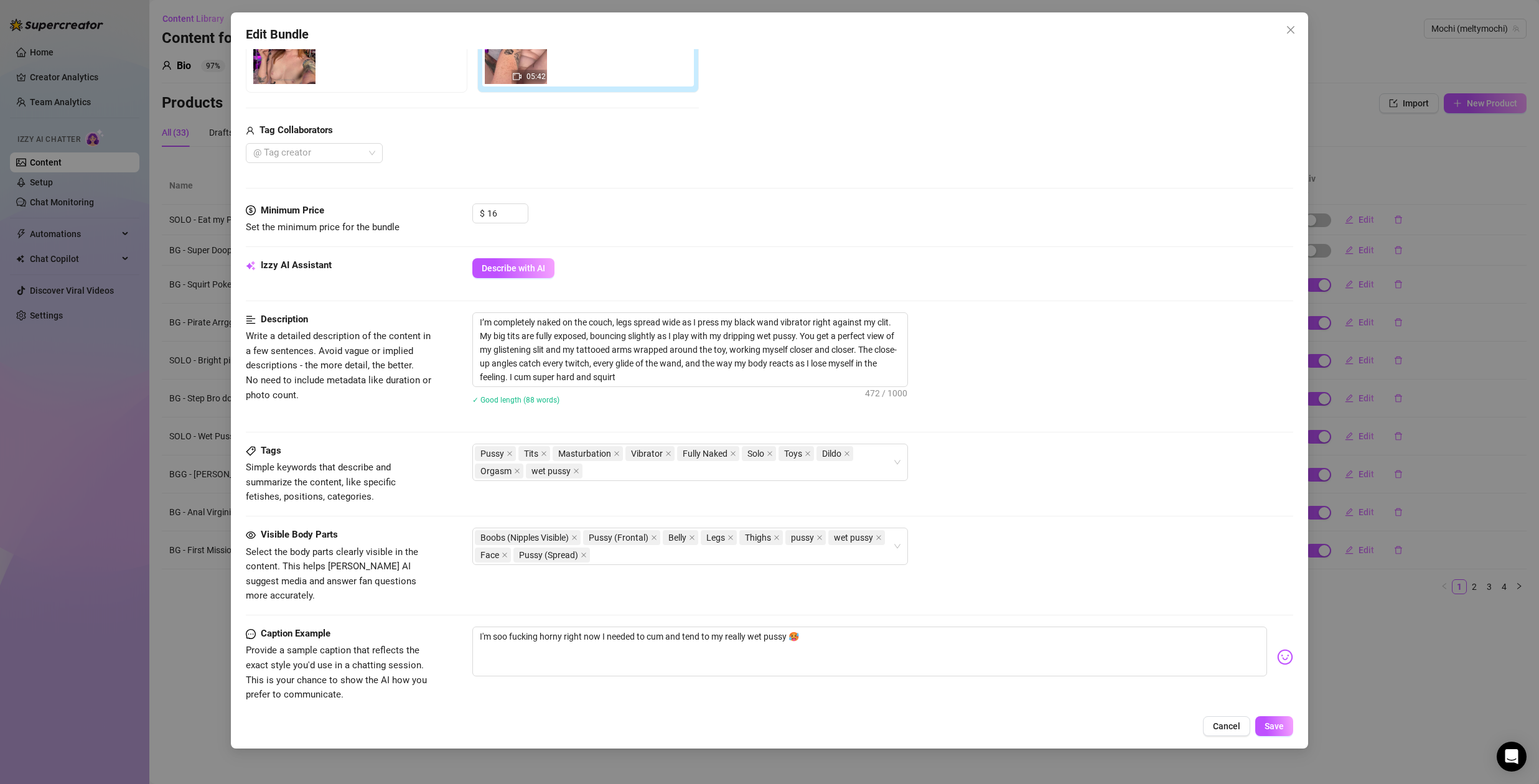
click at [1228, 726] on span "Cancel" at bounding box center [1226, 726] width 27 height 10
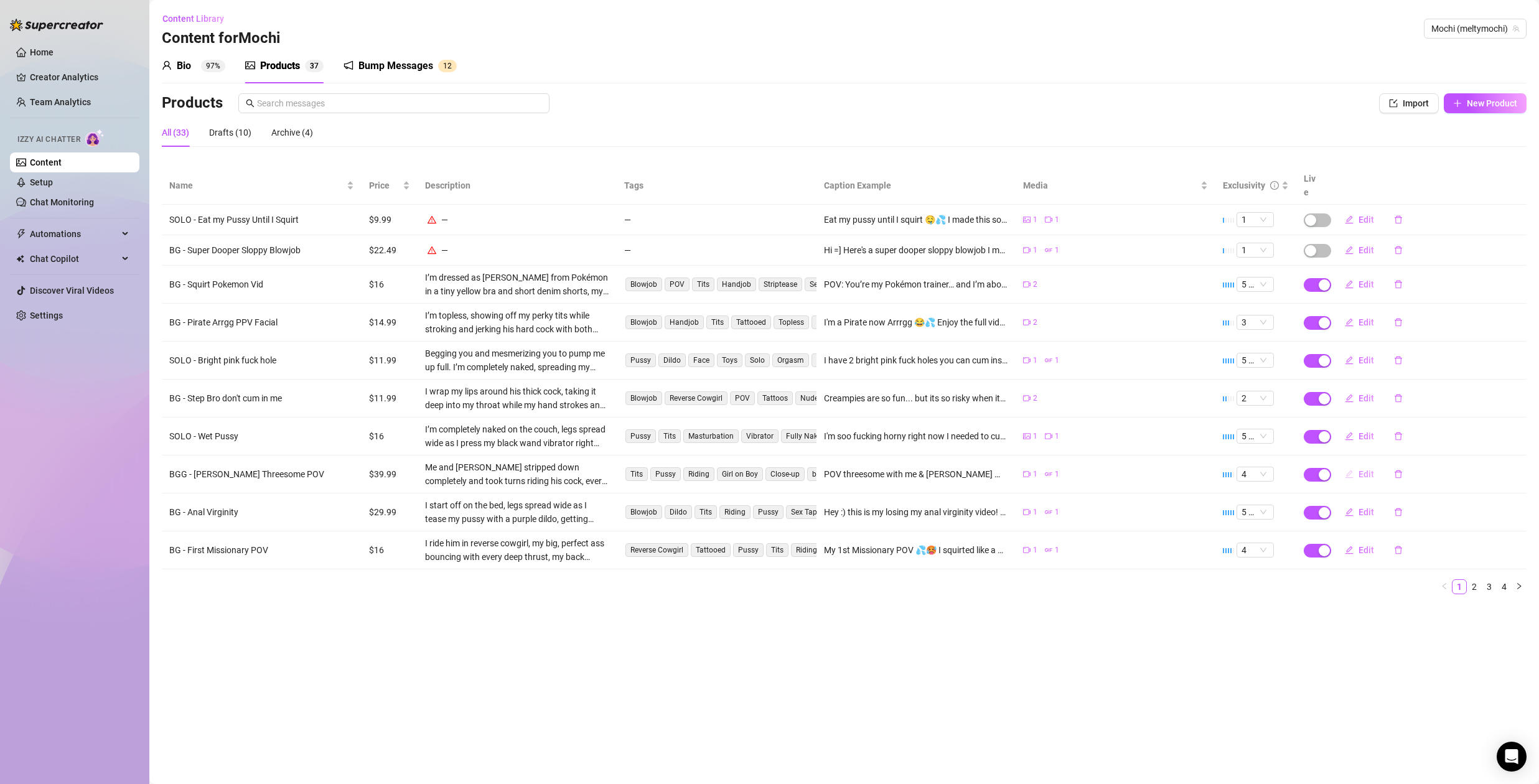
click at [1365, 469] on span "Edit" at bounding box center [1366, 474] width 15 height 10
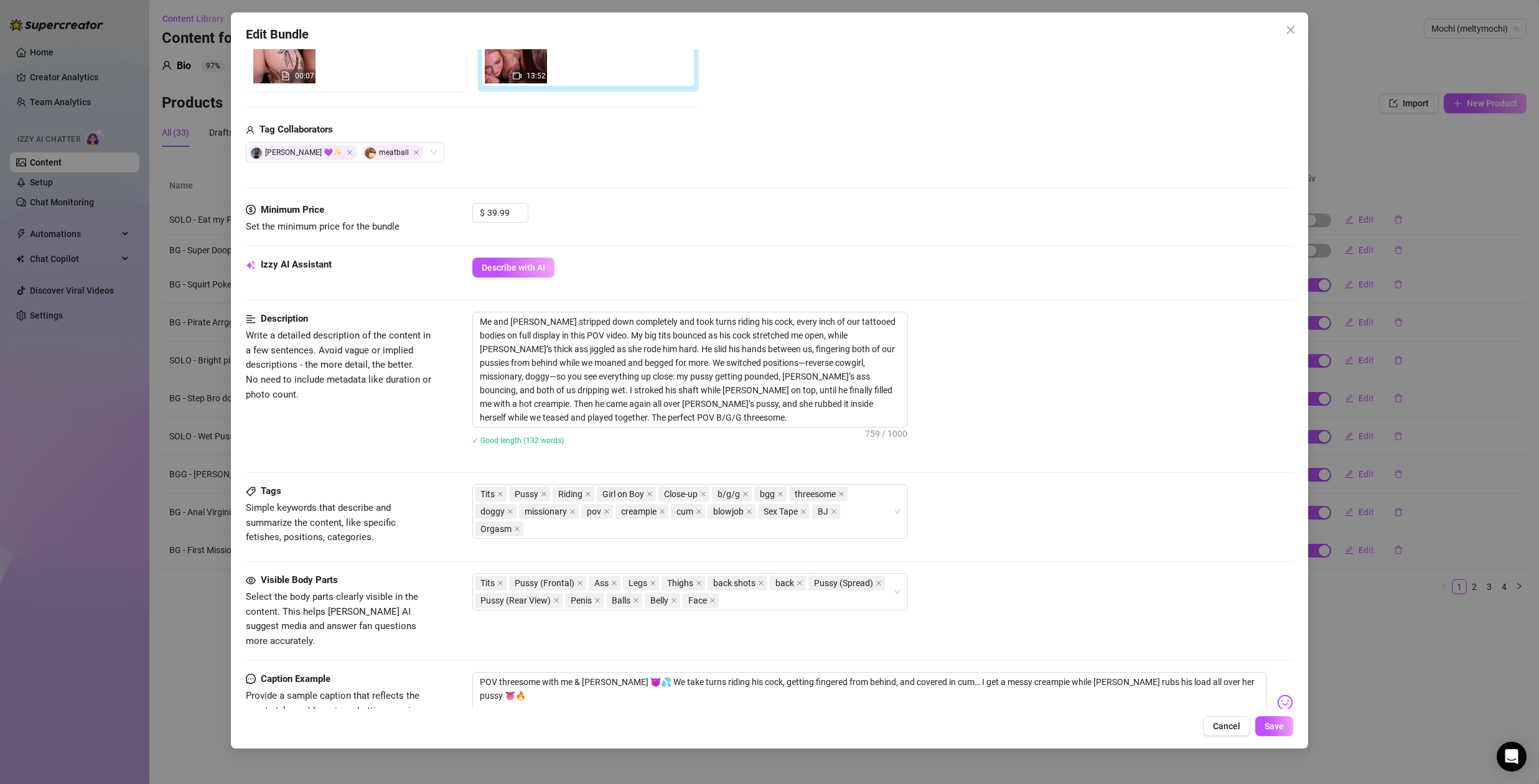
scroll to position [279, 0]
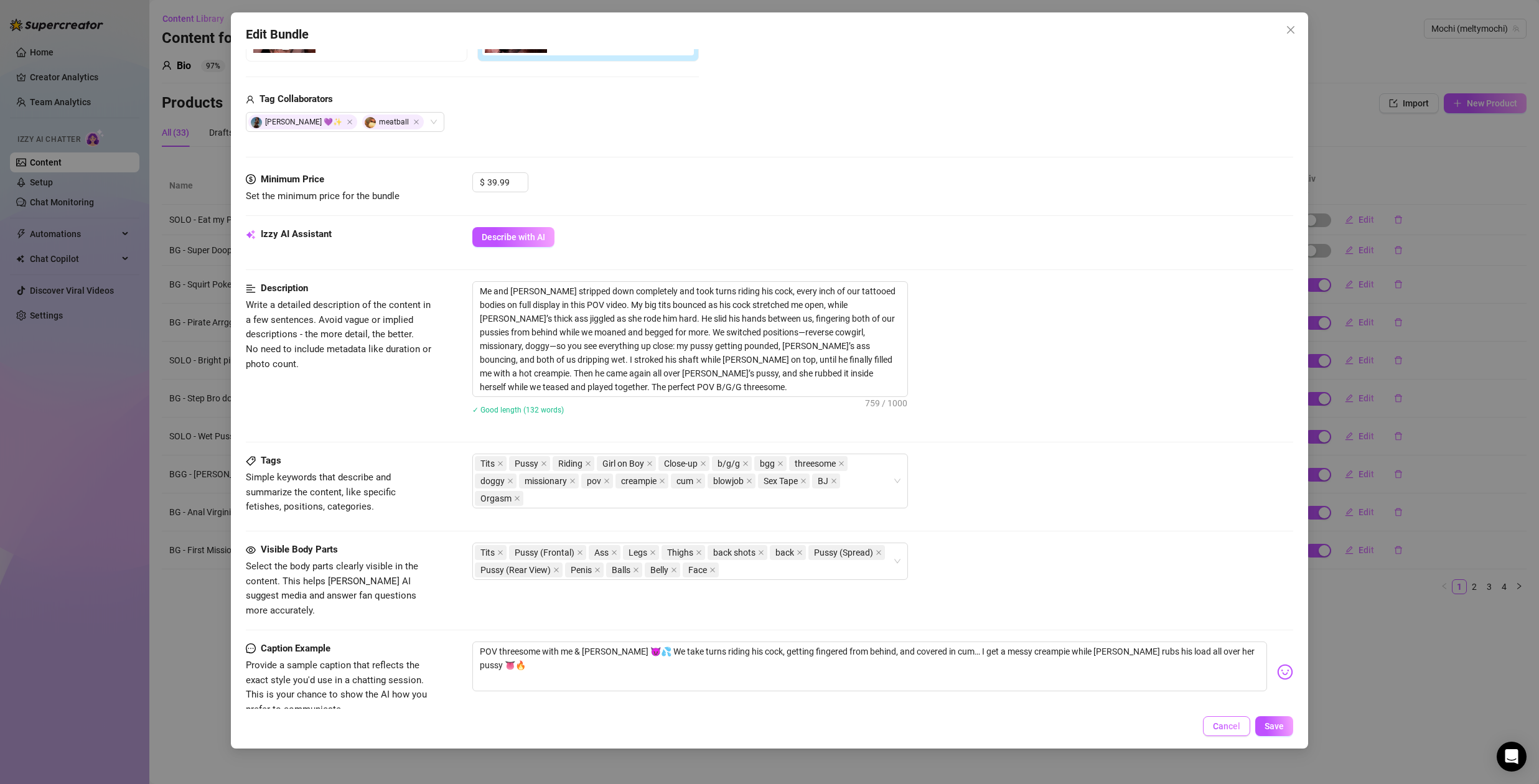
click at [1228, 725] on span "Cancel" at bounding box center [1226, 726] width 27 height 10
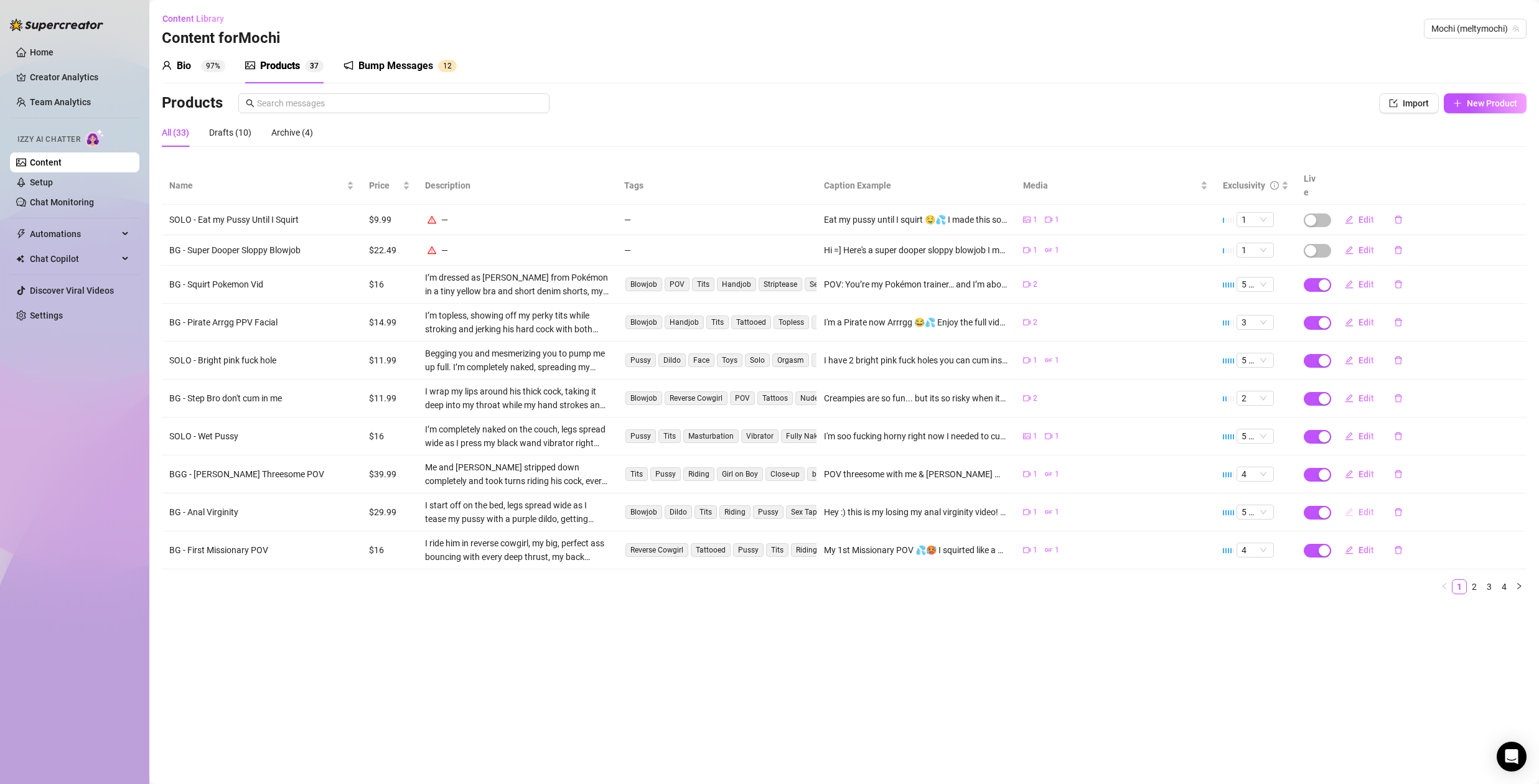
click at [1371, 507] on span "Edit" at bounding box center [1366, 512] width 15 height 10
type textarea "Hey :) this is my losing my anal virginity video! Hope you enjoy it. It’s a lon…"
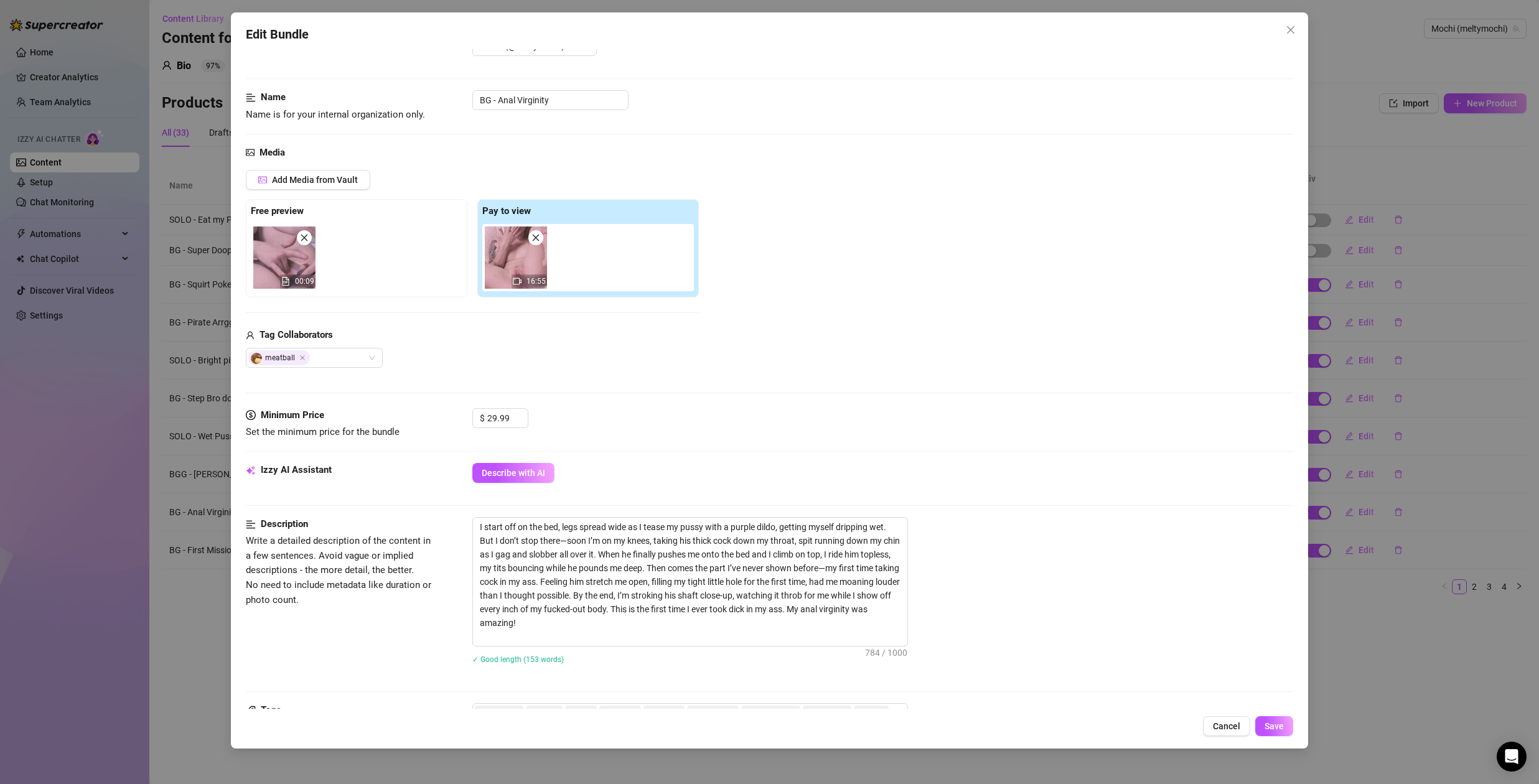
scroll to position [213, 0]
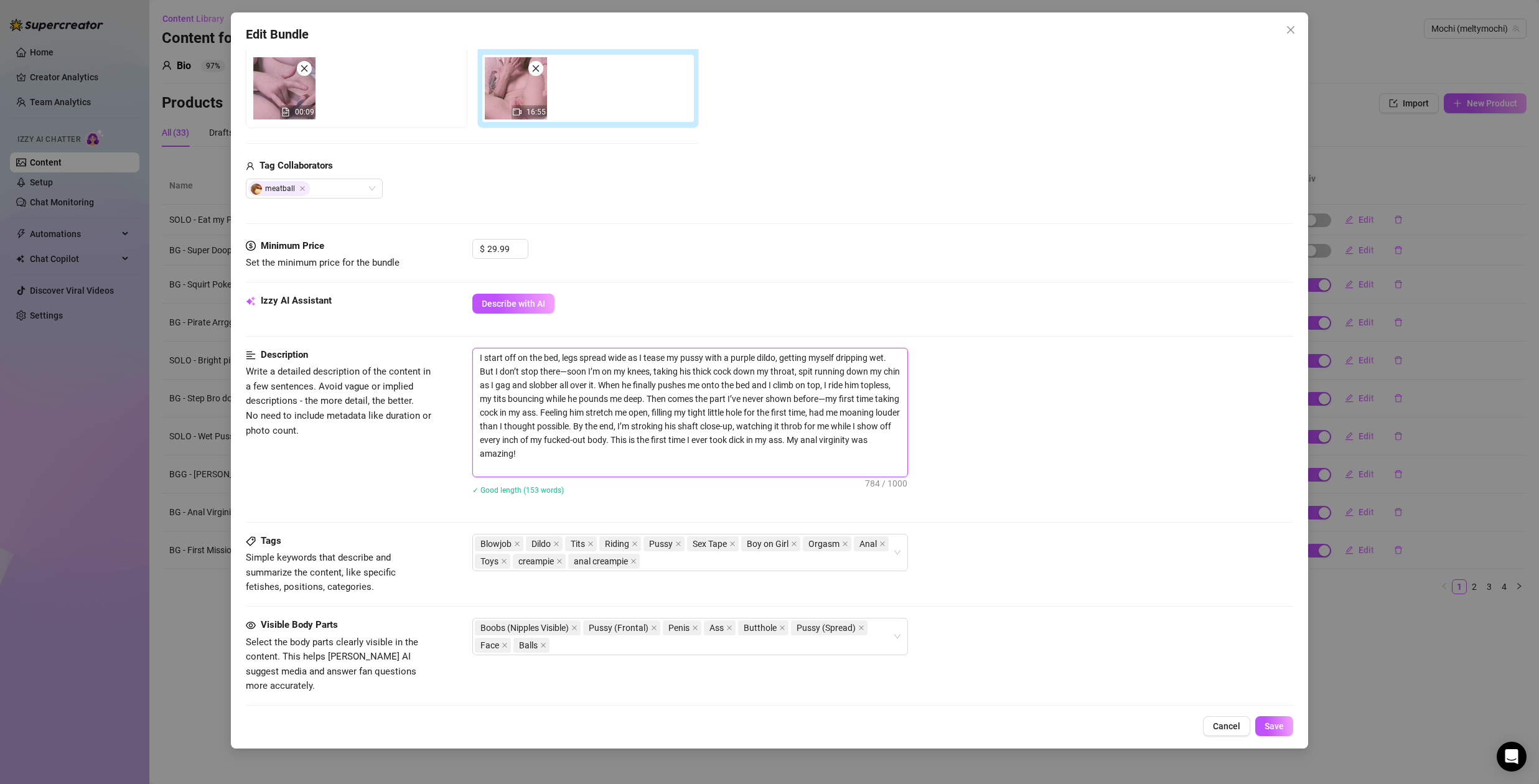
drag, startPoint x: 617, startPoint y: 385, endPoint x: 678, endPoint y: 401, distance: 63.1
click at [678, 401] on textarea "I start off on the bed, legs spread wide as I tease my pussy with a purple dild…" at bounding box center [690, 413] width 434 height 128
click at [1079, 479] on div "I start off on the bed, legs spread wide as I tease my pussy with a purple dild…" at bounding box center [882, 429] width 821 height 163
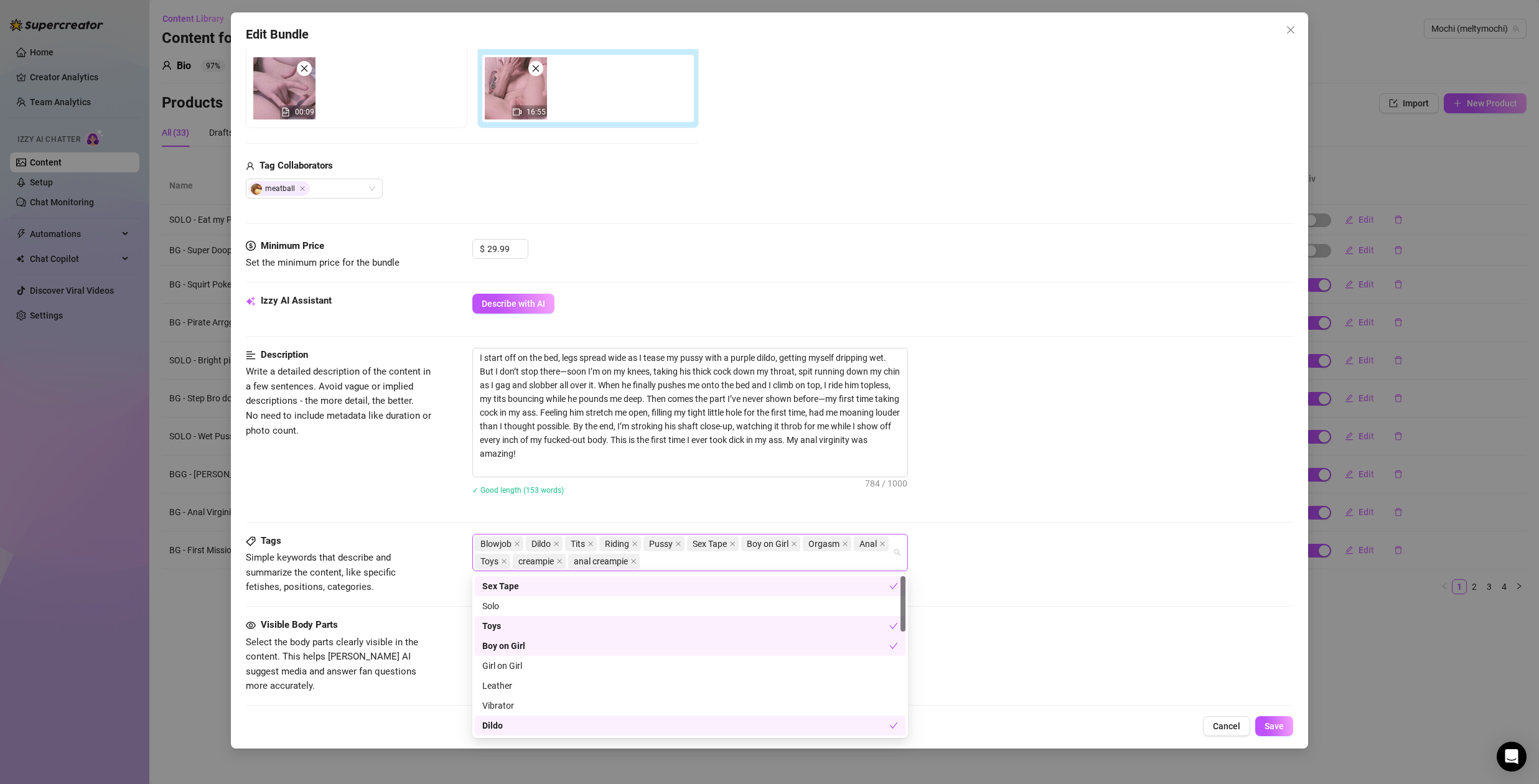
click at [682, 559] on div "Blowjob Dildo Tits Riding Pussy Sex Tape Boy on Girl Orgasm Anal Toys creampie …" at bounding box center [683, 552] width 417 height 35
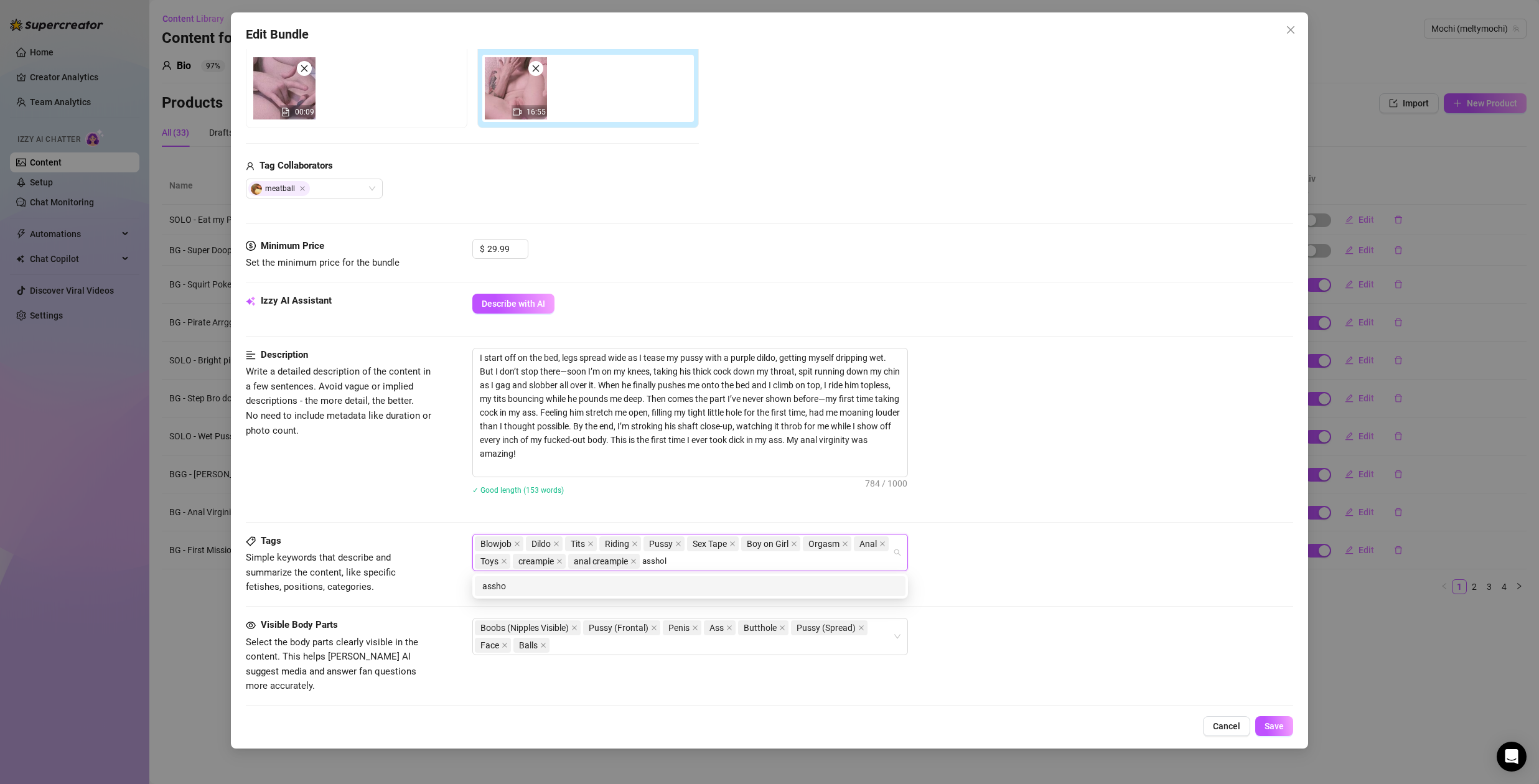
type input "asshole"
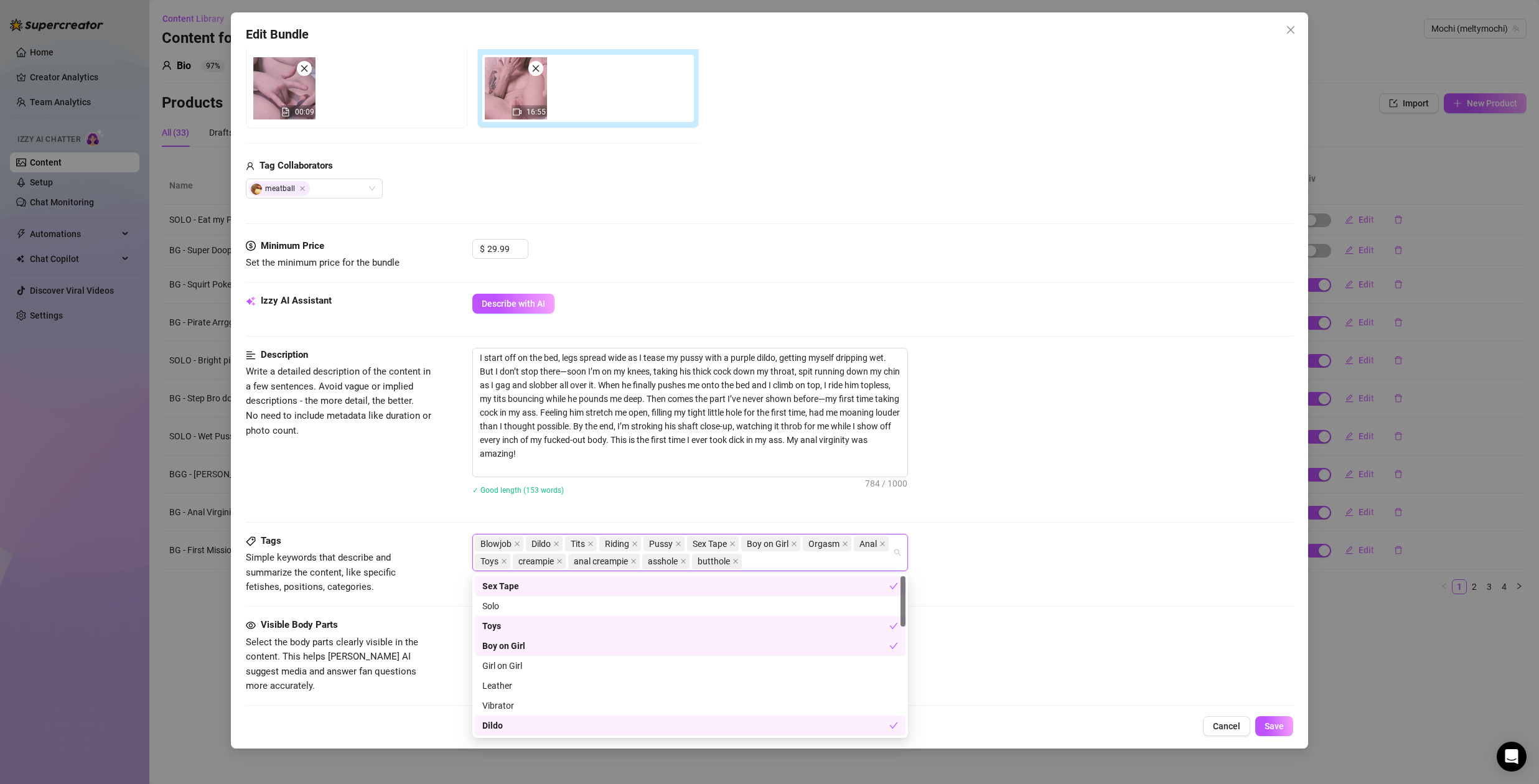
click at [1128, 422] on div "I start off on the bed, legs spread wide as I tease my pussy with a purple dild…" at bounding box center [882, 413] width 821 height 130
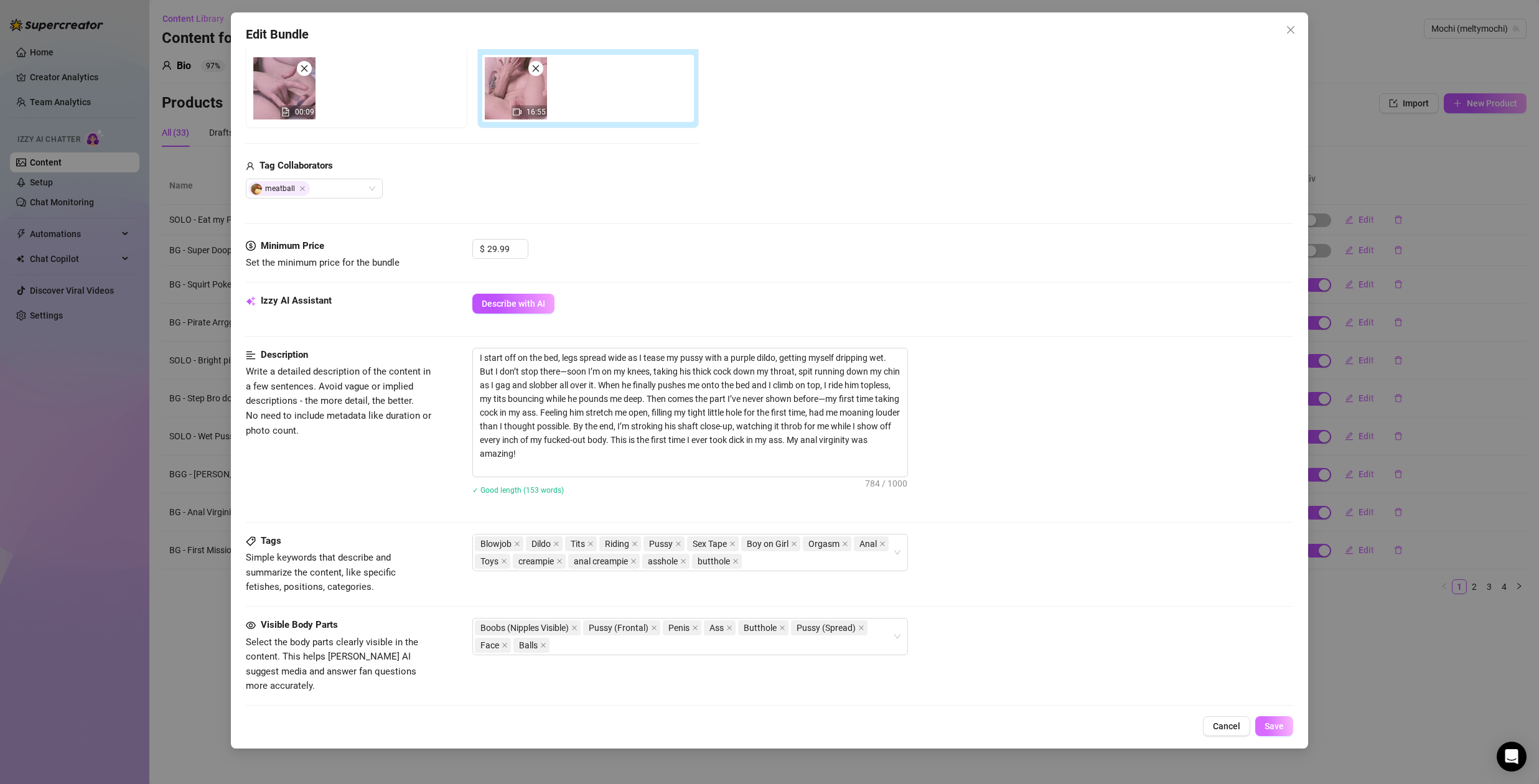
click at [1282, 724] on span "Save" at bounding box center [1274, 726] width 19 height 10
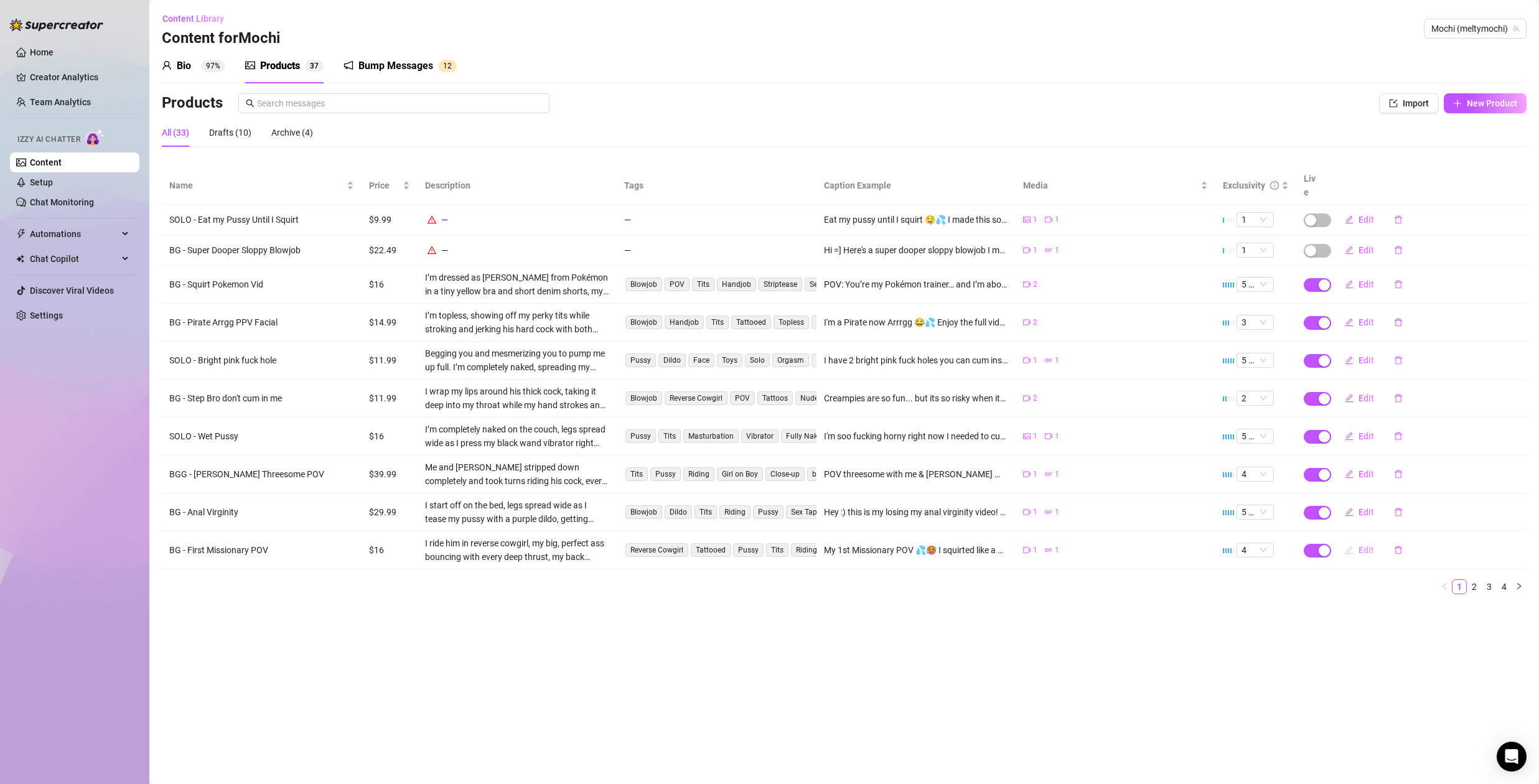
click at [1365, 544] on button "Edit" at bounding box center [1360, 550] width 49 height 20
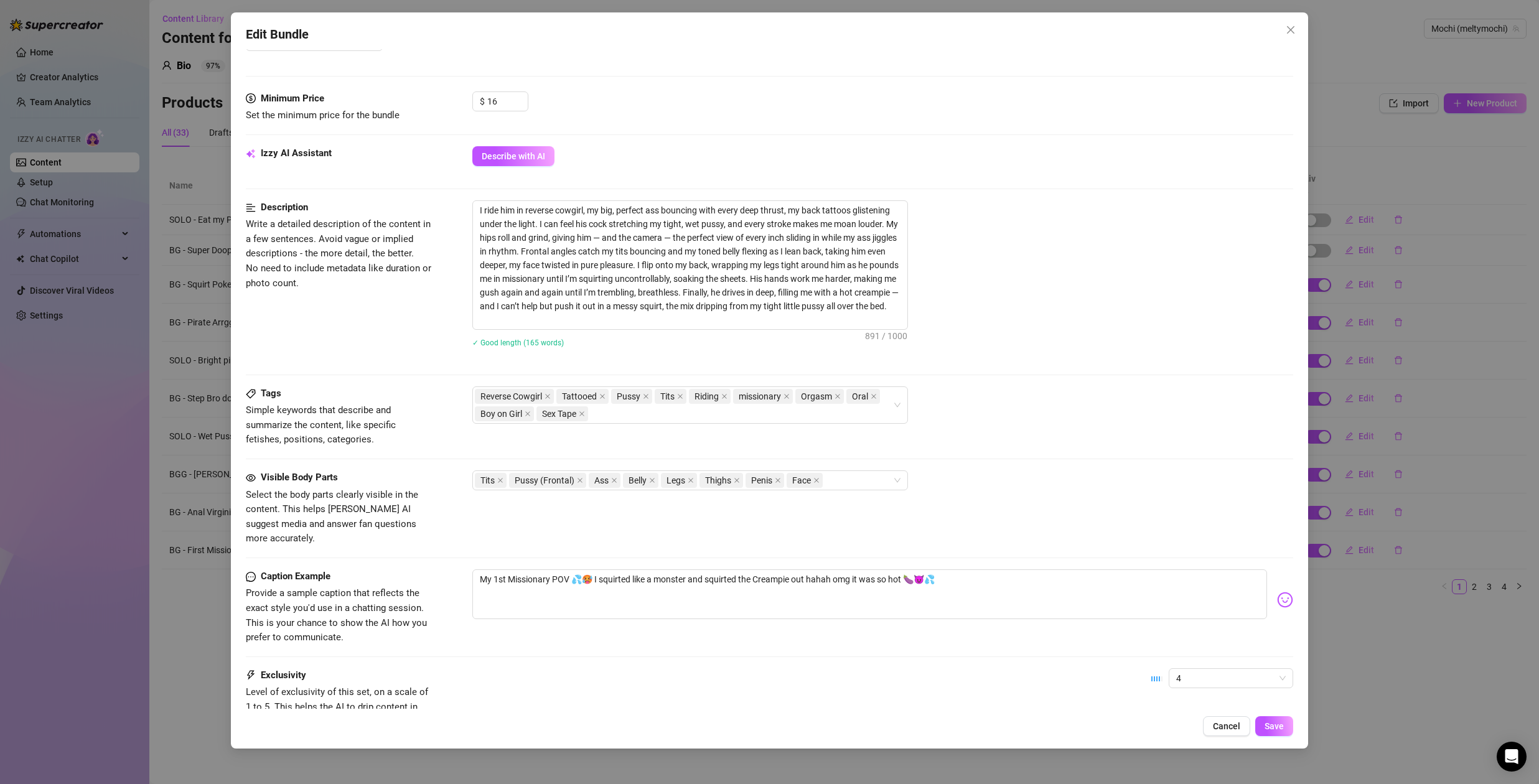
scroll to position [442, 0]
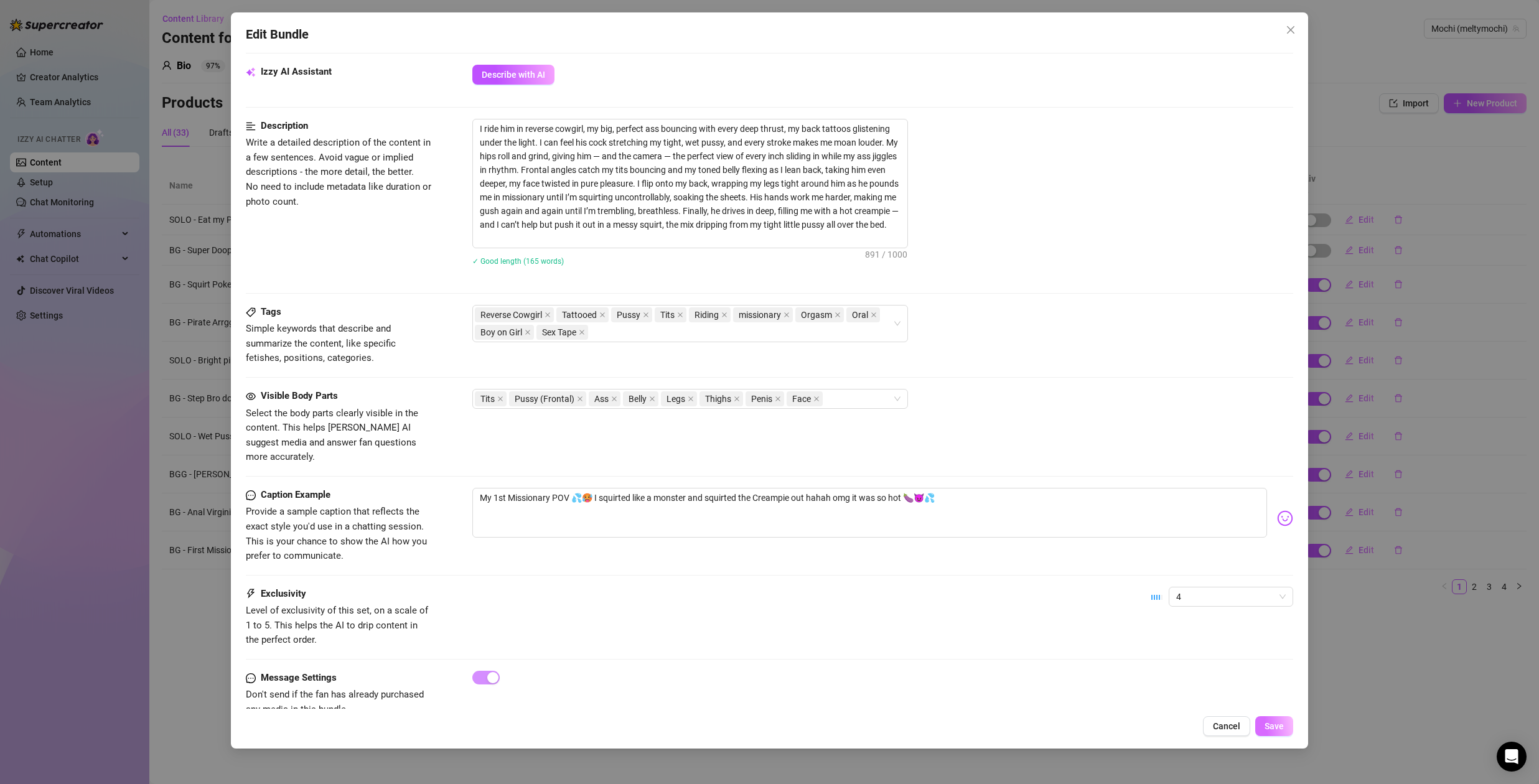
click at [1264, 729] on button "Save" at bounding box center [1274, 727] width 38 height 20
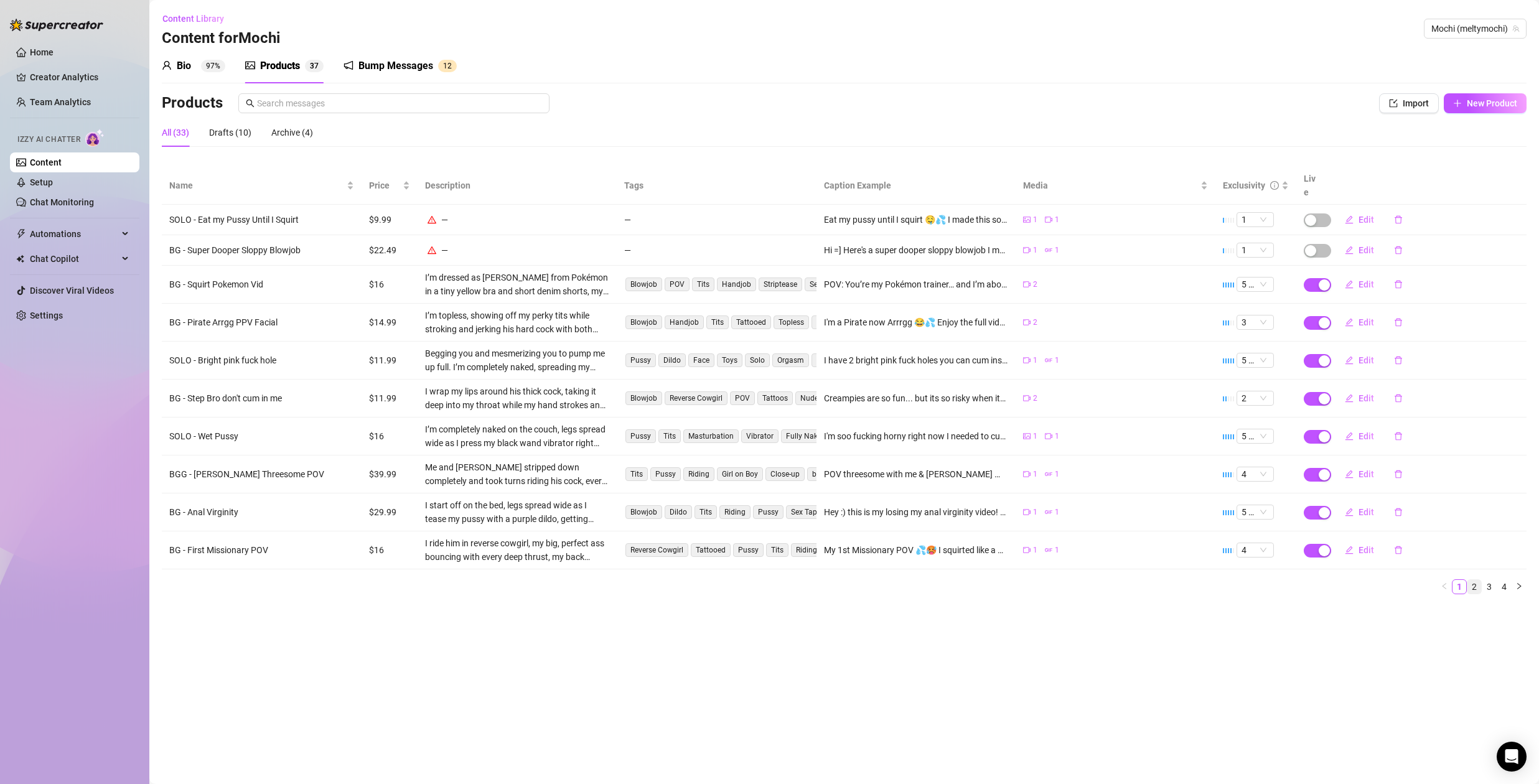
click at [1474, 580] on link "2" at bounding box center [1474, 586] width 14 height 14
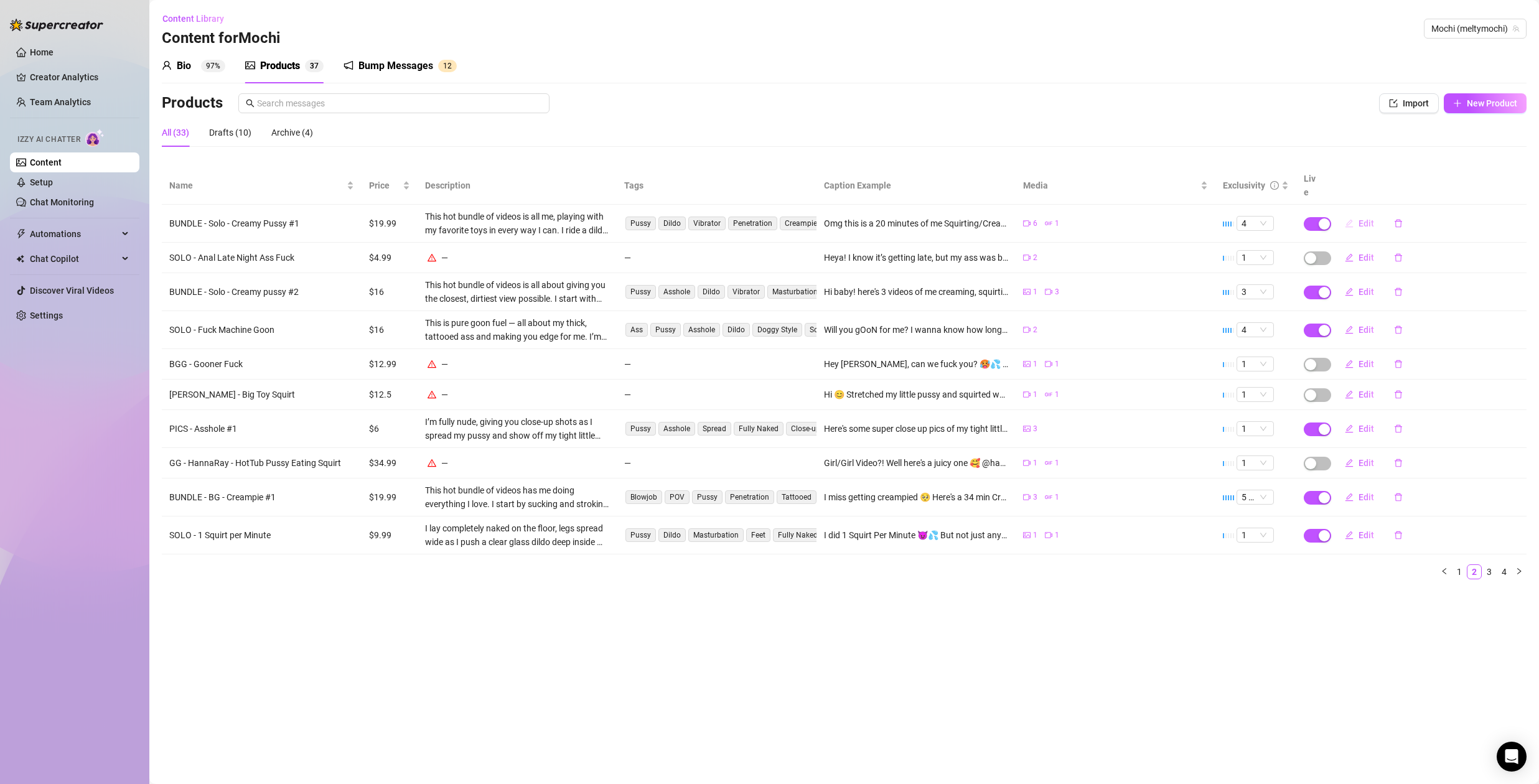
click at [1364, 218] on span "Edit" at bounding box center [1366, 223] width 15 height 10
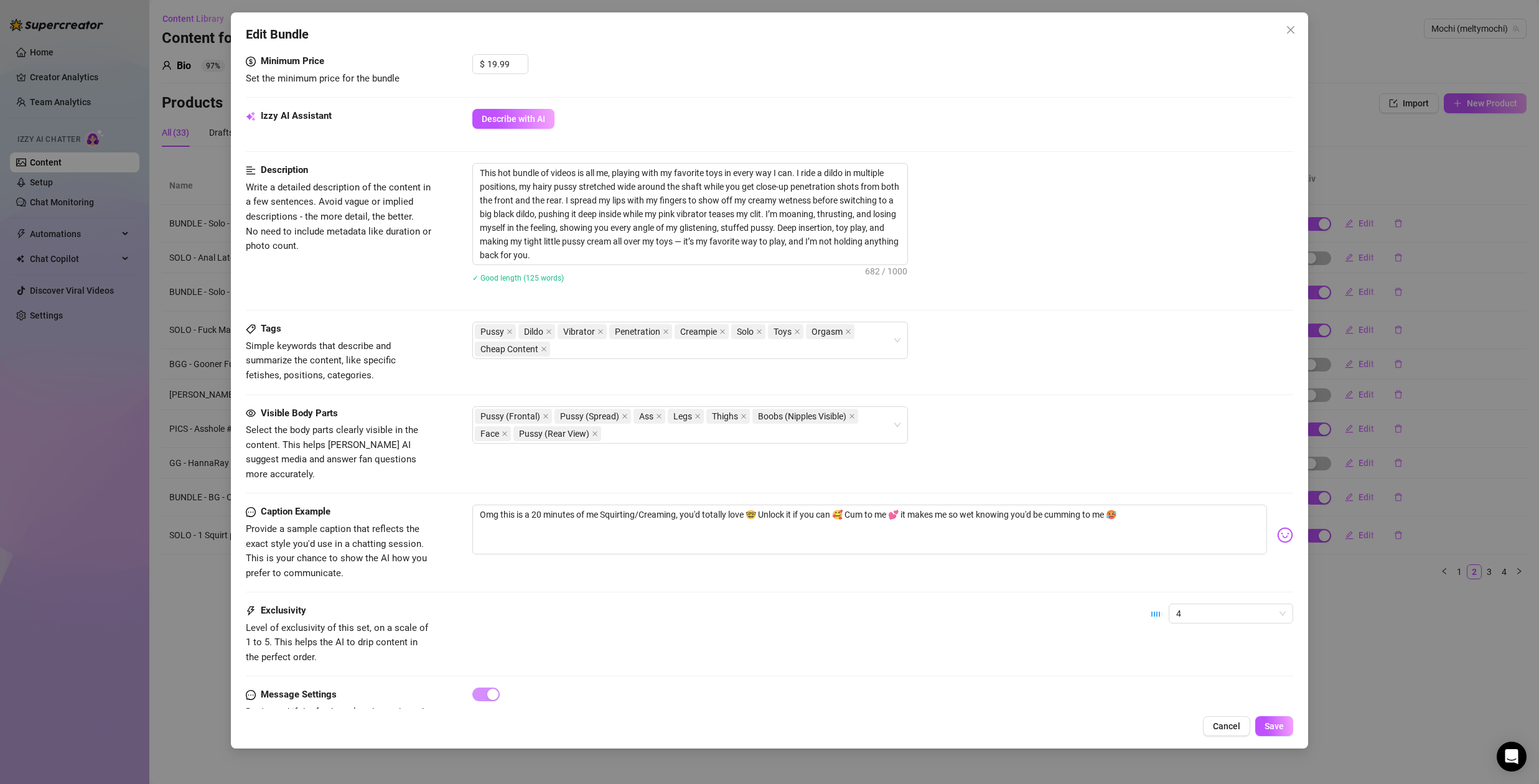
scroll to position [497, 0]
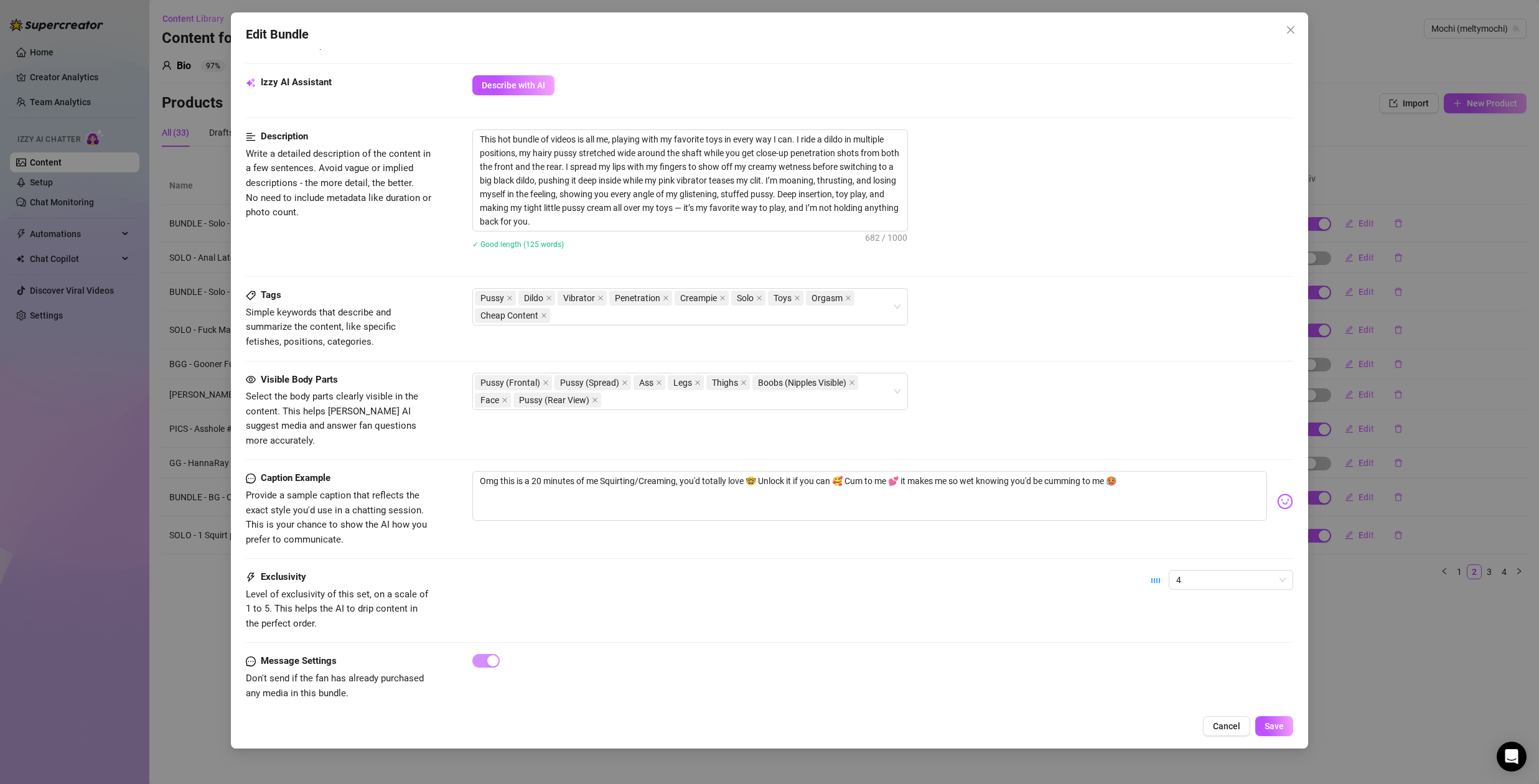
drag, startPoint x: 1240, startPoint y: 727, endPoint x: 1212, endPoint y: 666, distance: 67.1
click at [1240, 727] on span "Cancel" at bounding box center [1226, 726] width 27 height 10
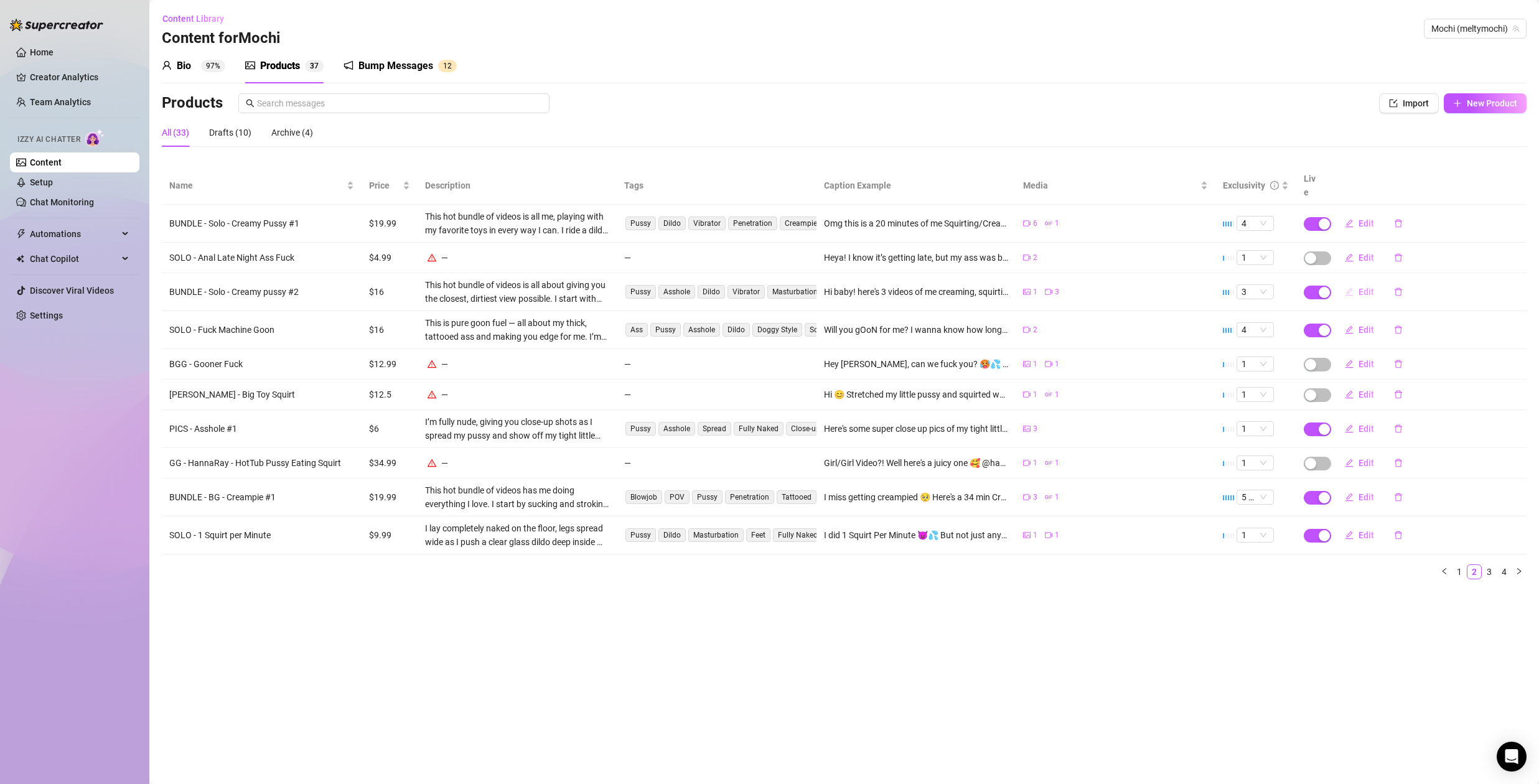
click at [1361, 287] on span "Edit" at bounding box center [1366, 292] width 15 height 10
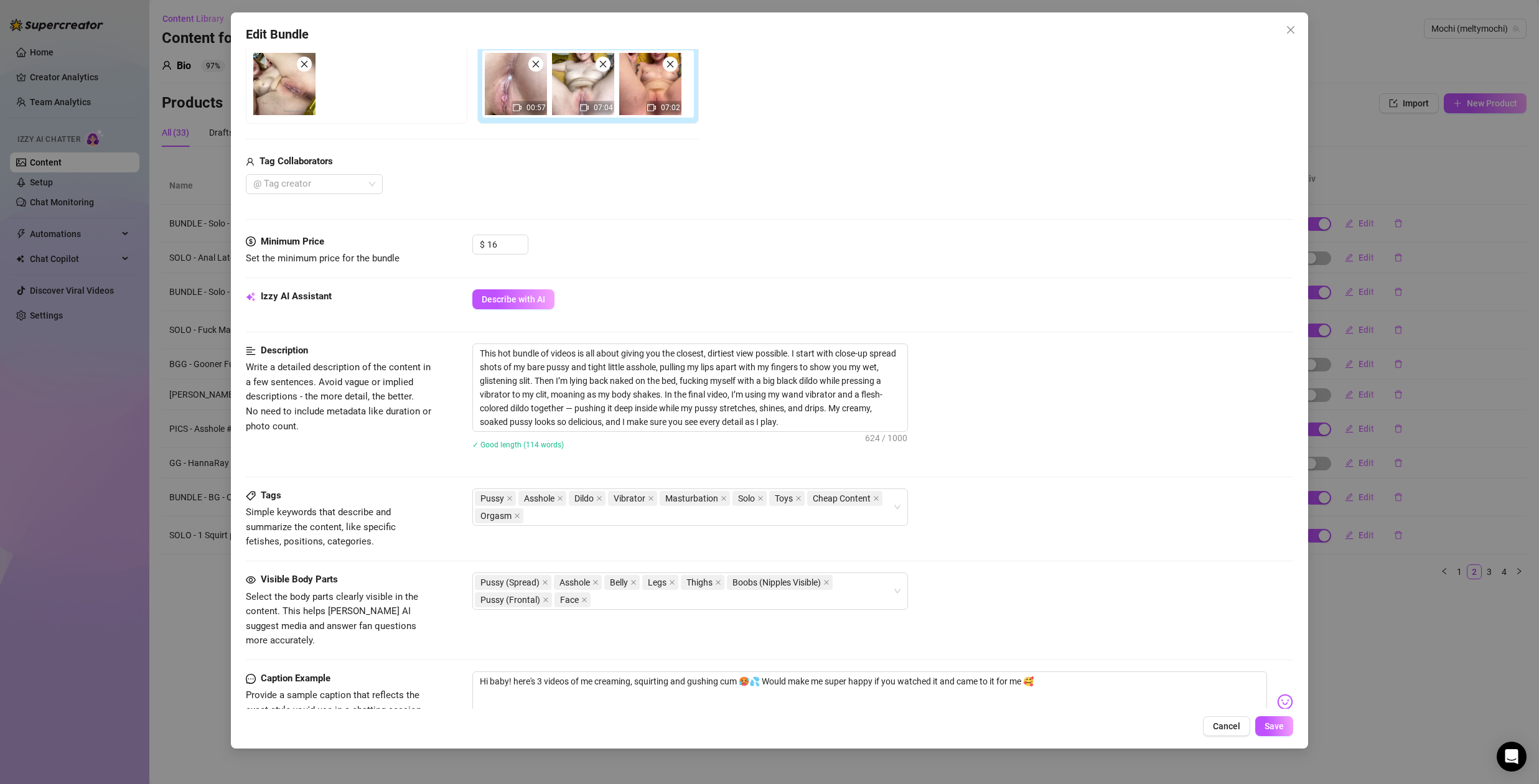
scroll to position [225, 0]
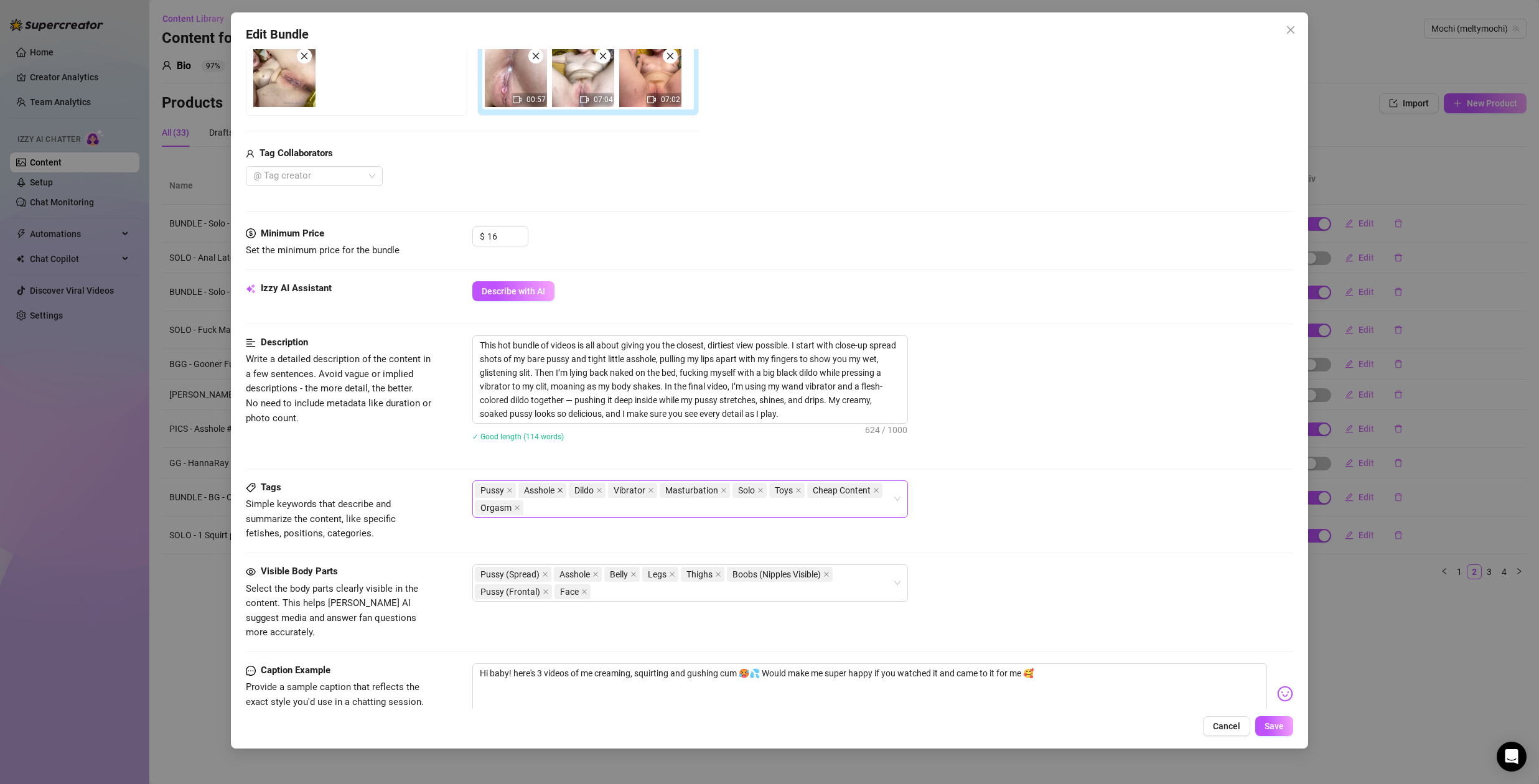
click at [561, 490] on icon "close" at bounding box center [560, 490] width 5 height 5
click at [826, 491] on icon "close" at bounding box center [826, 490] width 6 height 6
click at [594, 574] on icon "close" at bounding box center [595, 574] width 6 height 6
click at [1274, 730] on span "Save" at bounding box center [1274, 726] width 19 height 10
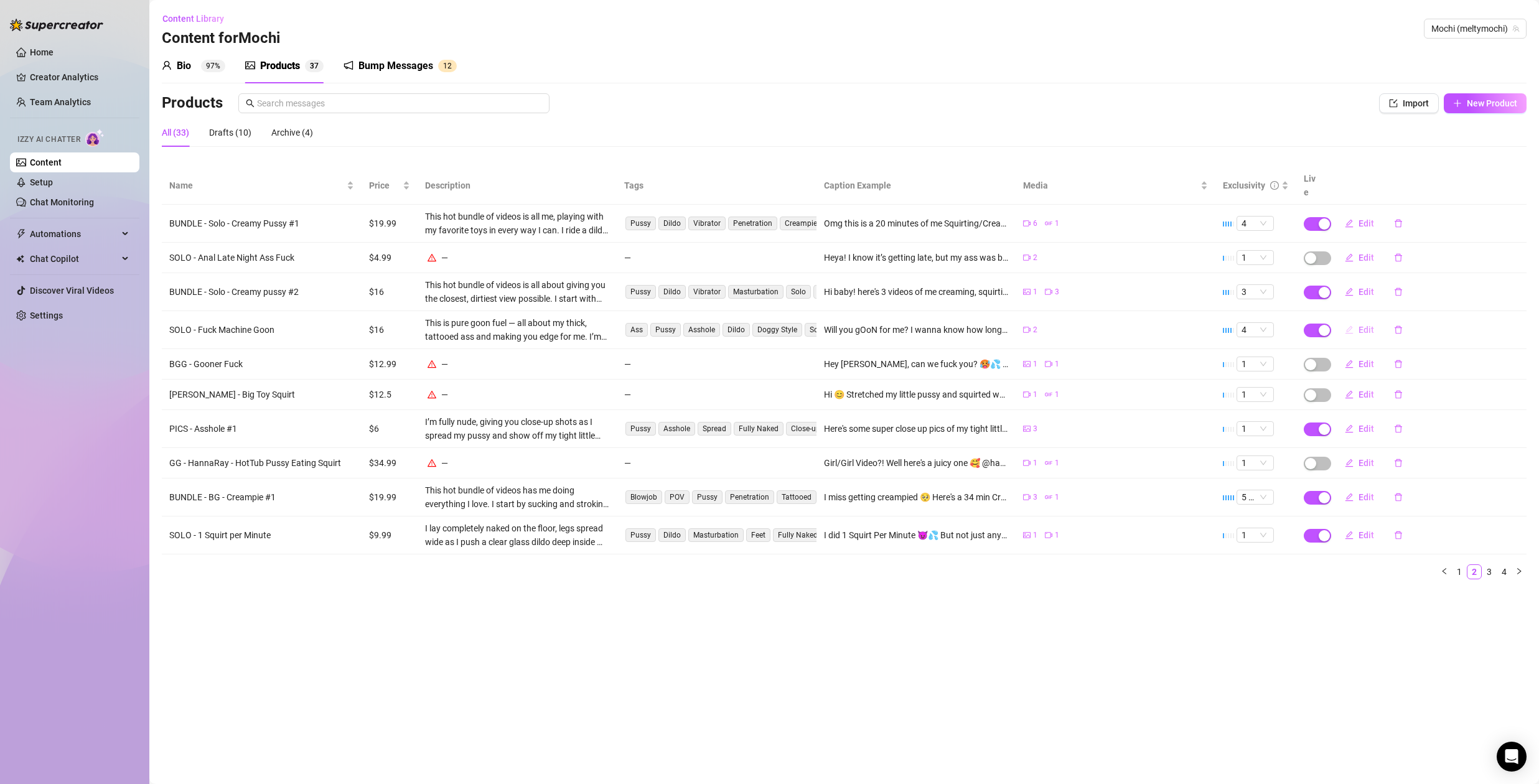
click at [1368, 325] on span "Edit" at bounding box center [1366, 329] width 15 height 10
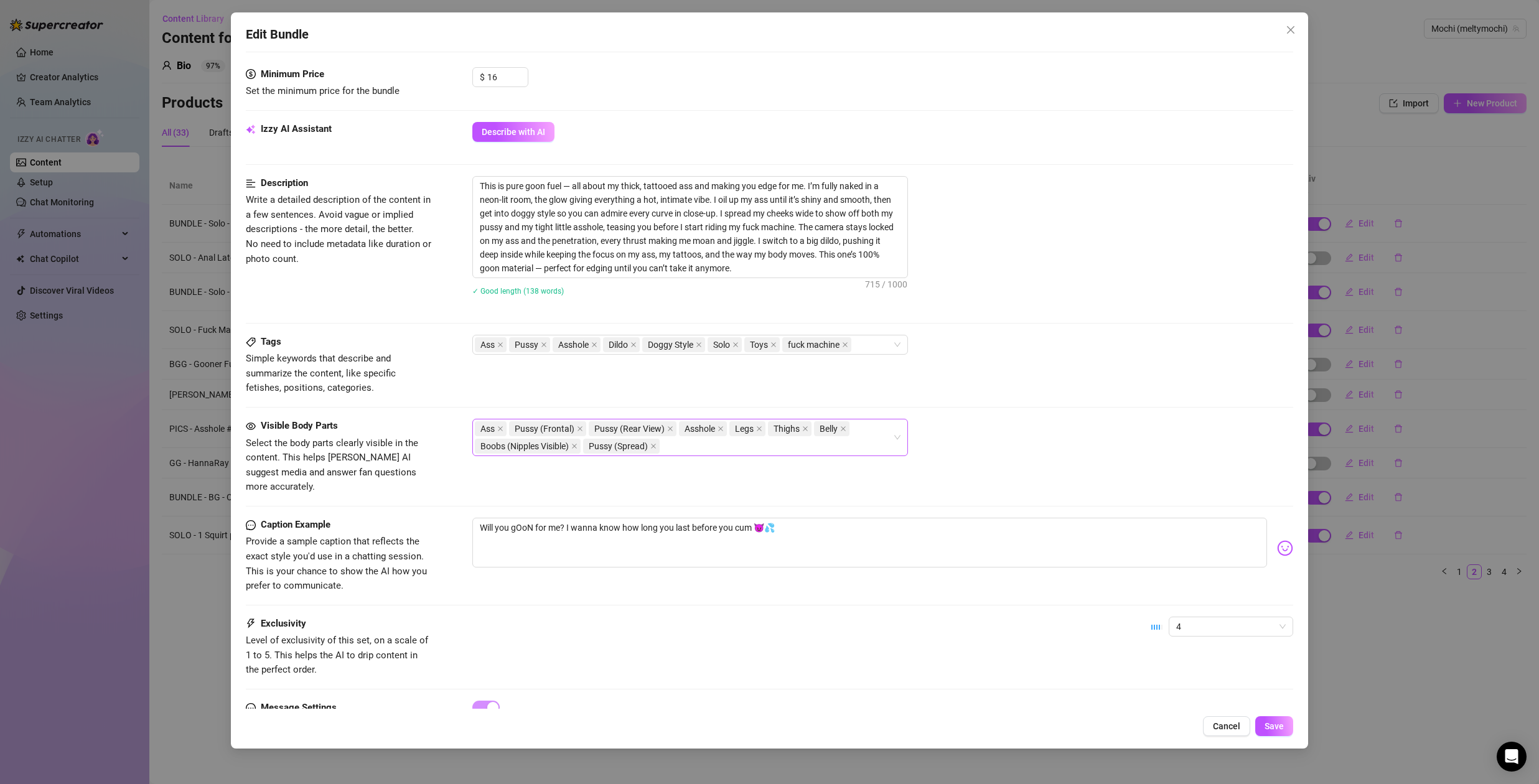
scroll to position [431, 0]
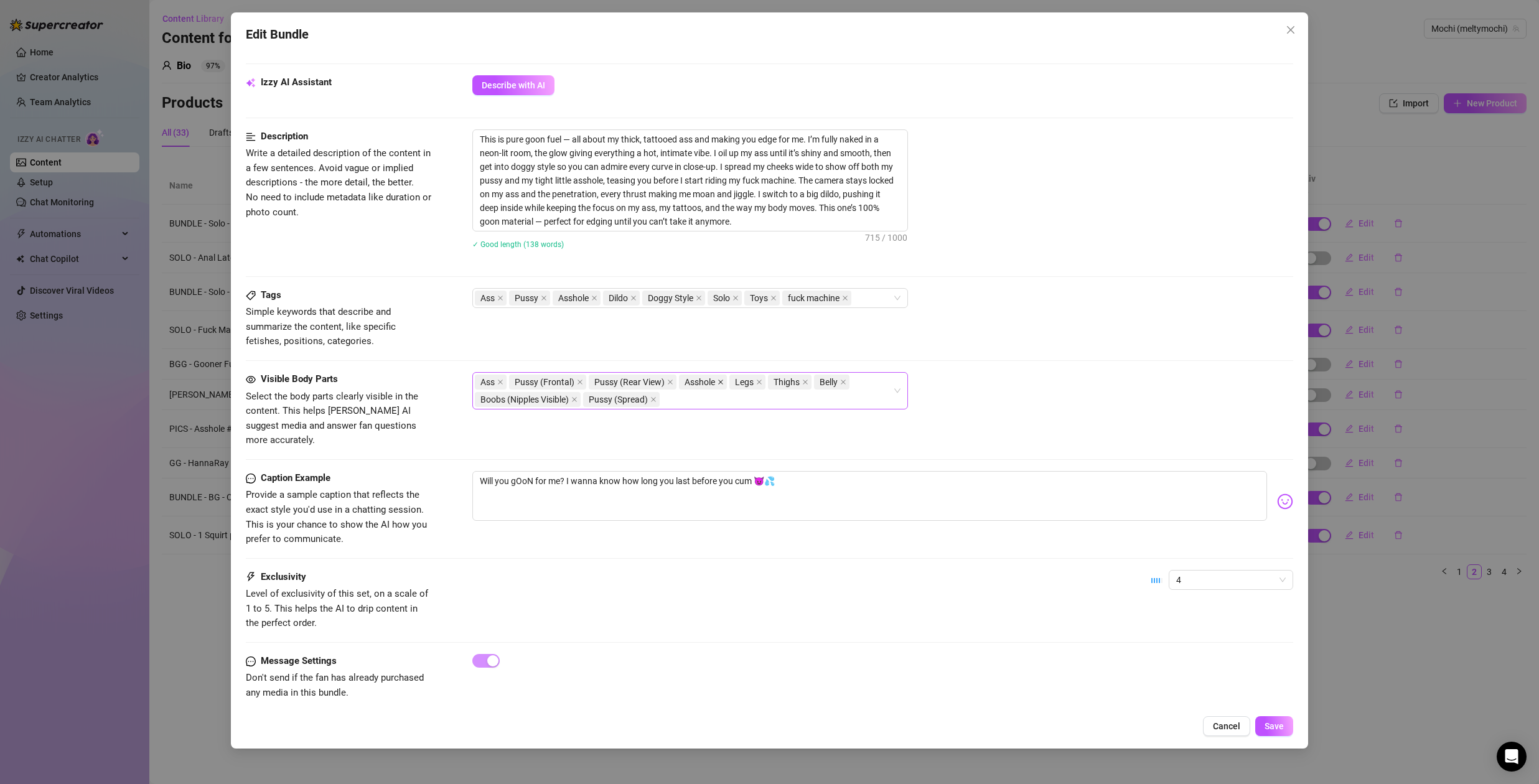
click at [721, 382] on icon "close" at bounding box center [720, 381] width 6 height 6
click at [594, 298] on icon "close" at bounding box center [594, 298] width 5 height 5
drag, startPoint x: 520, startPoint y: 139, endPoint x: 852, endPoint y: 152, distance: 332.3
click at [852, 152] on textarea "This is pure goon fuel — all about my thick, tattooed ass and making you edge f…" at bounding box center [690, 180] width 434 height 101
click at [576, 174] on textarea "This is pure goon fuel — all about my thick, tattooed ass and making you edge f…" at bounding box center [690, 180] width 434 height 101
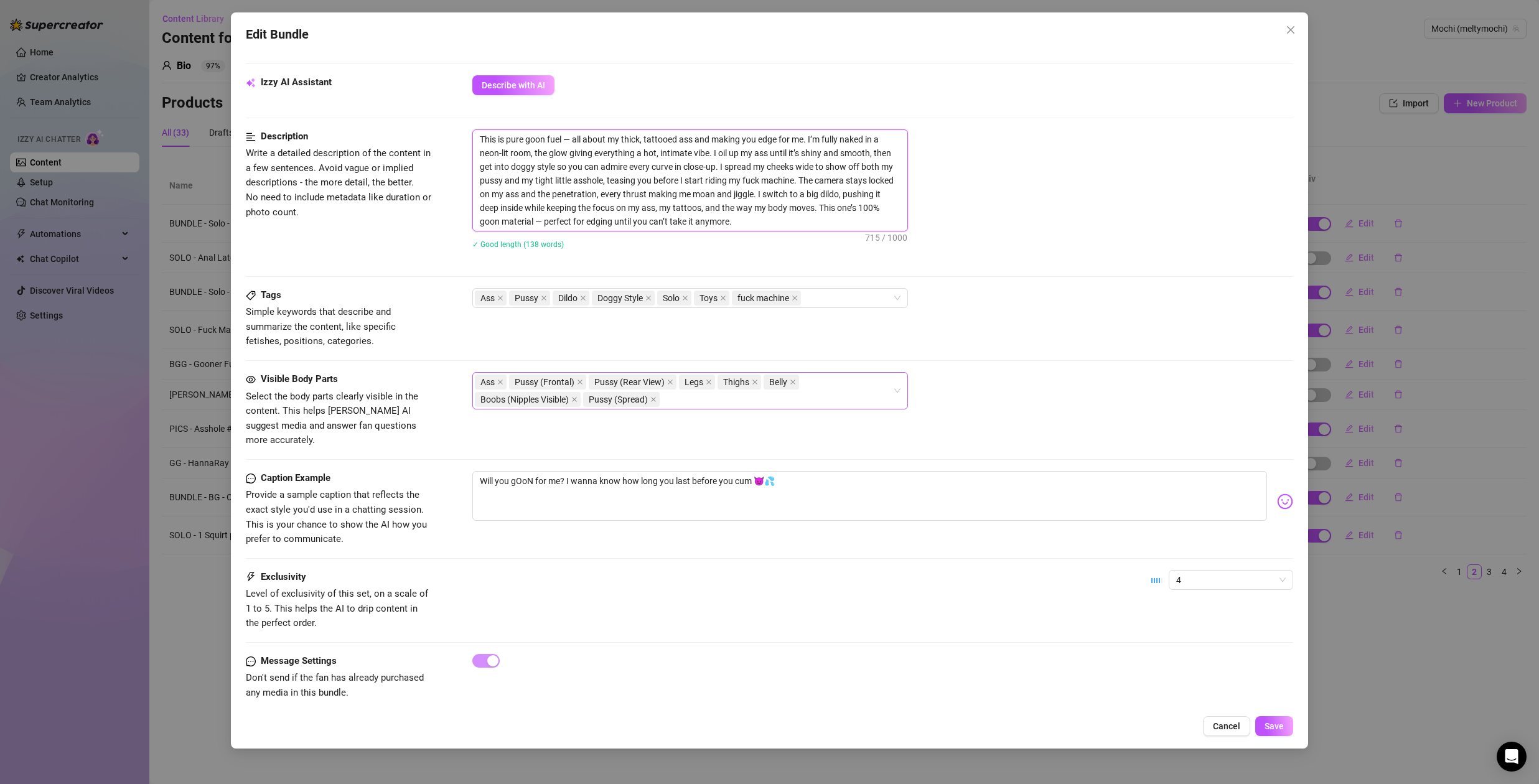
drag, startPoint x: 580, startPoint y: 168, endPoint x: 856, endPoint y: 180, distance: 276.3
click at [833, 175] on textarea "This is pure goon fuel — all about my thick, tattooed ass and making you edge f…" at bounding box center [690, 180] width 434 height 101
drag, startPoint x: 847, startPoint y: 186, endPoint x: 811, endPoint y: 190, distance: 36.2
click at [846, 186] on textarea "This is pure goon fuel — all about my thick, tattooed ass and making you edge f…" at bounding box center [690, 180] width 434 height 101
drag, startPoint x: 603, startPoint y: 184, endPoint x: 506, endPoint y: 182, distance: 97.0
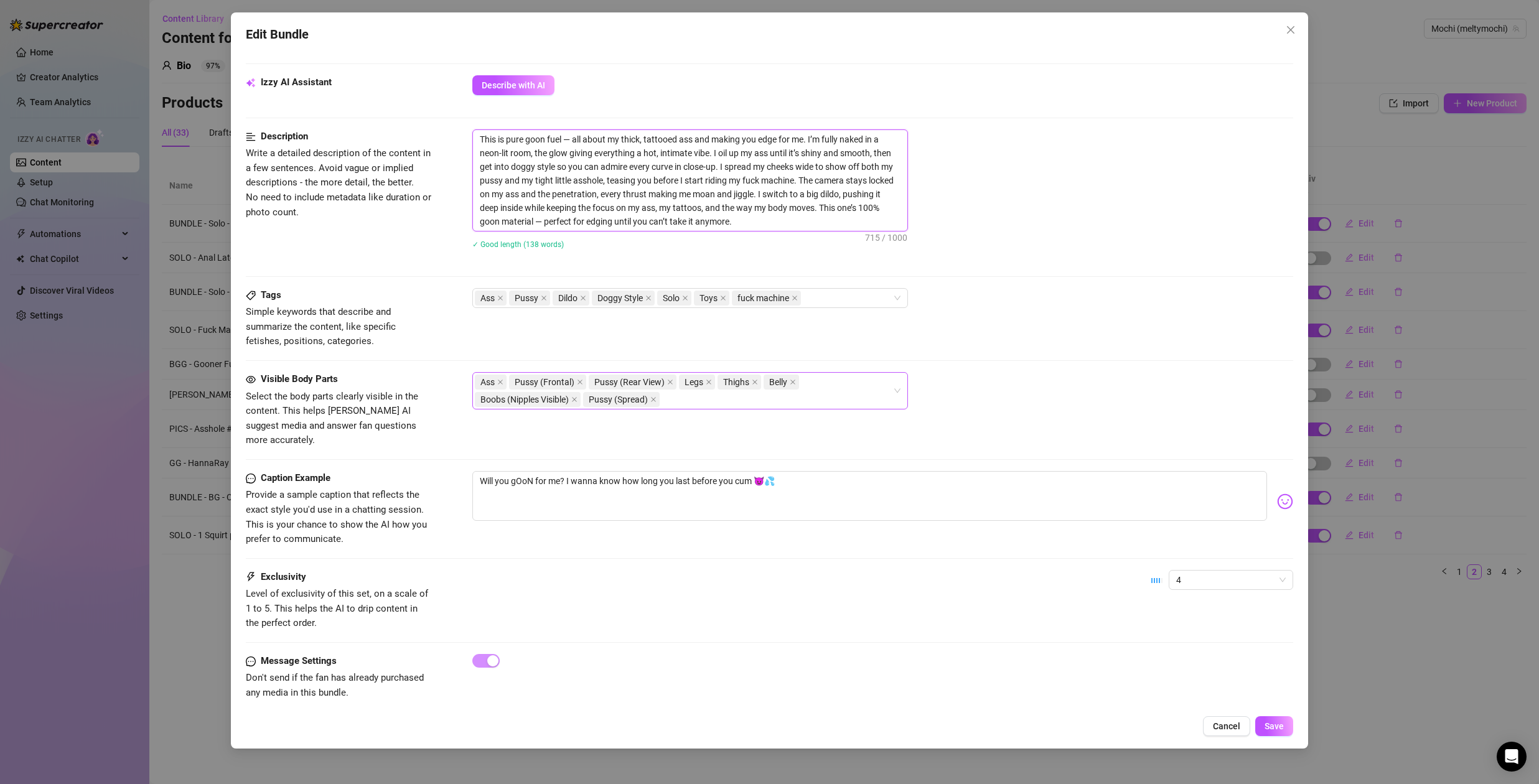
click at [506, 182] on textarea "This is pure goon fuel — all about my thick, tattooed ass and making you edge f…" at bounding box center [690, 180] width 434 height 101
click at [1284, 720] on button "Save" at bounding box center [1274, 727] width 38 height 20
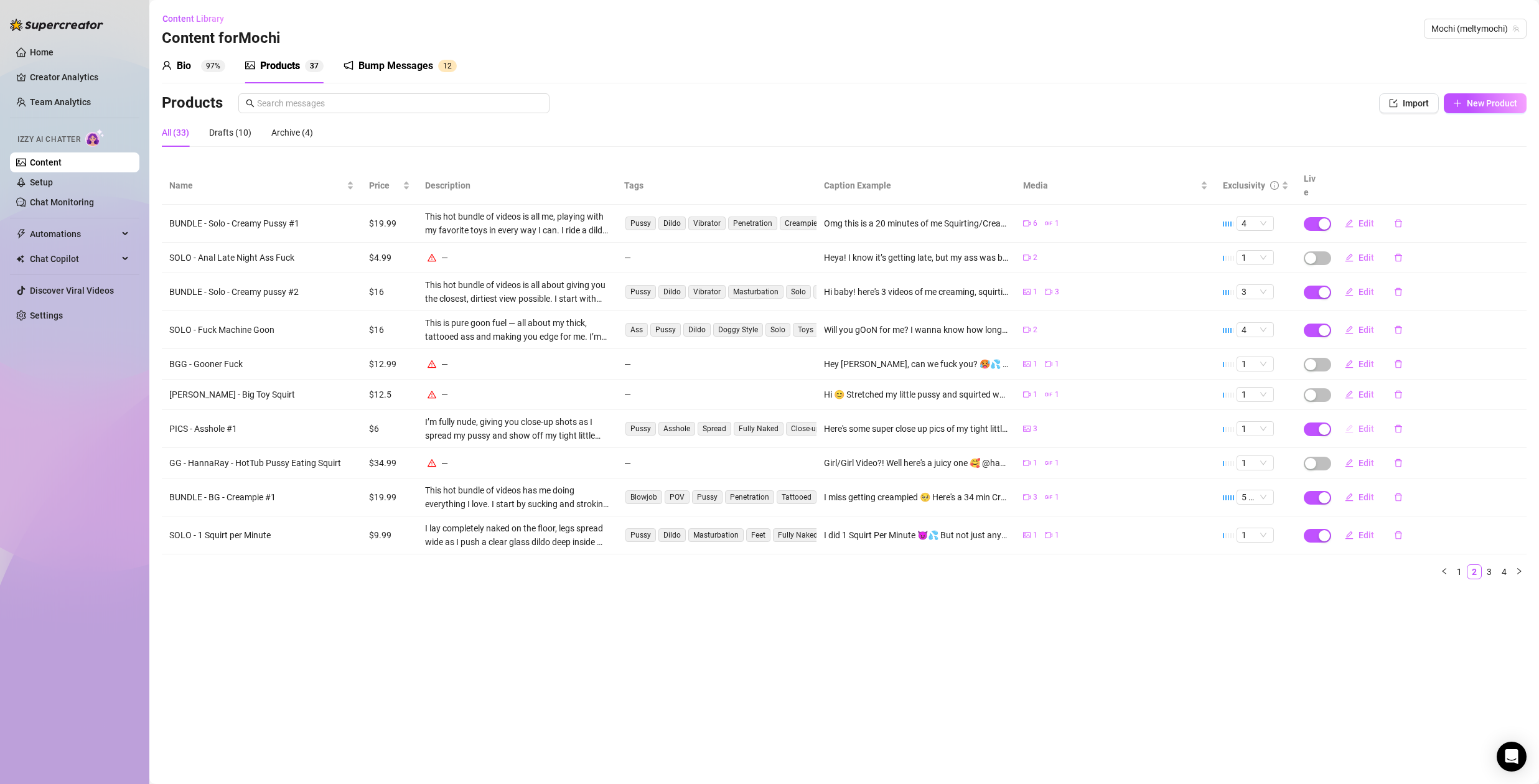
click at [1367, 424] on span "Edit" at bounding box center [1366, 429] width 15 height 10
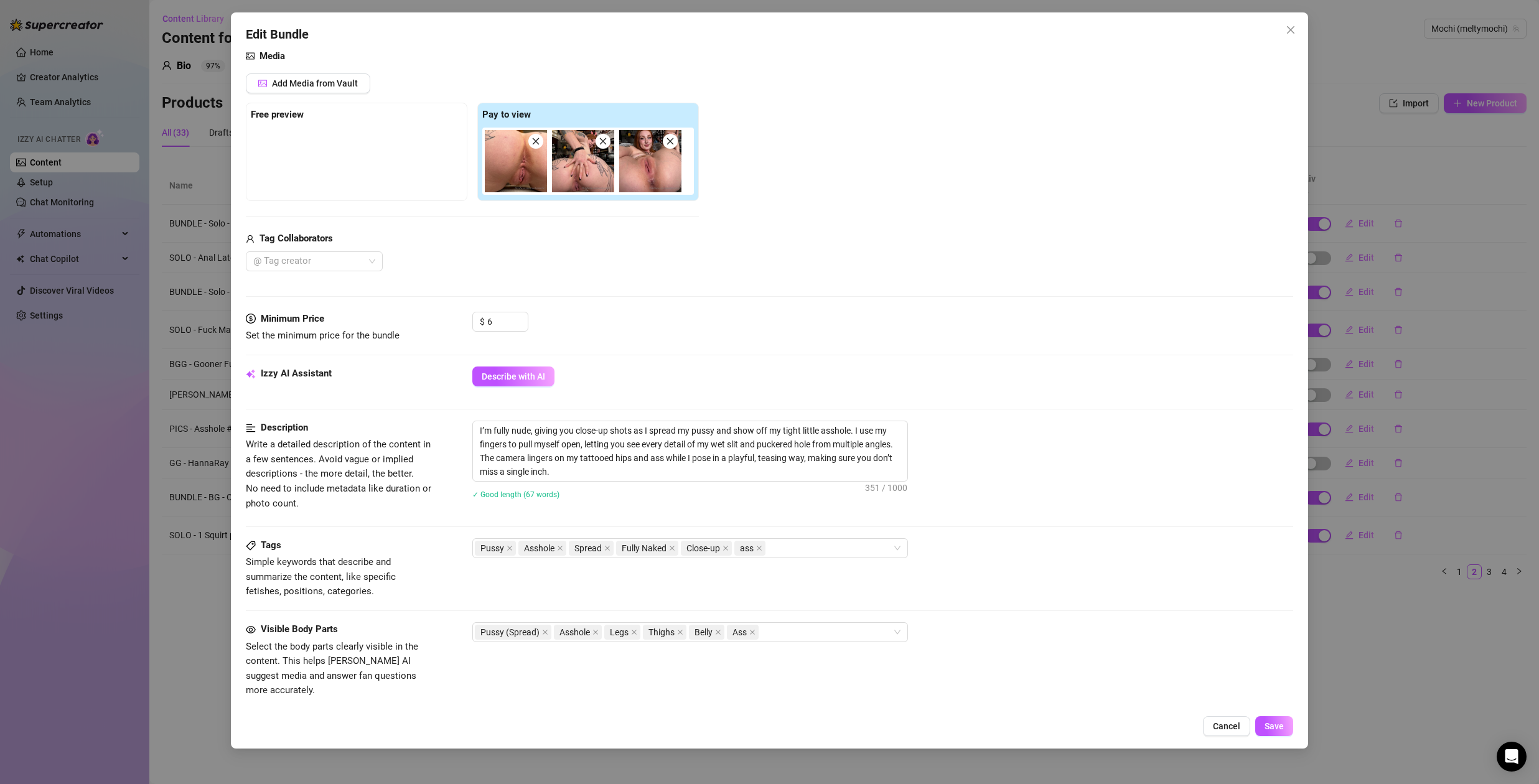
scroll to position [156, 0]
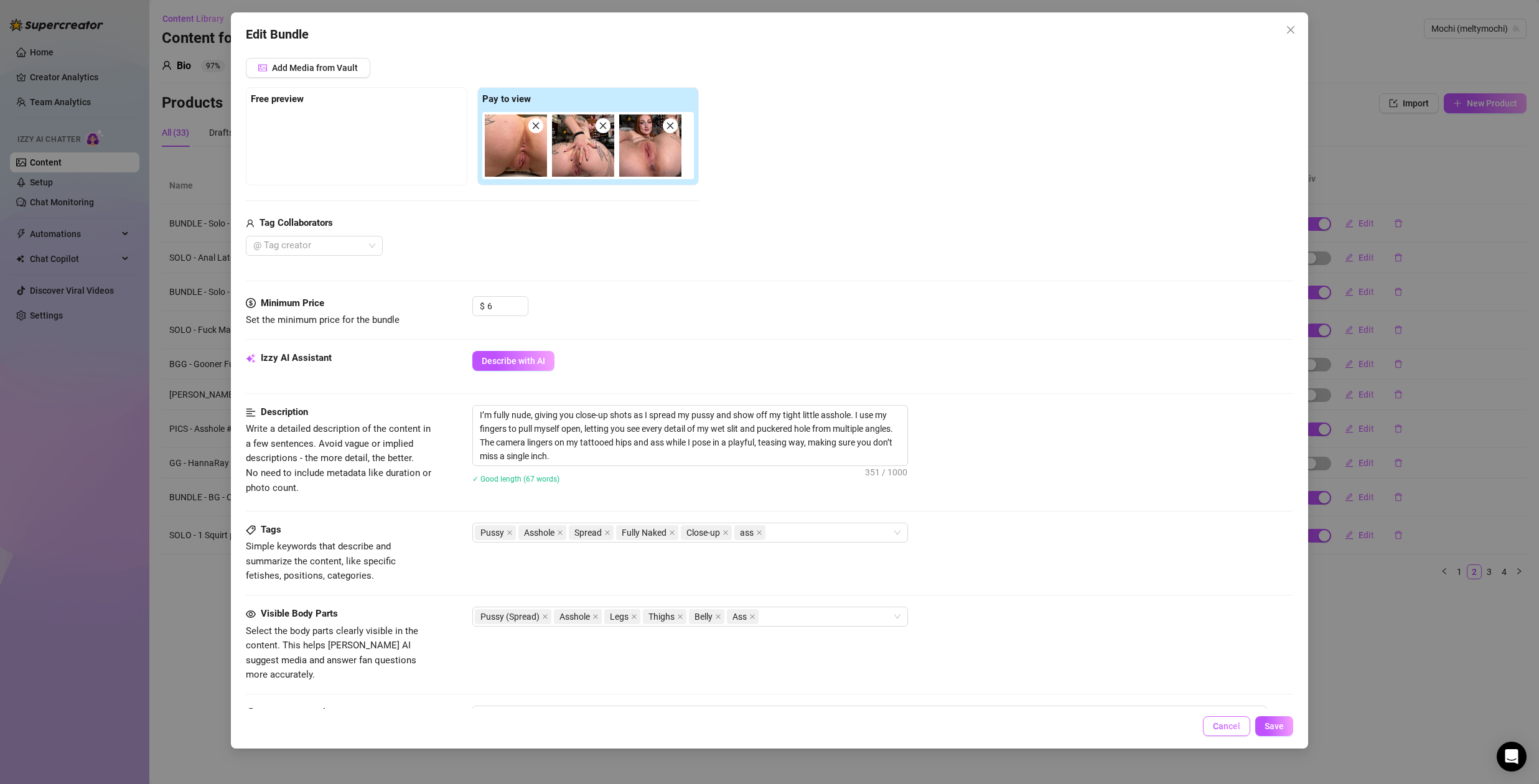
click at [1218, 725] on span "Cancel" at bounding box center [1226, 726] width 27 height 10
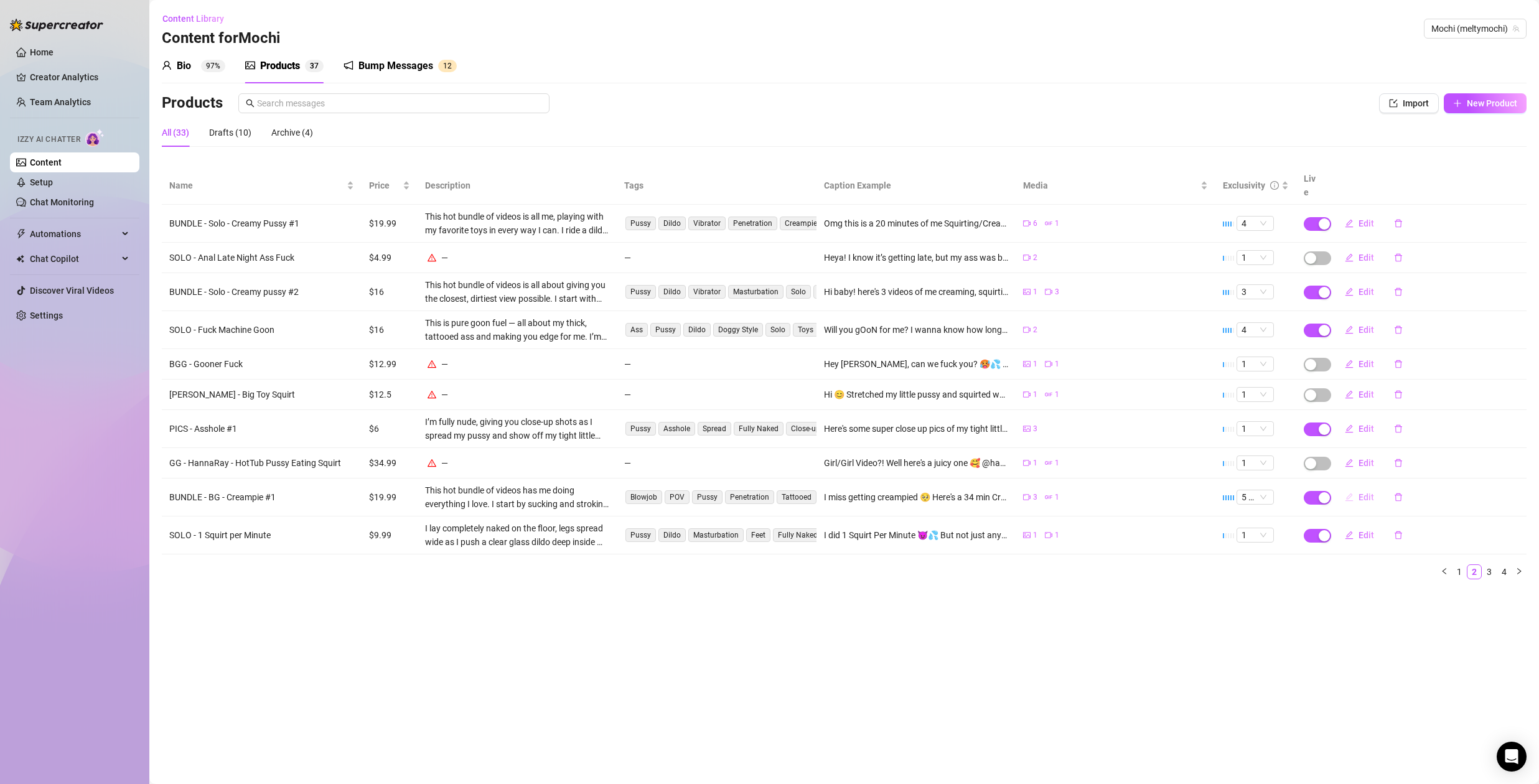
click at [1365, 492] on span "Edit" at bounding box center [1366, 497] width 15 height 10
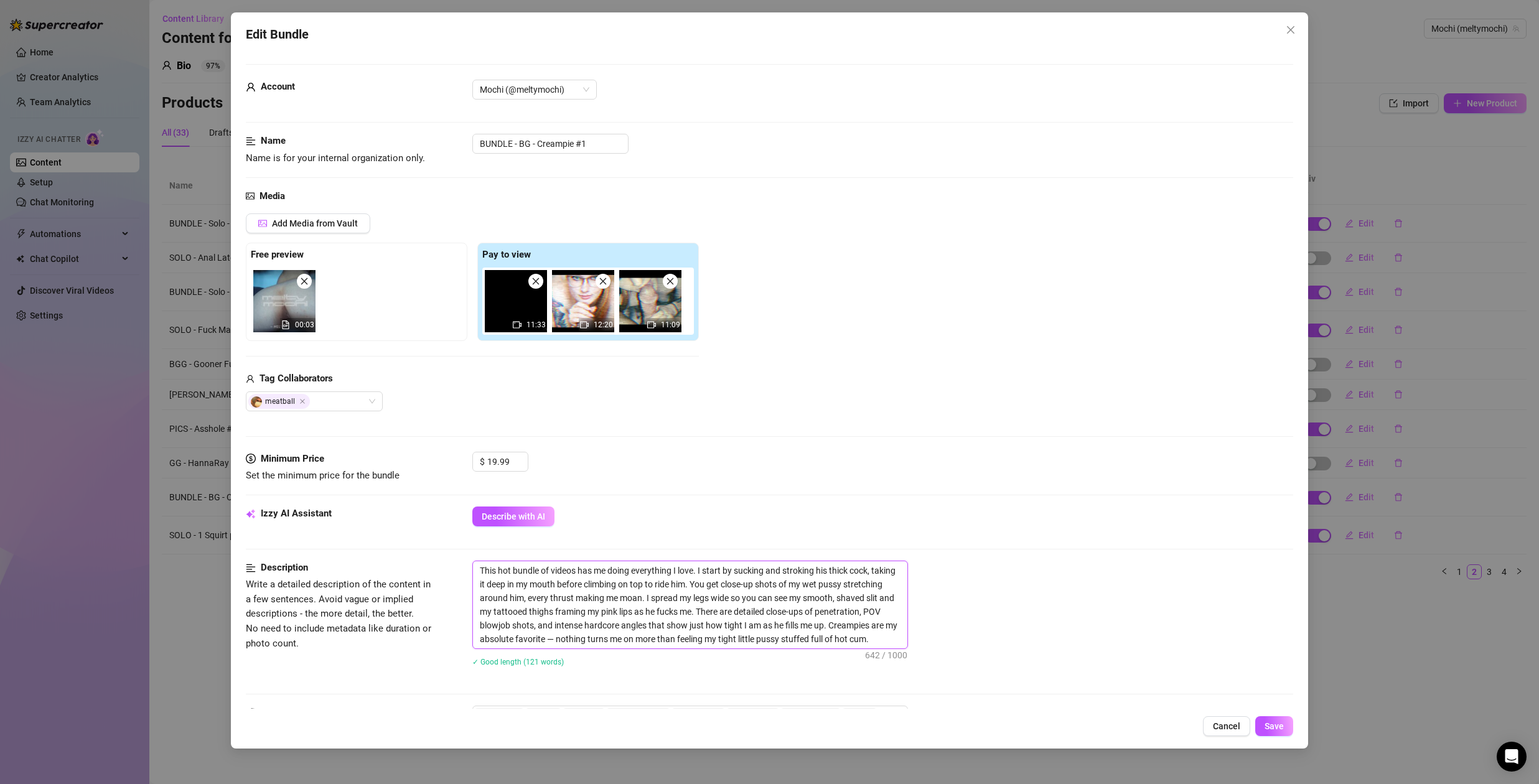
drag, startPoint x: 570, startPoint y: 640, endPoint x: 776, endPoint y: 642, distance: 206.0
click at [775, 642] on textarea "This hot bundle of videos has me doing everything I love. I start by sucking an…" at bounding box center [690, 605] width 434 height 87
drag, startPoint x: 667, startPoint y: 636, endPoint x: 938, endPoint y: 637, distance: 271.0
click at [907, 635] on textarea "This hot bundle of videos has me doing everything I love. I start by sucking an…" at bounding box center [690, 605] width 434 height 87
click at [1006, 616] on div "This hot bundle of videos has me doing everything I love. I start by sucking an…" at bounding box center [882, 605] width 821 height 88
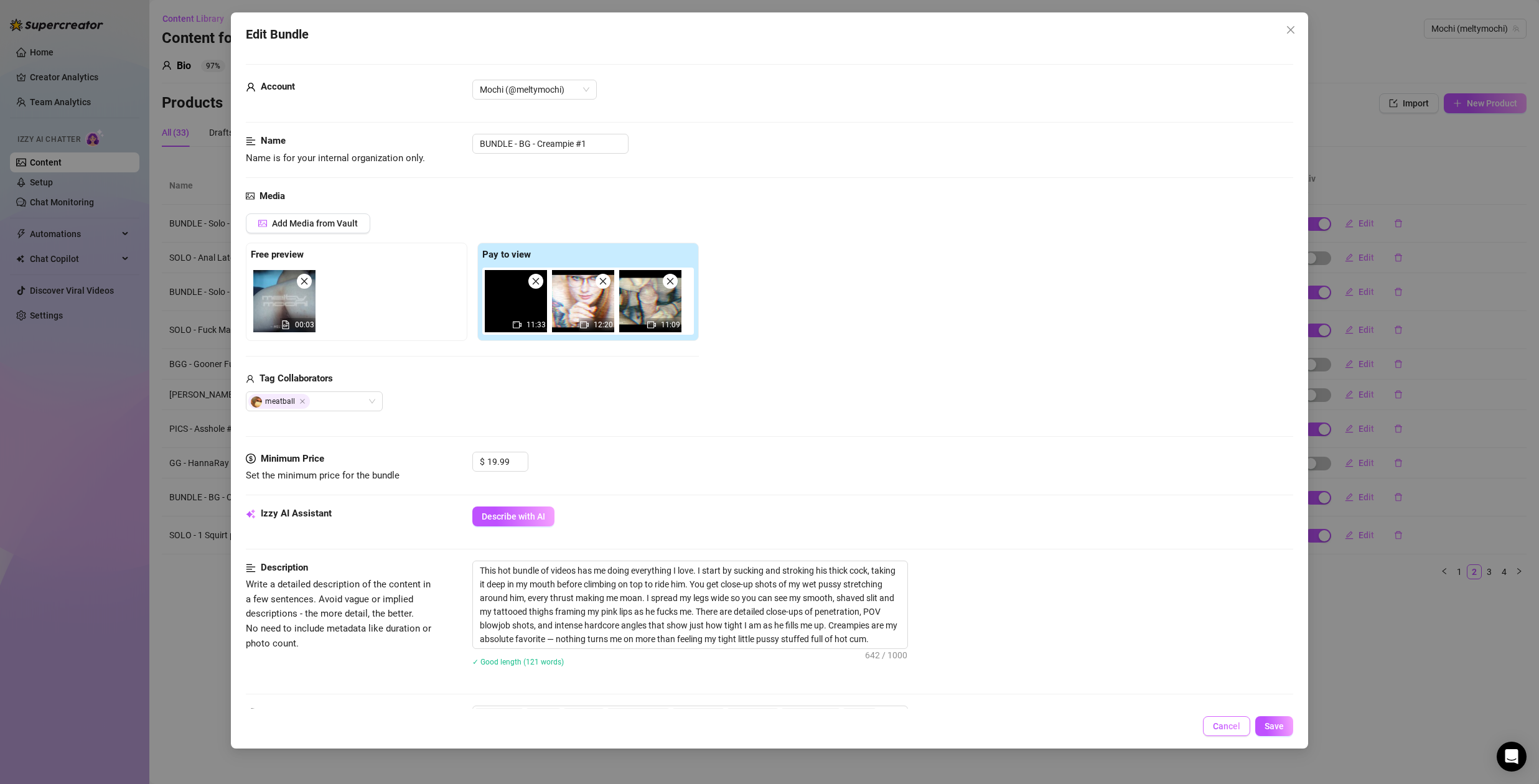
click at [1224, 726] on span "Cancel" at bounding box center [1226, 726] width 27 height 10
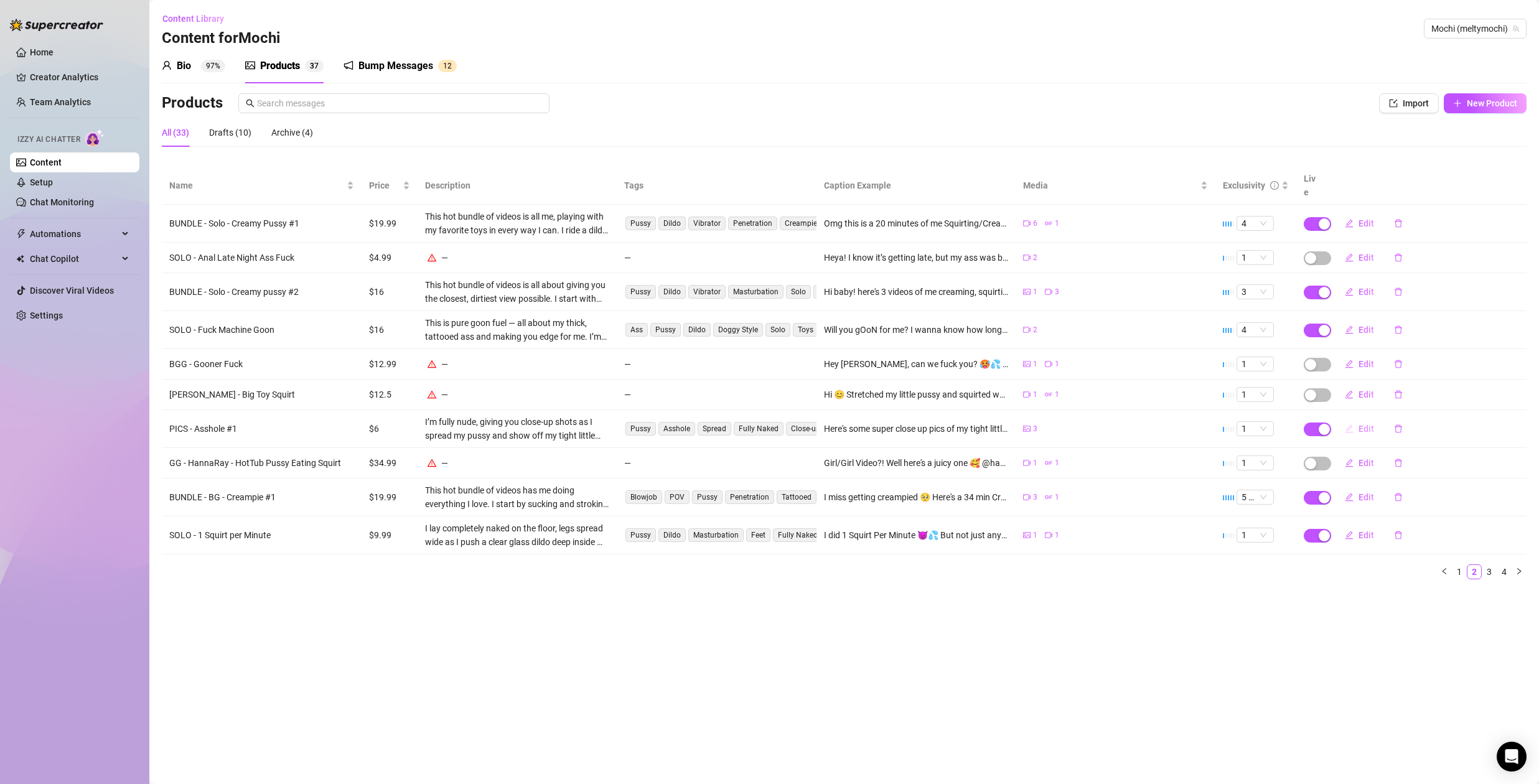
click at [1362, 424] on span "Edit" at bounding box center [1366, 429] width 15 height 10
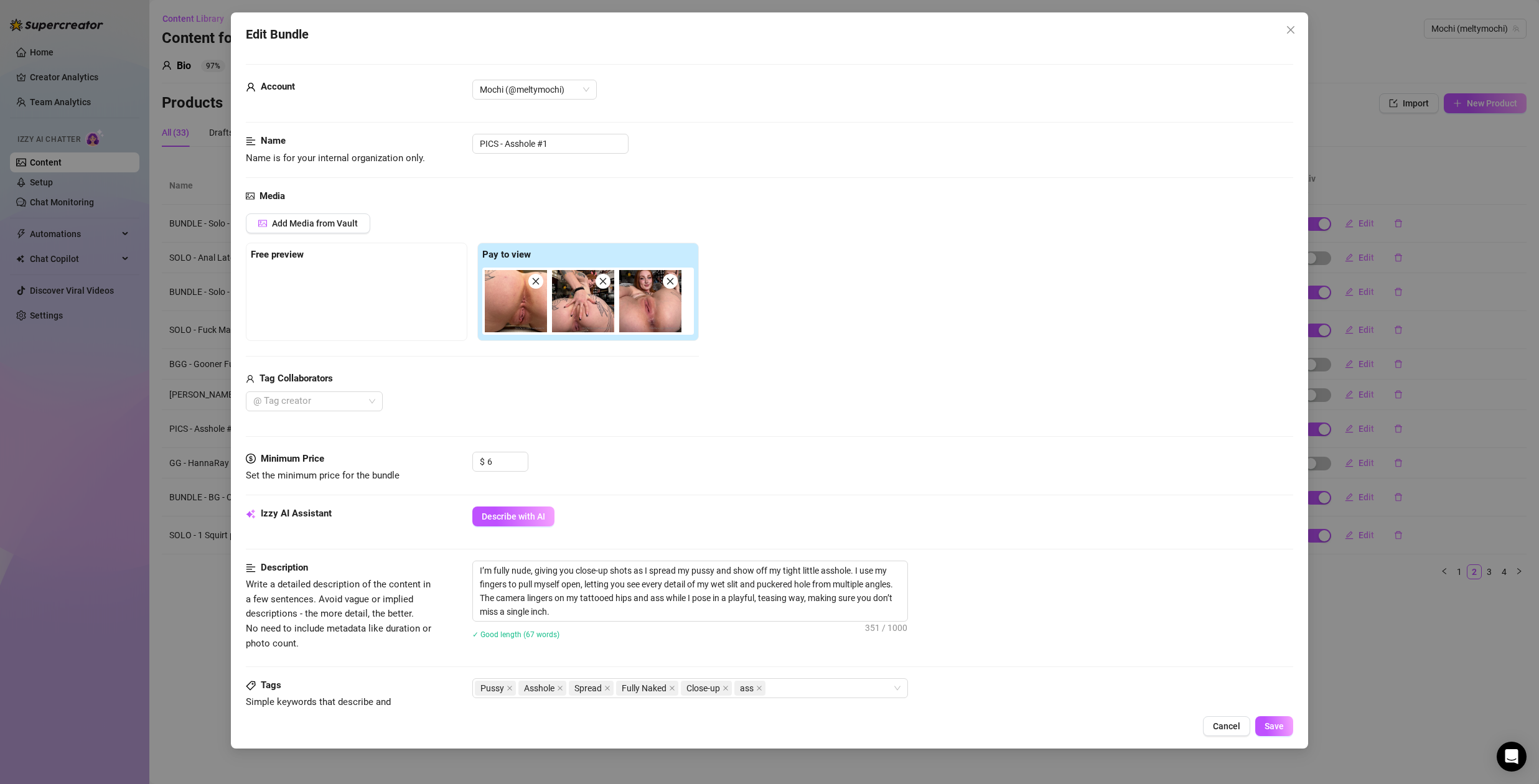
click at [1386, 645] on div "Edit Bundle Account Mochi (@meltymochi) Name Name is for your internal organiza…" at bounding box center [770, 392] width 1539 height 784
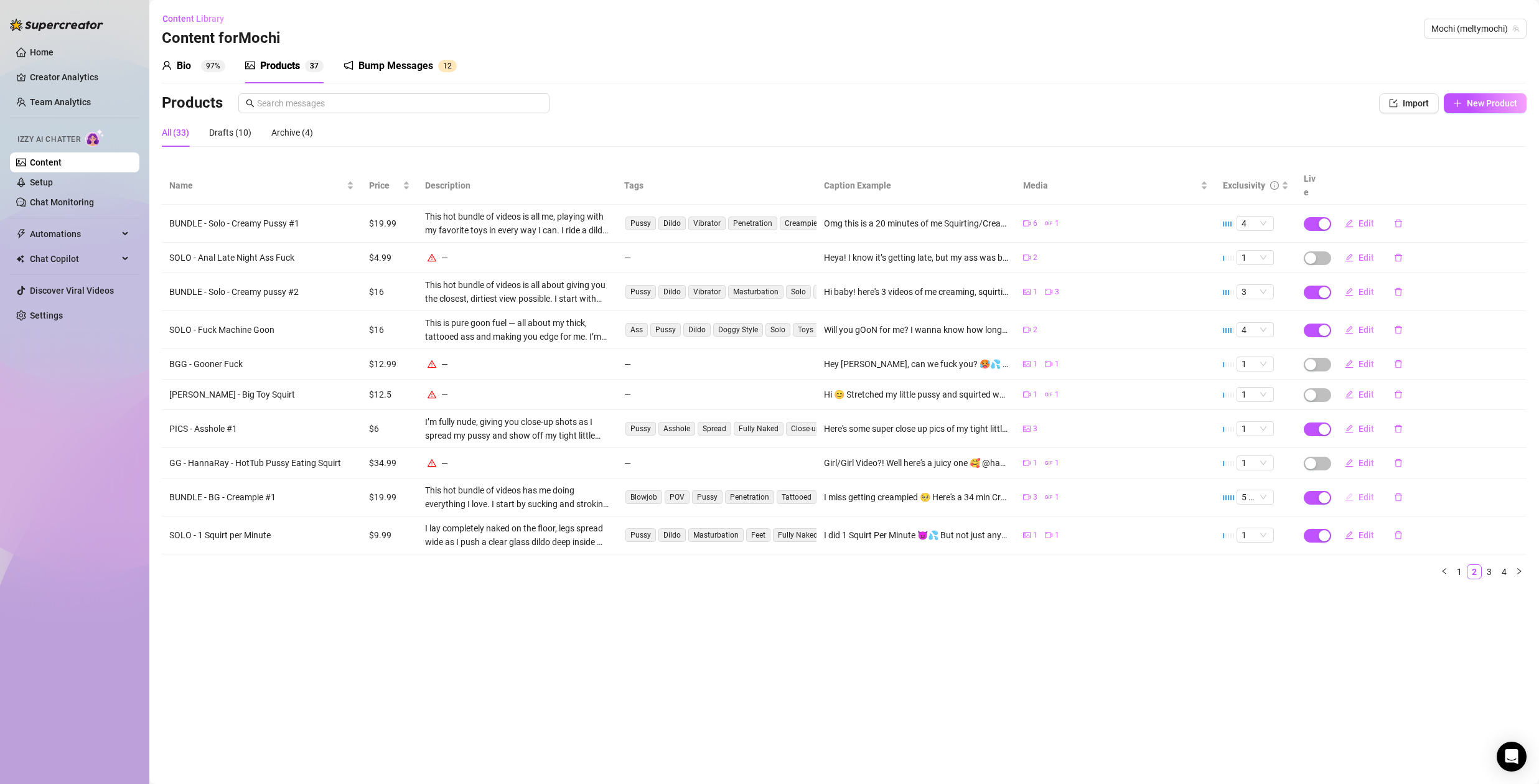
click at [1367, 492] on span "Edit" at bounding box center [1366, 497] width 15 height 10
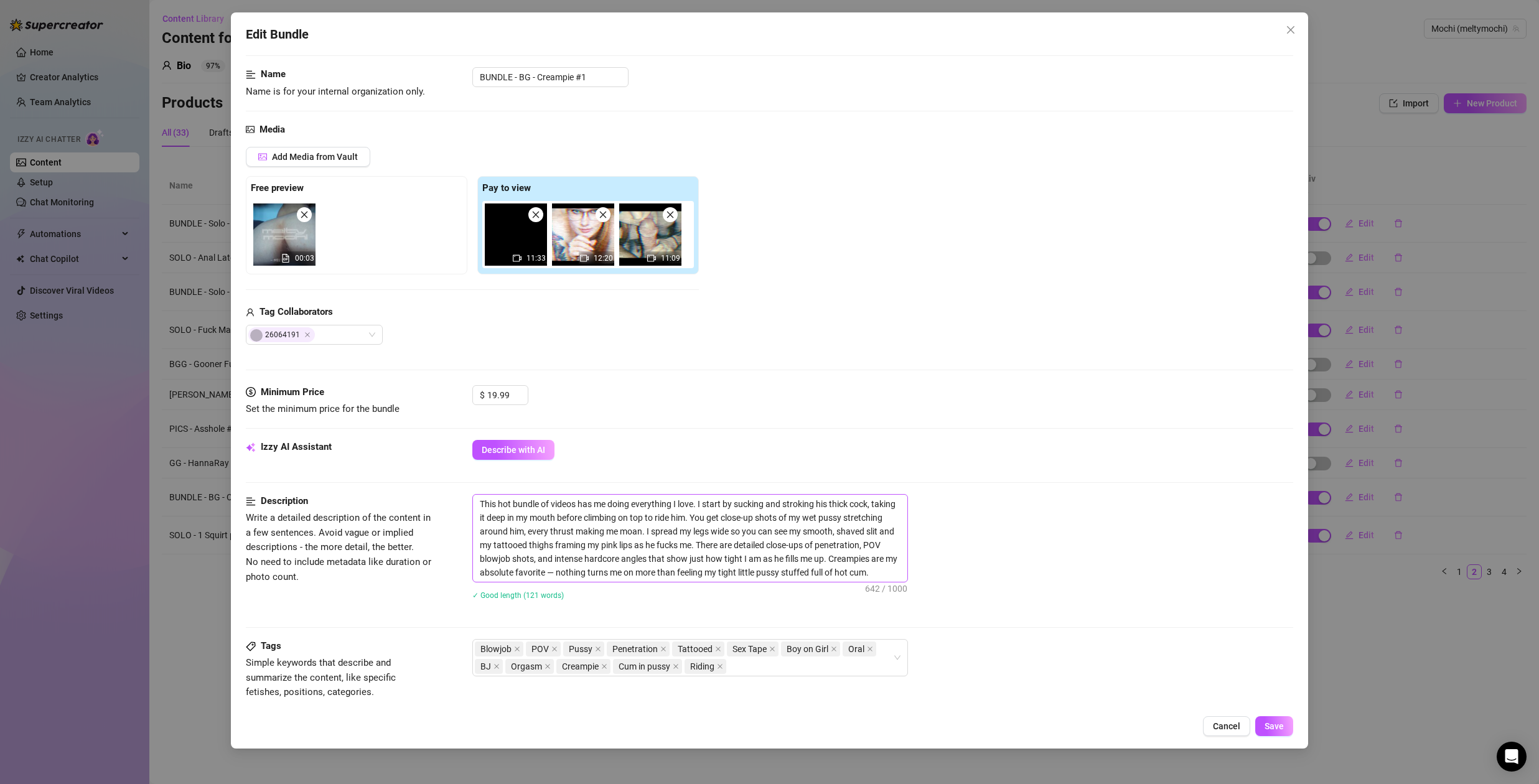
scroll to position [117, 0]
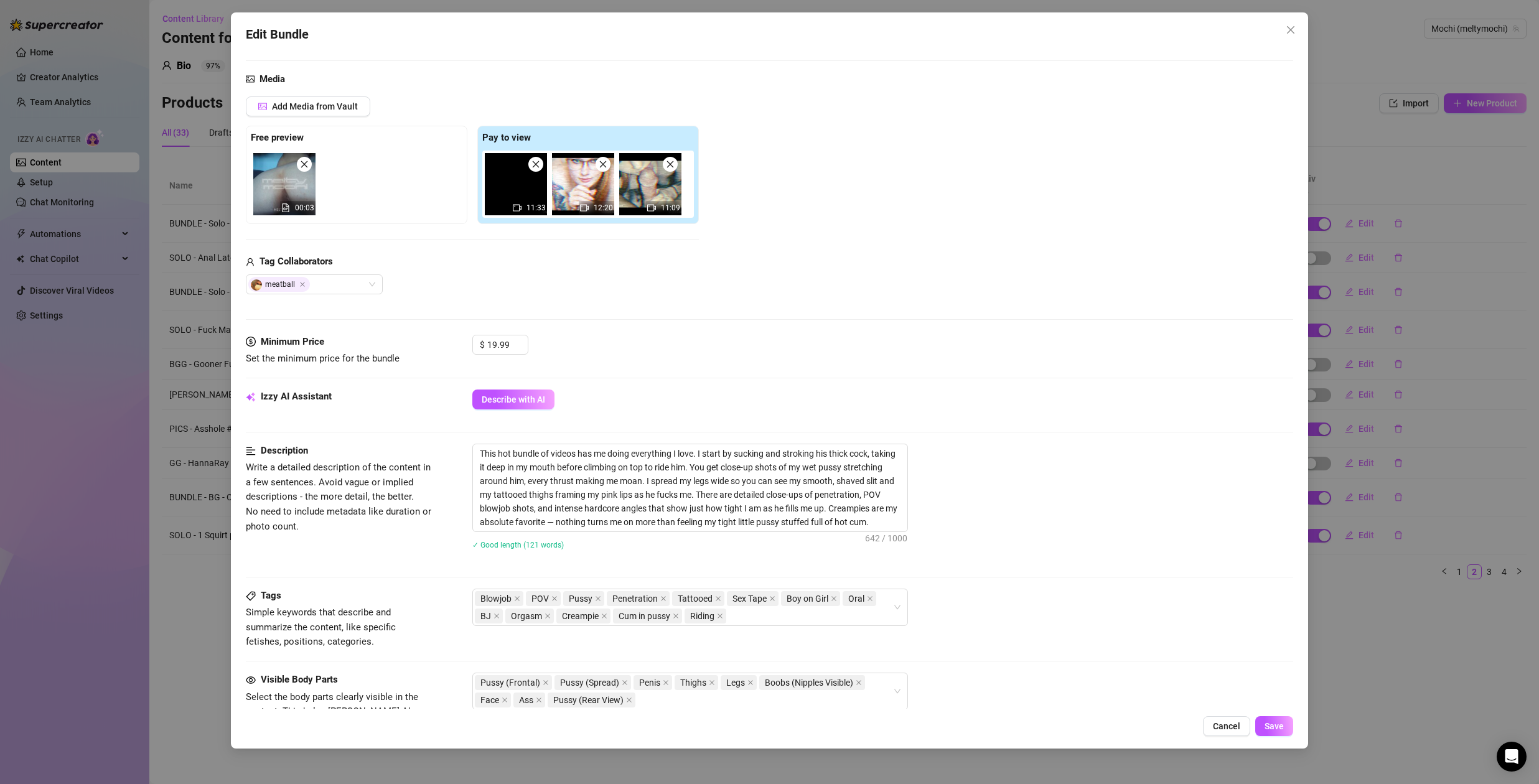
drag, startPoint x: 1225, startPoint y: 727, endPoint x: 1246, endPoint y: 689, distance: 43.4
click at [1226, 727] on span "Cancel" at bounding box center [1226, 726] width 27 height 10
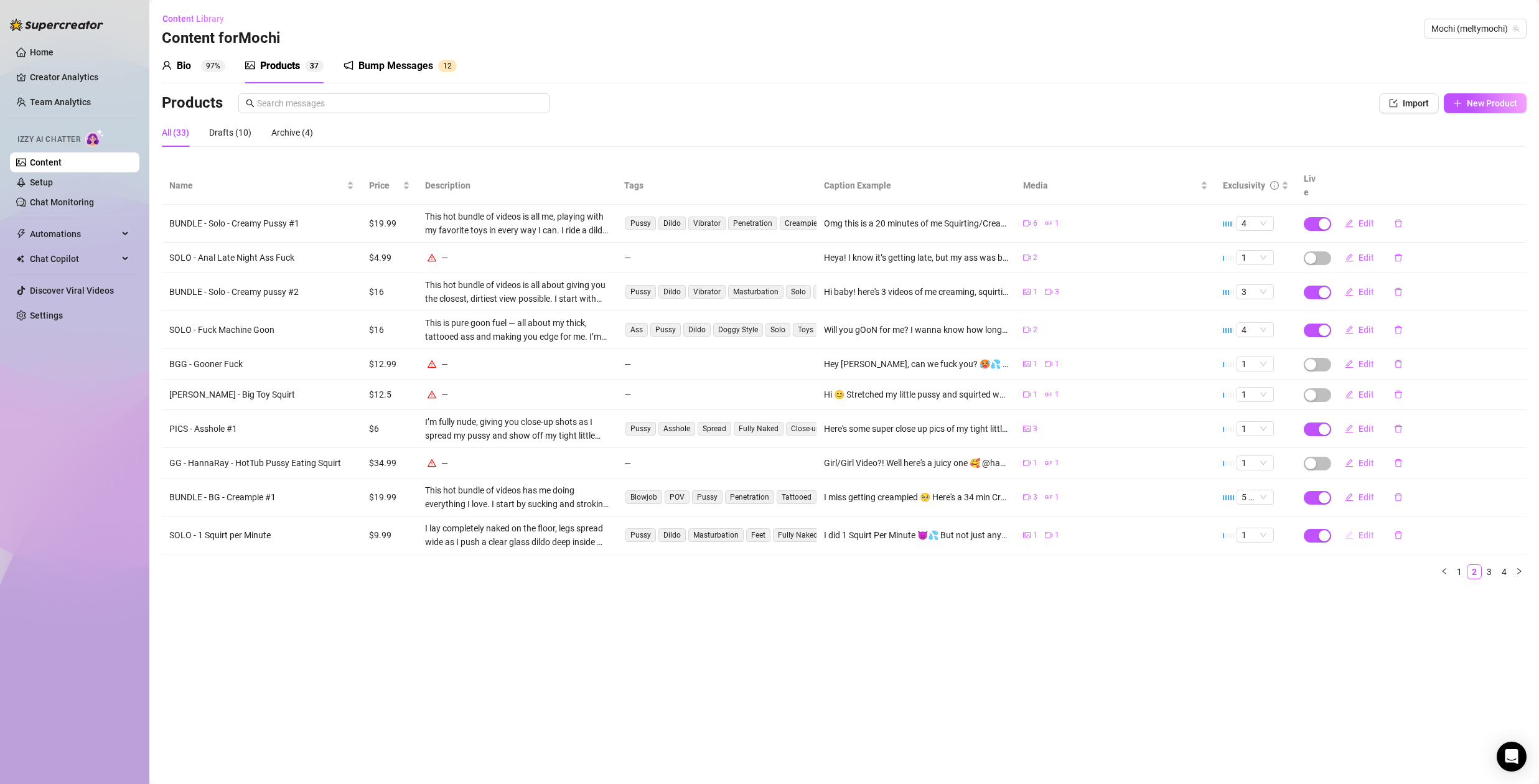
click at [1364, 530] on span "Edit" at bounding box center [1366, 535] width 15 height 10
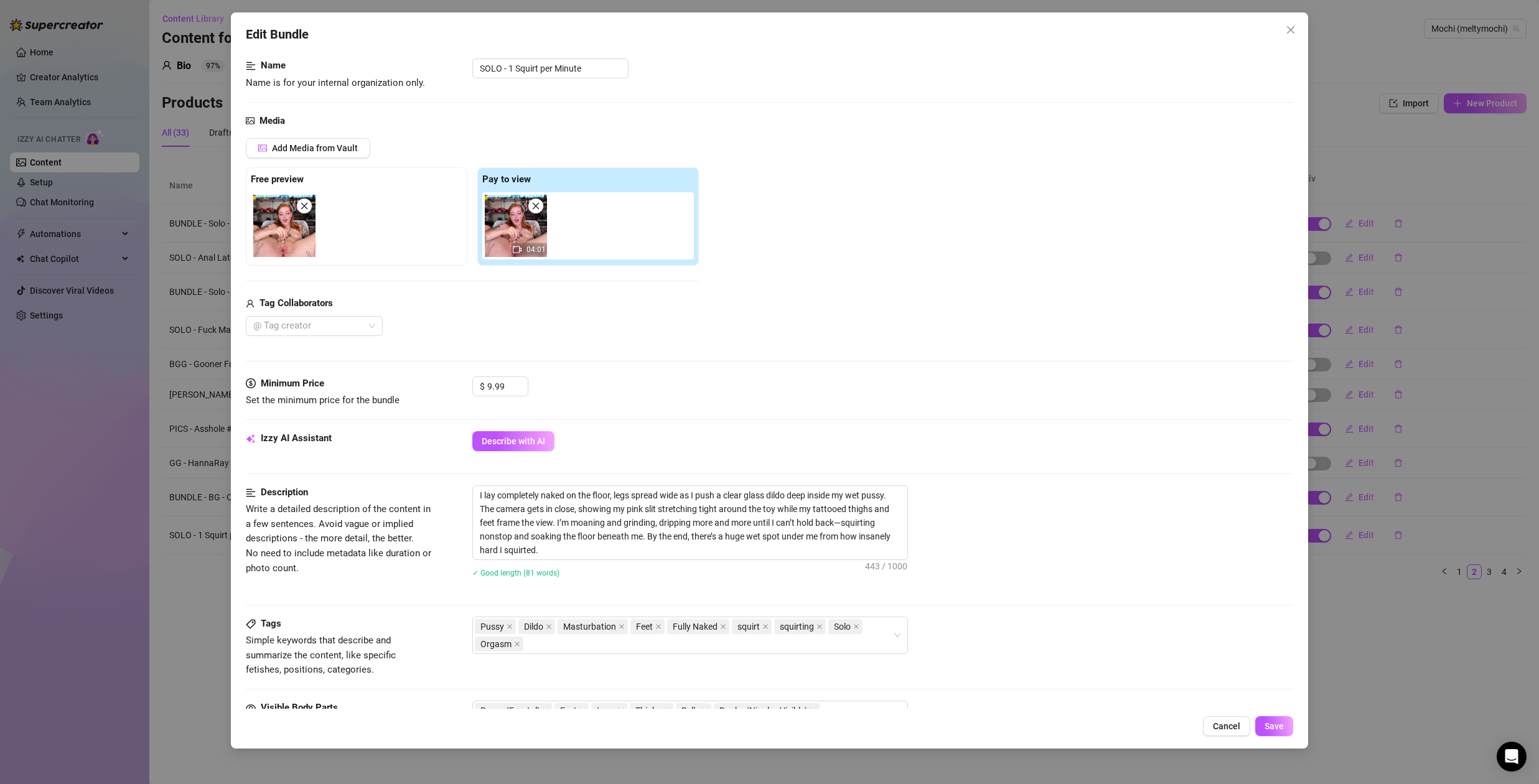
scroll to position [106, 0]
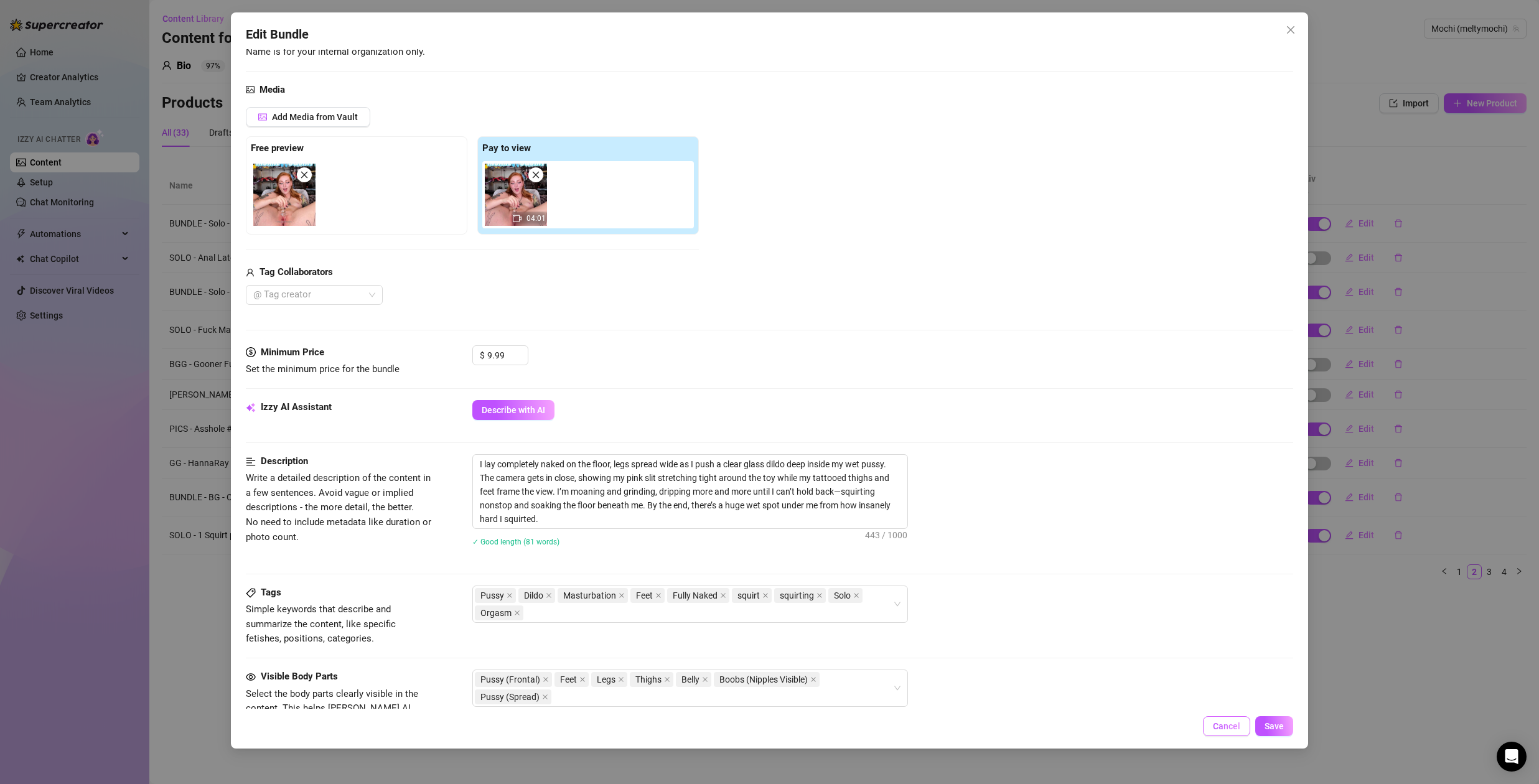
click at [1219, 729] on span "Cancel" at bounding box center [1226, 726] width 27 height 10
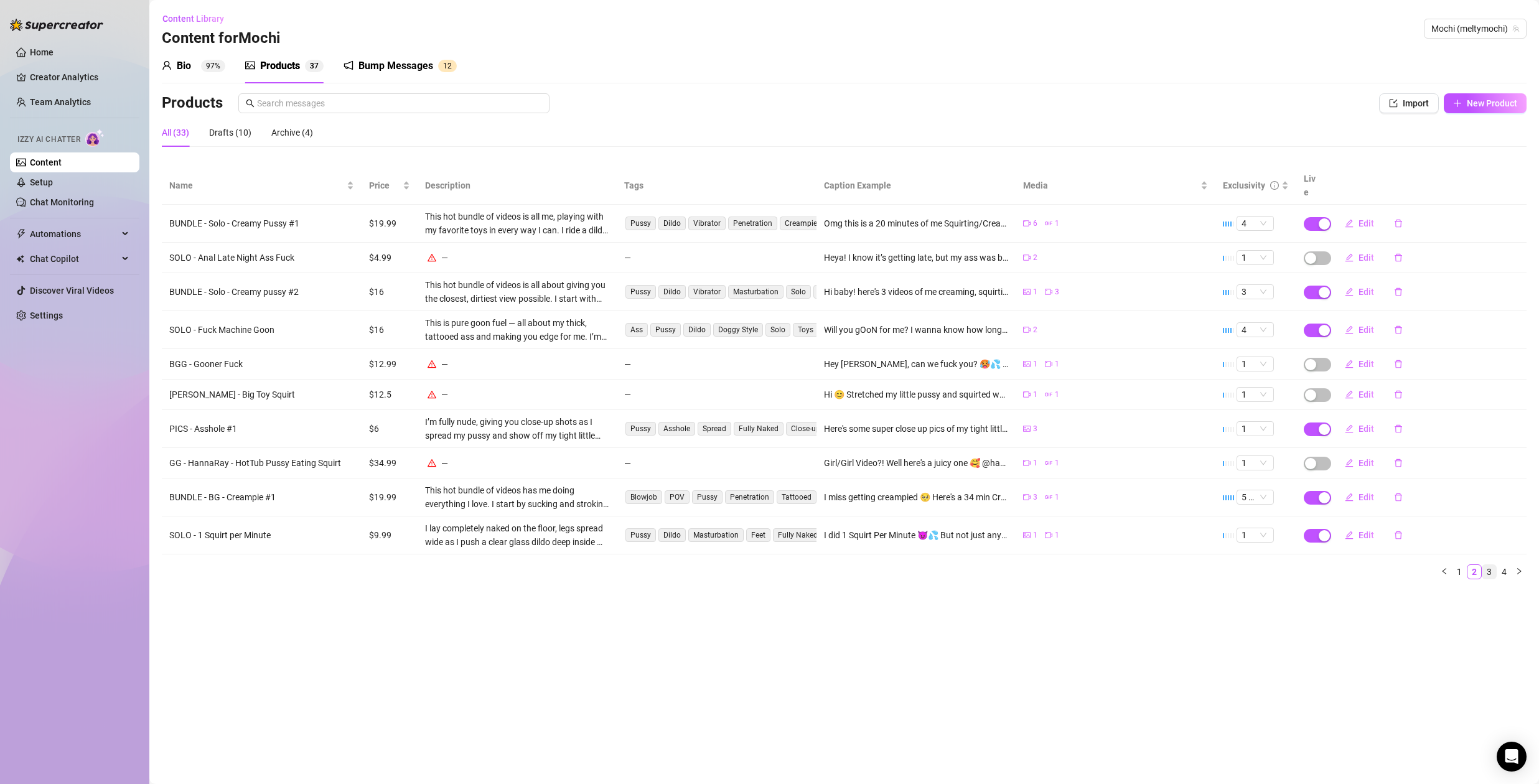
click at [1490, 565] on link "3" at bounding box center [1490, 572] width 14 height 14
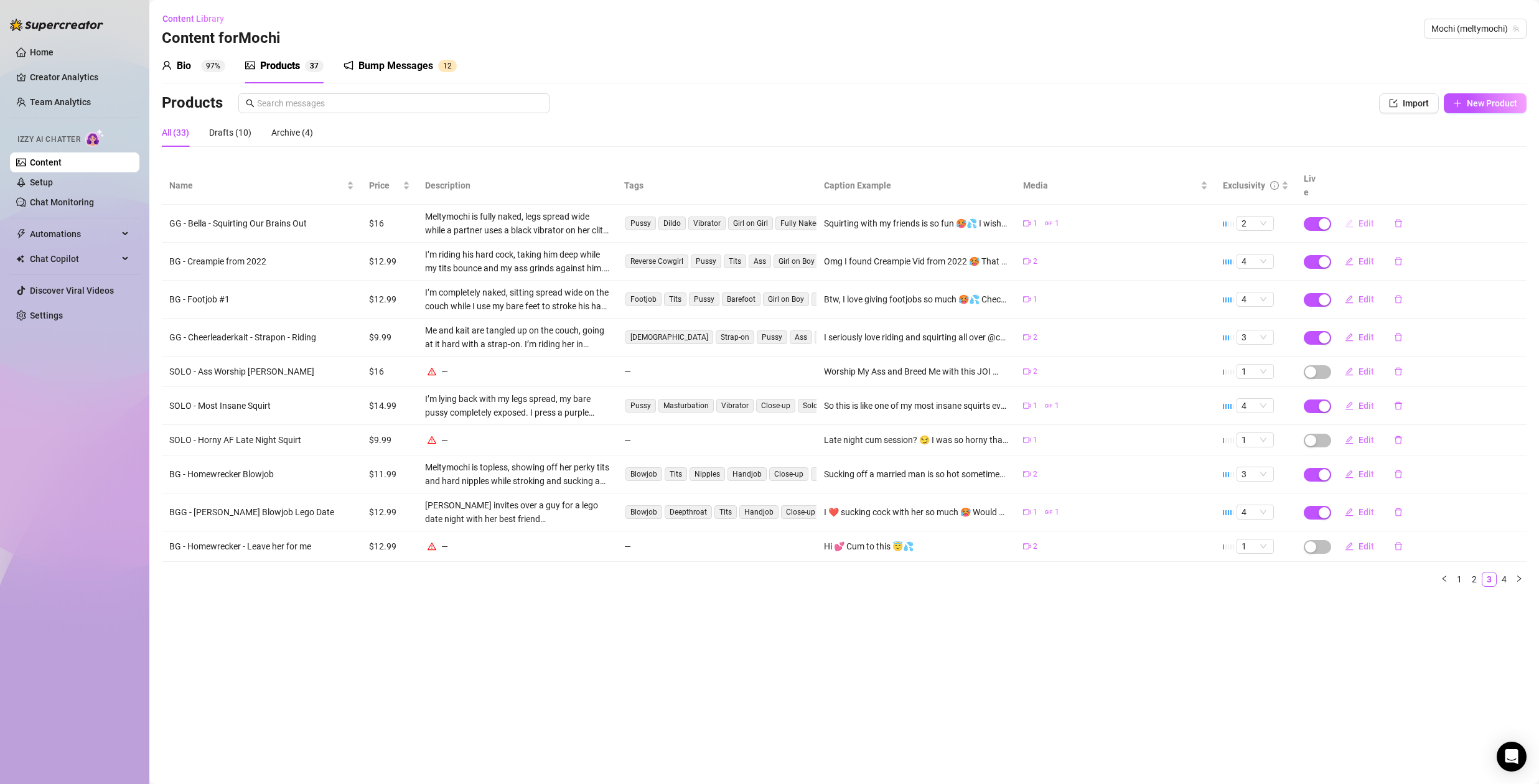
click at [1364, 218] on span "Edit" at bounding box center [1366, 223] width 15 height 10
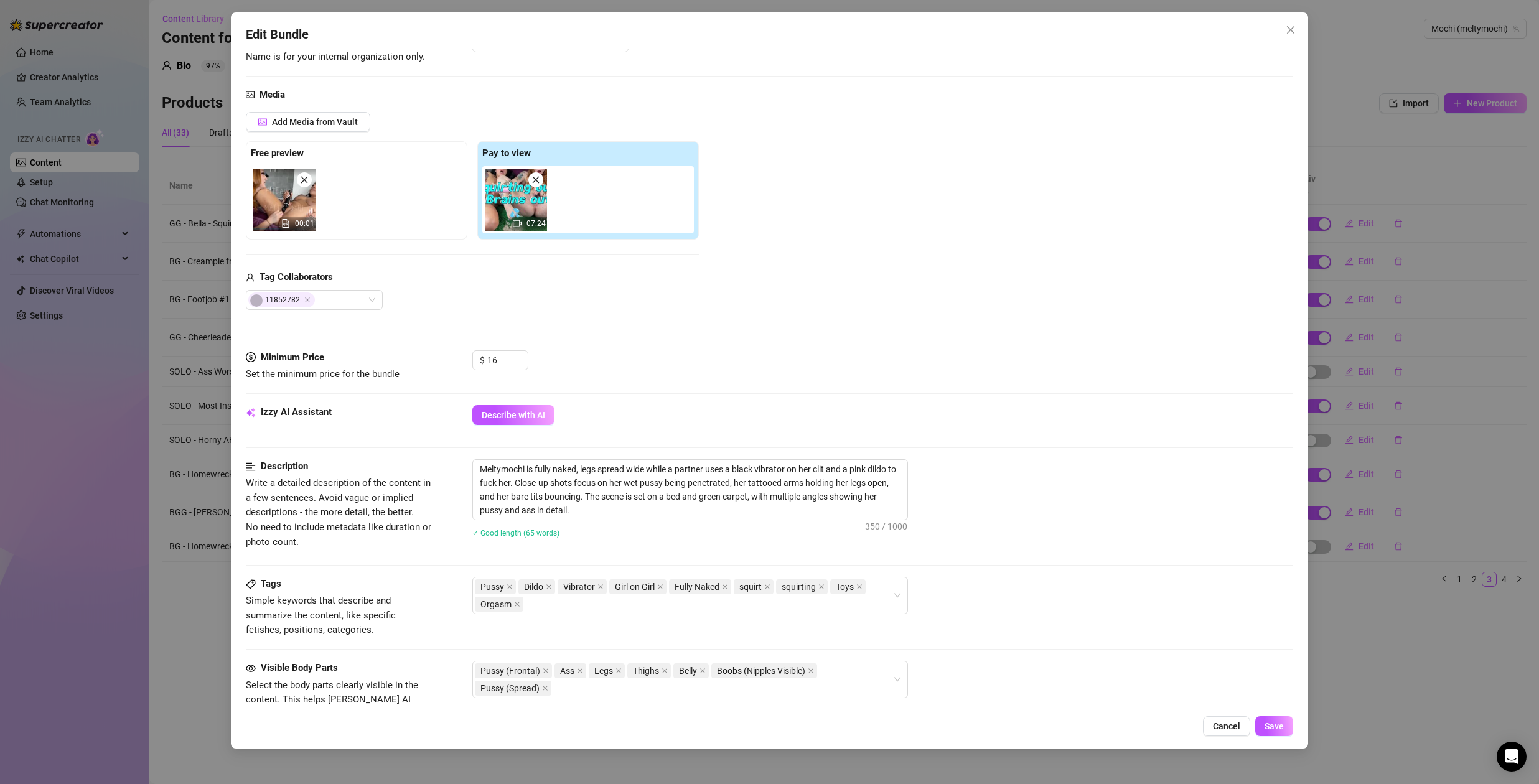
scroll to position [124, 0]
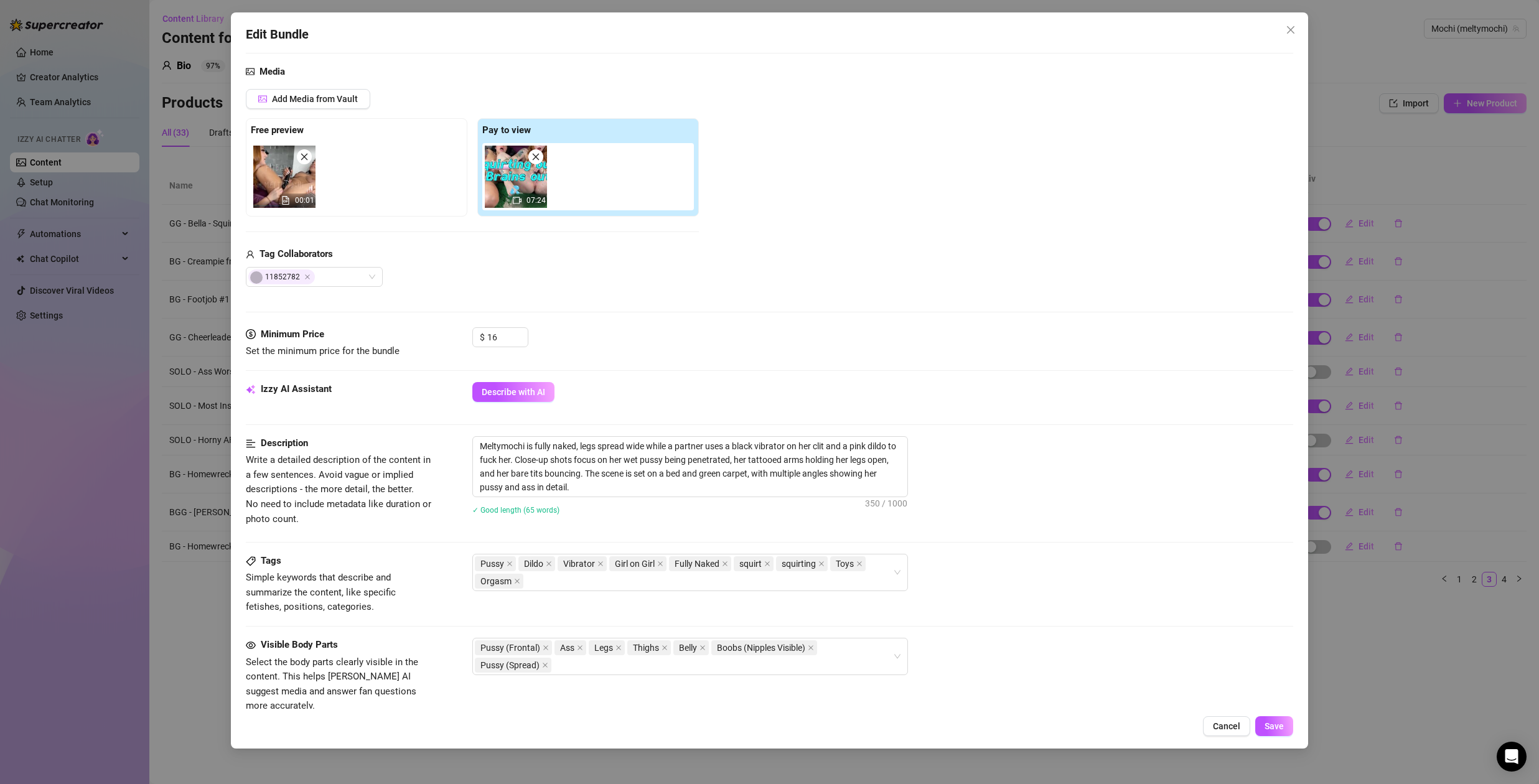
drag, startPoint x: 1220, startPoint y: 725, endPoint x: 1219, endPoint y: 719, distance: 6.1
click at [1219, 723] on span "Cancel" at bounding box center [1226, 726] width 27 height 10
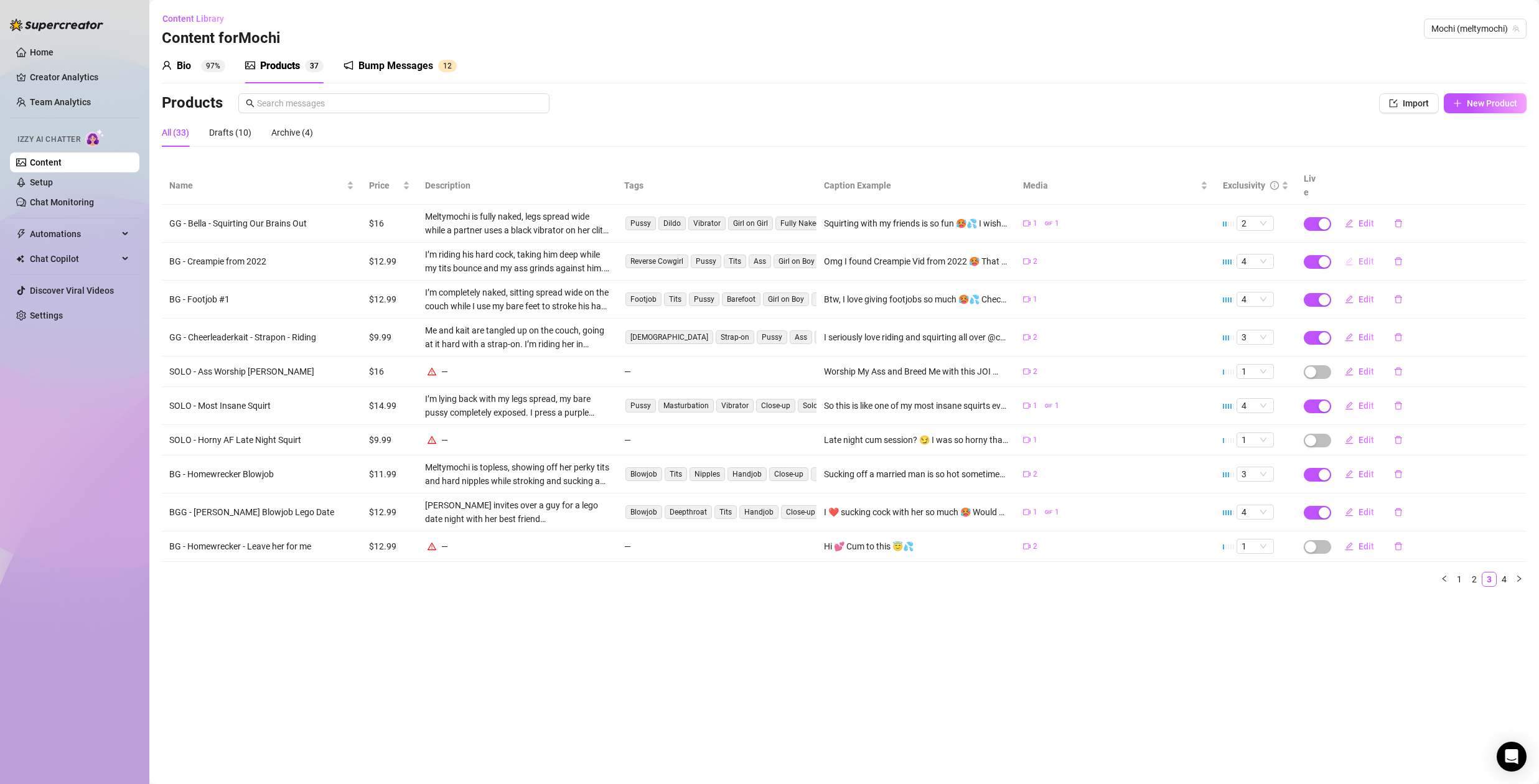
click at [1371, 256] on span "Edit" at bounding box center [1366, 261] width 15 height 10
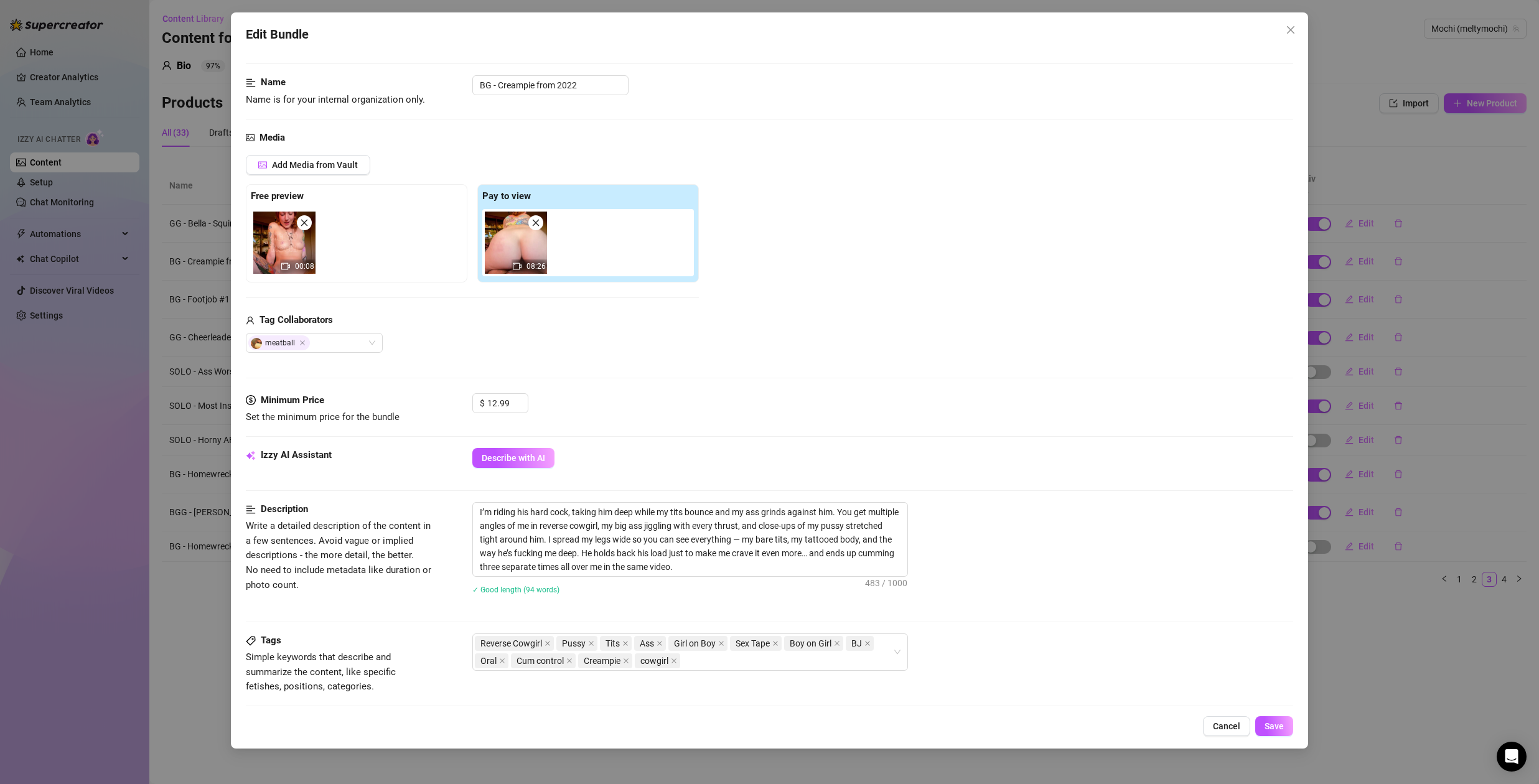
scroll to position [112, 0]
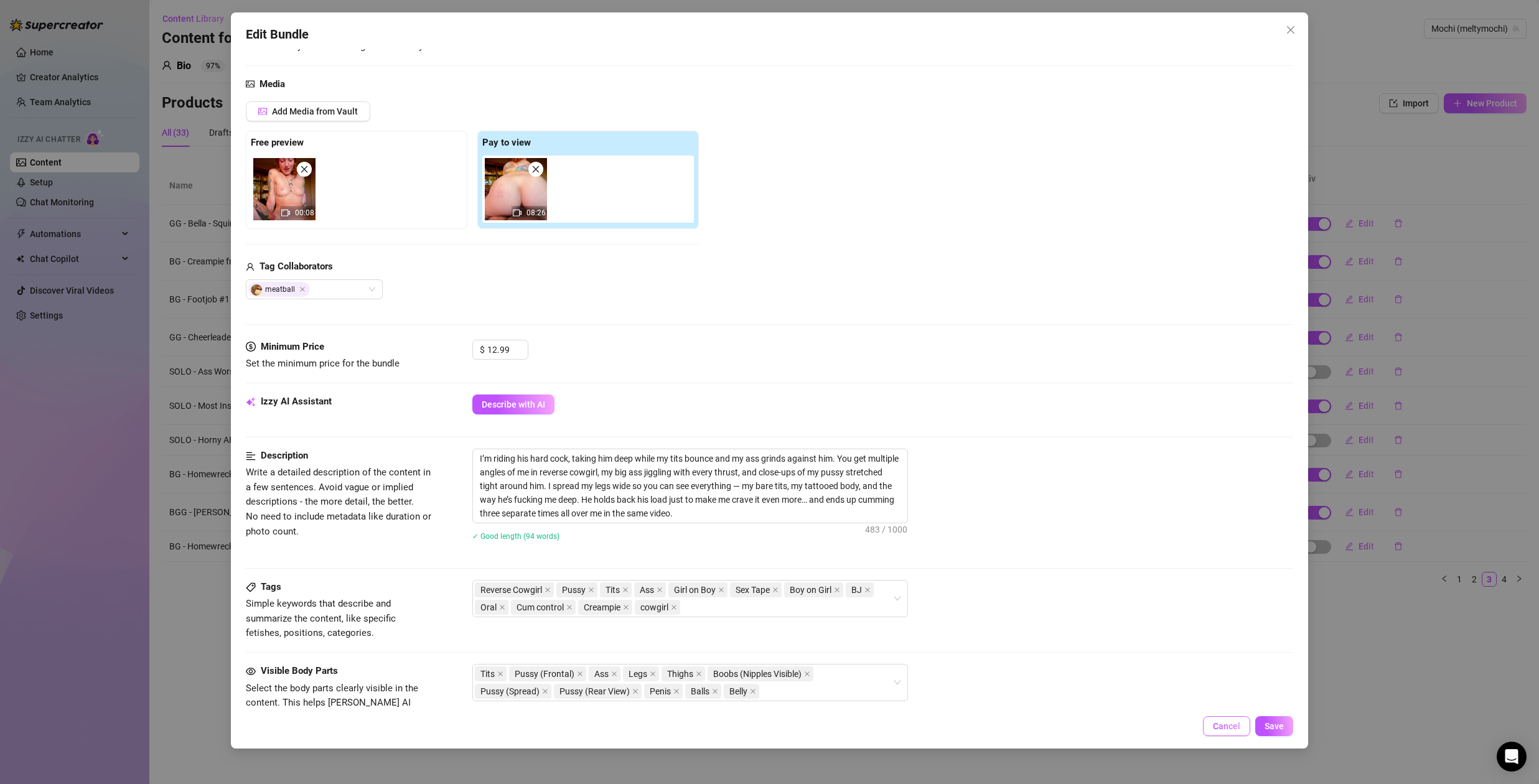
click at [1232, 726] on span "Cancel" at bounding box center [1226, 726] width 27 height 10
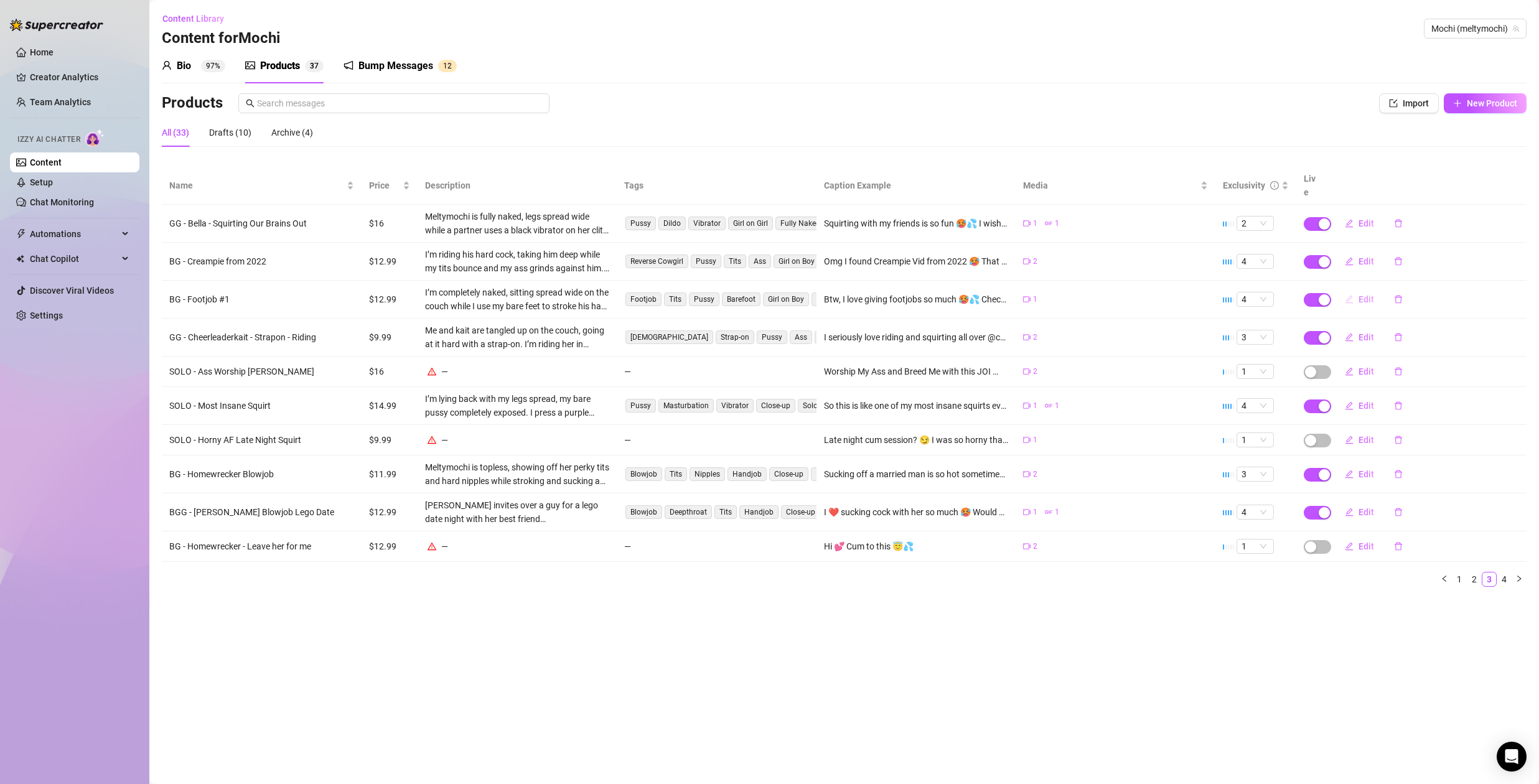
click at [1365, 295] on span "Edit" at bounding box center [1366, 299] width 15 height 10
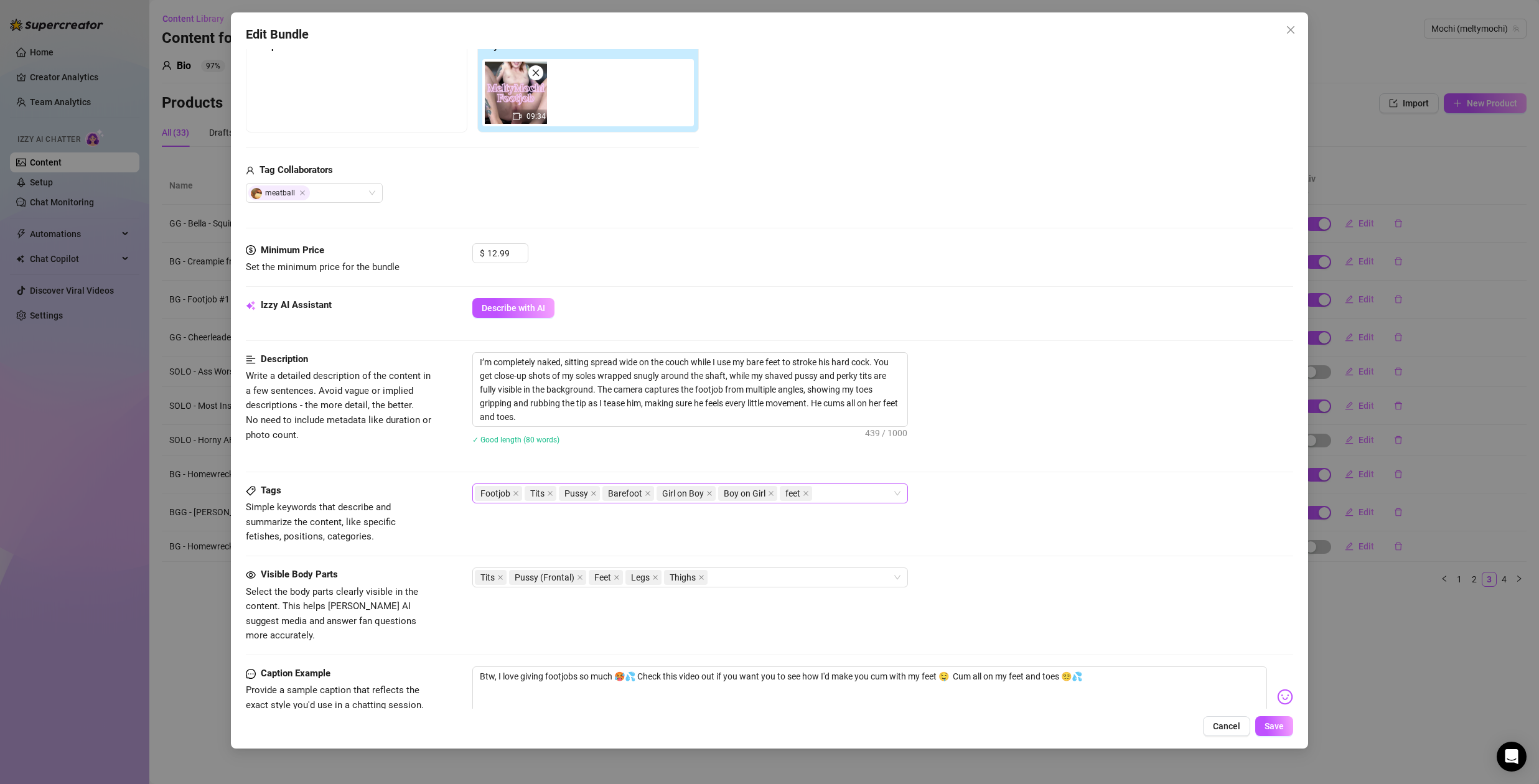
scroll to position [283, 0]
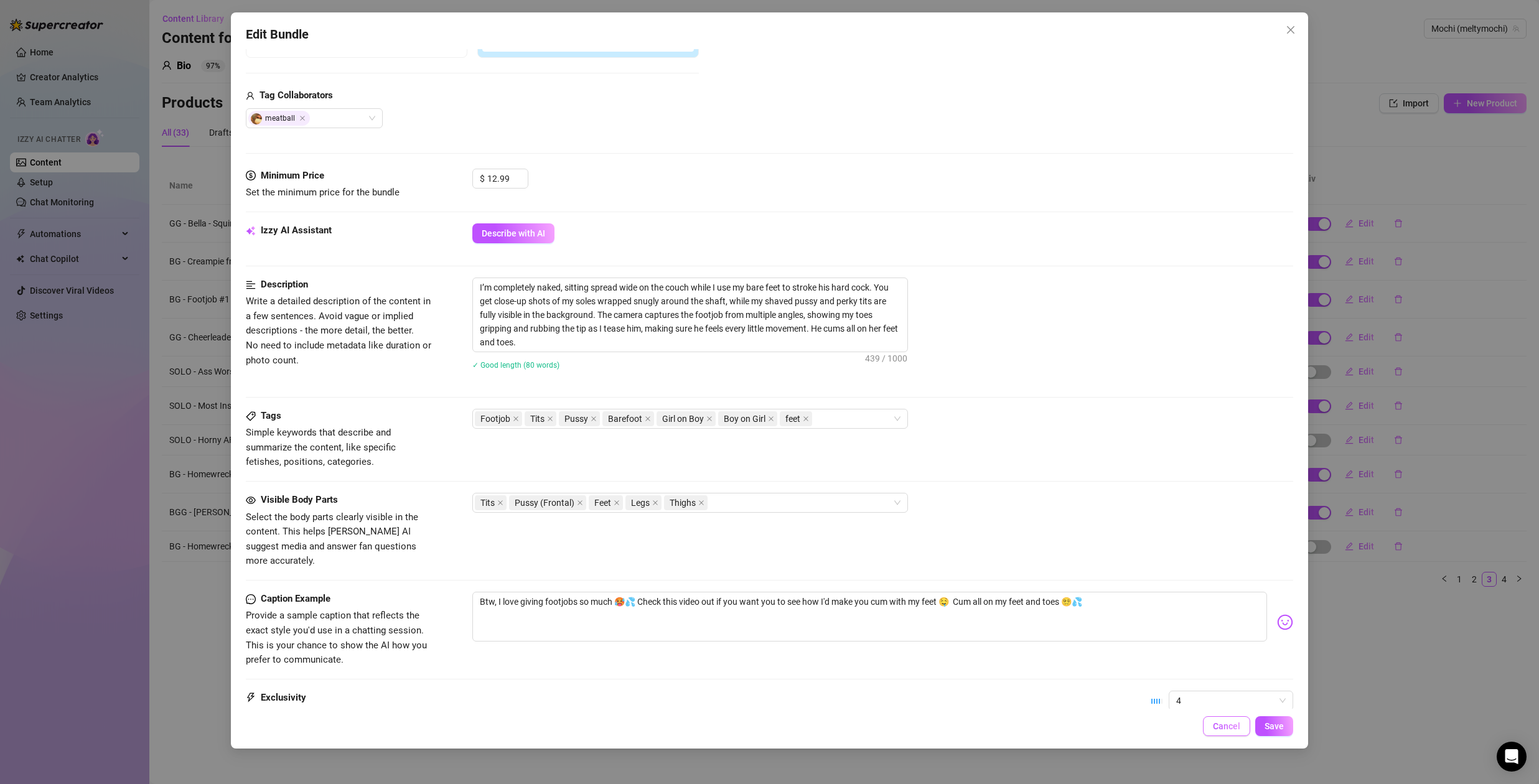
click at [1231, 728] on span "Cancel" at bounding box center [1226, 726] width 27 height 10
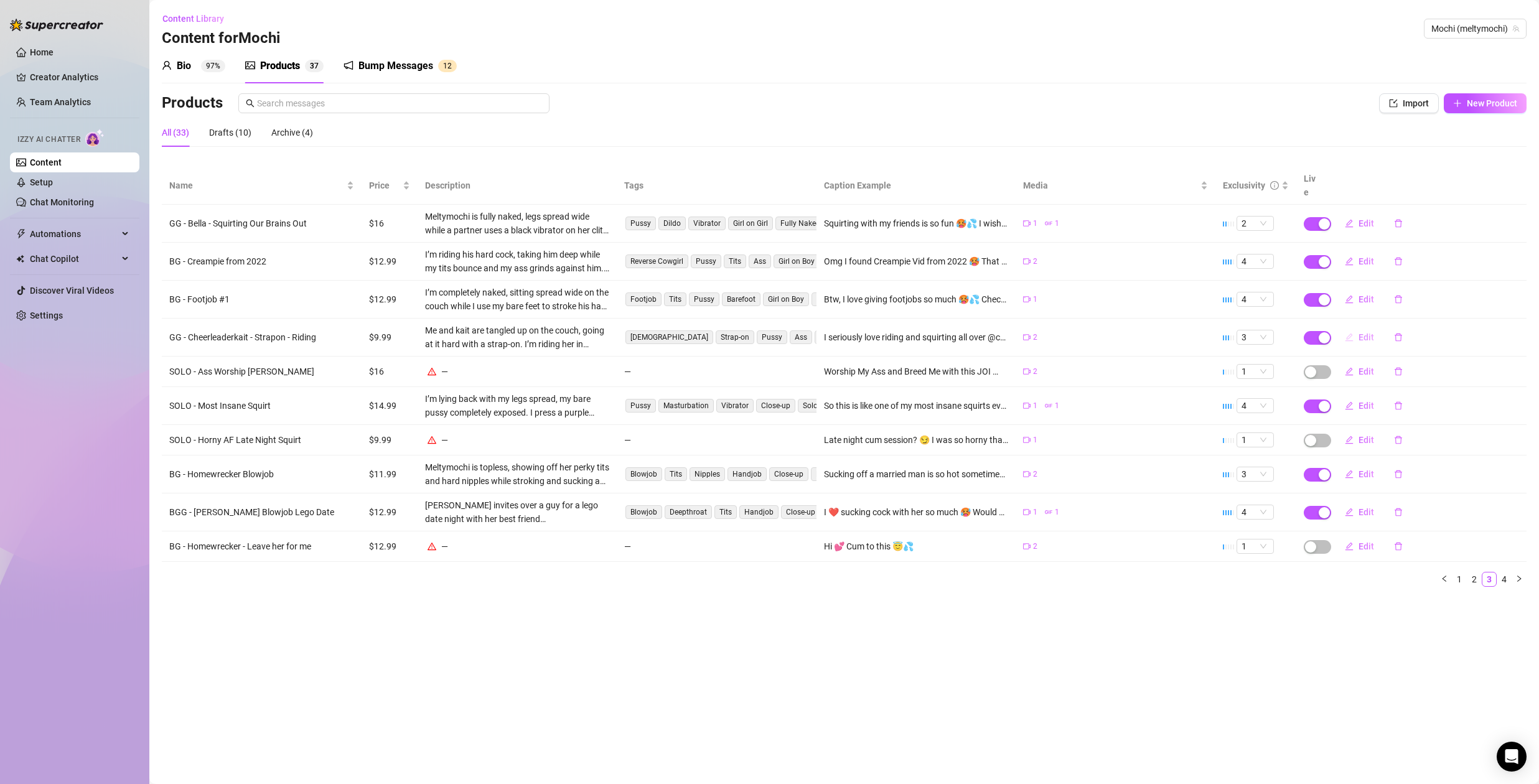
click at [1363, 333] on span "Edit" at bounding box center [1366, 337] width 15 height 10
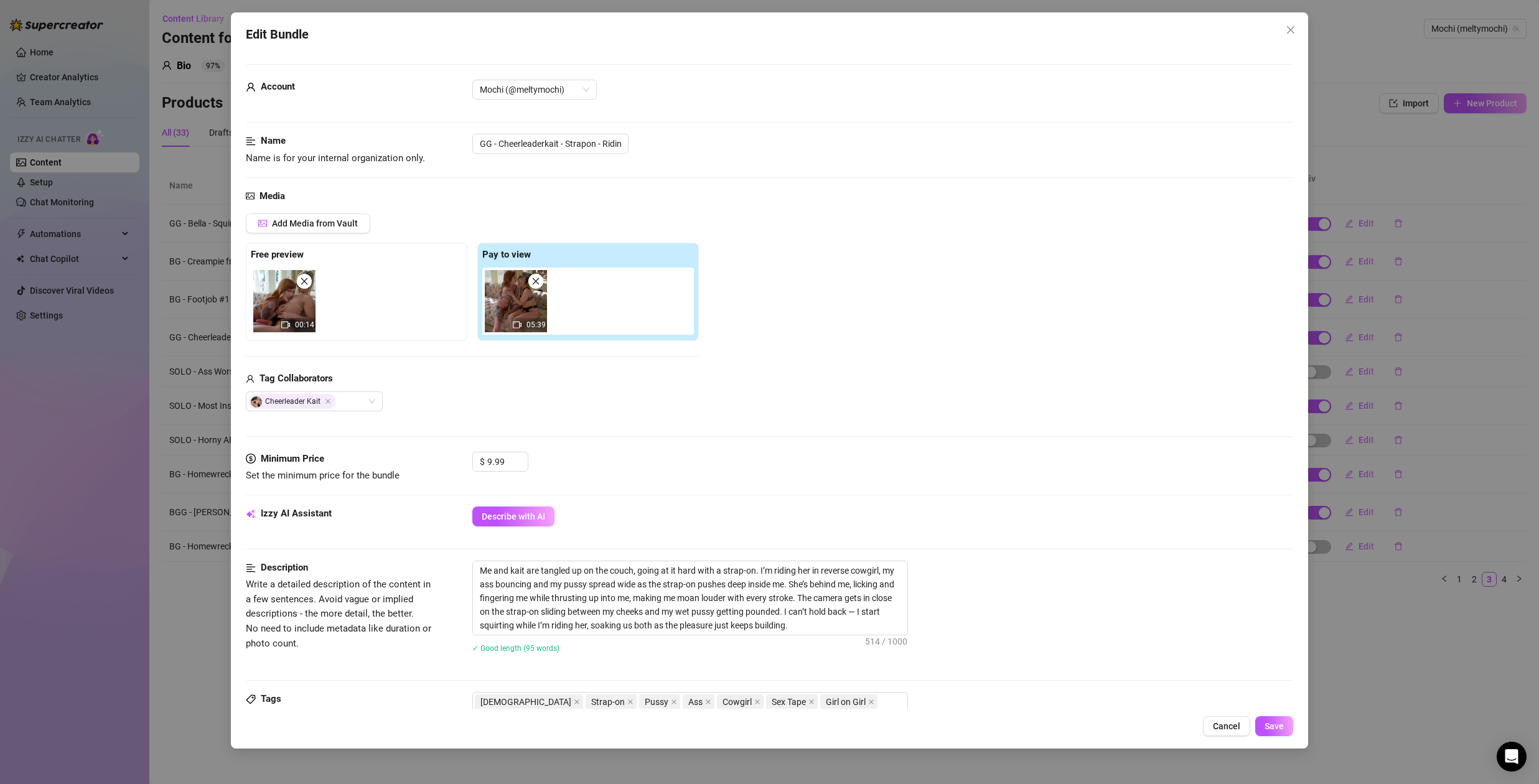
scroll to position [116, 0]
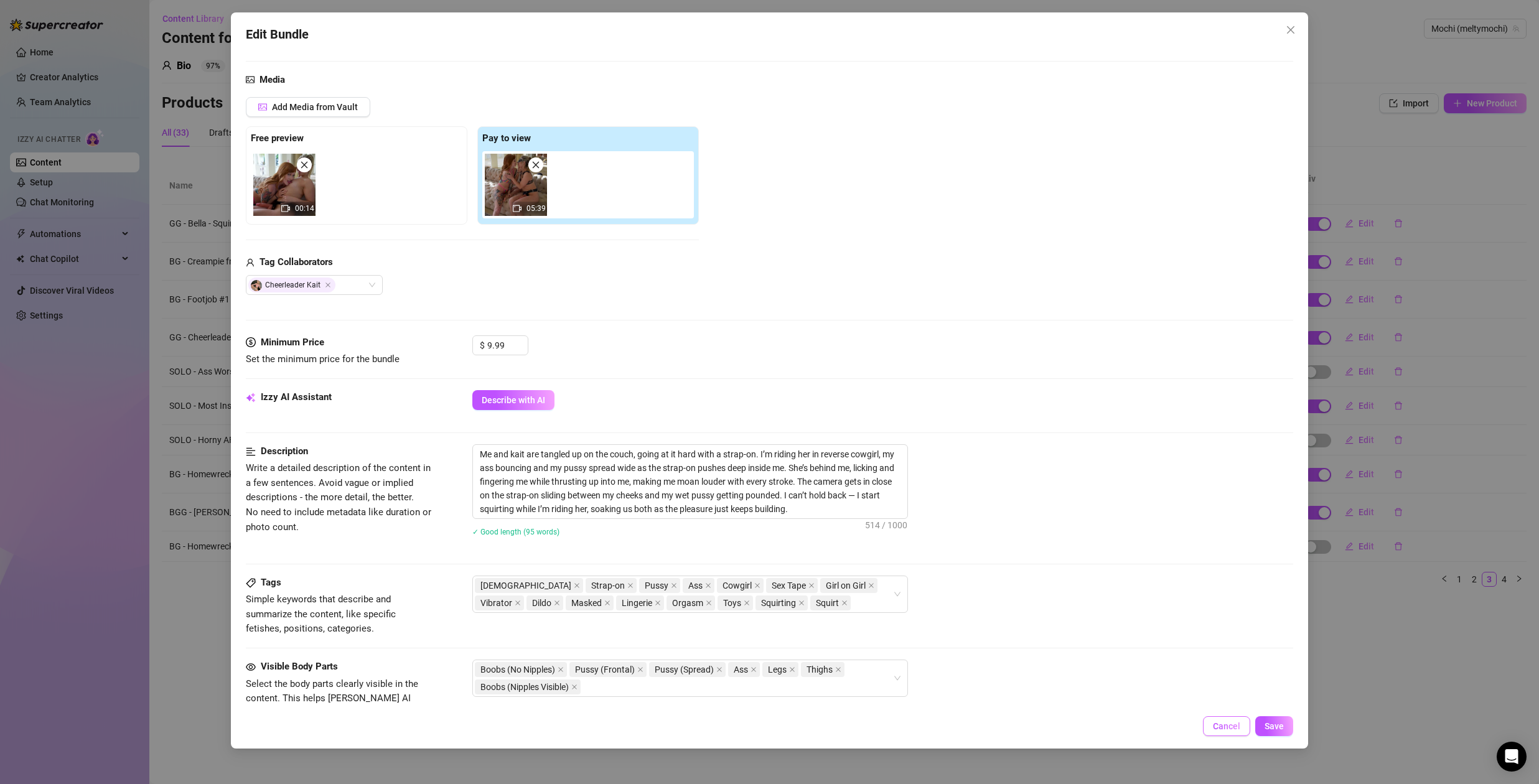
click at [1214, 720] on button "Cancel" at bounding box center [1226, 727] width 47 height 20
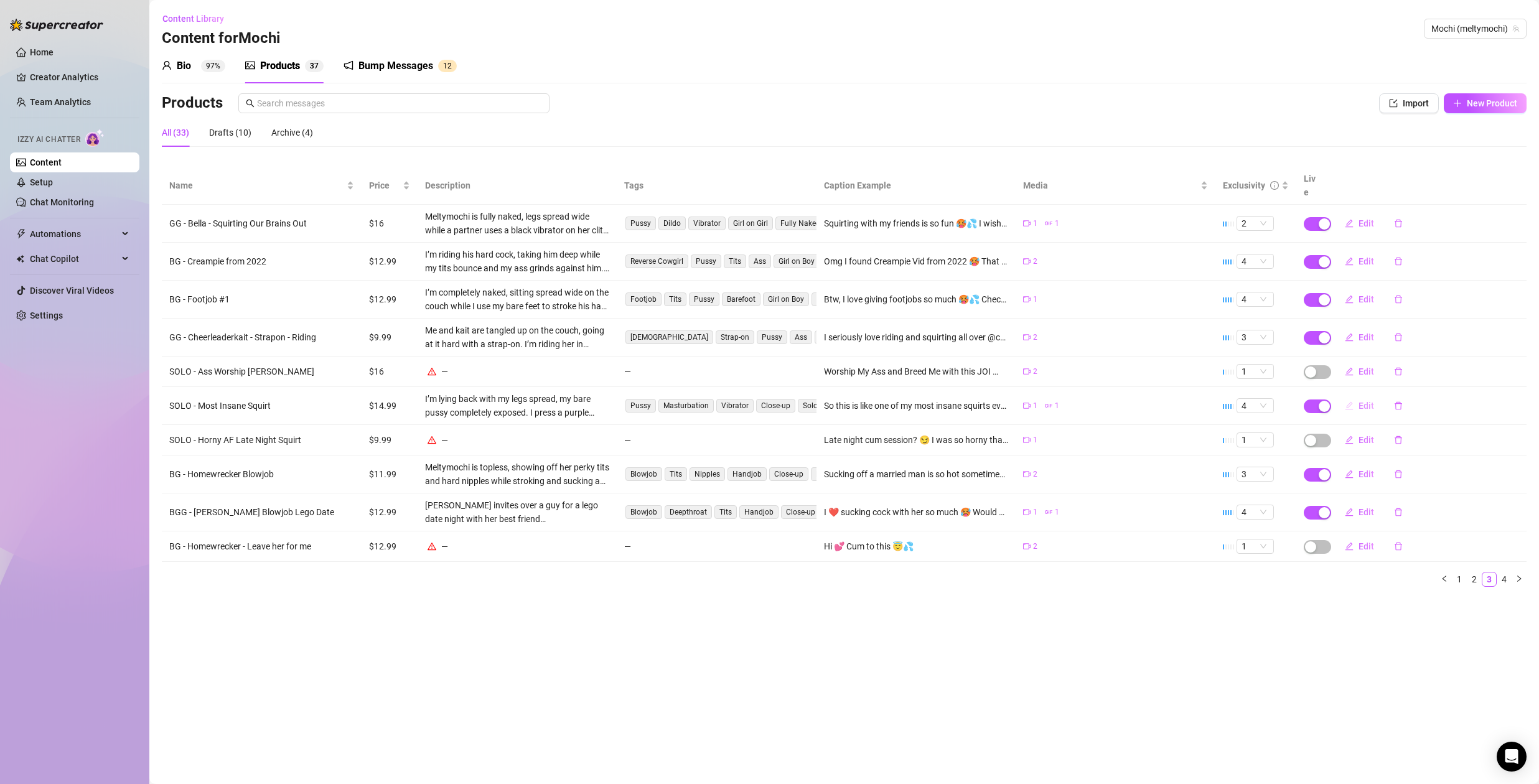
click at [1360, 401] on span "Edit" at bounding box center [1366, 405] width 15 height 10
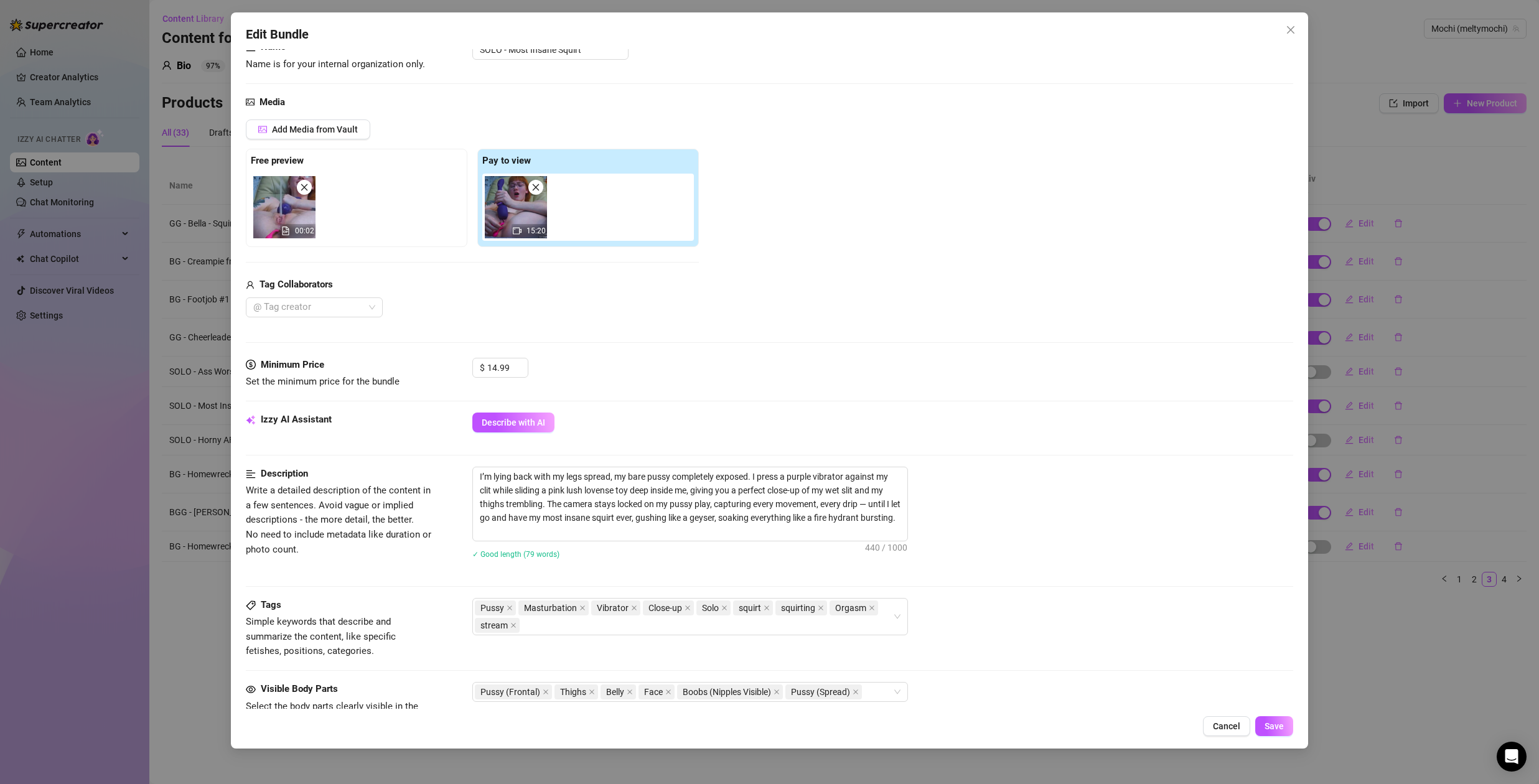
scroll to position [122, 0]
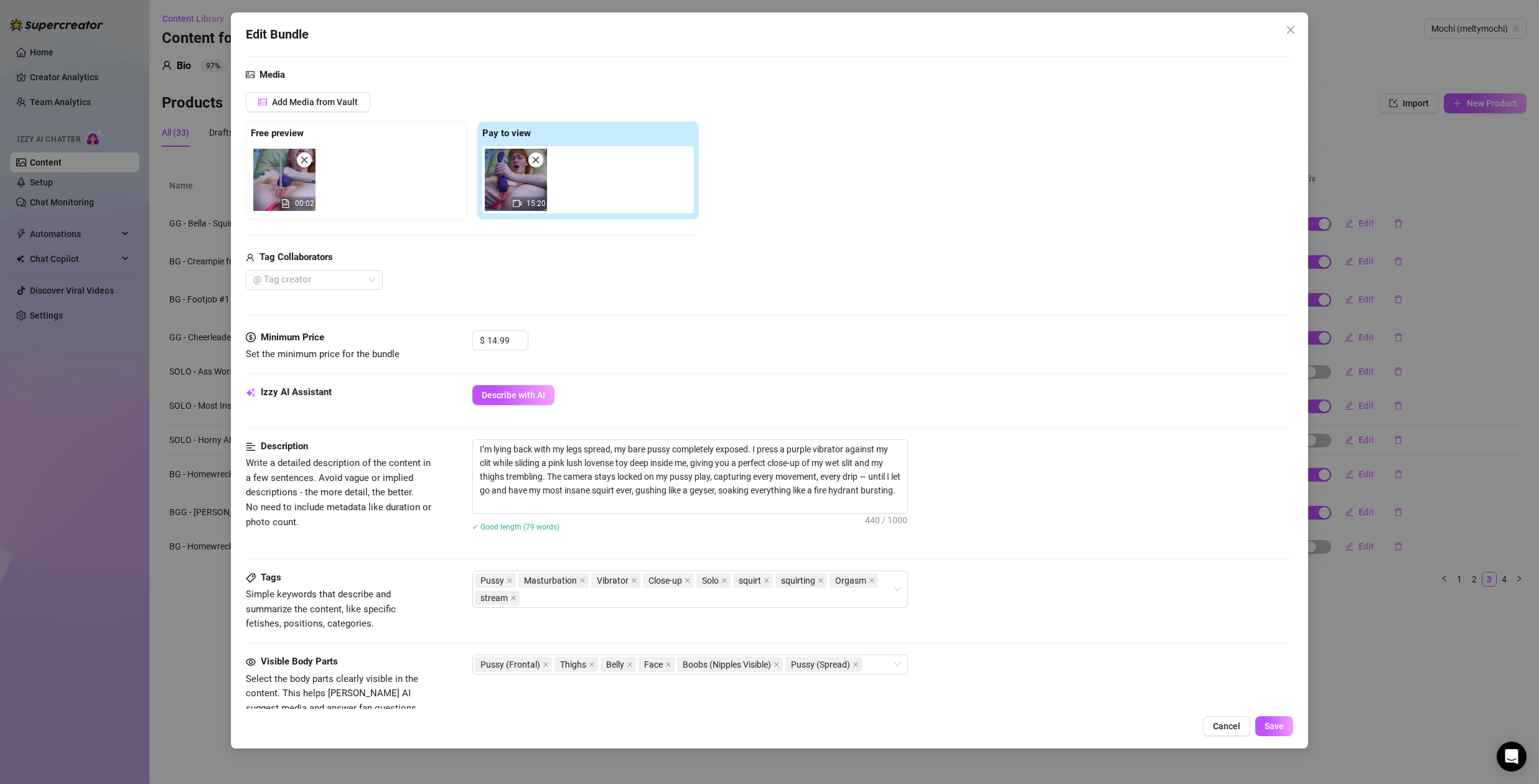
click at [1228, 736] on div "Edit Bundle Account Mochi (@meltymochi) Name Name is for your internal organiza…" at bounding box center [770, 381] width 1077 height 736
click at [1235, 729] on span "Cancel" at bounding box center [1226, 726] width 27 height 10
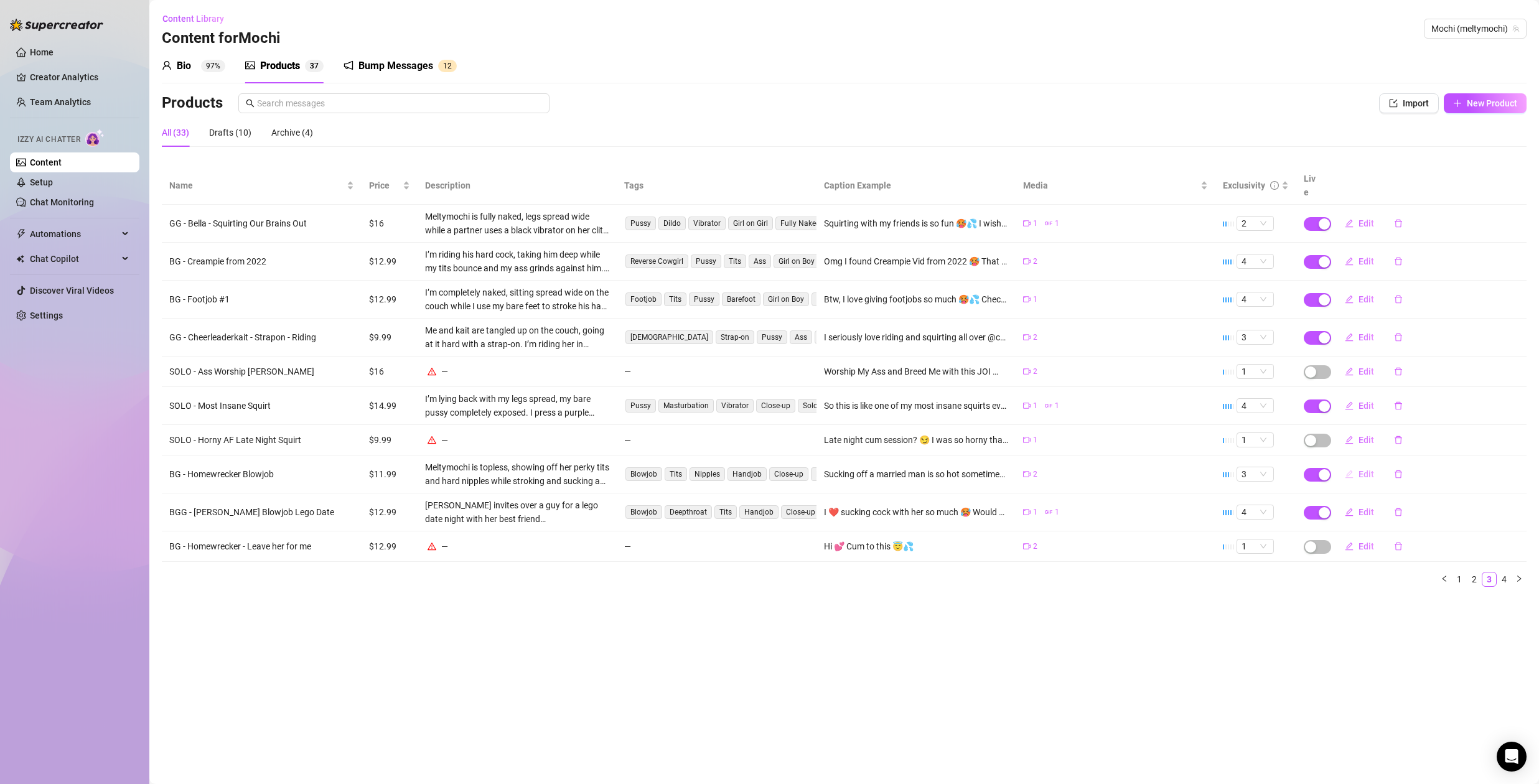
click at [1368, 469] on span "Edit" at bounding box center [1366, 474] width 15 height 10
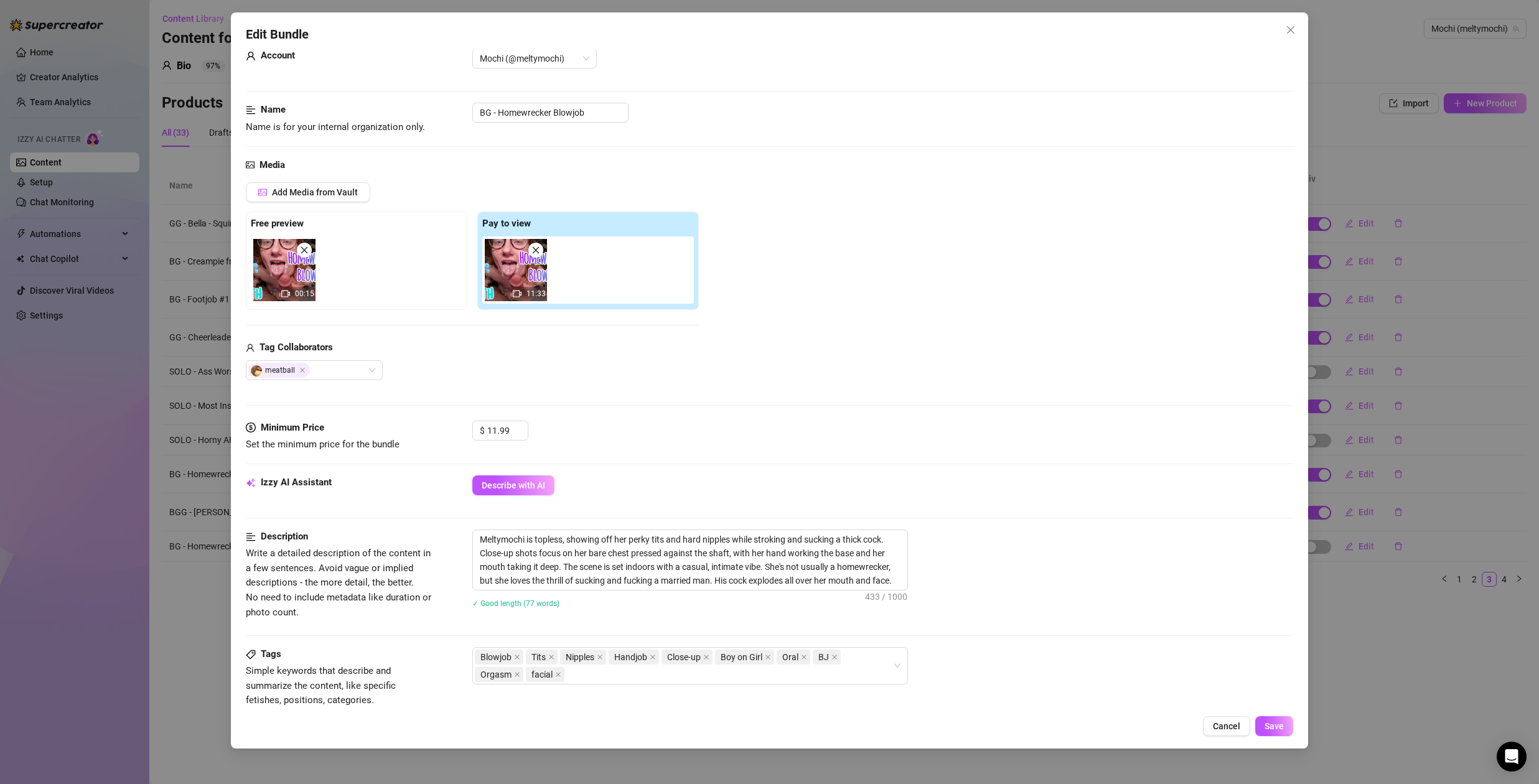
scroll to position [104, 0]
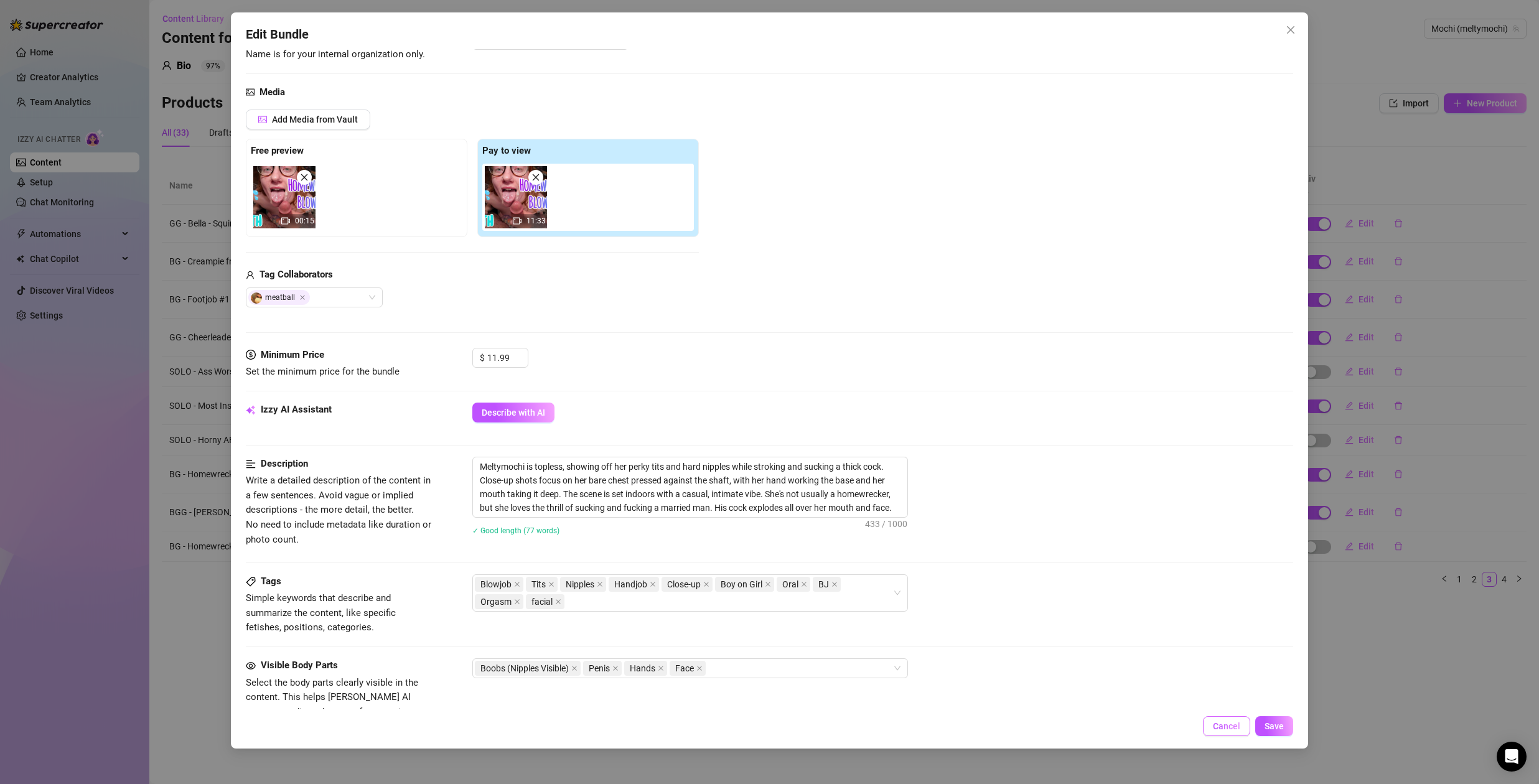
click at [1228, 725] on span "Cancel" at bounding box center [1226, 726] width 27 height 10
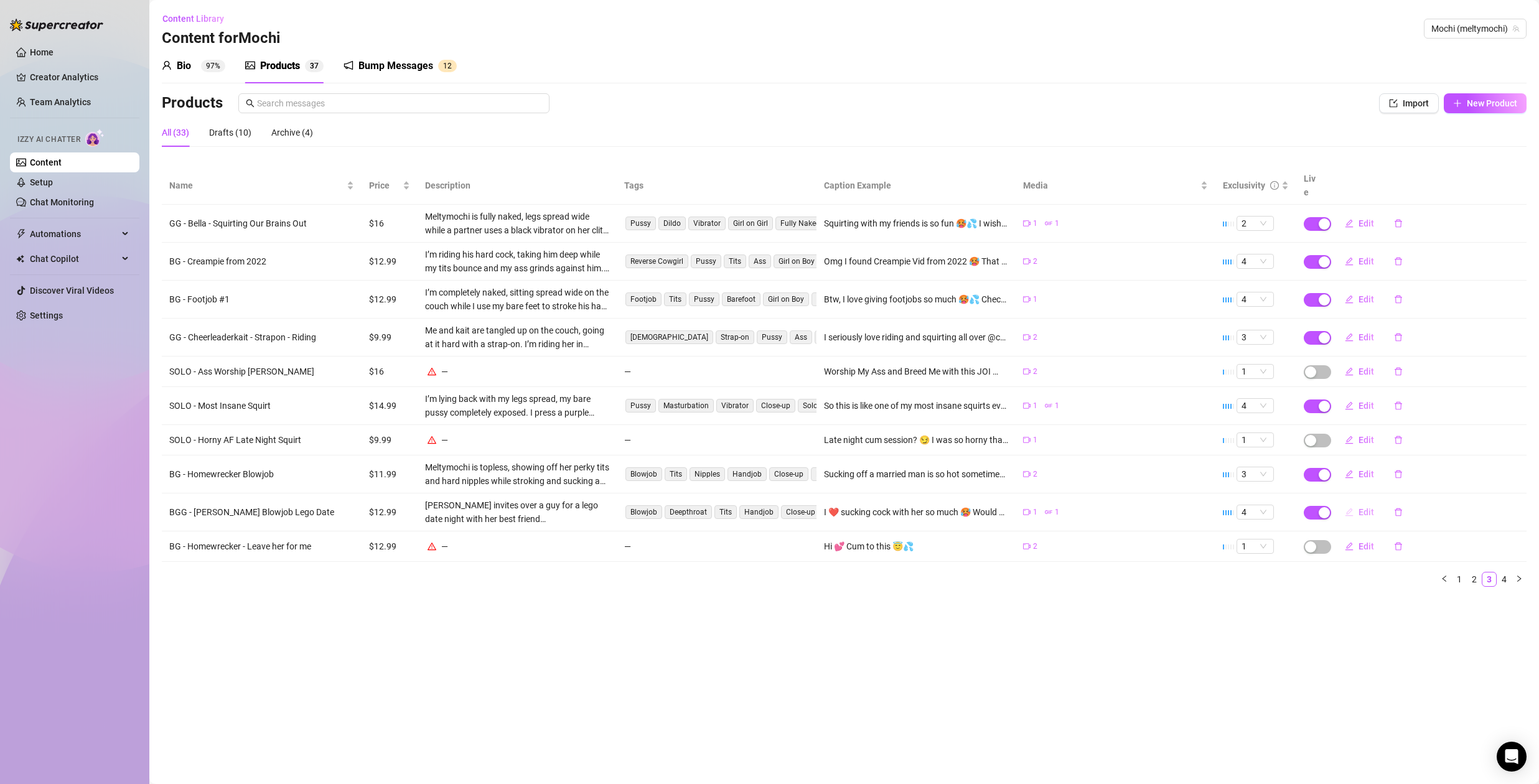
click at [1365, 507] on span "Edit" at bounding box center [1366, 512] width 15 height 10
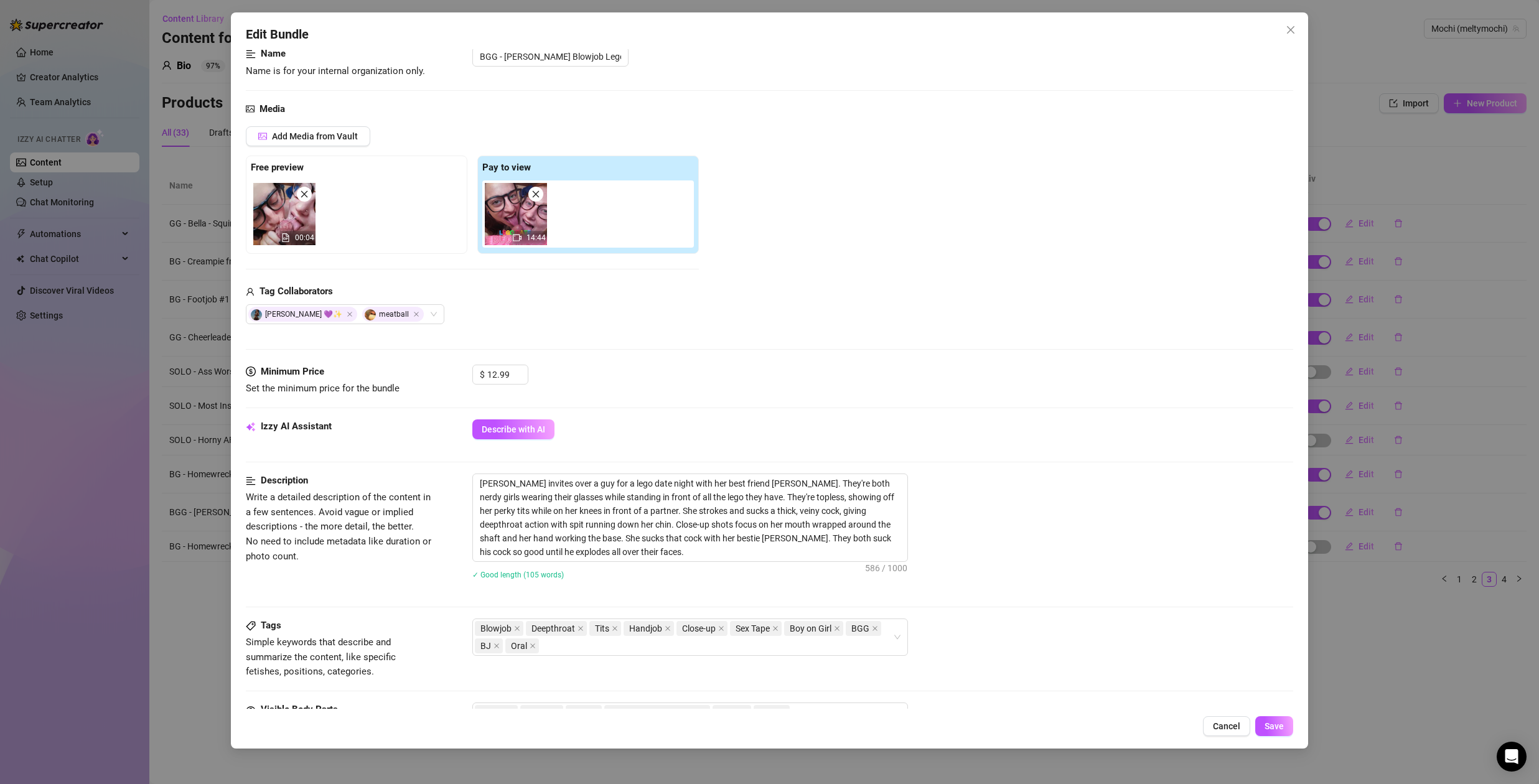
scroll to position [129, 0]
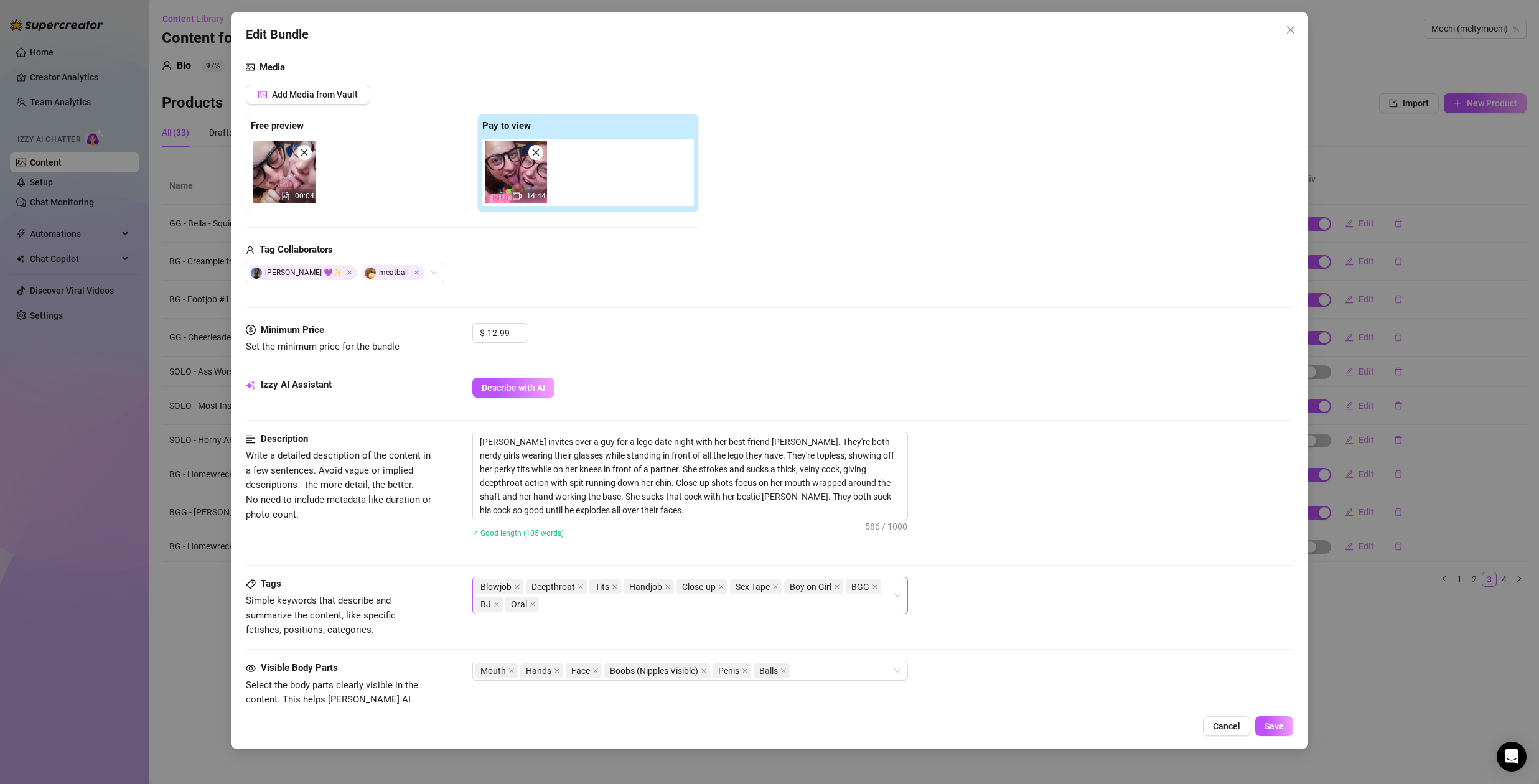
click at [703, 608] on div "Blowjob Deepthroat Tits Handjob Close-up Sex Tape Boy on Girl BGG BJ Oral" at bounding box center [683, 596] width 417 height 35
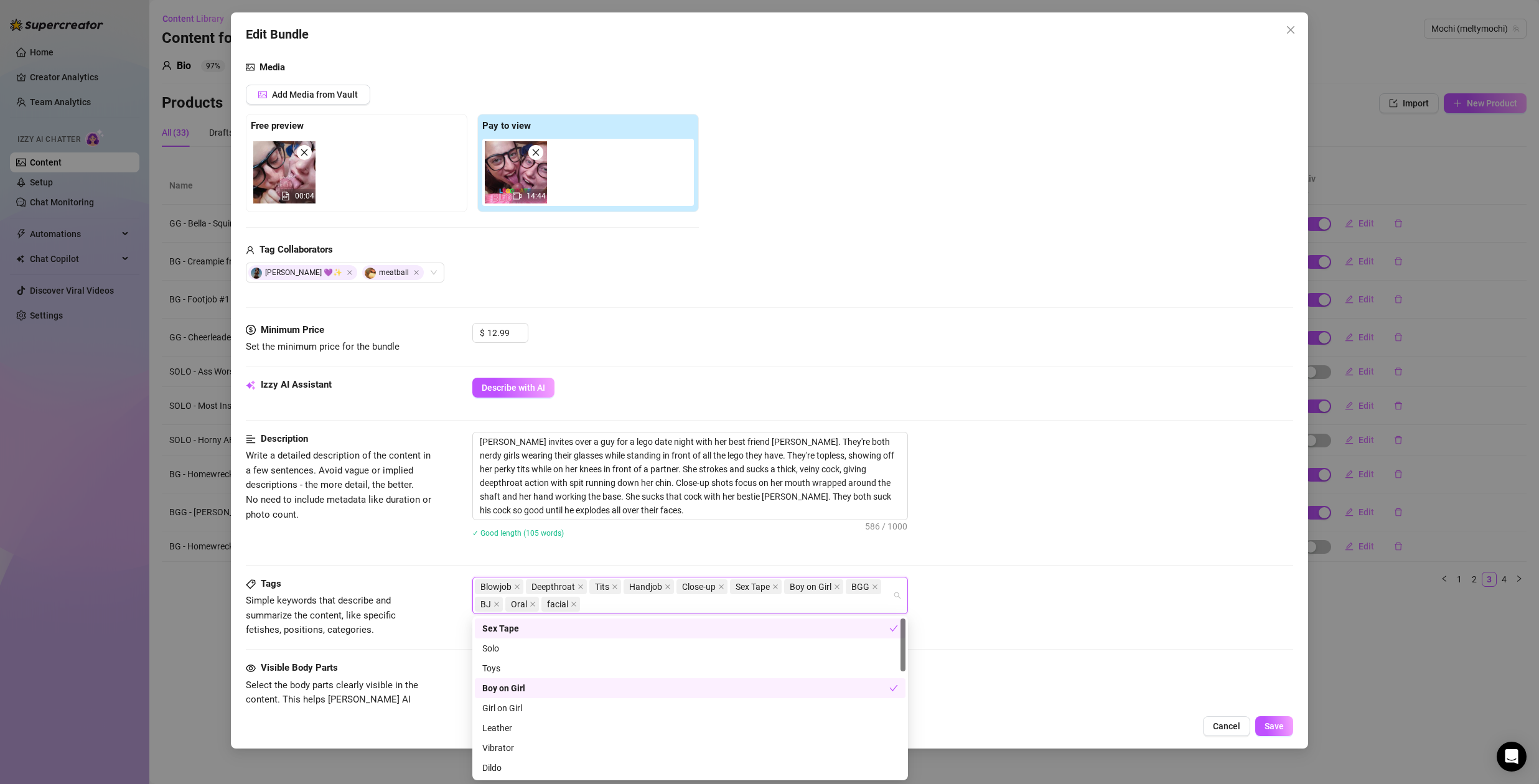
click at [1047, 516] on div "[PERSON_NAME] invites over a guy for a lego date night with her best friend [PE…" at bounding box center [882, 476] width 821 height 88
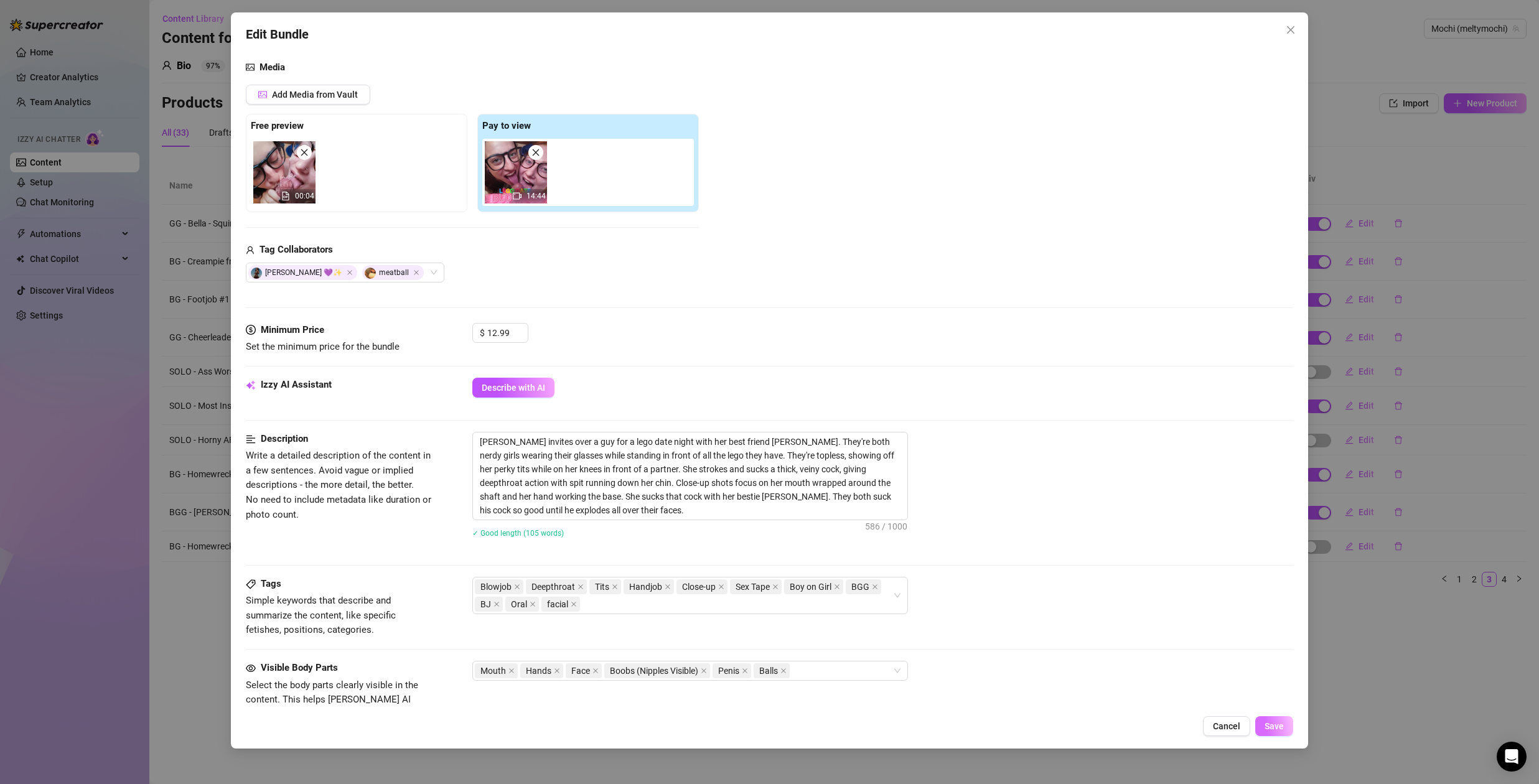
click at [1272, 723] on span "Save" at bounding box center [1274, 726] width 19 height 10
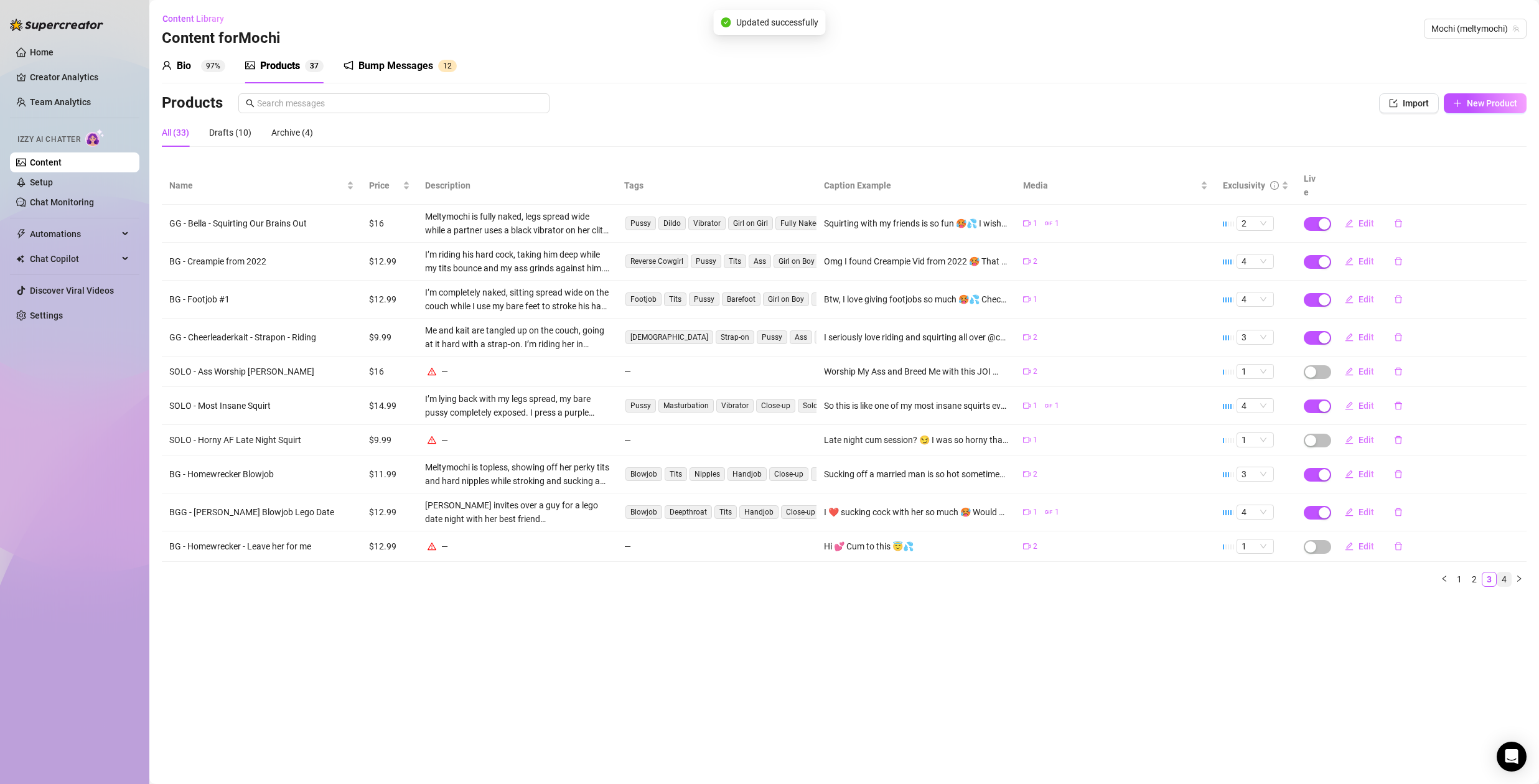
click at [1506, 572] on link "4" at bounding box center [1504, 579] width 14 height 14
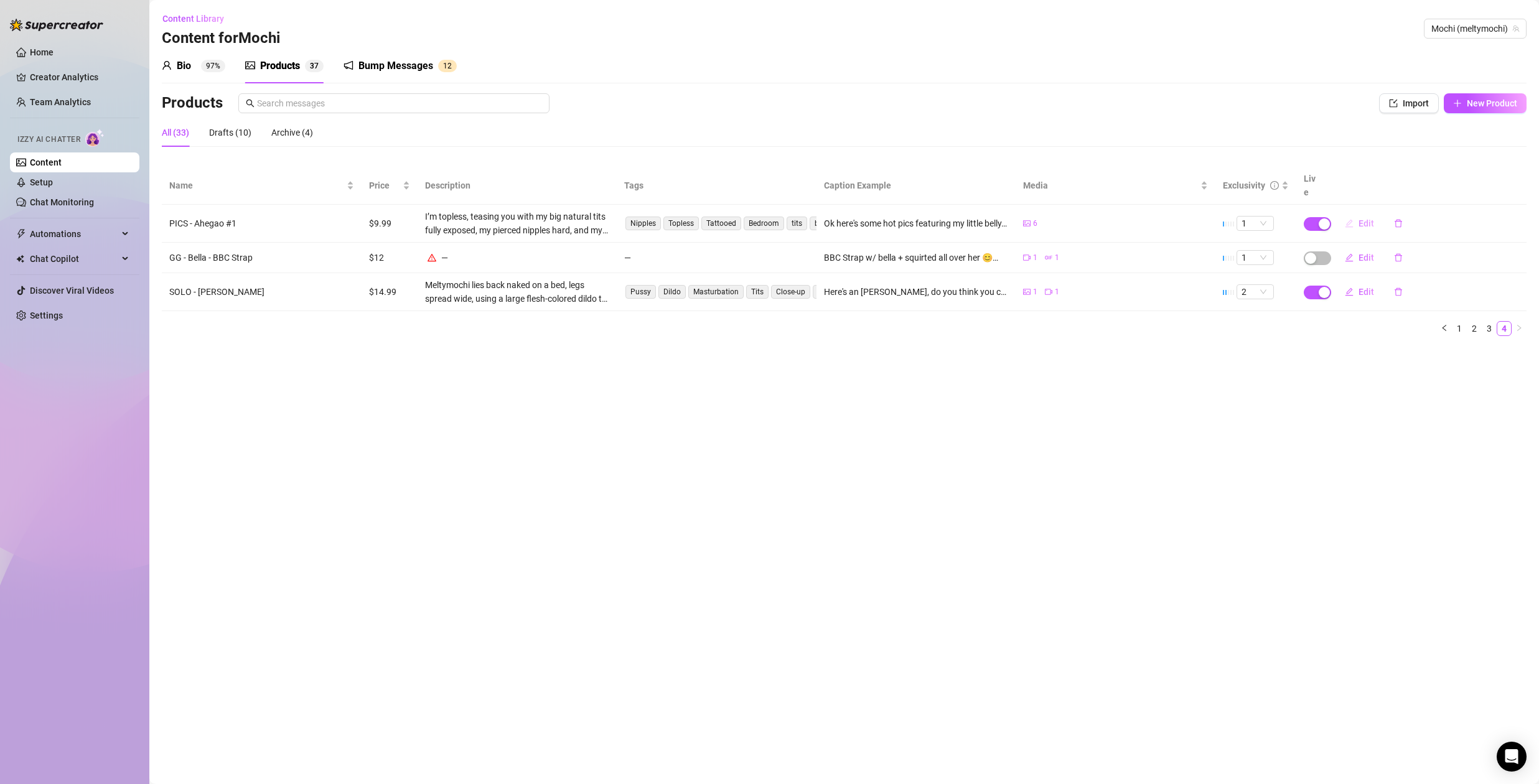
click at [1365, 218] on span "Edit" at bounding box center [1366, 223] width 15 height 10
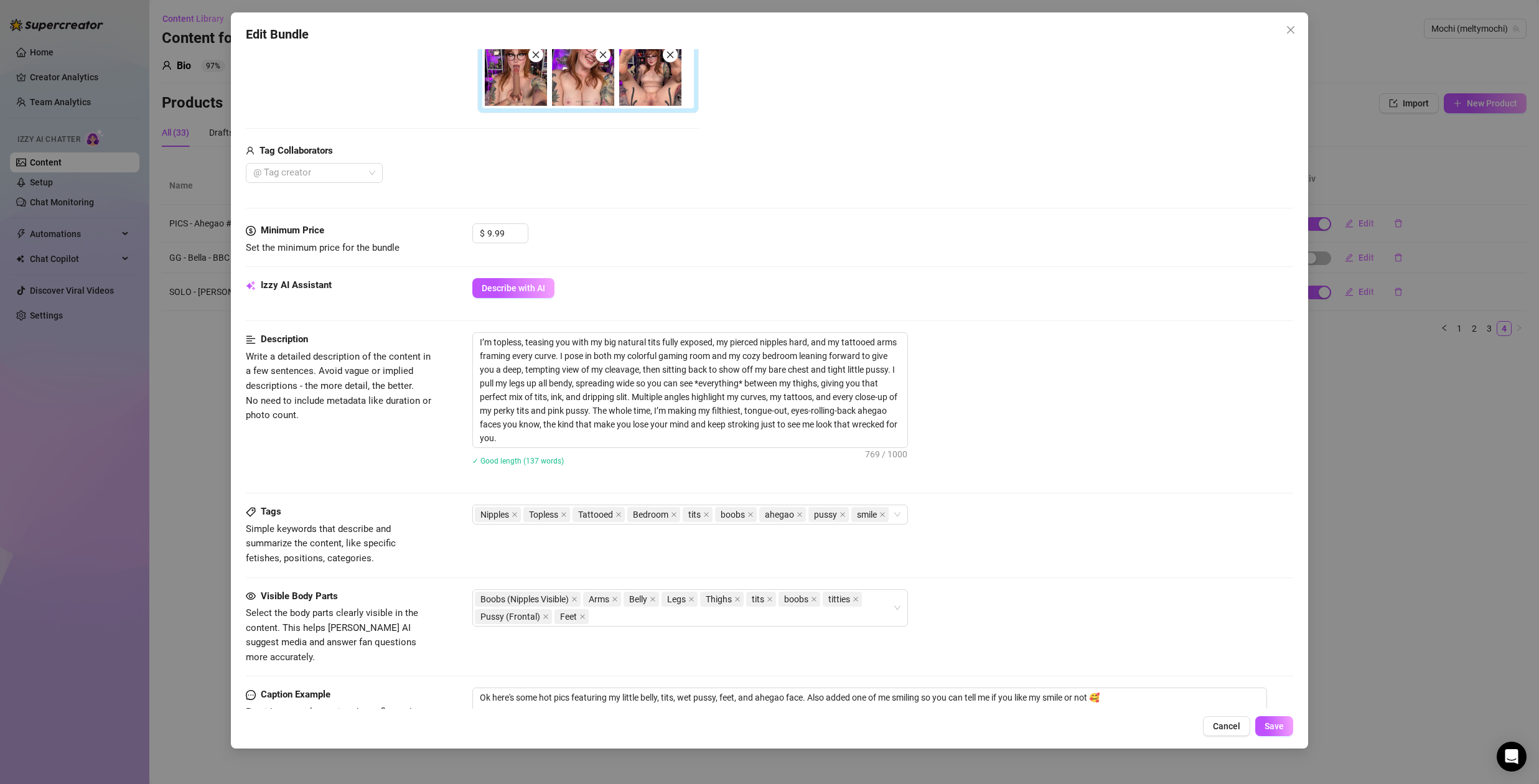
scroll to position [296, 0]
click at [1224, 728] on span "Cancel" at bounding box center [1226, 726] width 27 height 10
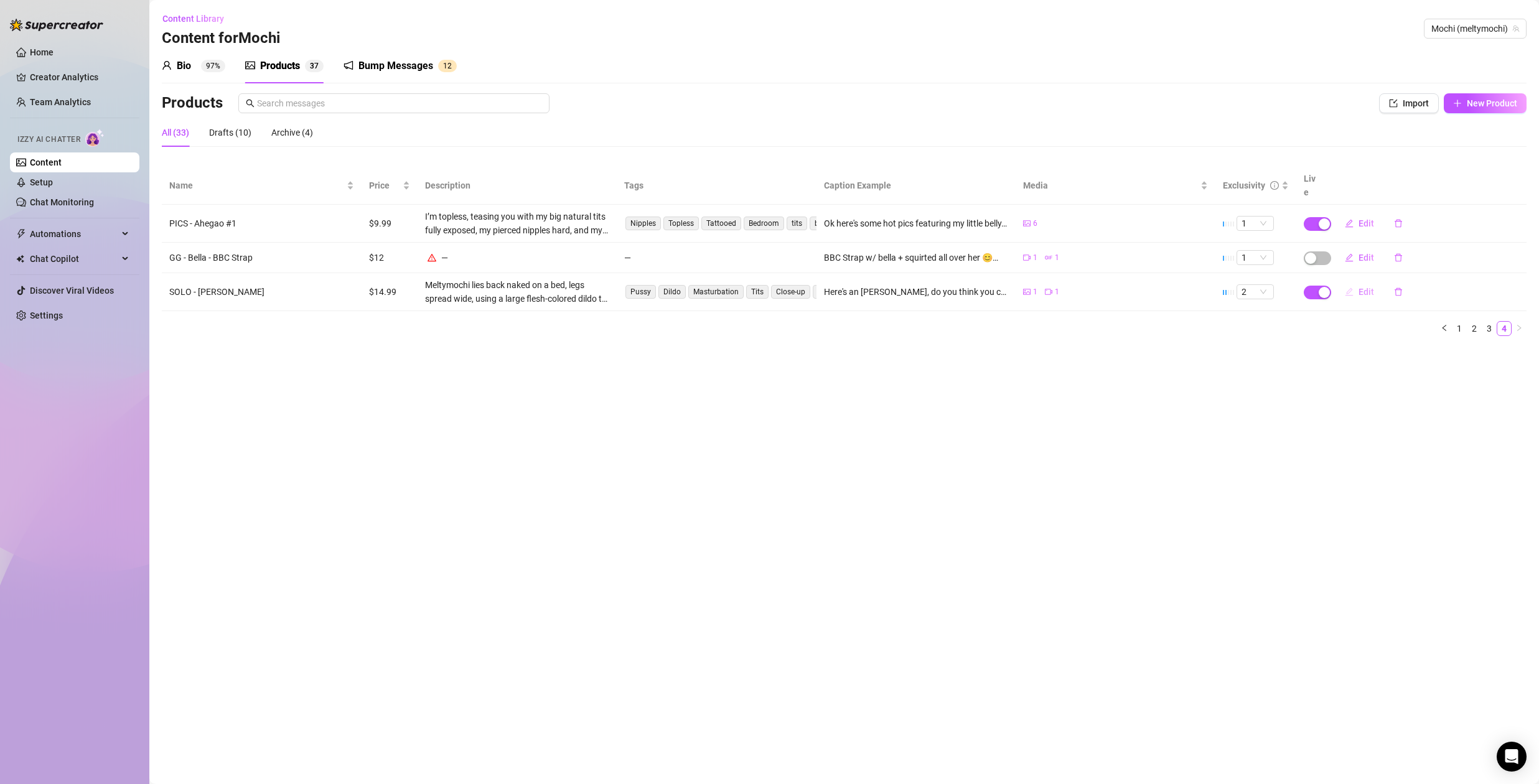
click at [1365, 287] on span "Edit" at bounding box center [1366, 292] width 15 height 10
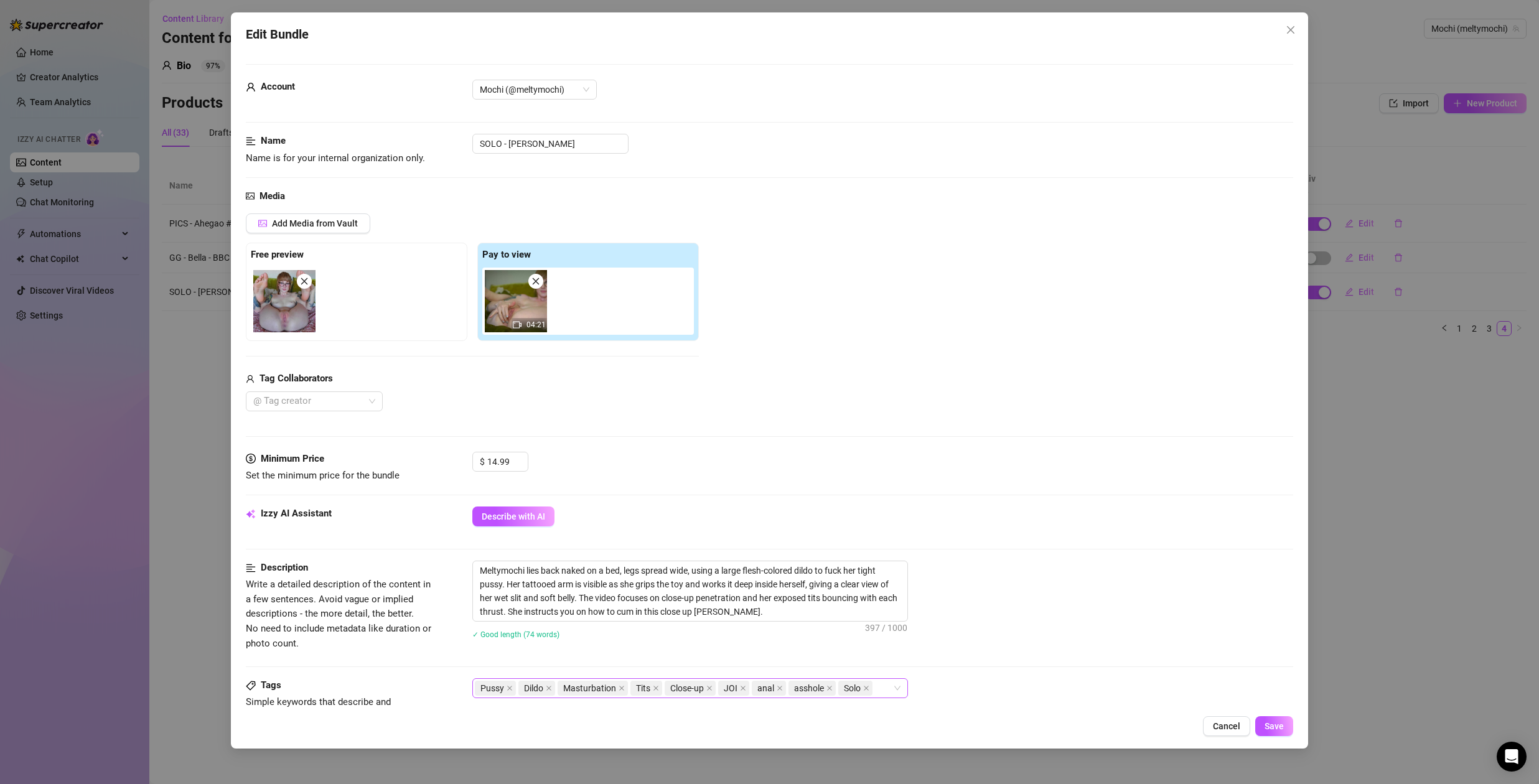
click at [880, 689] on div "Pussy Dildo Masturbation Tits Close-up JOI anal asshole Solo" at bounding box center [683, 689] width 417 height 17
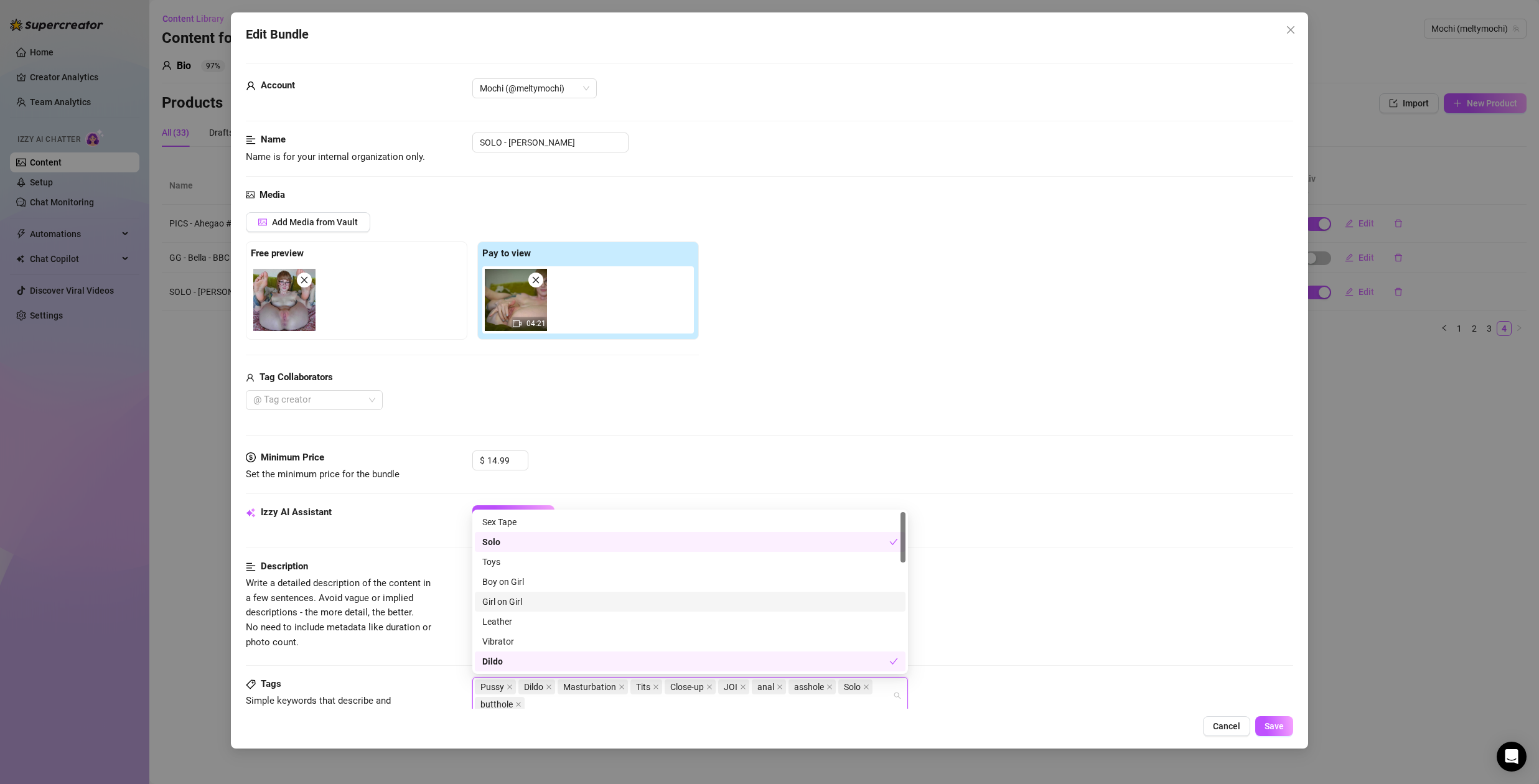
click at [1331, 483] on div "Edit Bundle Account Mochi (@meltymochi) Name Name is for your internal organiza…" at bounding box center [770, 392] width 1539 height 784
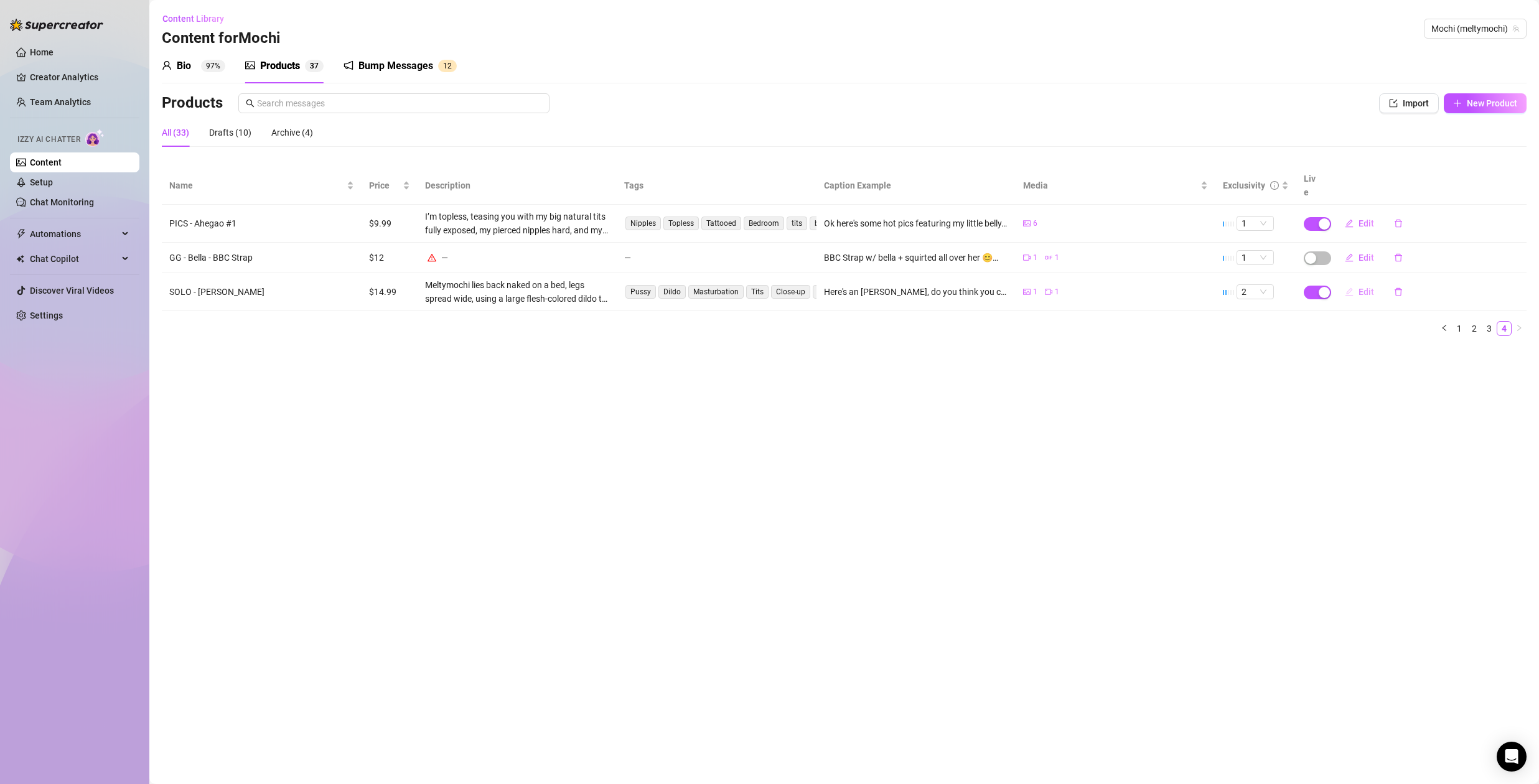
click at [1365, 287] on span "Edit" at bounding box center [1366, 292] width 15 height 10
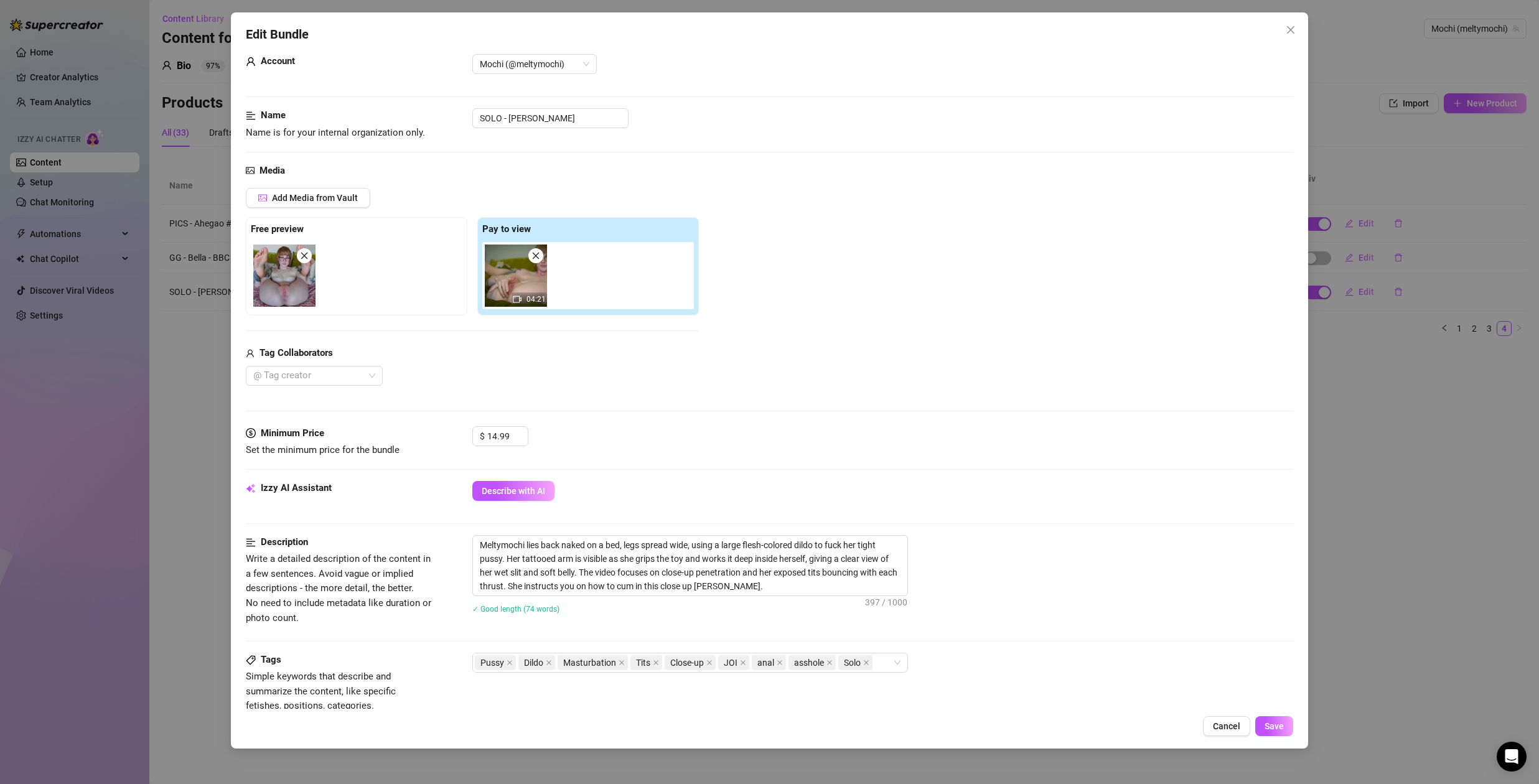
scroll to position [390, 0]
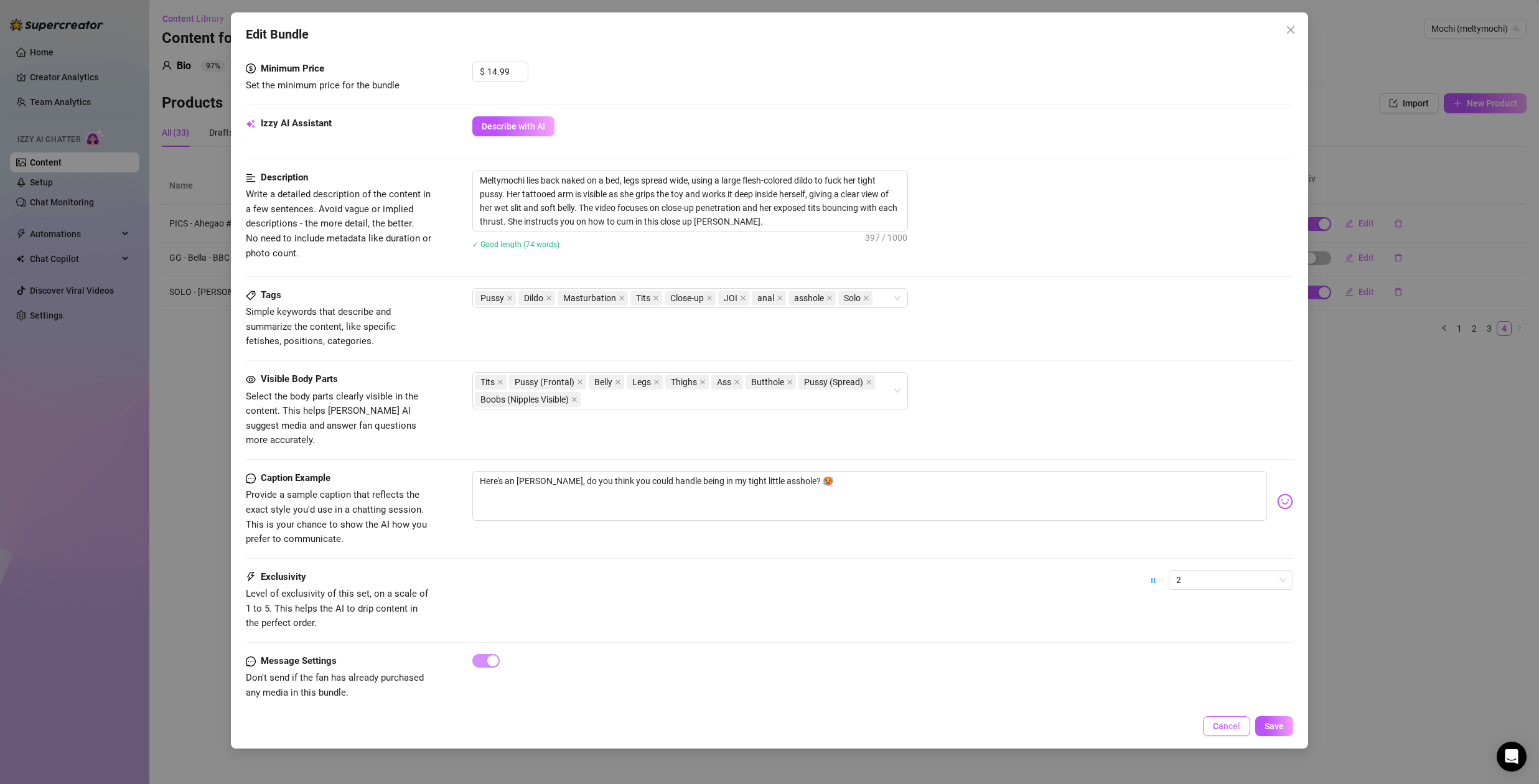
click at [1228, 726] on span "Cancel" at bounding box center [1226, 726] width 27 height 10
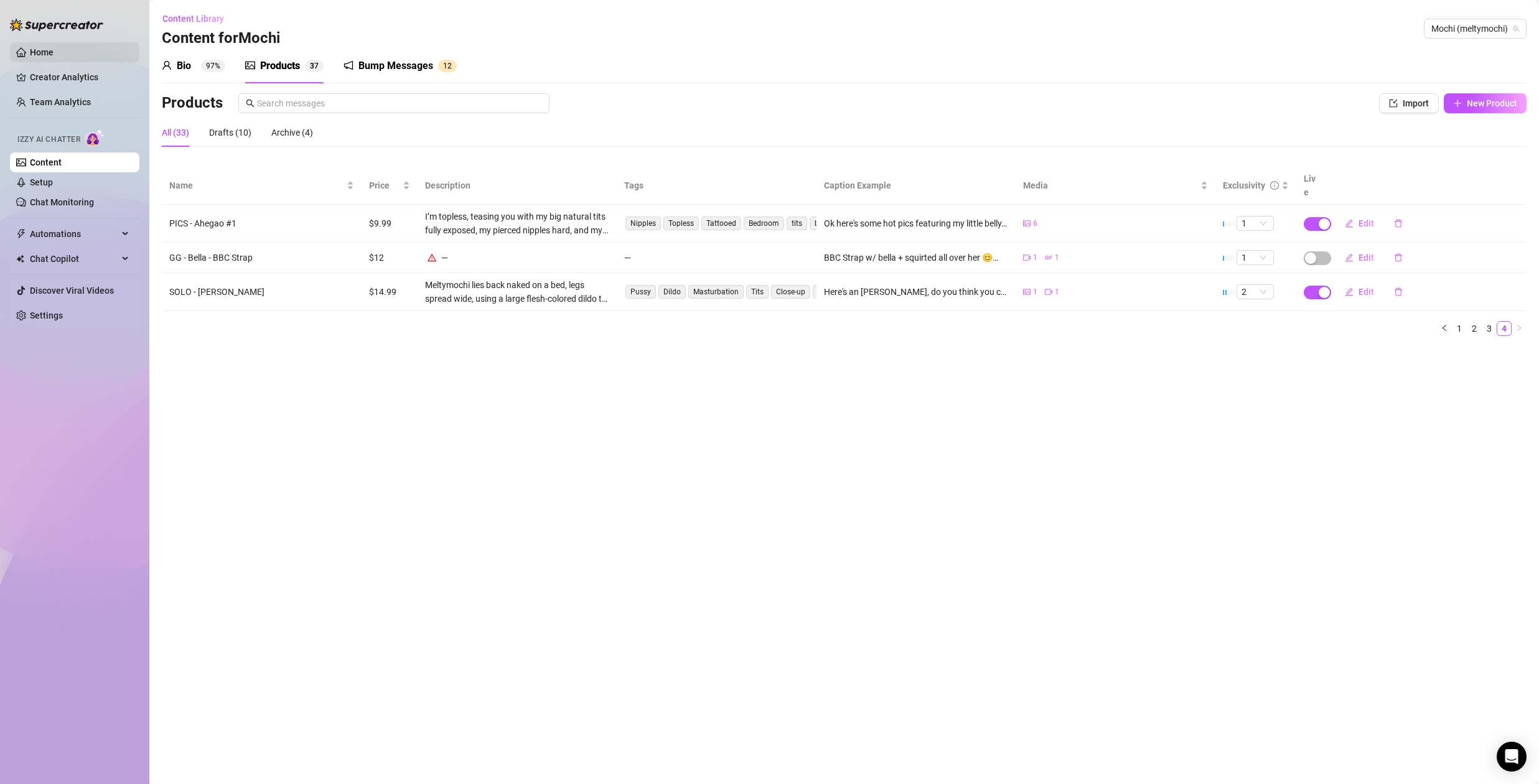
click at [49, 57] on link "Home" at bounding box center [41, 52] width 23 height 10
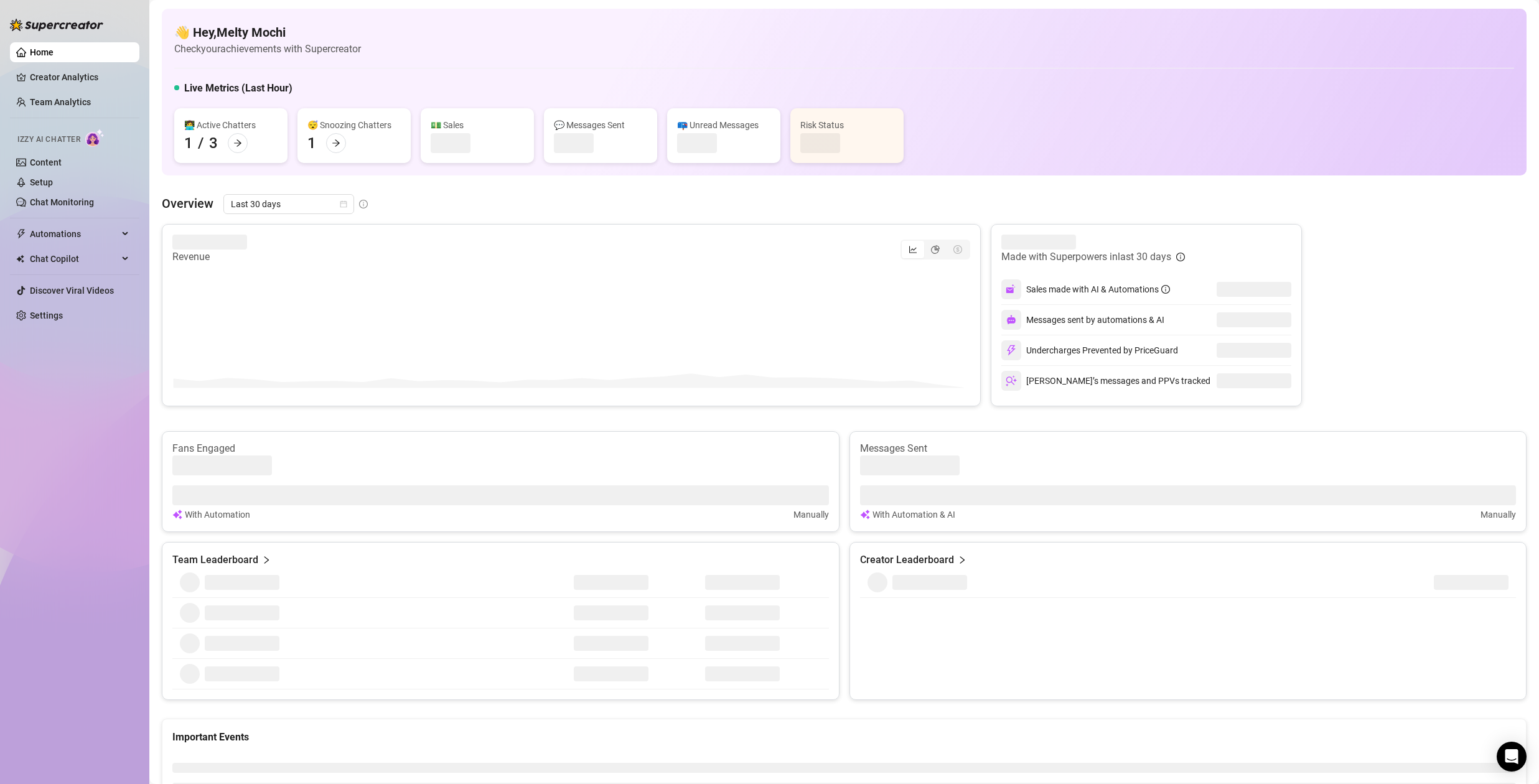
click at [53, 51] on link "Home" at bounding box center [41, 52] width 23 height 10
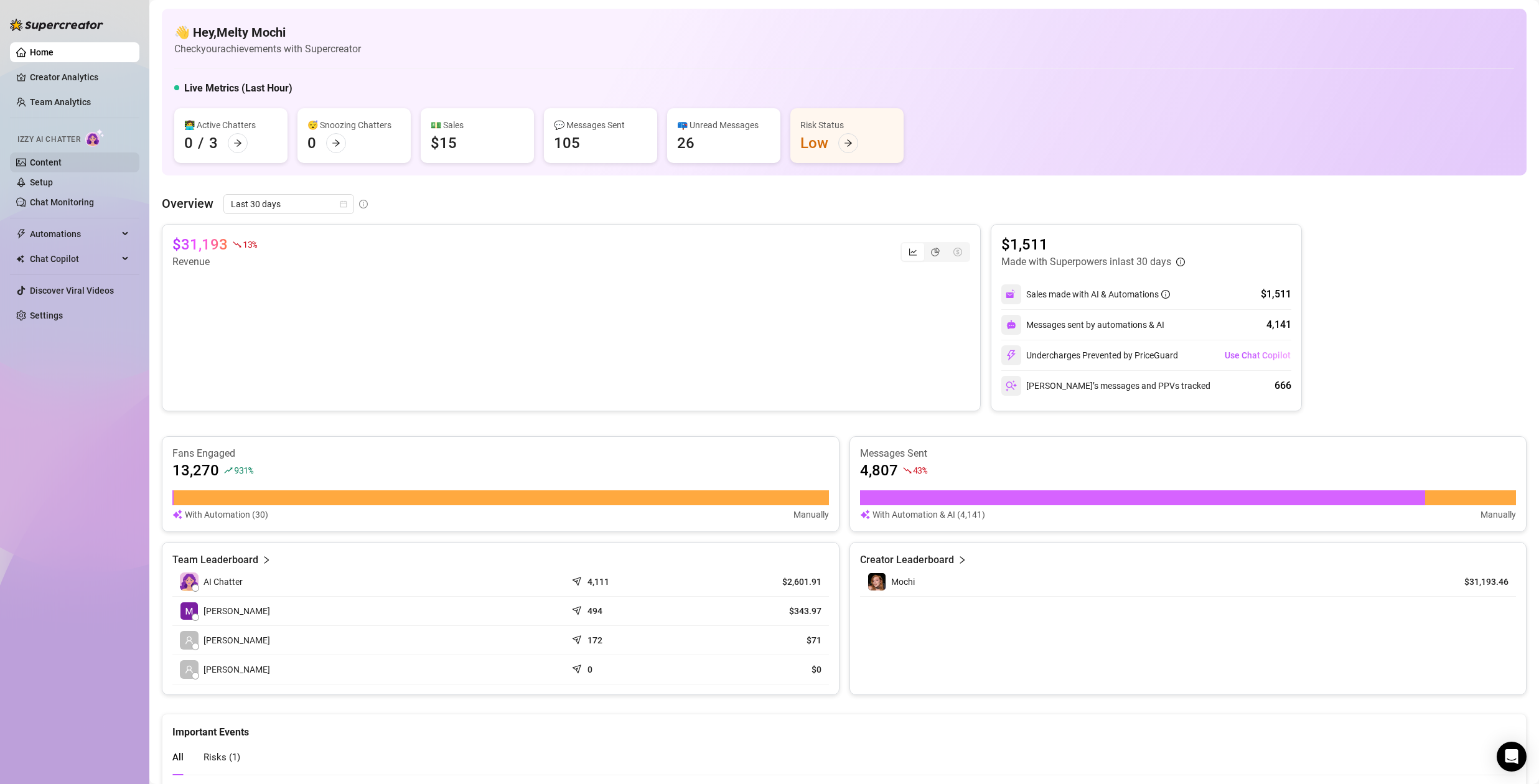
click at [59, 160] on link "Content" at bounding box center [46, 162] width 32 height 10
